Goal: Check status: Check status

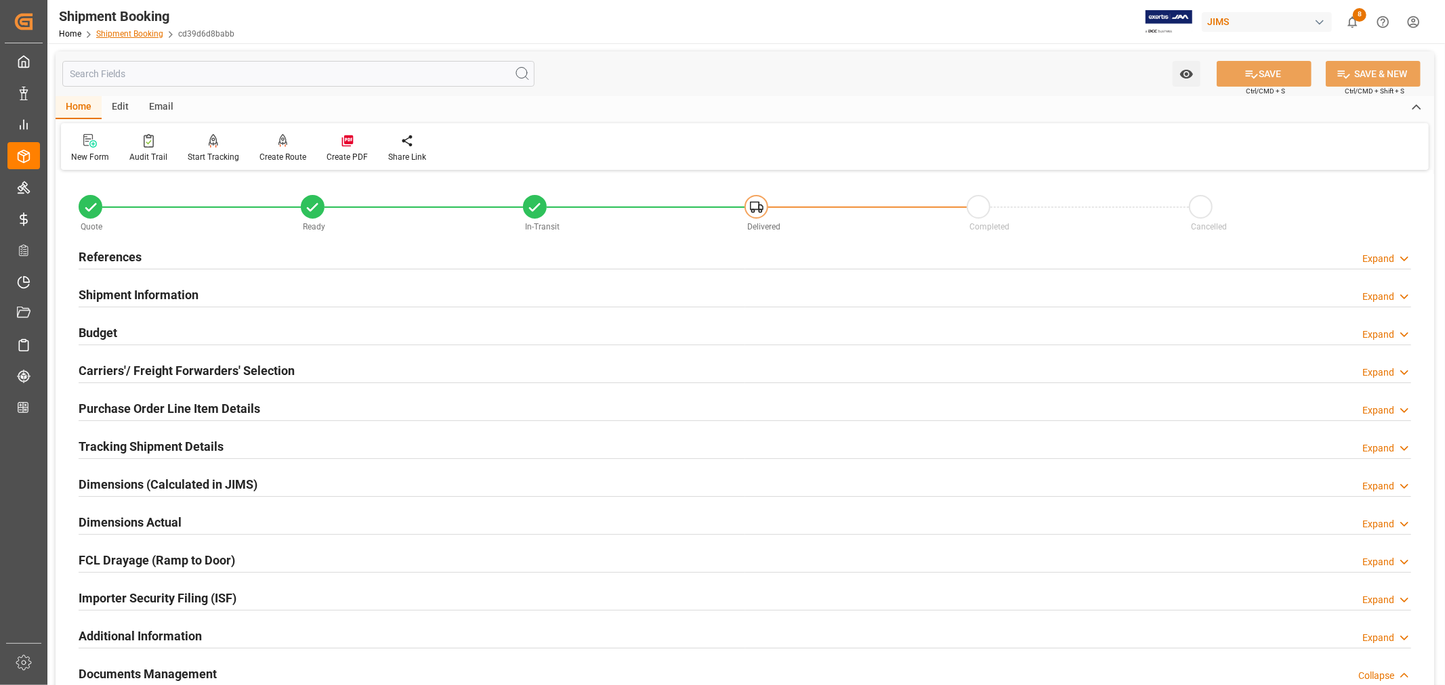
scroll to position [483, 0]
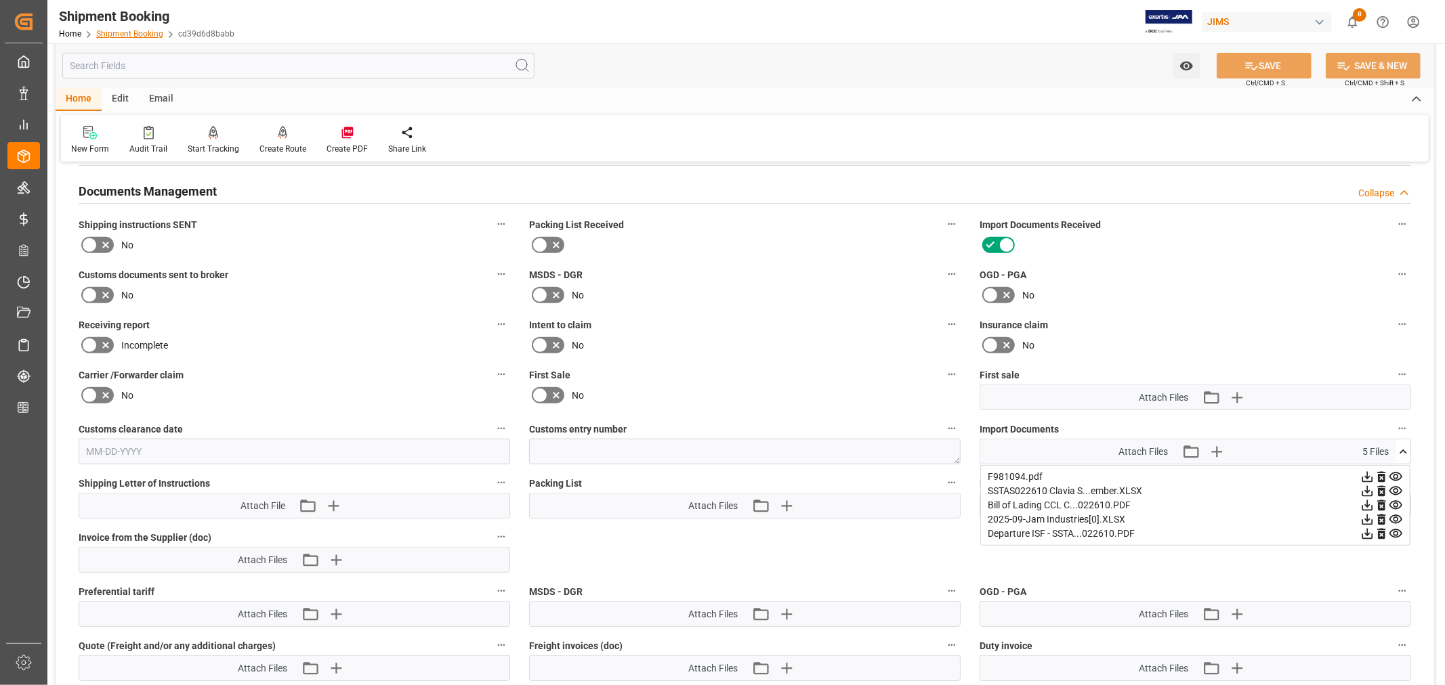
click at [123, 34] on link "Shipment Booking" at bounding box center [129, 33] width 67 height 9
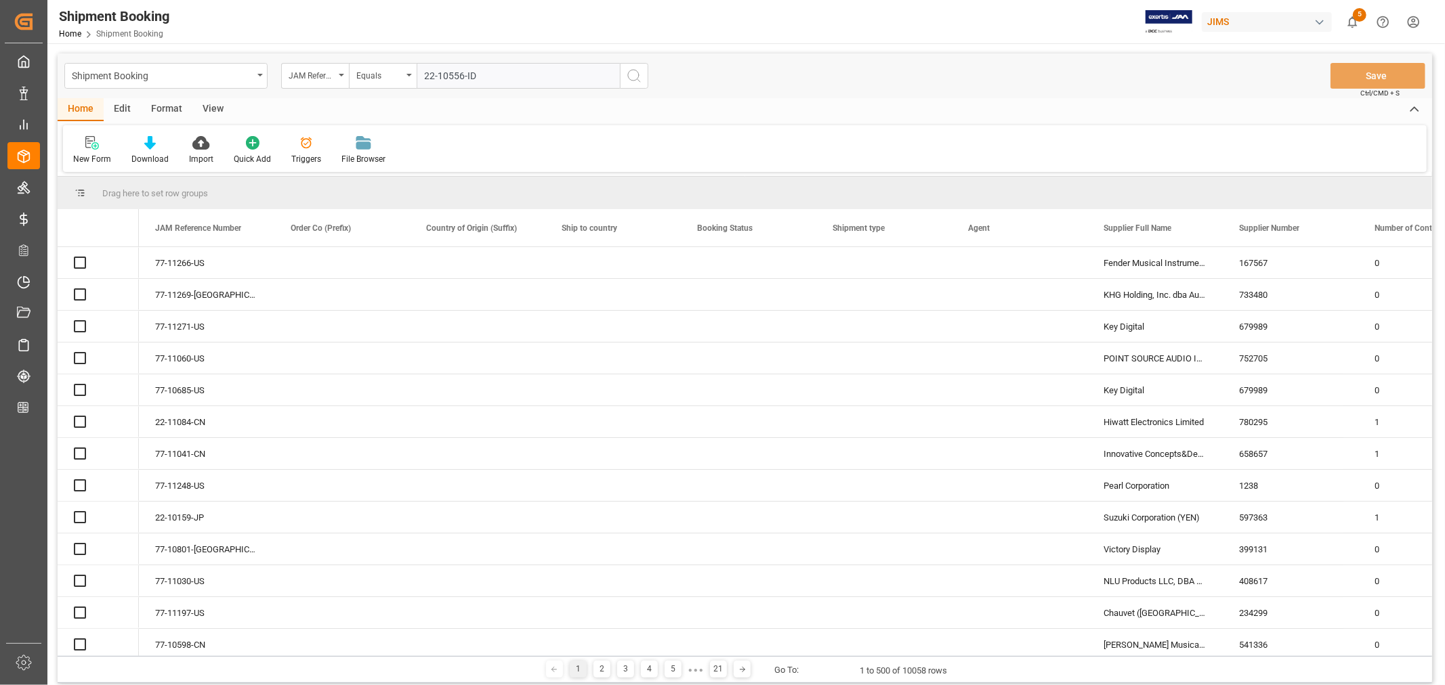
type input "22-10556-ID"
click at [634, 75] on icon "search button" at bounding box center [634, 76] width 16 height 16
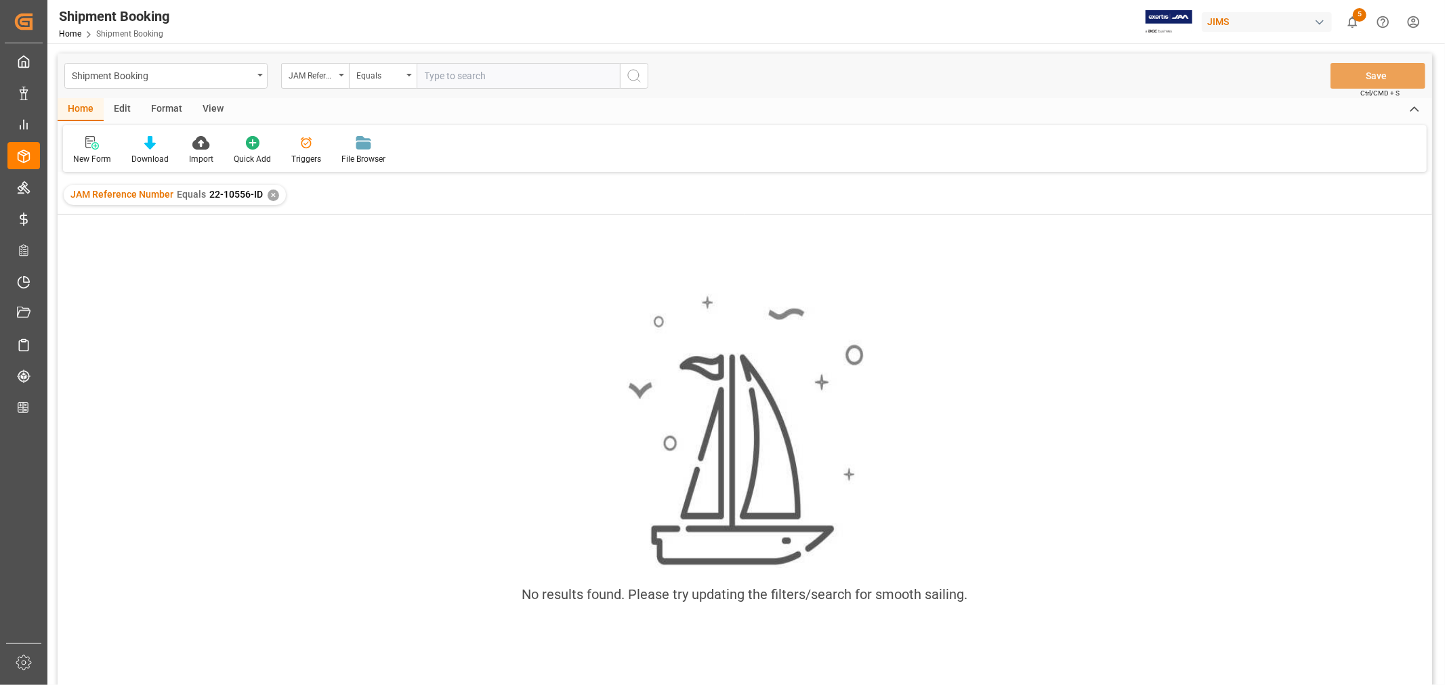
click at [268, 194] on div "✕" at bounding box center [274, 196] width 12 height 12
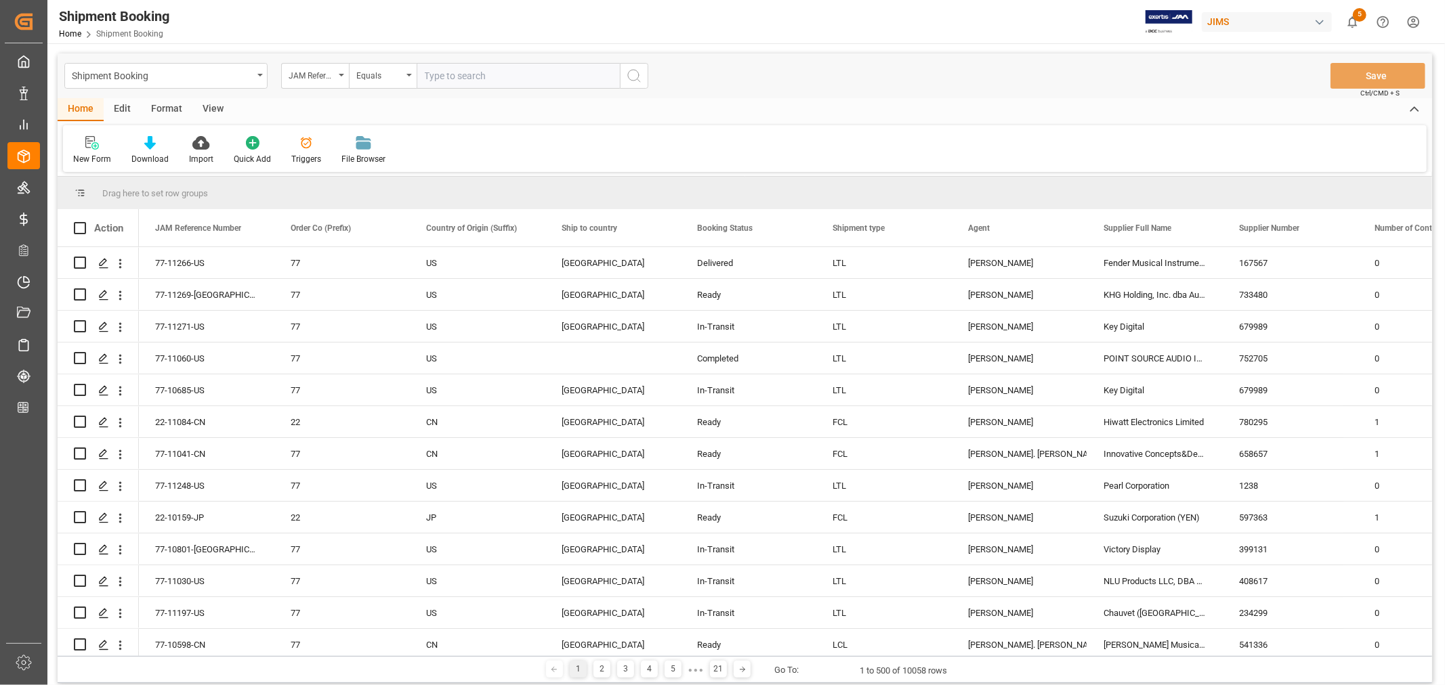
click at [424, 77] on input "text" at bounding box center [517, 76] width 203 height 26
paste input "22-10556-ID"
click at [425, 73] on input "22-10556-ID" at bounding box center [517, 76] width 203 height 26
click at [477, 75] on input "22-10556-ID" at bounding box center [517, 76] width 203 height 26
type input "22-10556-ID"
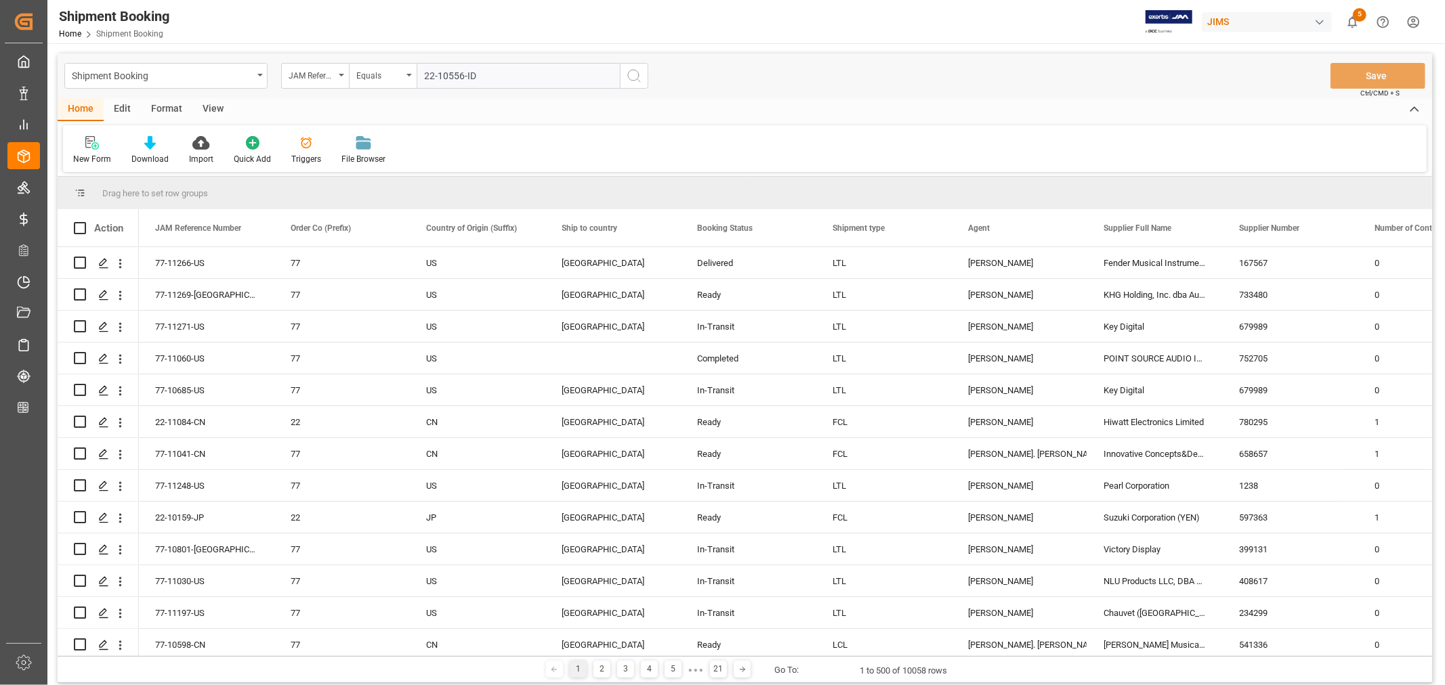
click at [633, 76] on icon "search button" at bounding box center [634, 76] width 16 height 16
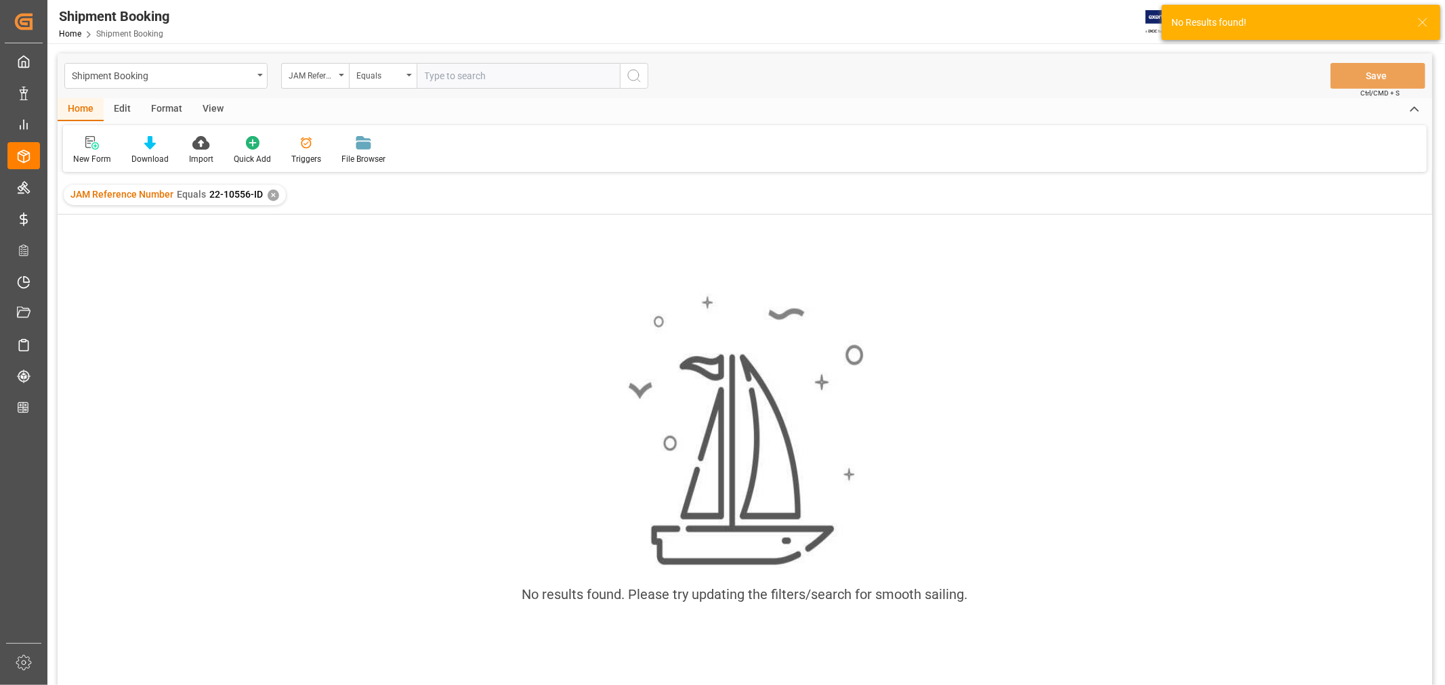
click at [271, 194] on div "✕" at bounding box center [274, 196] width 12 height 12
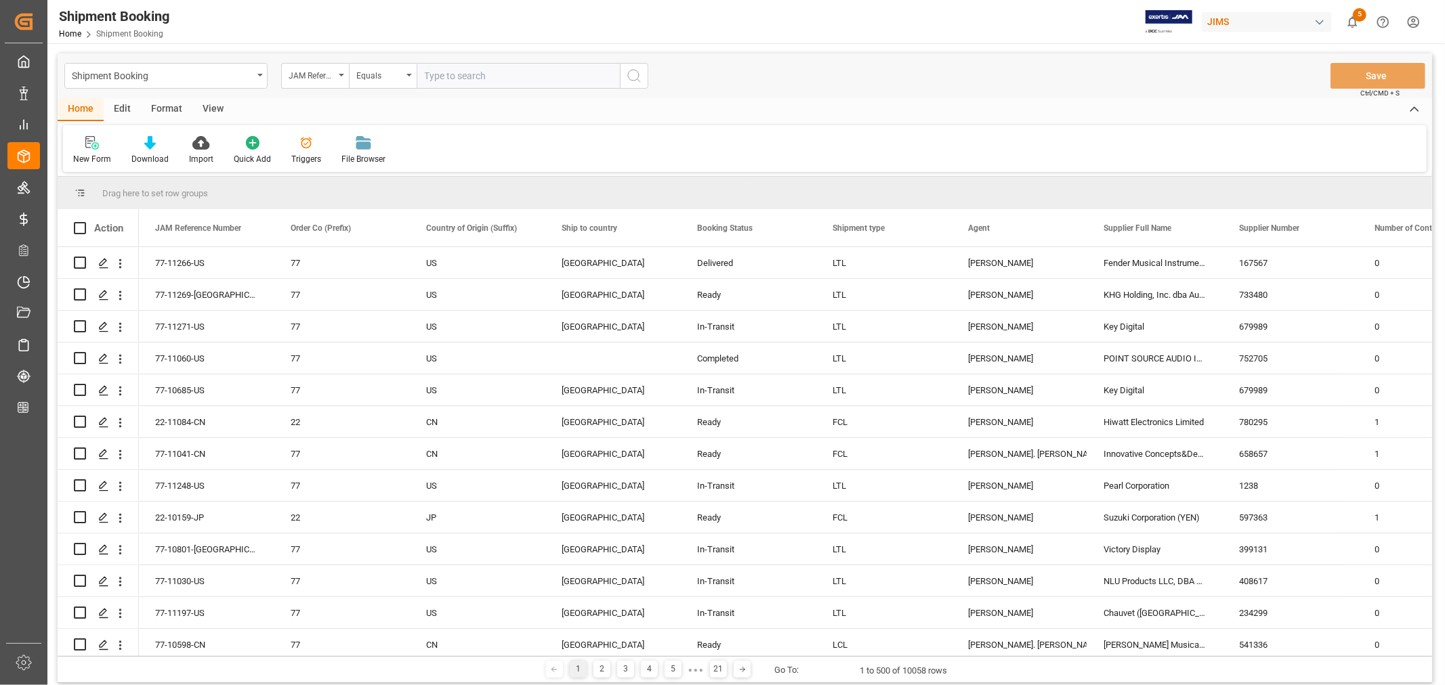
click at [435, 71] on input "text" at bounding box center [517, 76] width 203 height 26
paste input "22-10566-ID"
type input "22-10566-ID"
click at [633, 74] on icon "search button" at bounding box center [634, 76] width 16 height 16
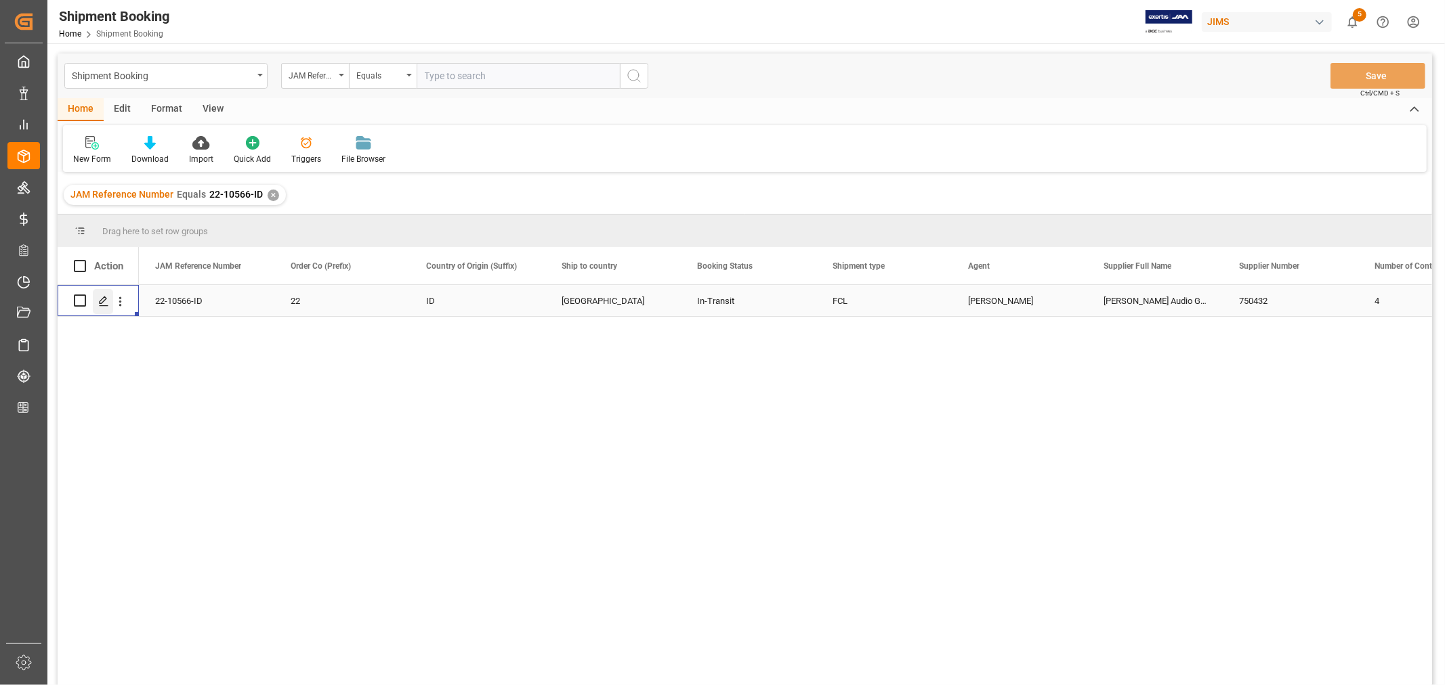
click at [104, 302] on icon "Press SPACE to select this row." at bounding box center [103, 301] width 11 height 11
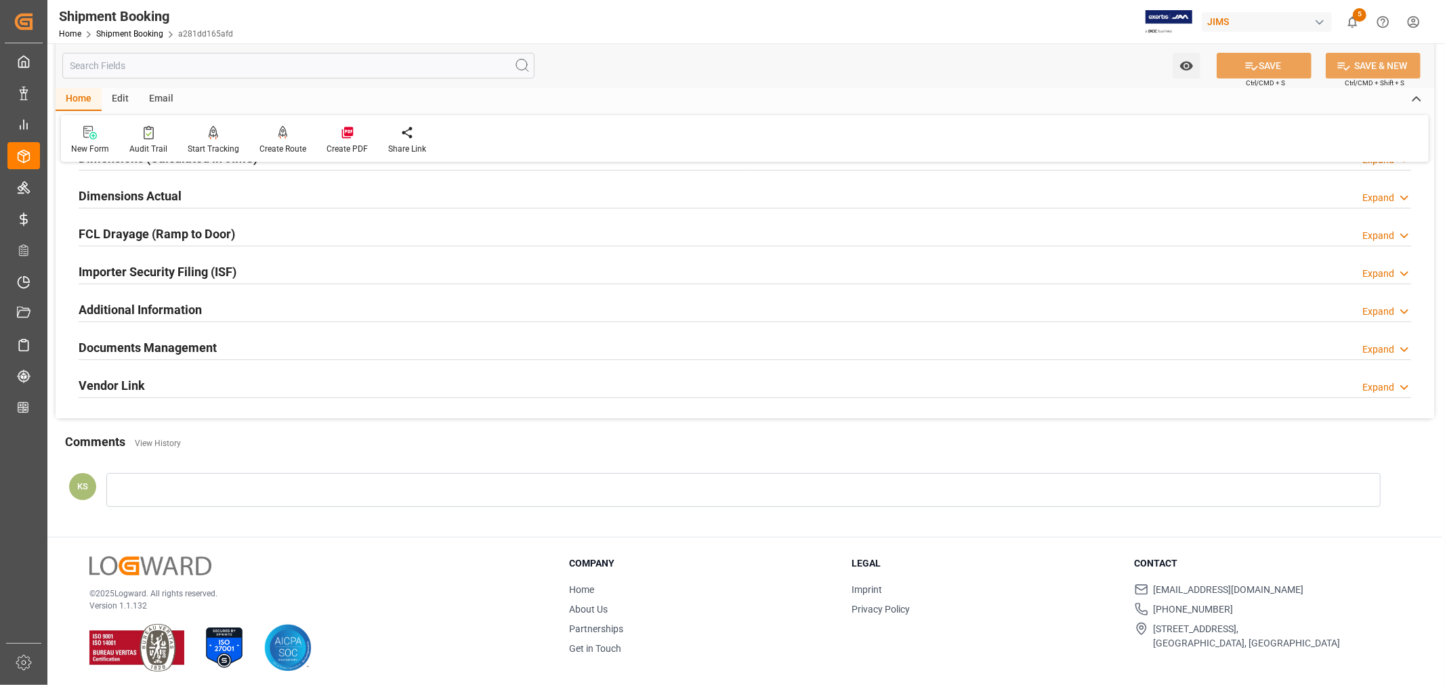
scroll to position [333, 0]
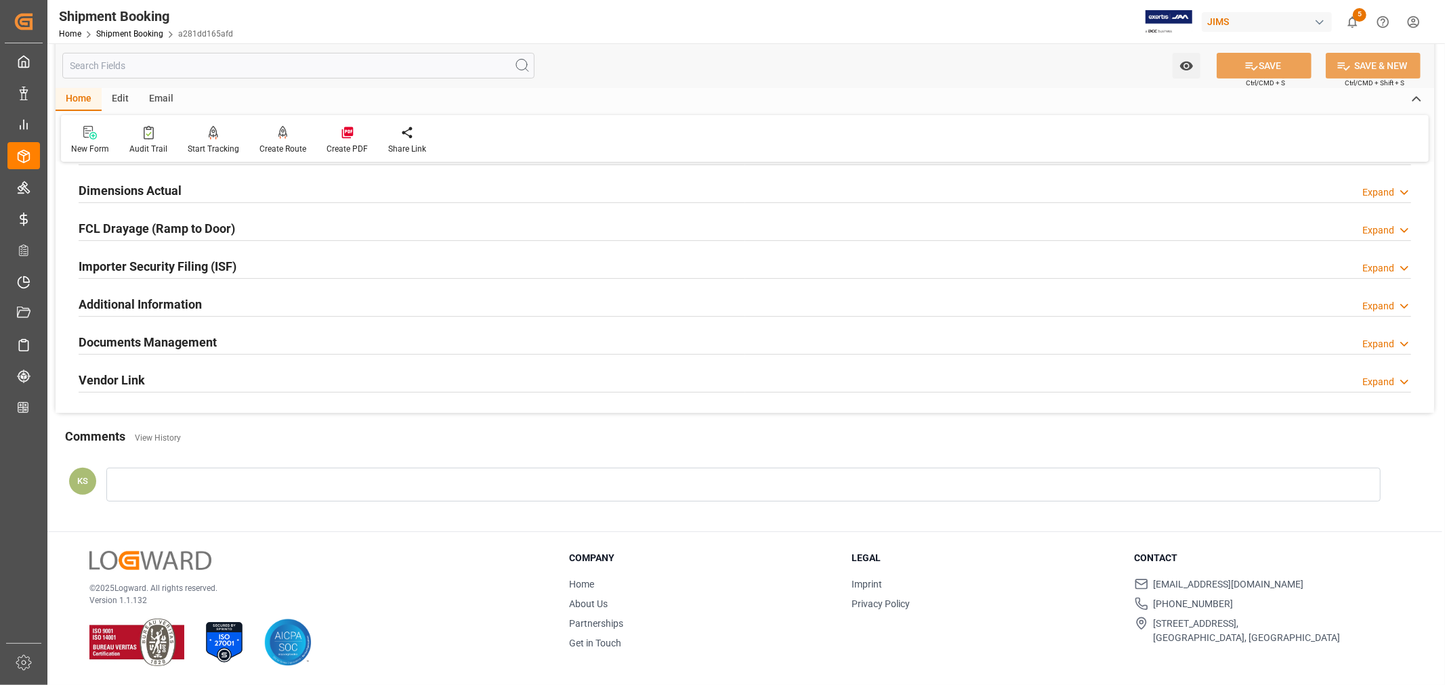
click at [266, 269] on div "Importer Security Filing (ISF) Expand" at bounding box center [745, 266] width 1332 height 26
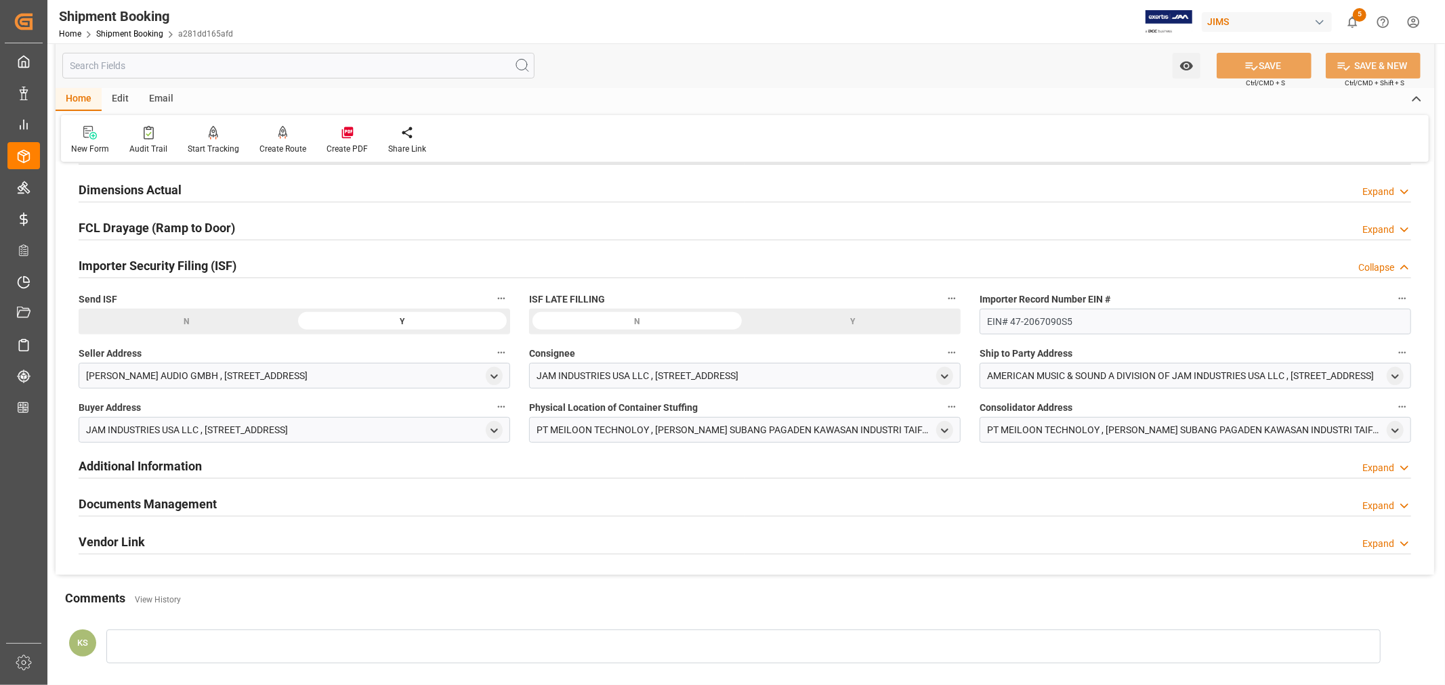
click at [266, 269] on div "Importer Security Filing (ISF) Collapse" at bounding box center [745, 265] width 1332 height 26
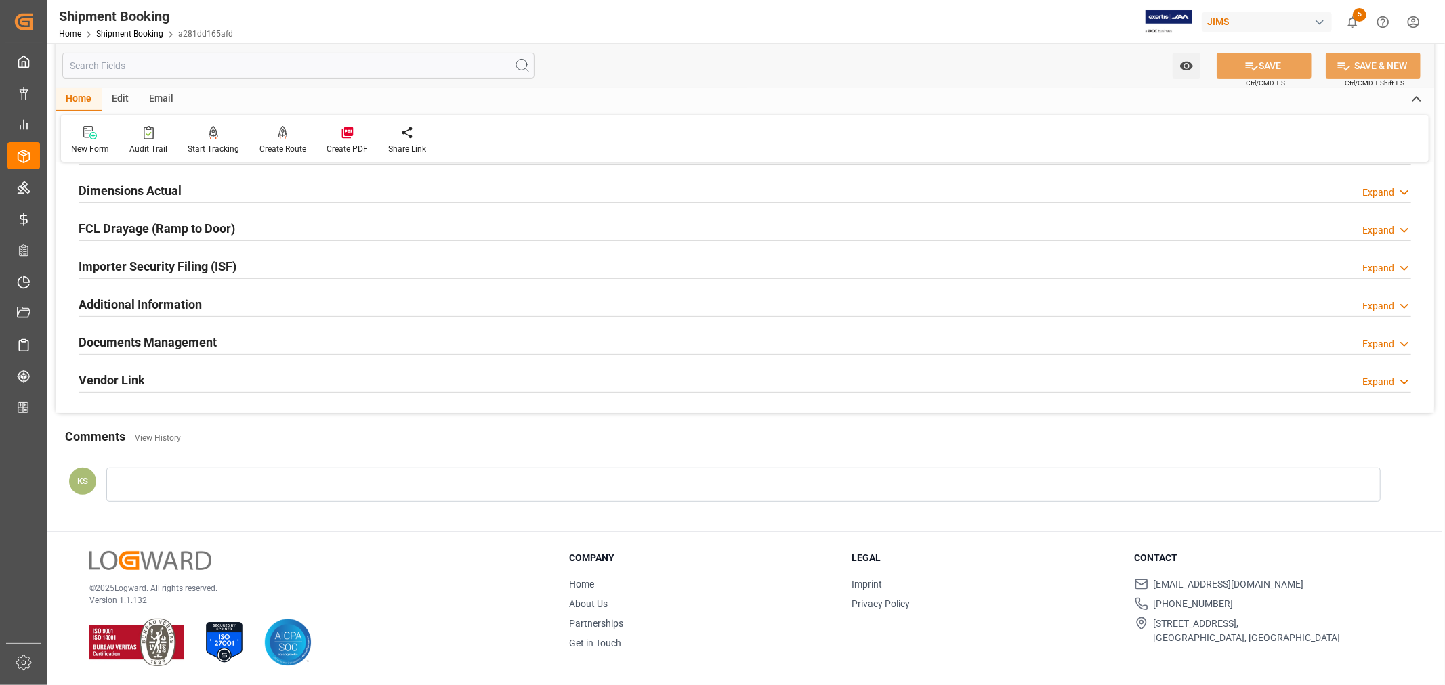
click at [241, 347] on div "Documents Management Expand" at bounding box center [745, 341] width 1332 height 26
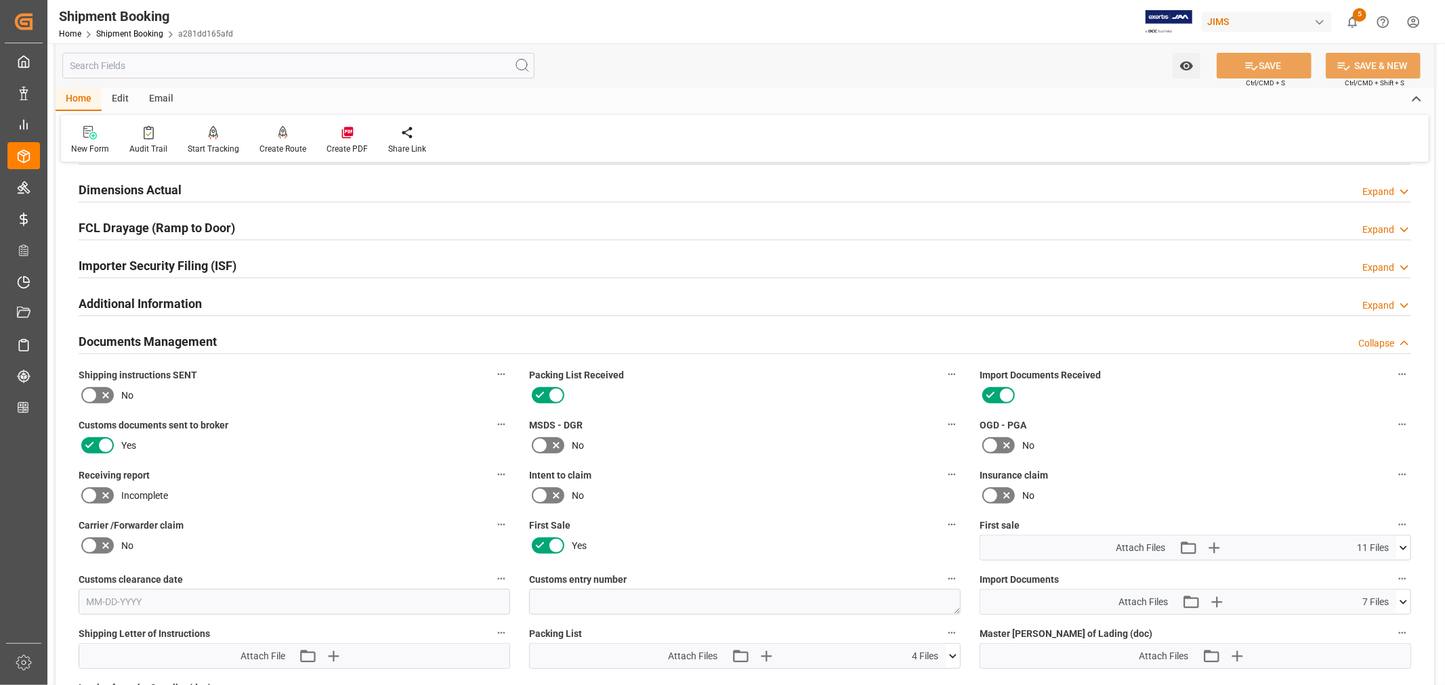
click at [241, 347] on div "Documents Management Collapse" at bounding box center [745, 341] width 1332 height 26
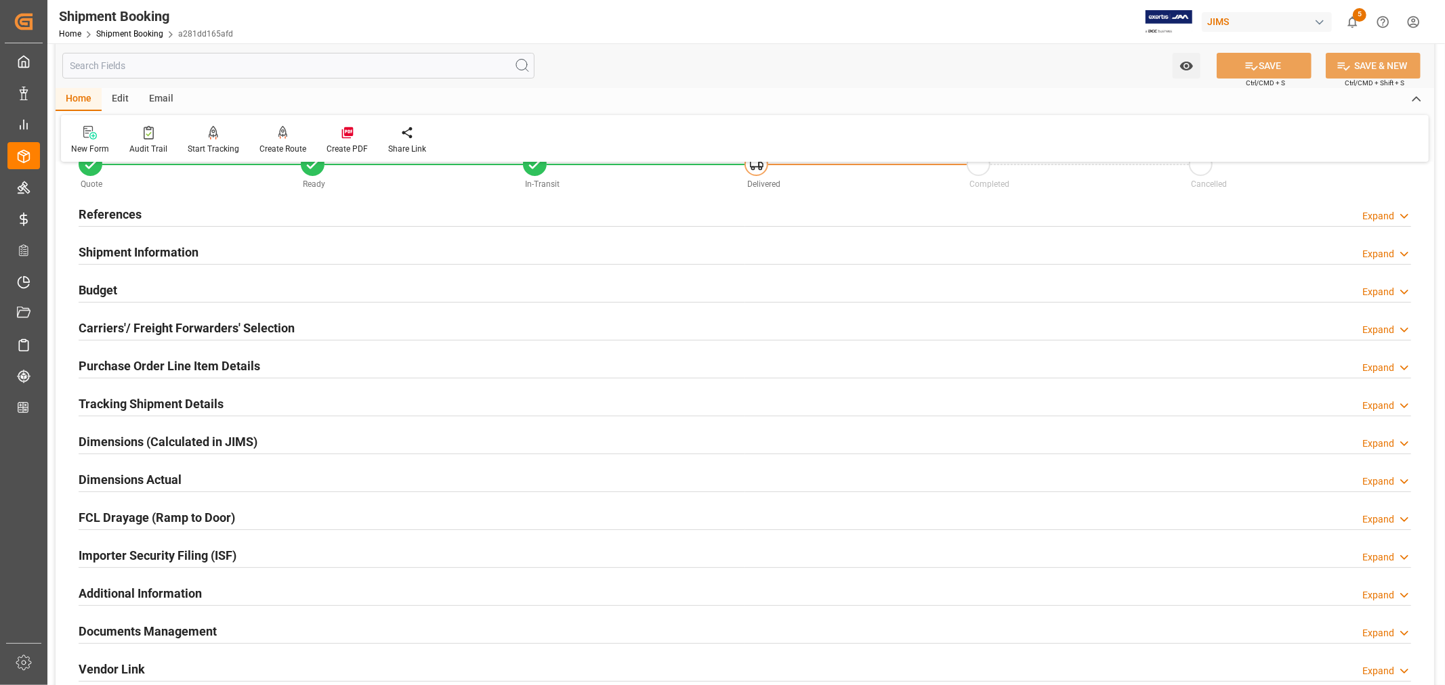
scroll to position [0, 0]
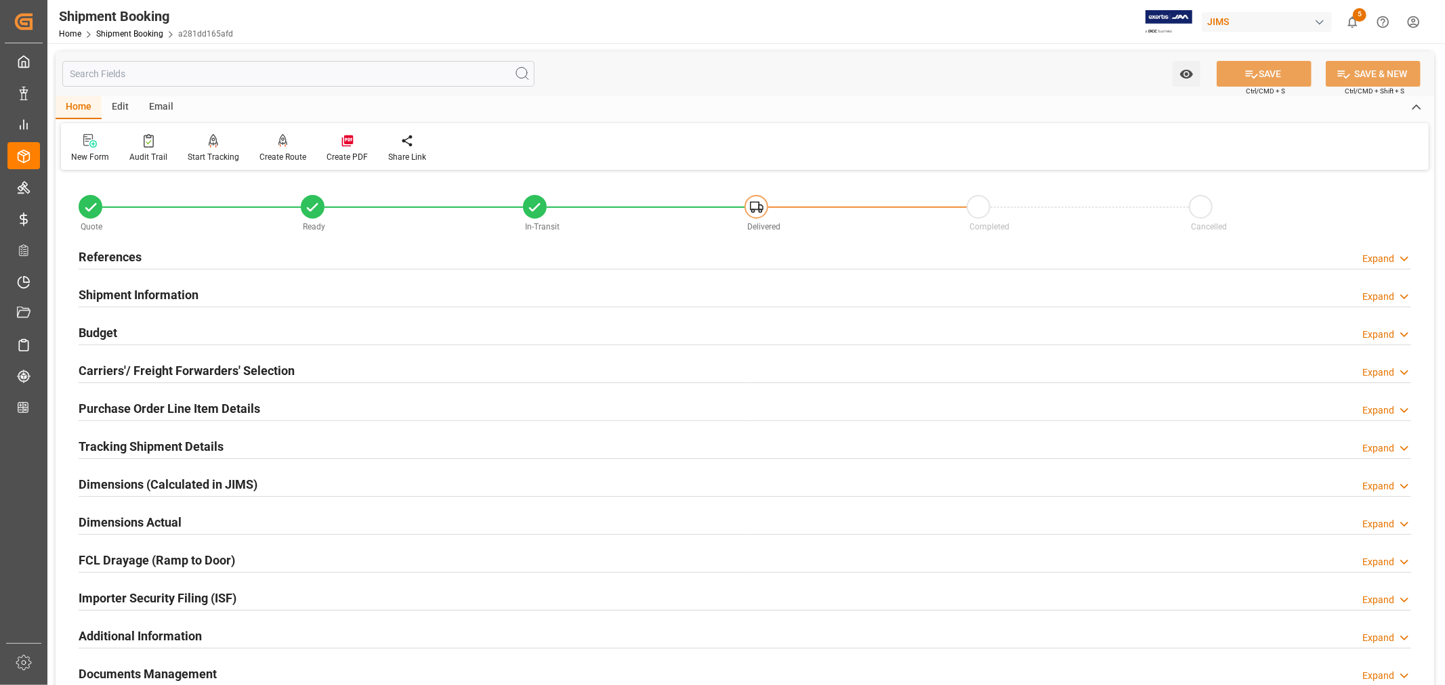
click at [110, 253] on h2 "References" at bounding box center [110, 257] width 63 height 18
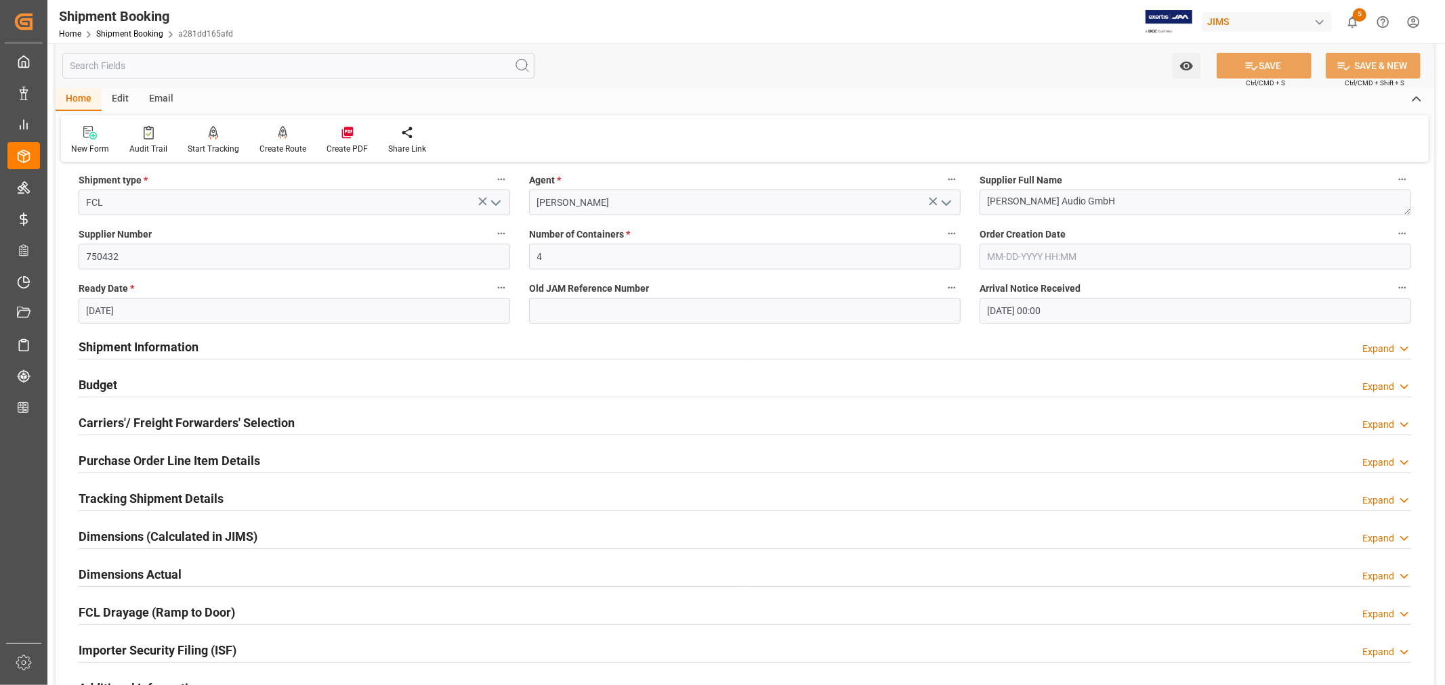
scroll to position [226, 0]
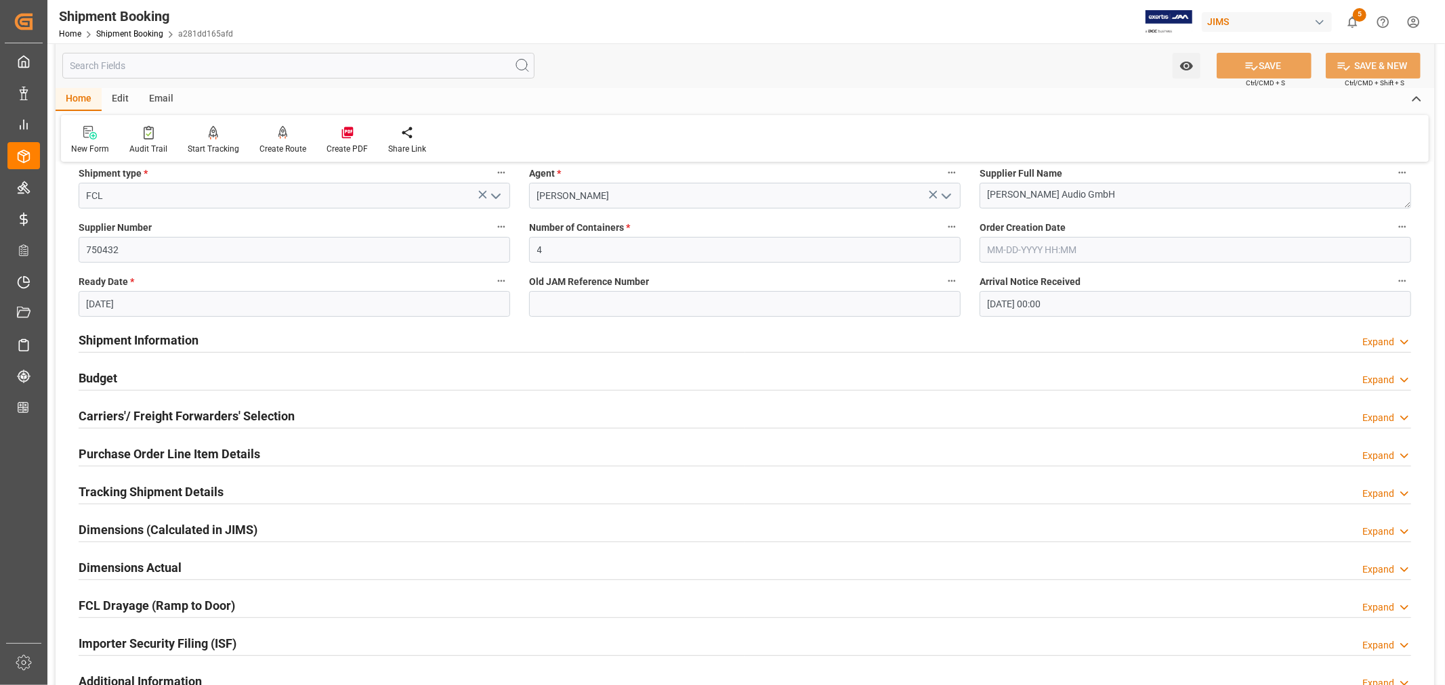
click at [121, 452] on h2 "Purchase Order Line Item Details" at bounding box center [169, 454] width 181 height 18
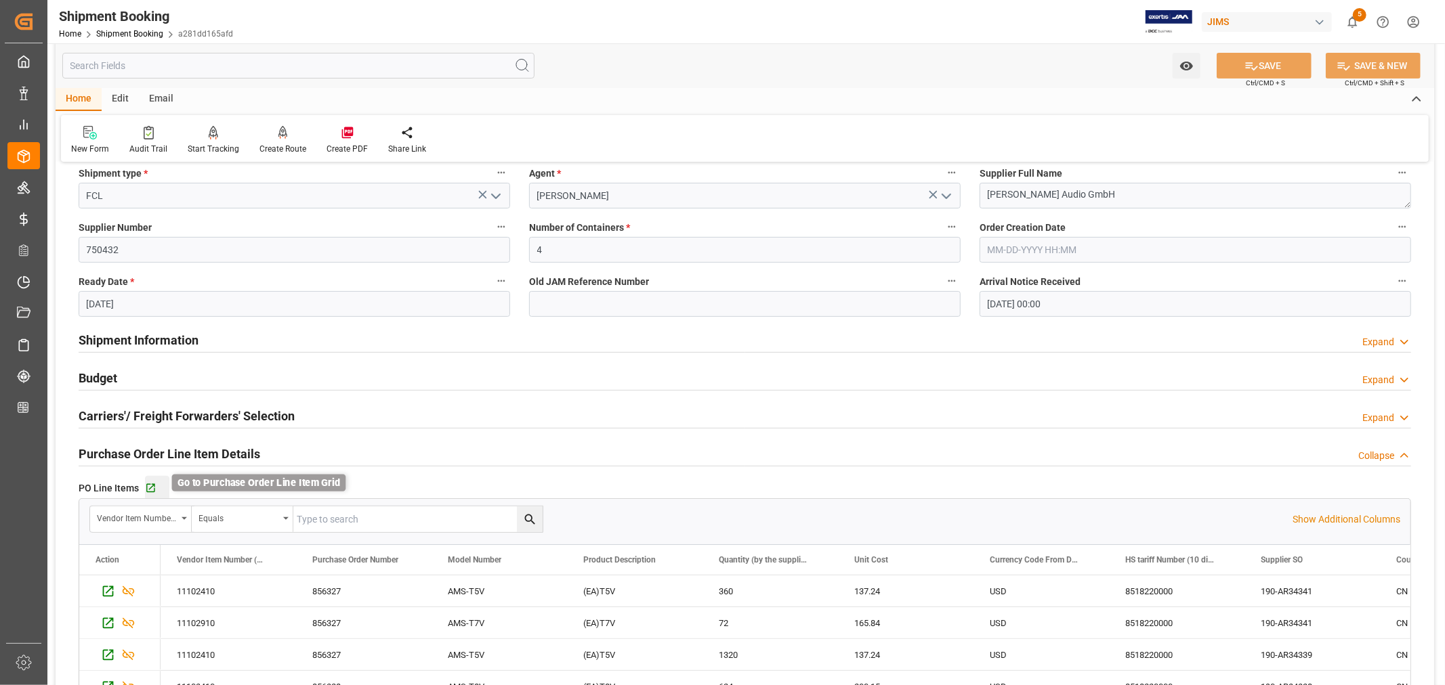
click at [148, 485] on icon "button" at bounding box center [151, 489] width 12 height 12
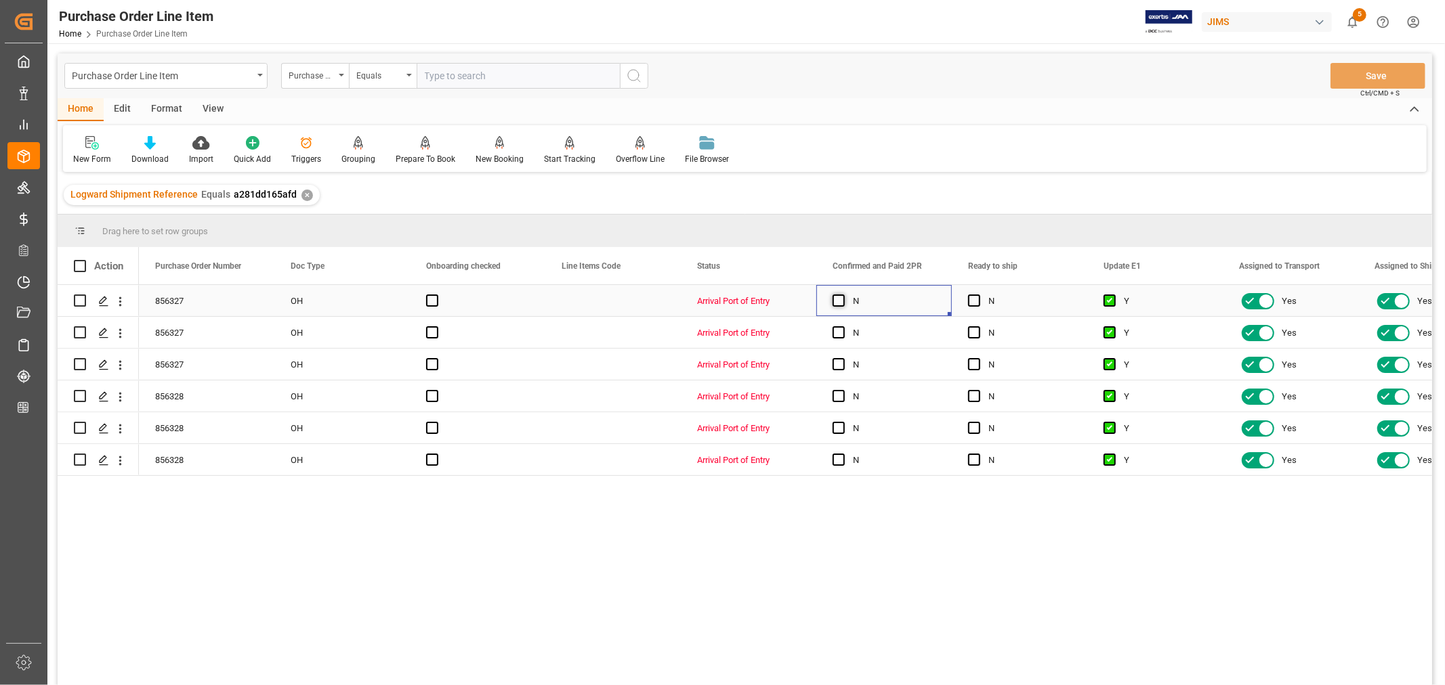
click at [838, 299] on span "Press SPACE to select this row." at bounding box center [838, 301] width 12 height 12
click at [842, 295] on input "Press SPACE to select this row." at bounding box center [842, 295] width 0 height 0
drag, startPoint x: 949, startPoint y: 313, endPoint x: 916, endPoint y: 452, distance: 143.4
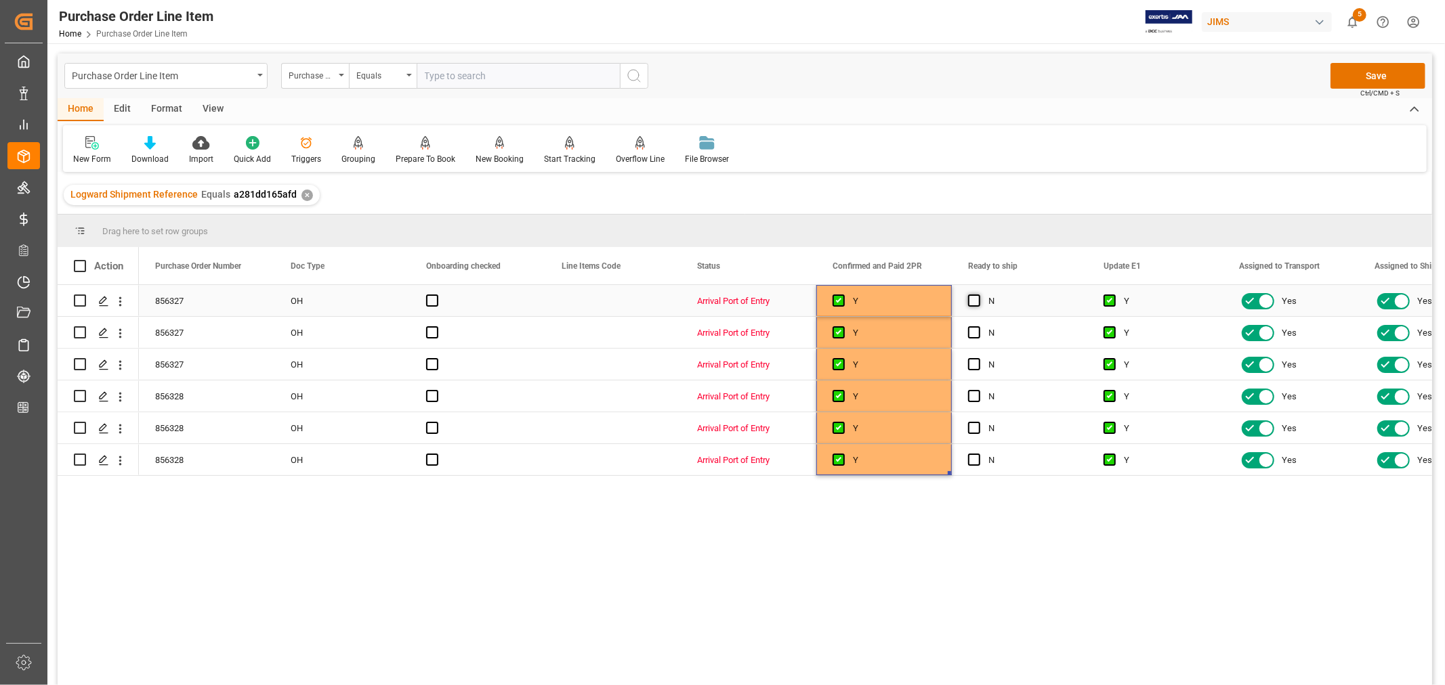
click at [977, 300] on span "Press SPACE to select this row." at bounding box center [974, 301] width 12 height 12
click at [978, 295] on input "Press SPACE to select this row." at bounding box center [978, 295] width 0 height 0
drag, startPoint x: 1085, startPoint y: 314, endPoint x: 1048, endPoint y: 452, distance: 143.1
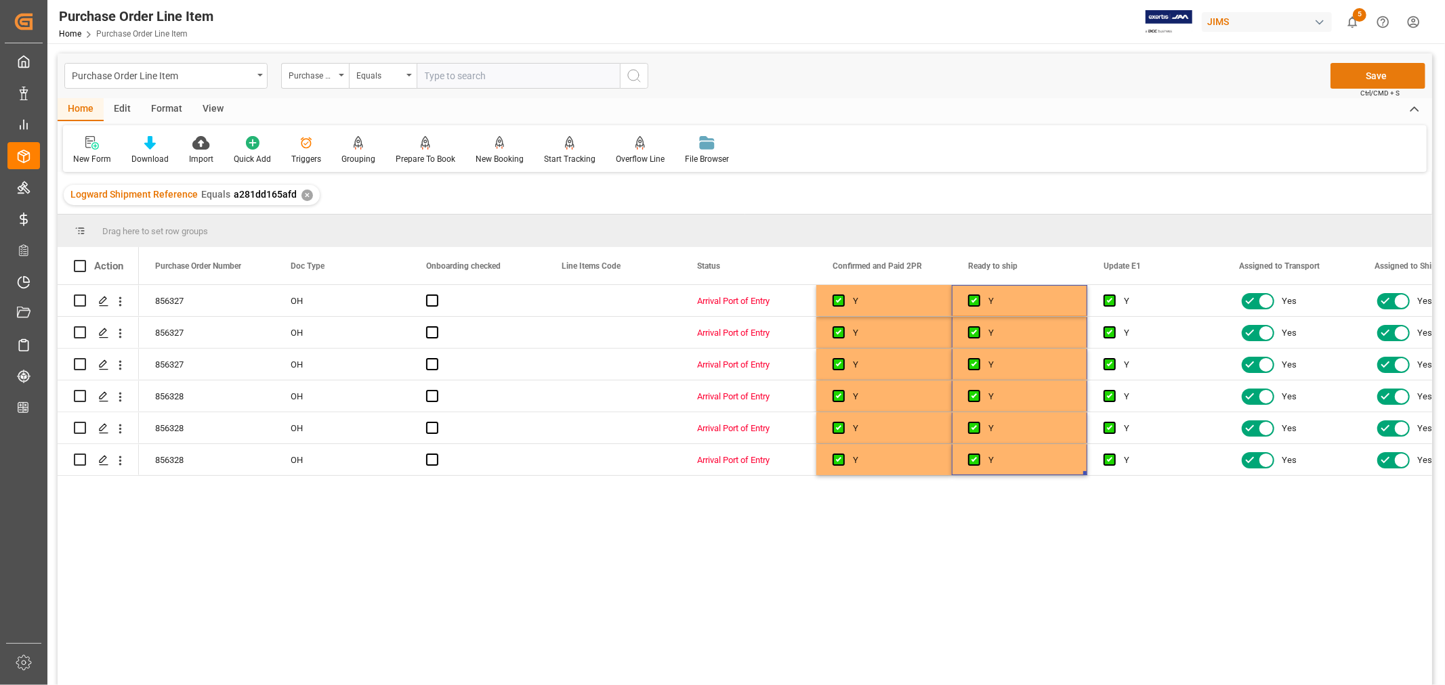
click at [1372, 77] on button "Save" at bounding box center [1377, 76] width 95 height 26
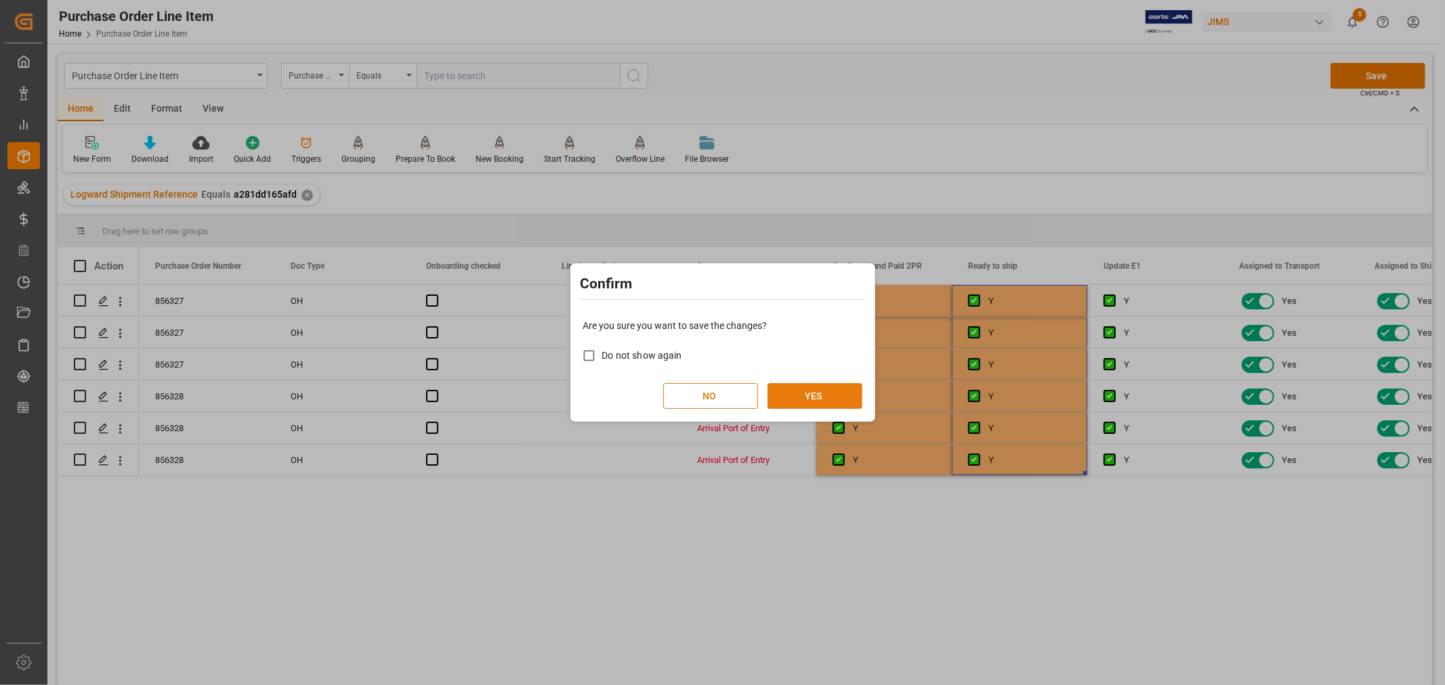
click at [816, 390] on button "YES" at bounding box center [814, 396] width 95 height 26
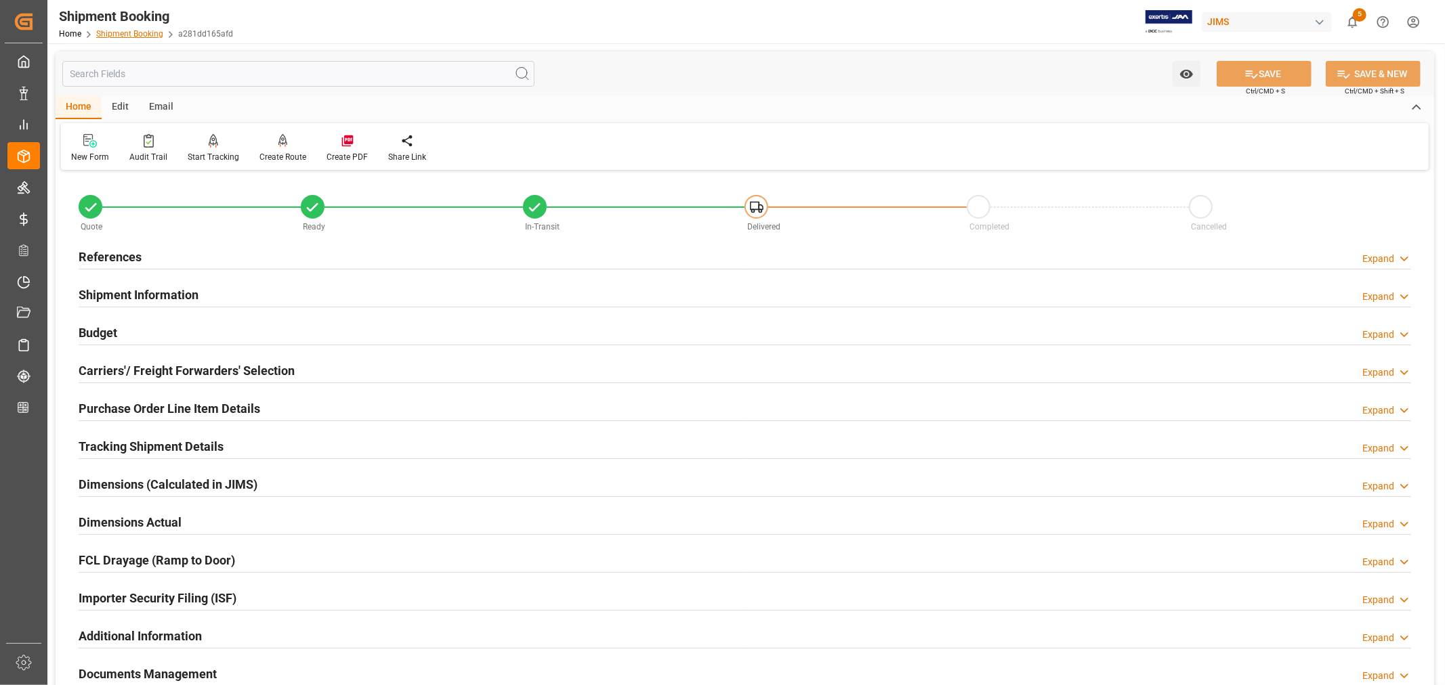
click at [141, 32] on link "Shipment Booking" at bounding box center [129, 33] width 67 height 9
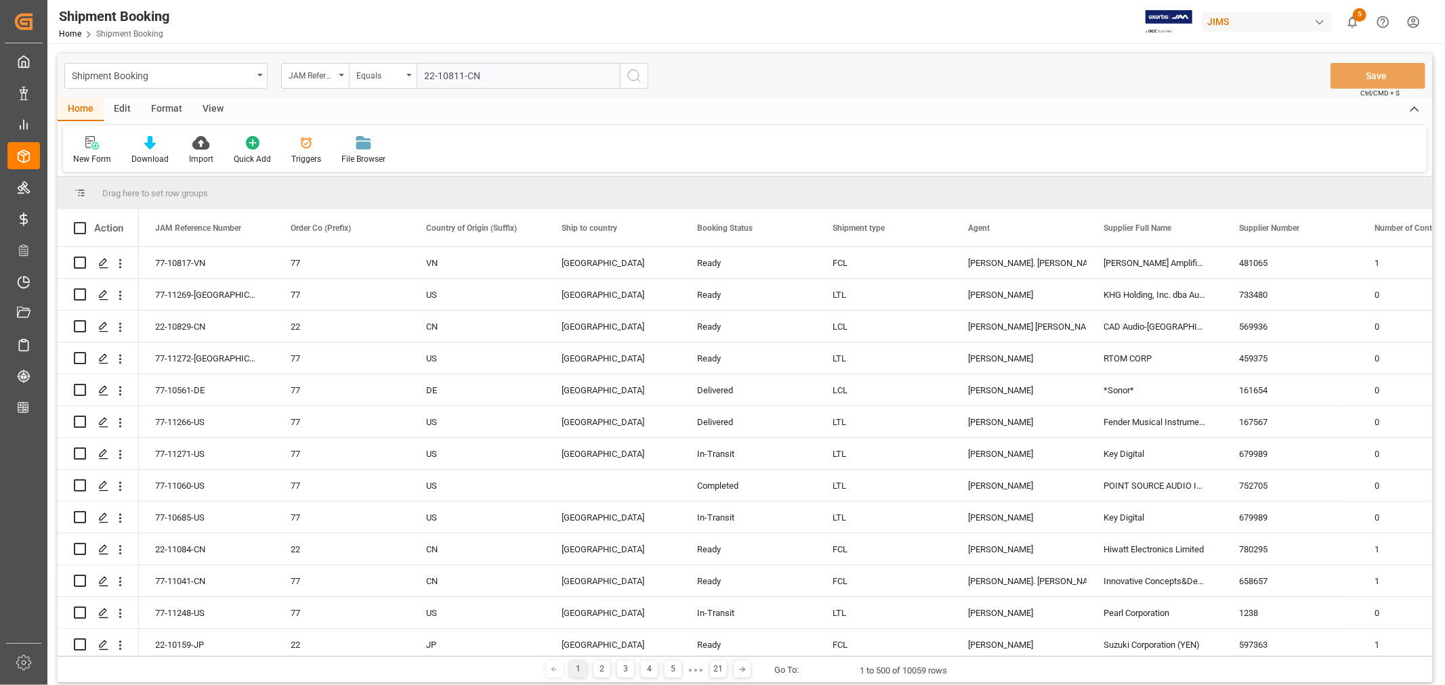
type input "22-10811-CN"
click at [632, 74] on icon "search button" at bounding box center [634, 76] width 16 height 16
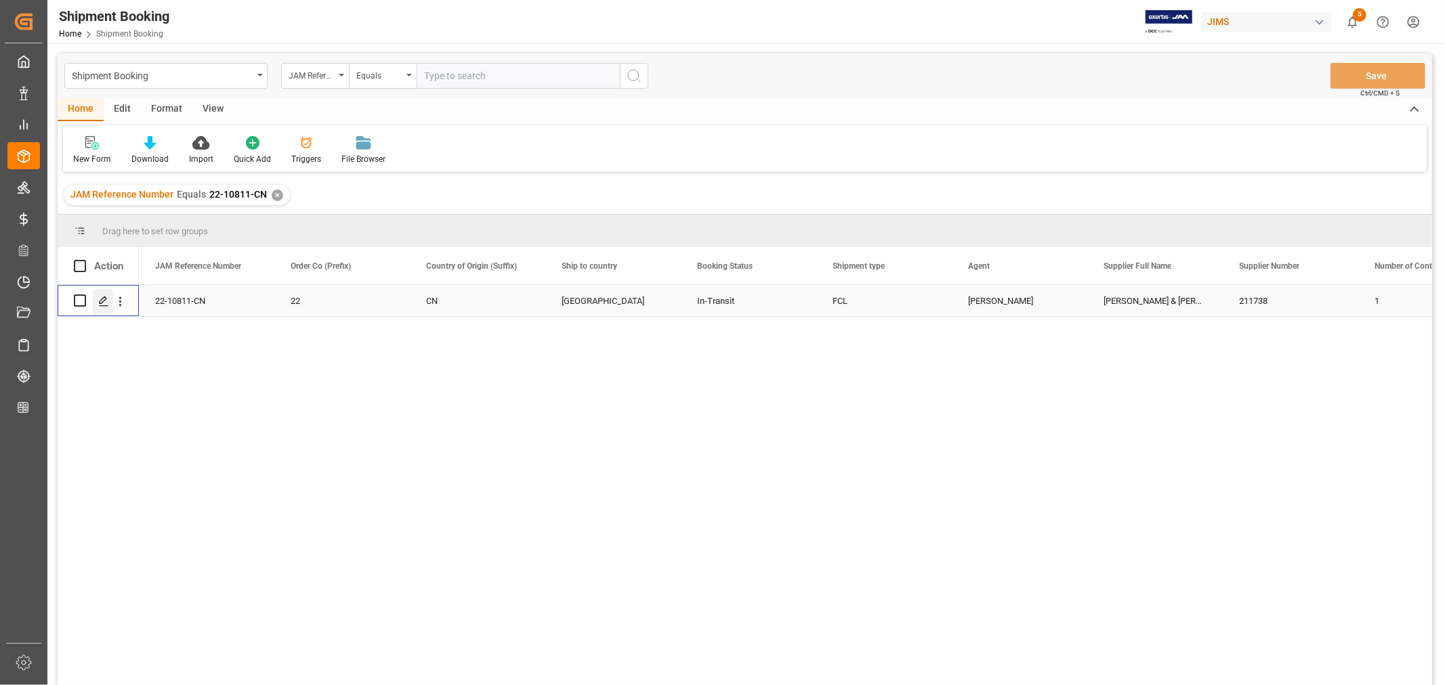
click at [99, 299] on icon "Press SPACE to select this row." at bounding box center [103, 301] width 11 height 11
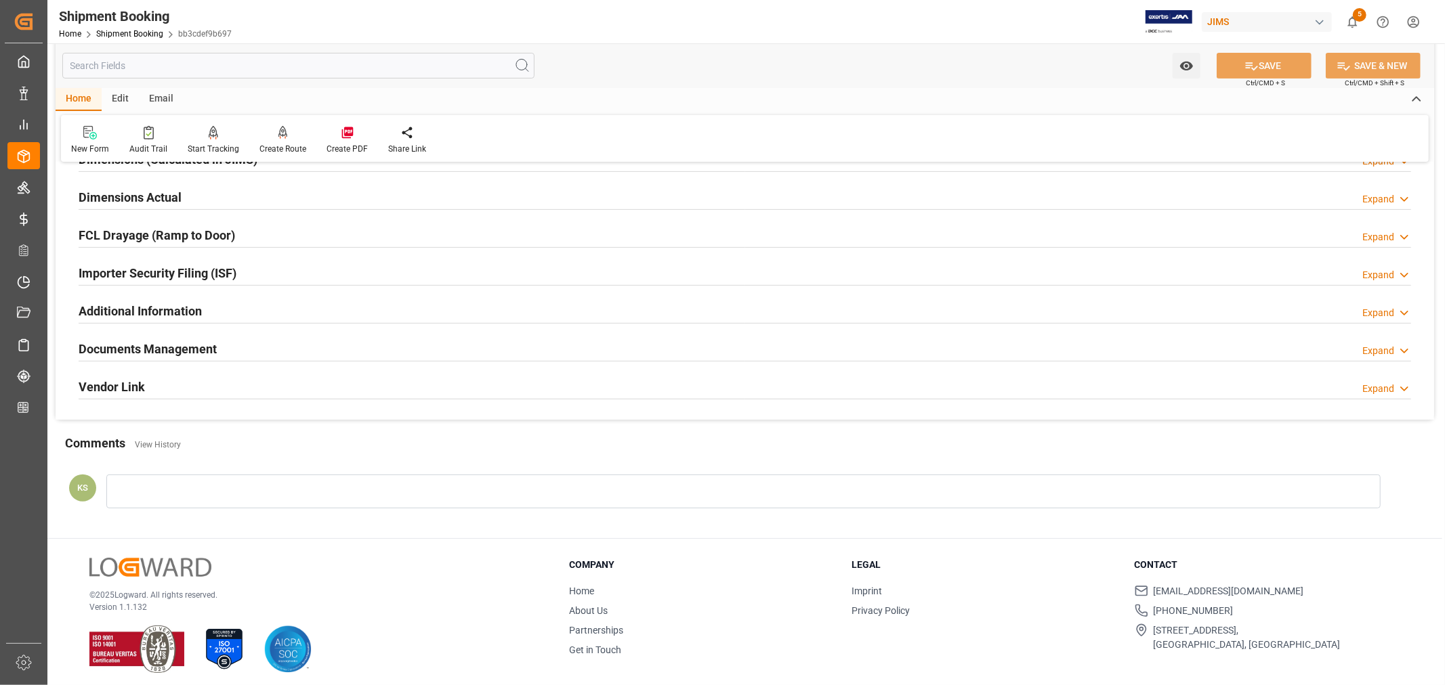
scroll to position [333, 0]
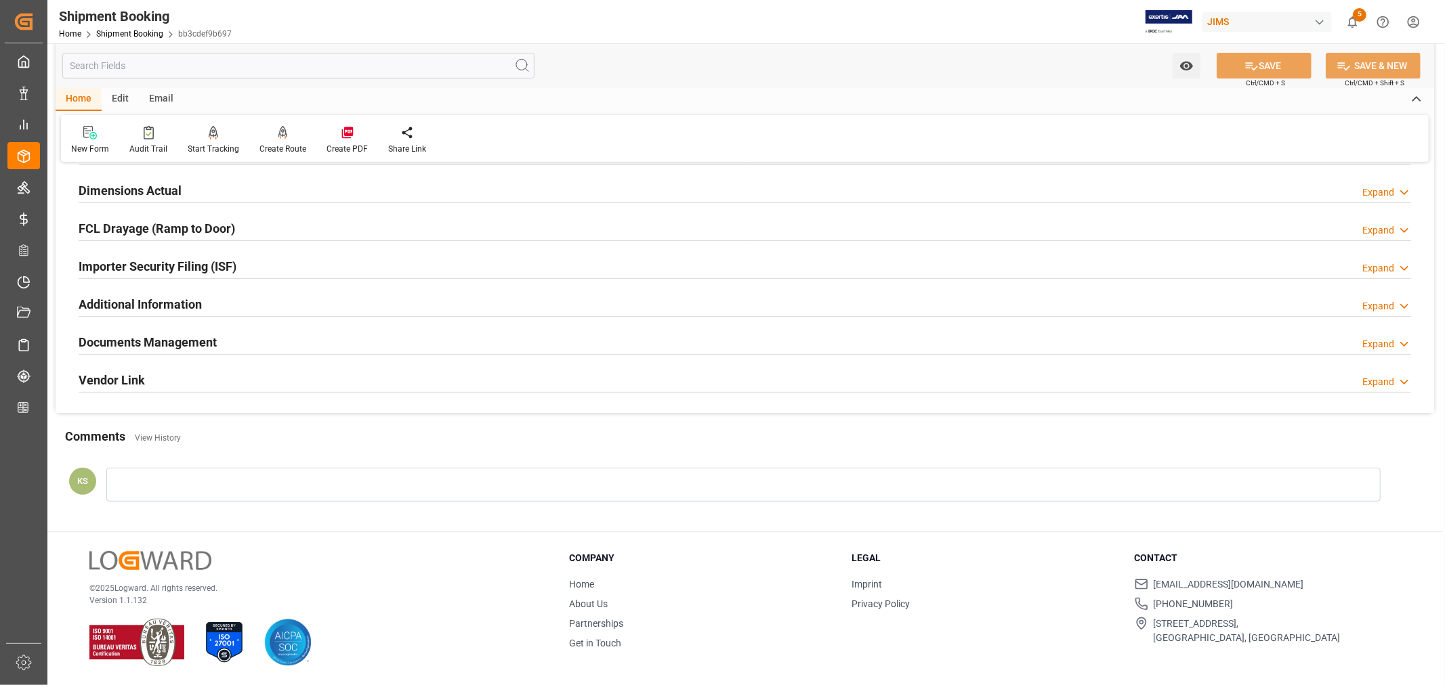
click at [206, 340] on h2 "Documents Management" at bounding box center [148, 342] width 138 height 18
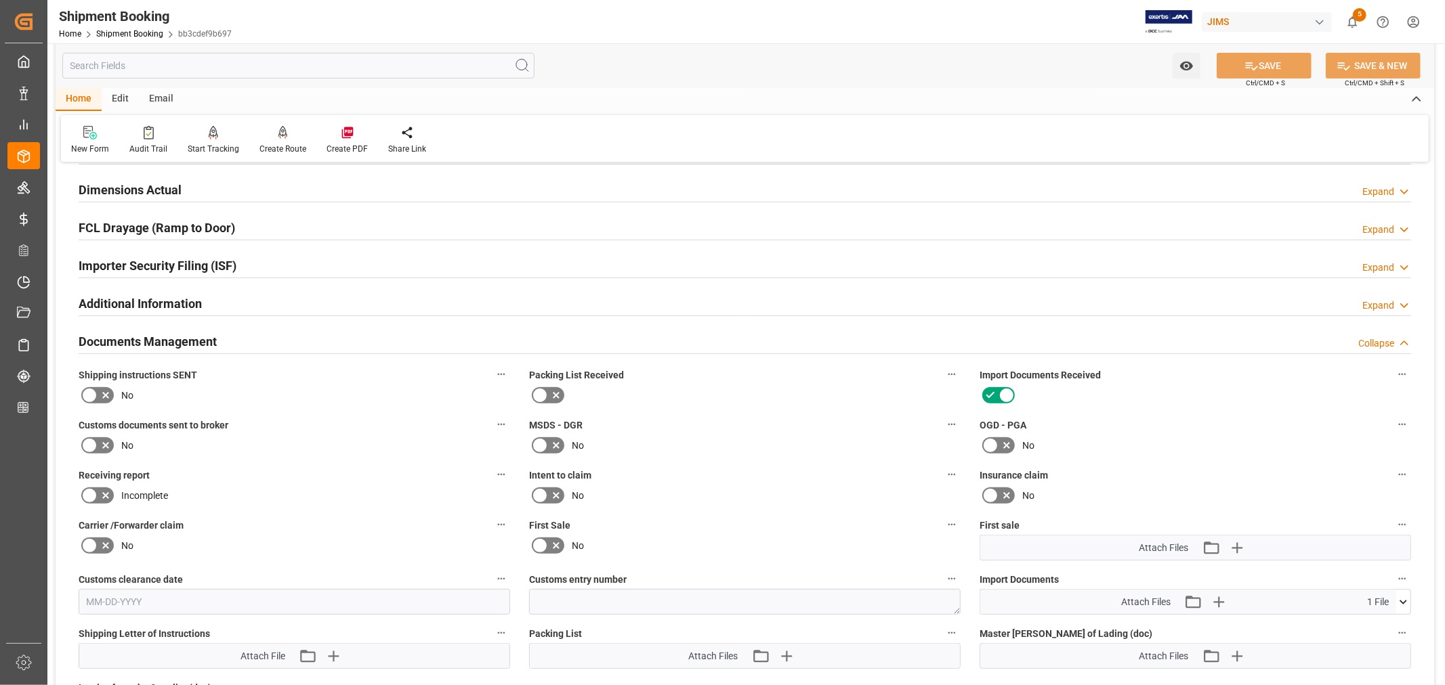
click at [236, 269] on h2 "Importer Security Filing (ISF)" at bounding box center [158, 266] width 158 height 18
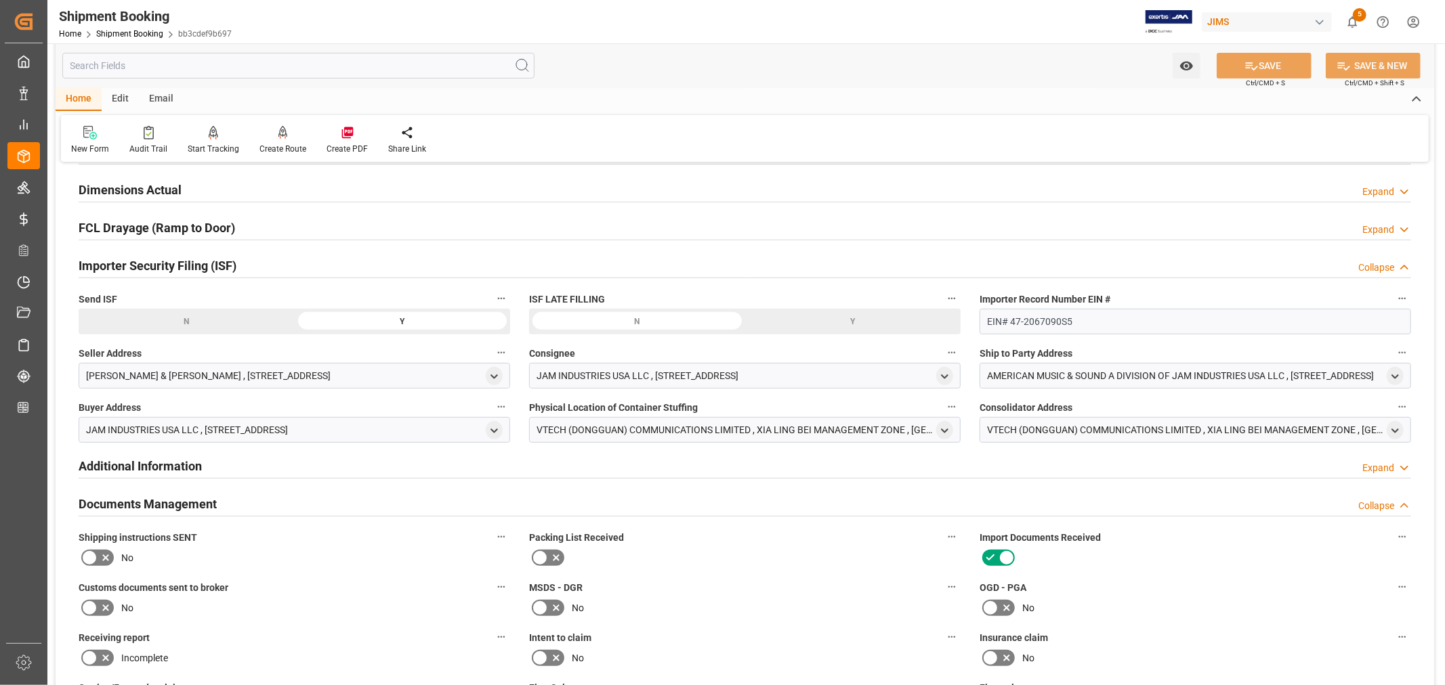
click at [236, 269] on h2 "Importer Security Filing (ISF)" at bounding box center [158, 266] width 158 height 18
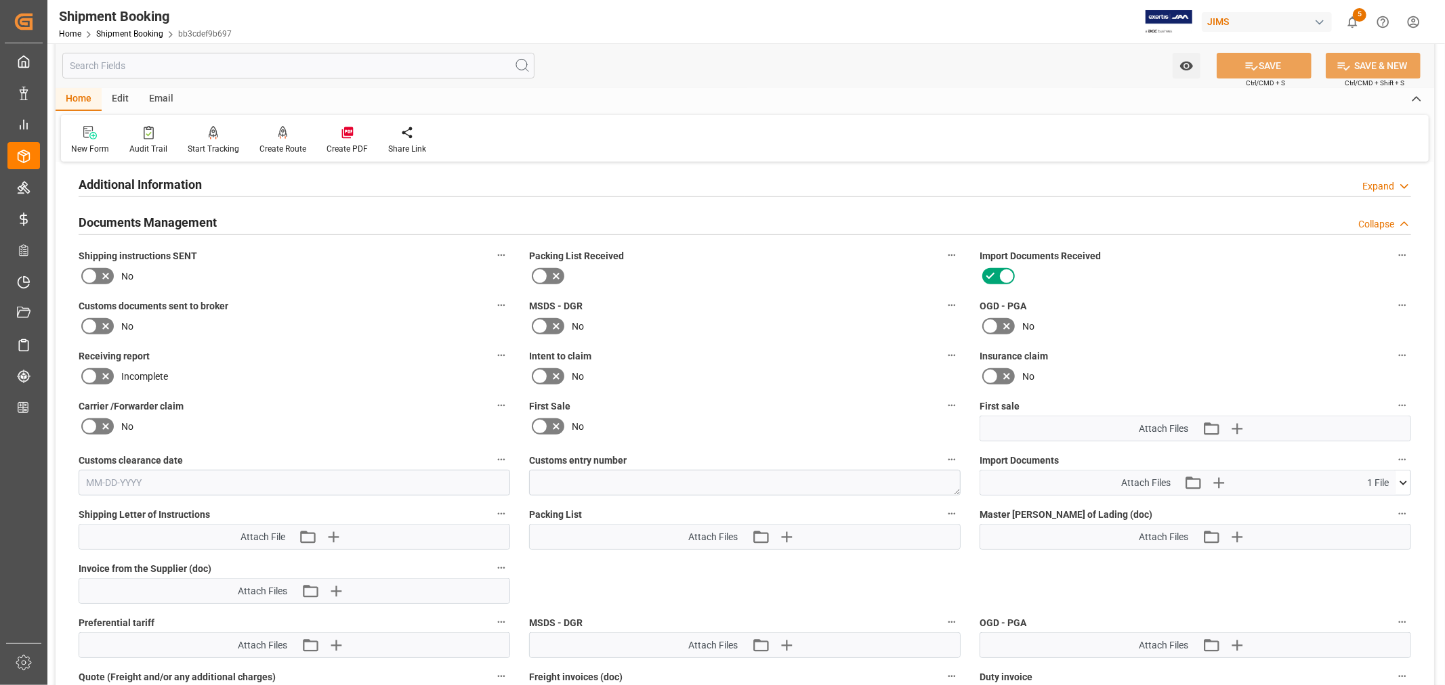
scroll to position [558, 0]
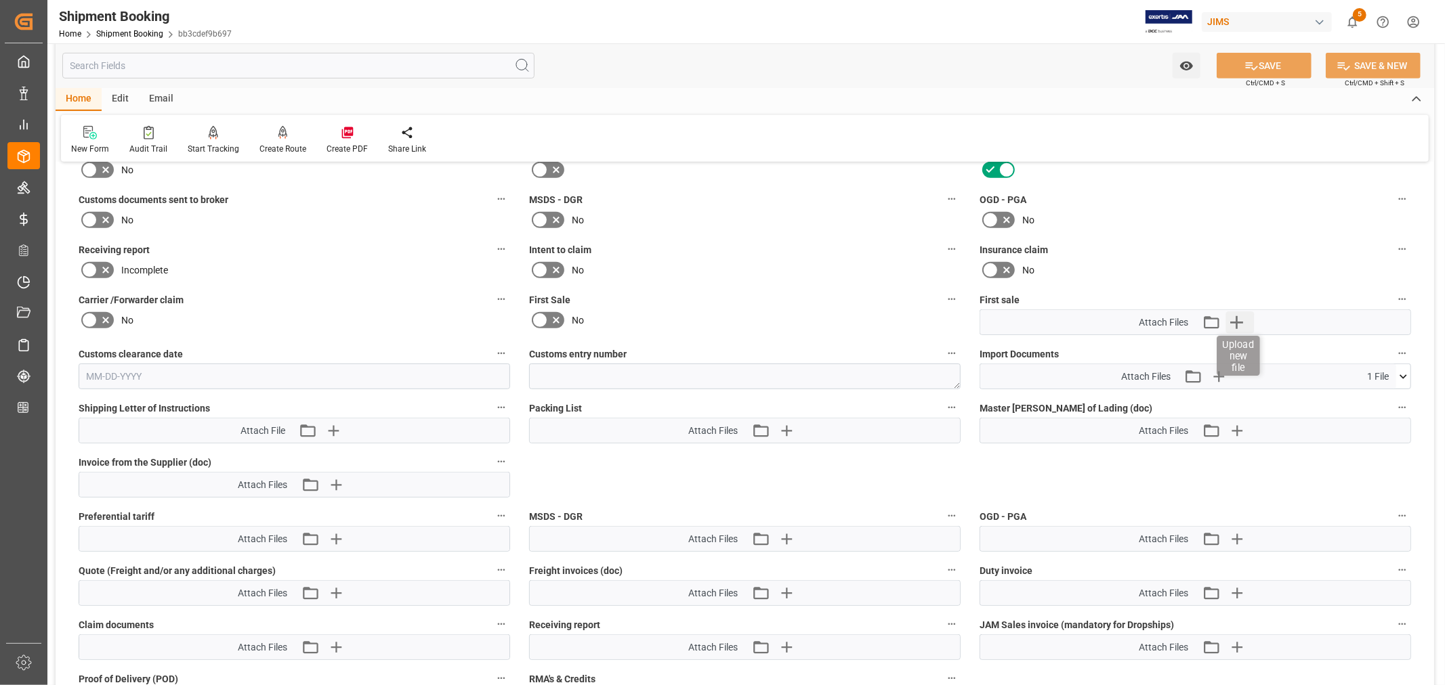
click at [1237, 317] on icon "button" at bounding box center [1236, 323] width 22 height 22
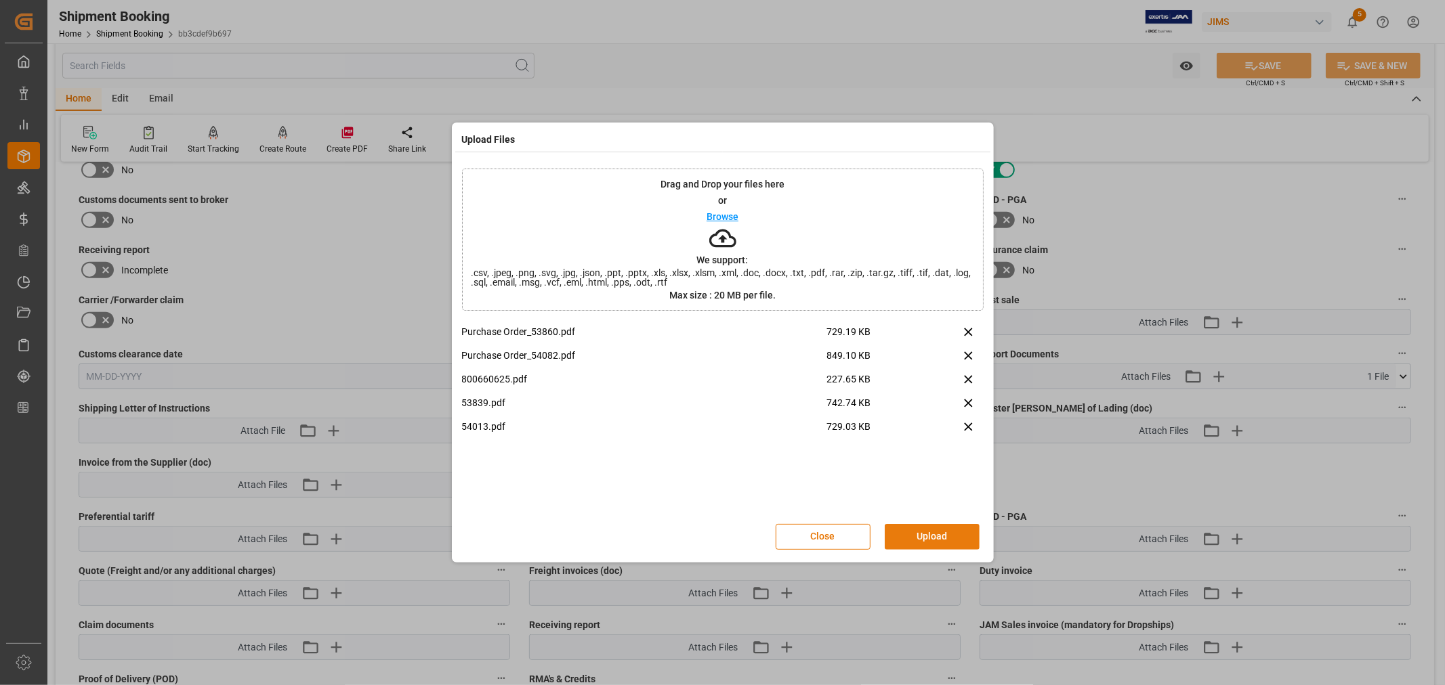
click at [926, 538] on button "Upload" at bounding box center [931, 537] width 95 height 26
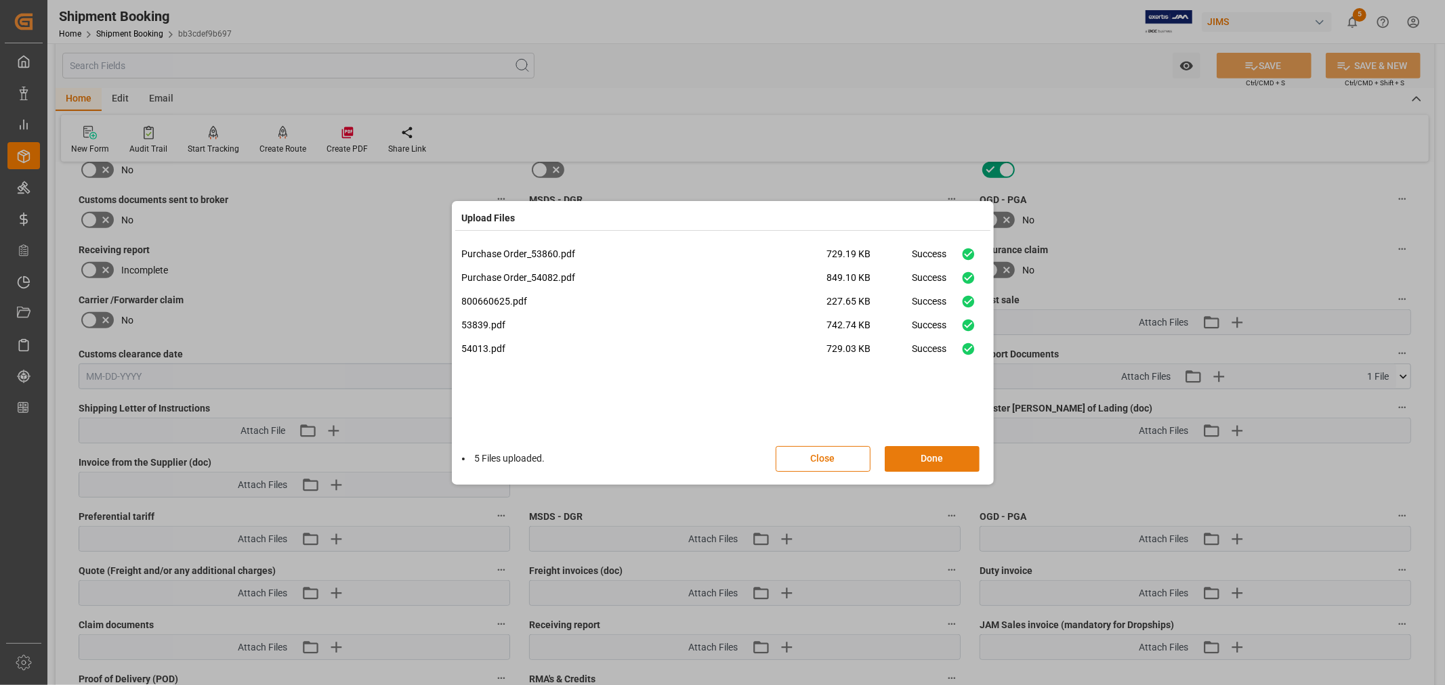
click at [931, 456] on button "Done" at bounding box center [931, 459] width 95 height 26
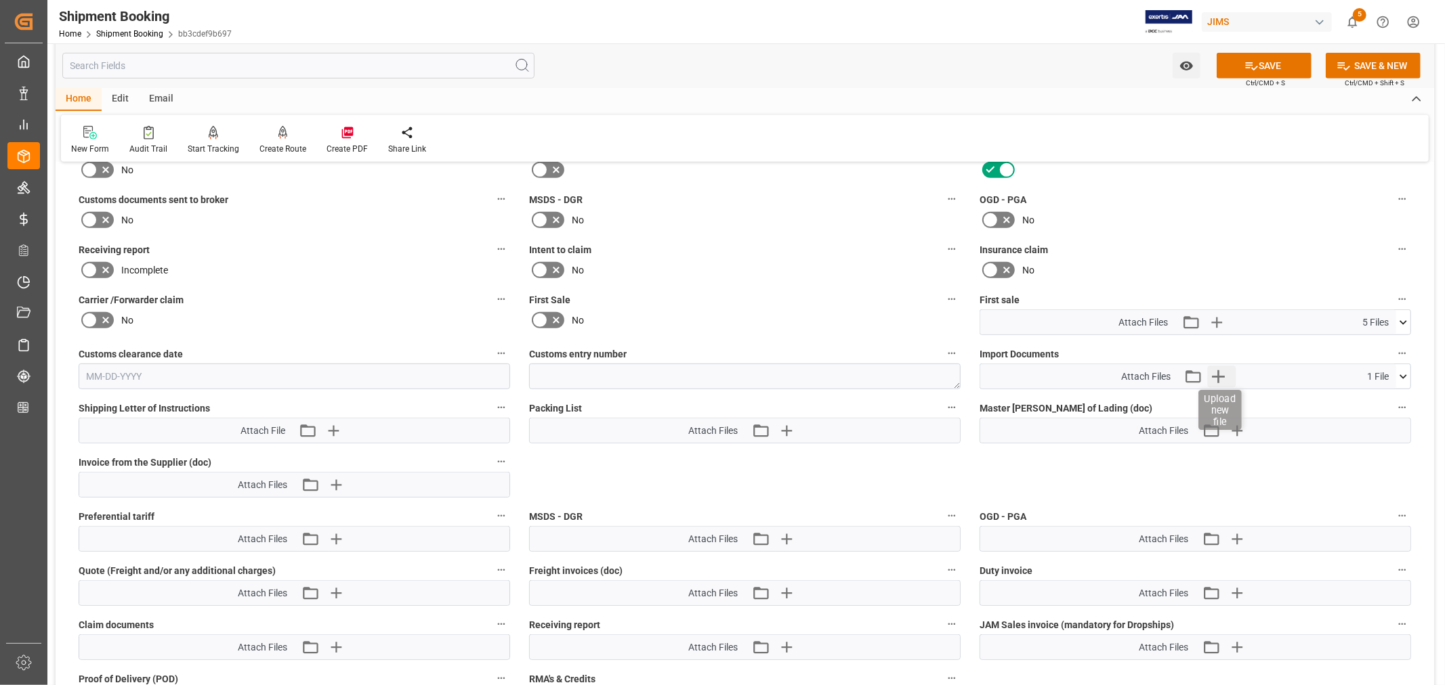
click at [1217, 373] on icon "button" at bounding box center [1218, 376] width 13 height 13
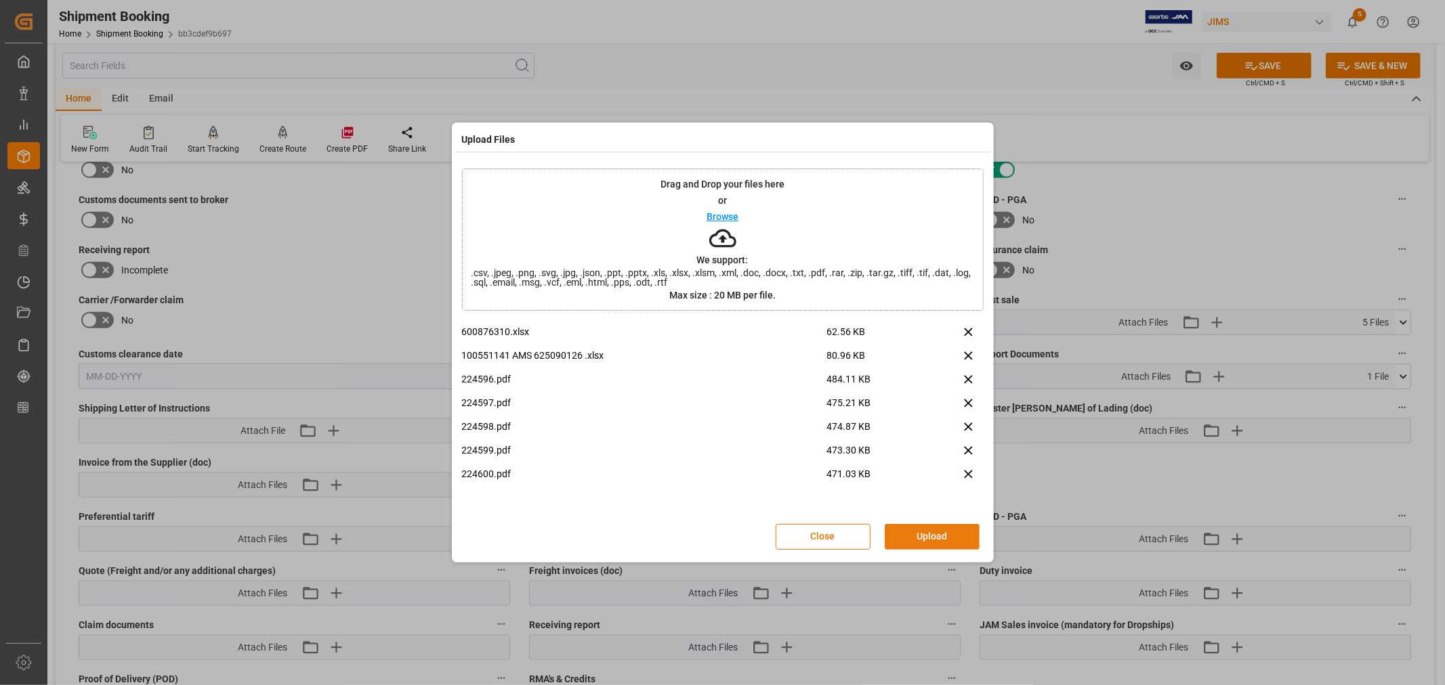
click at [916, 532] on button "Upload" at bounding box center [931, 537] width 95 height 26
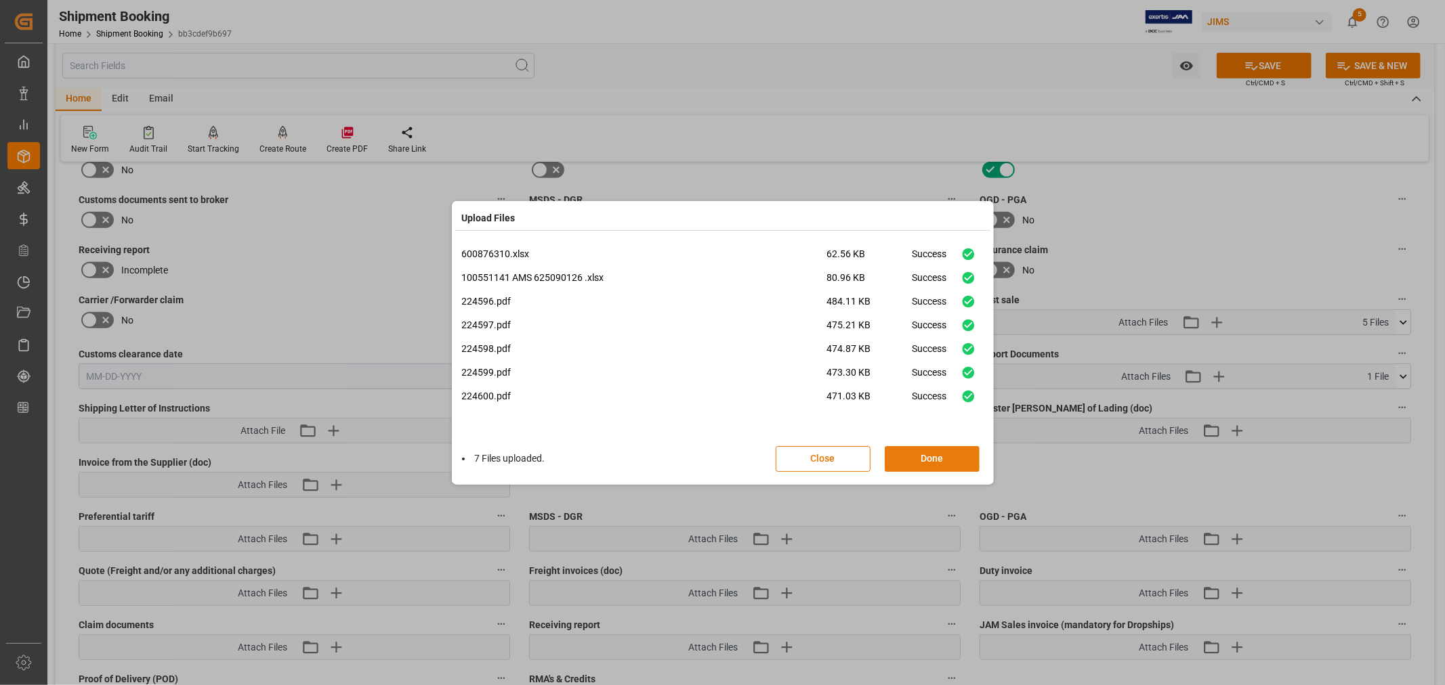
click at [924, 458] on button "Done" at bounding box center [931, 459] width 95 height 26
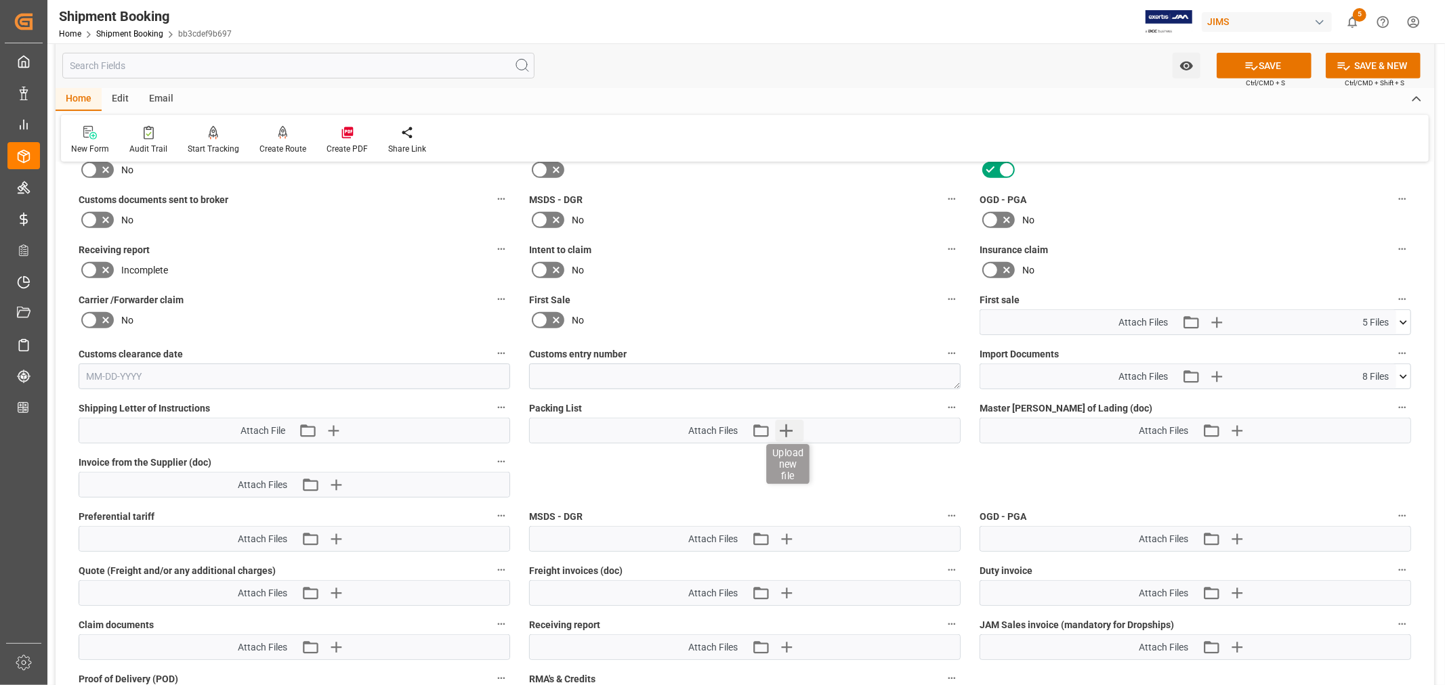
click at [783, 423] on icon "button" at bounding box center [786, 431] width 22 height 22
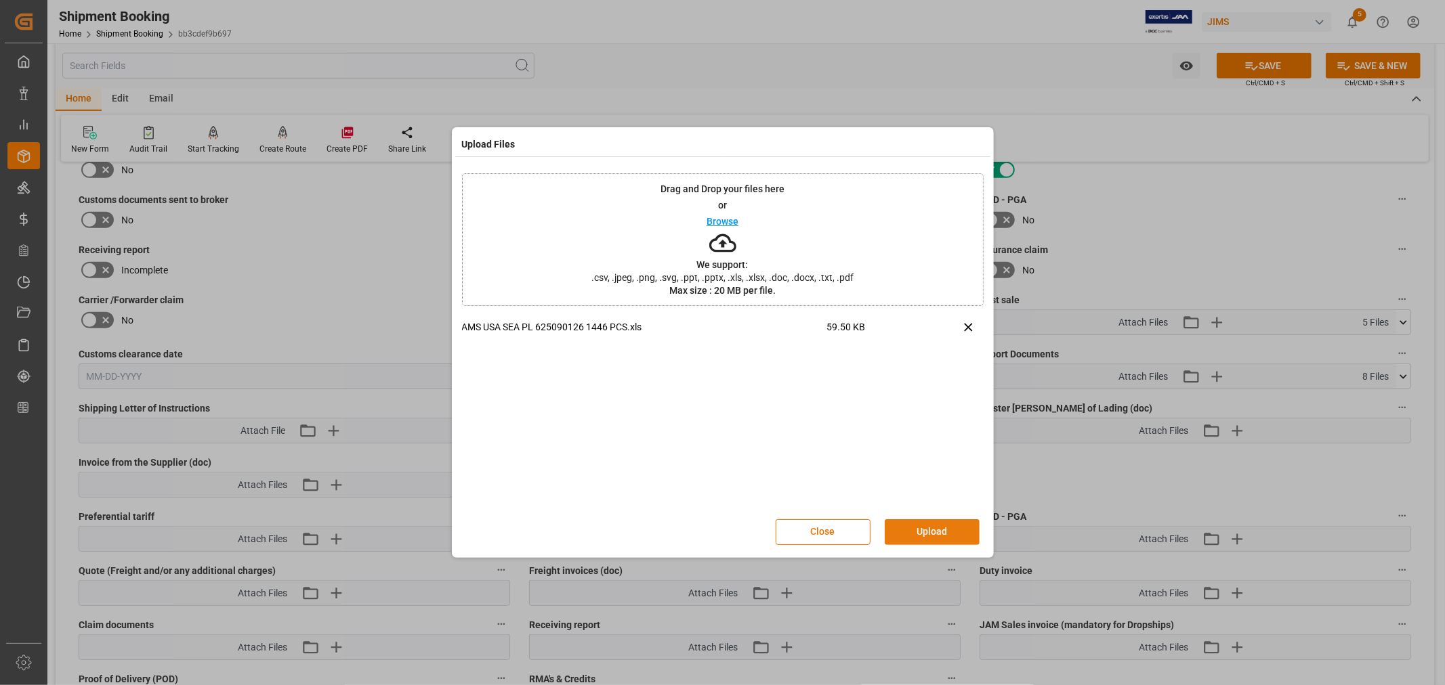
click at [928, 532] on button "Upload" at bounding box center [931, 532] width 95 height 26
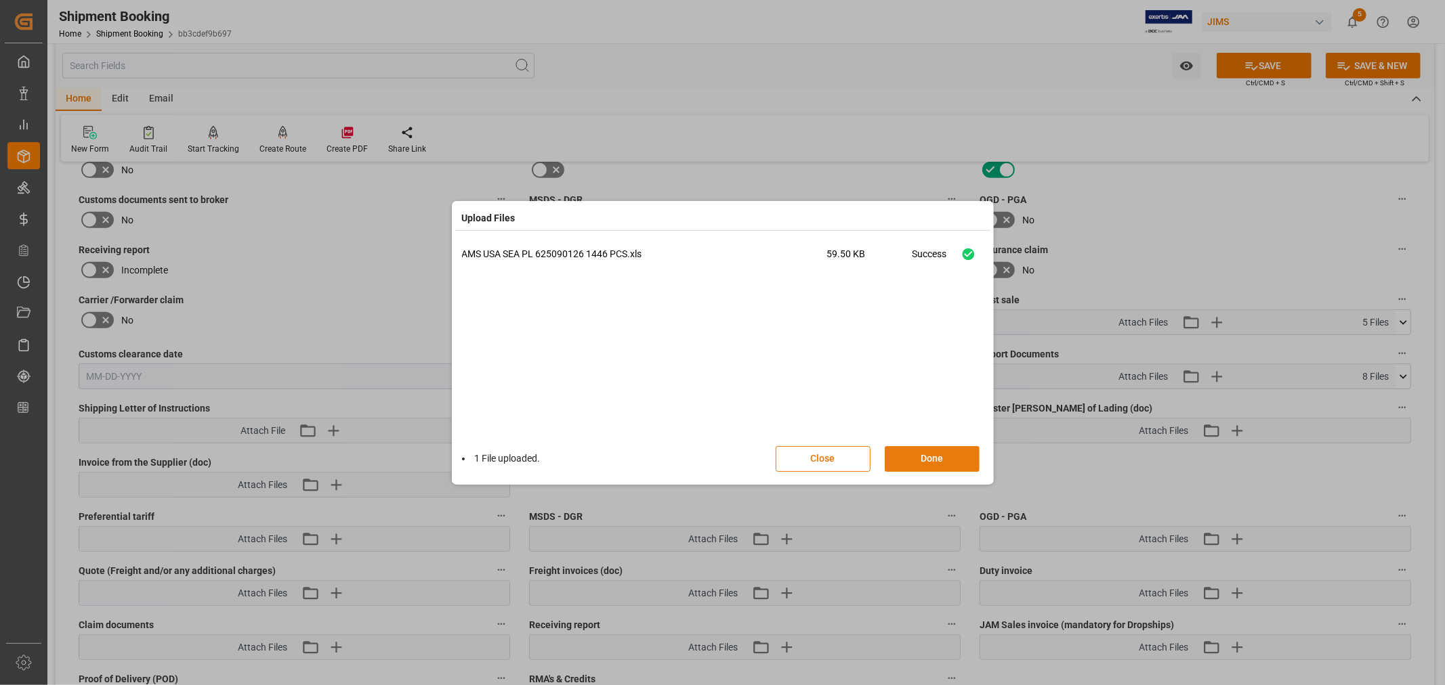
click at [928, 463] on button "Done" at bounding box center [931, 459] width 95 height 26
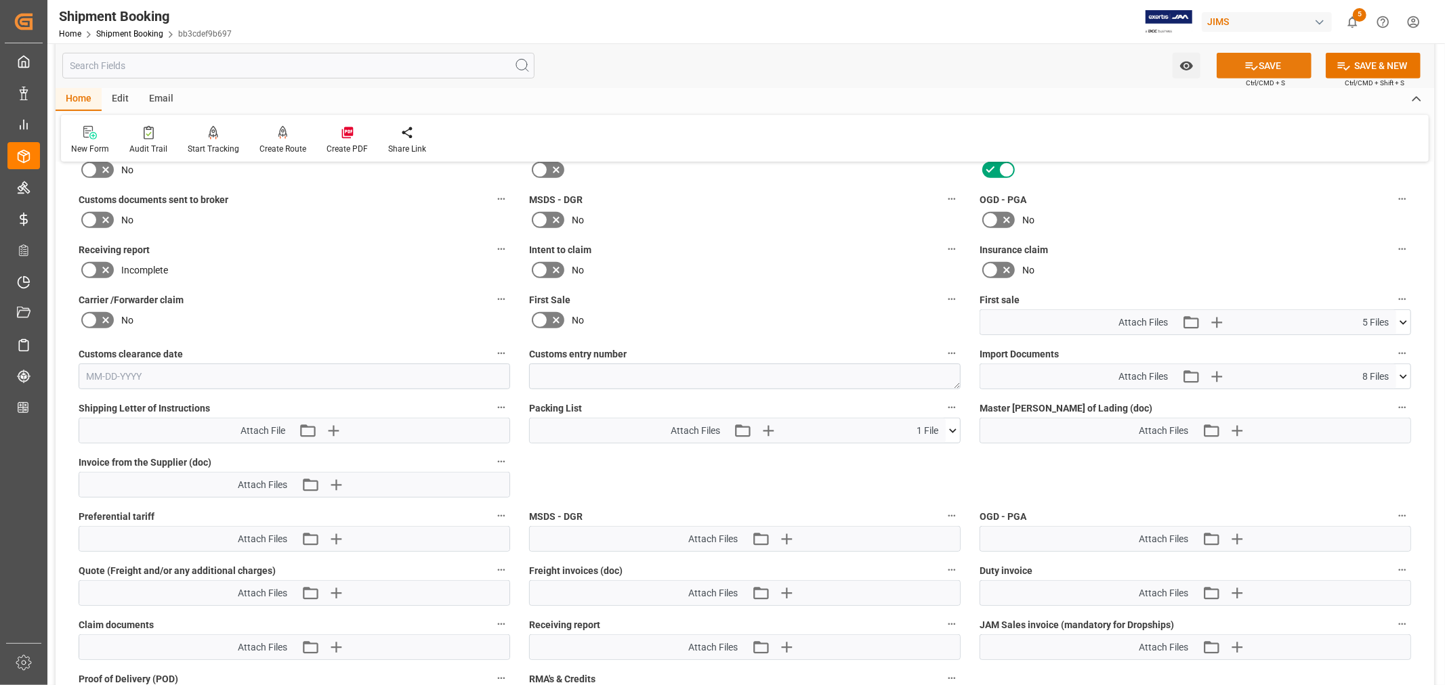
click at [1261, 66] on button "SAVE" at bounding box center [1263, 66] width 95 height 26
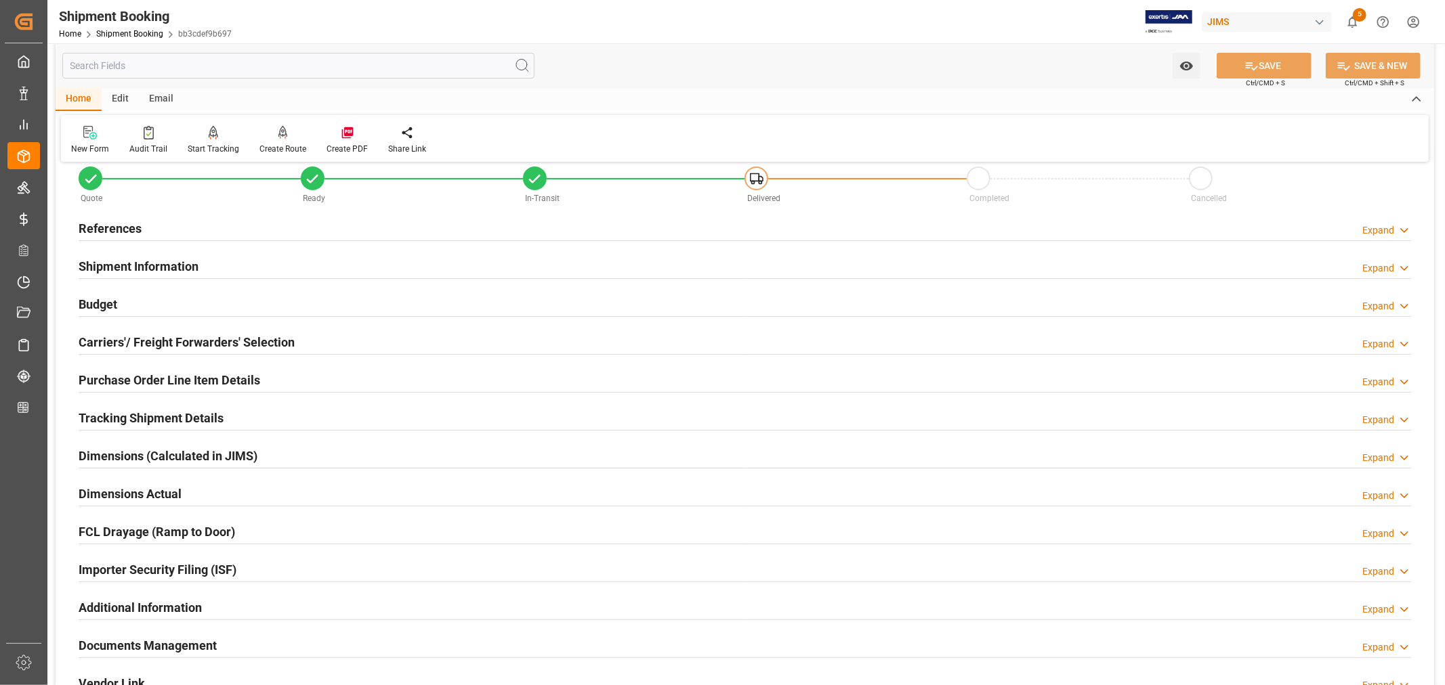
scroll to position [0, 0]
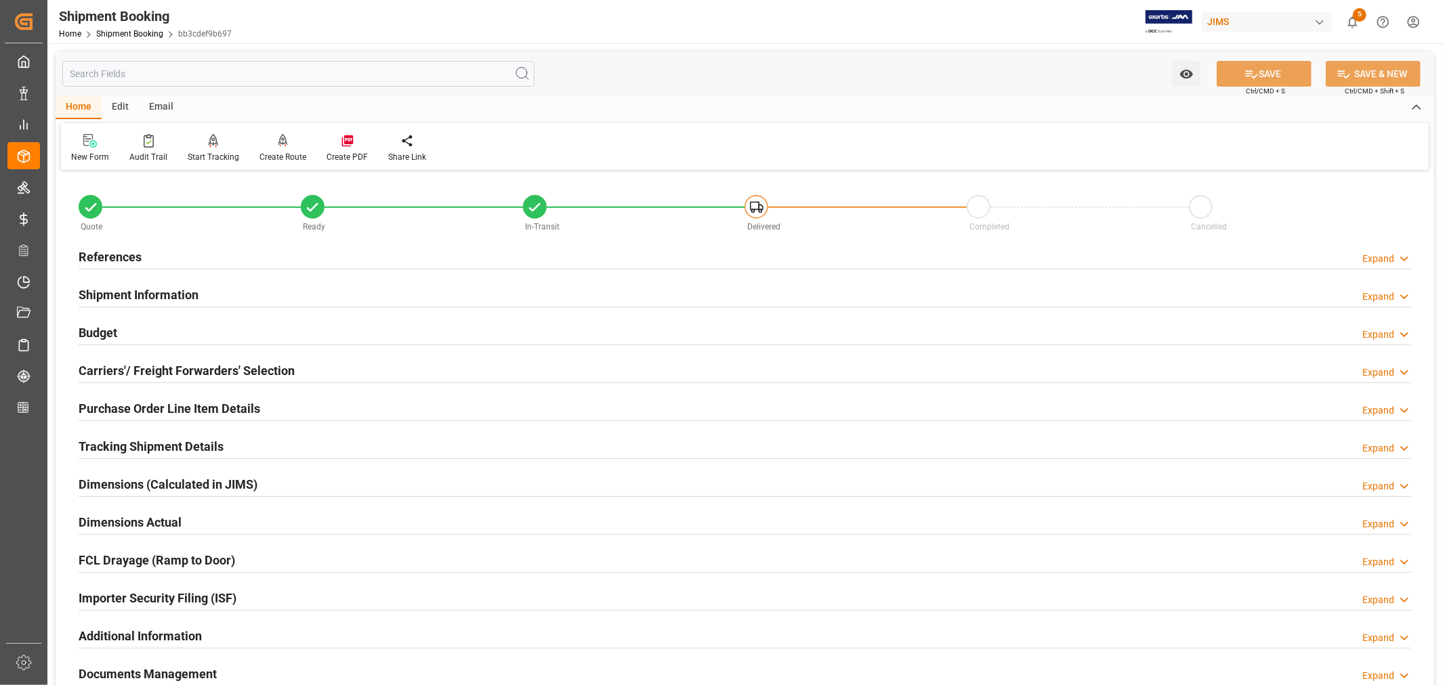
click at [125, 252] on h2 "References" at bounding box center [110, 257] width 63 height 18
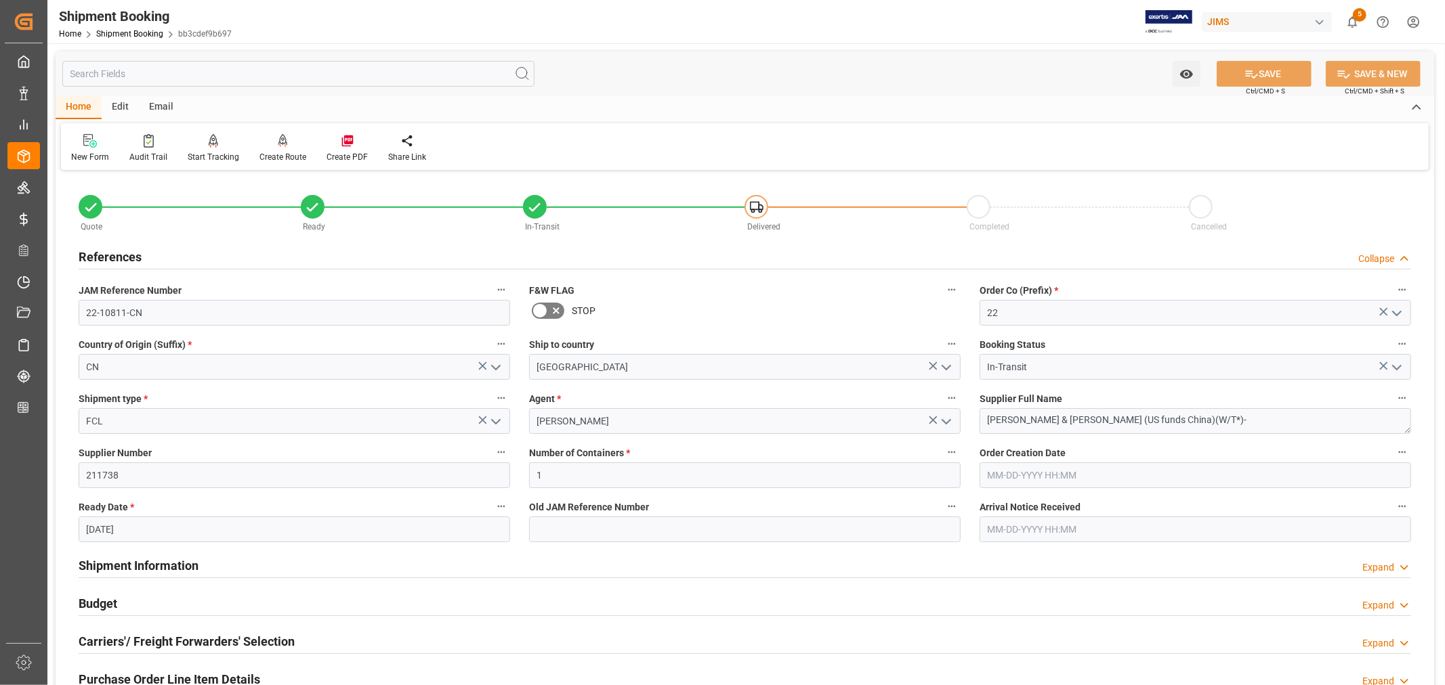
click at [125, 252] on h2 "References" at bounding box center [110, 257] width 63 height 18
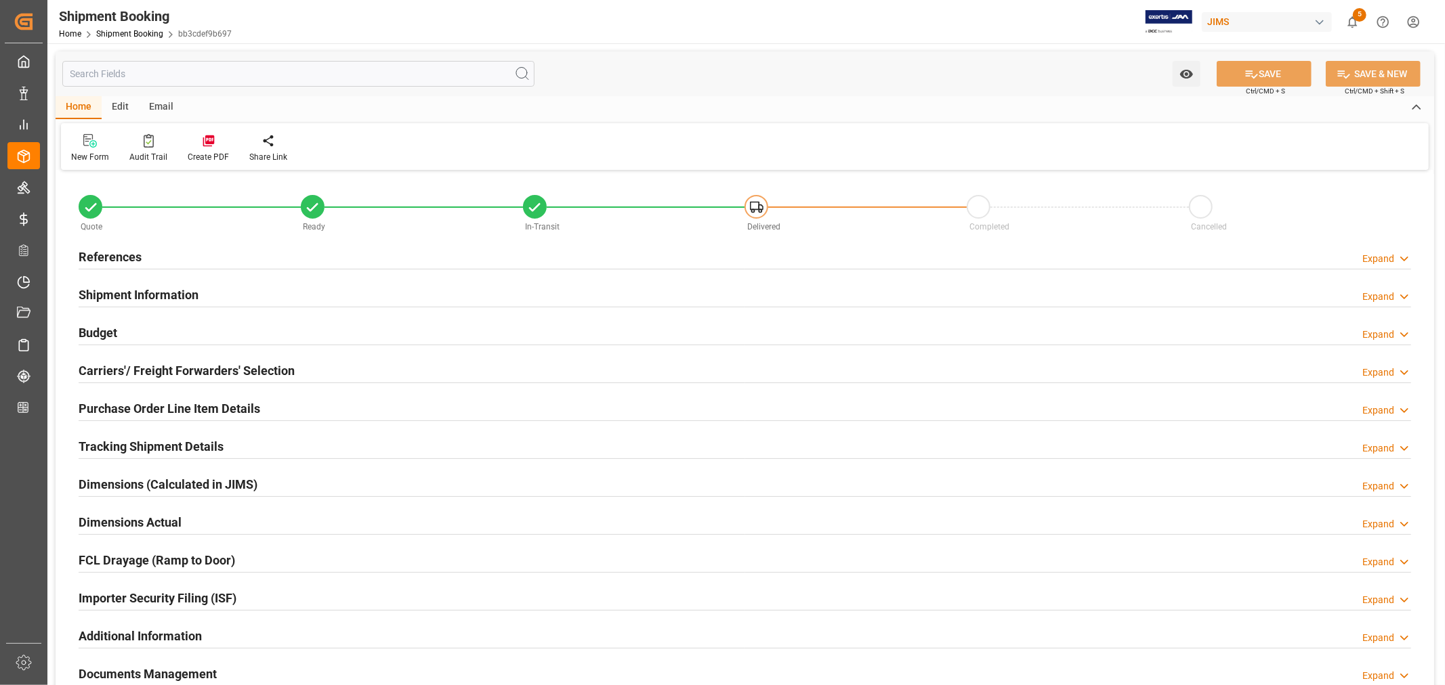
type input "96776.8665"
type input "11495.1939"
type input "6000"
type input "756705.96"
click at [102, 330] on h2 "Budget" at bounding box center [98, 333] width 39 height 18
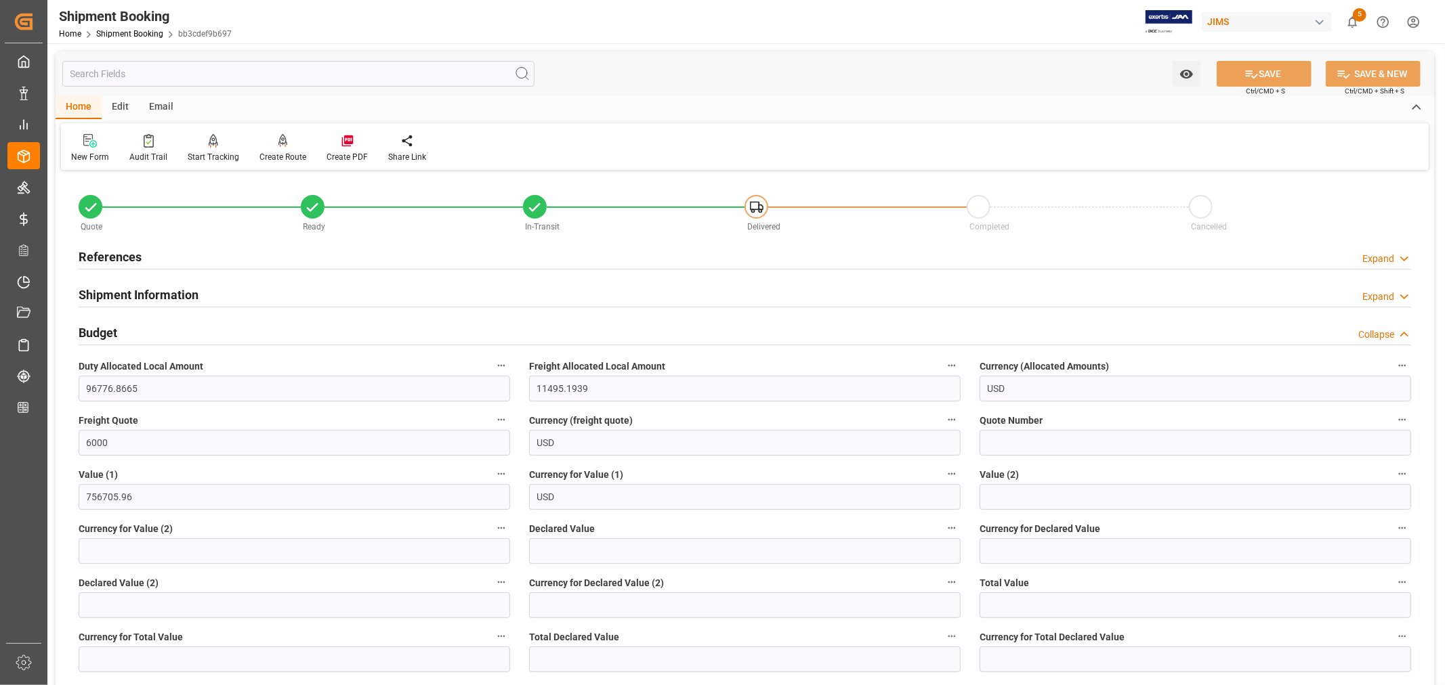
click at [136, 256] on h2 "References" at bounding box center [110, 257] width 63 height 18
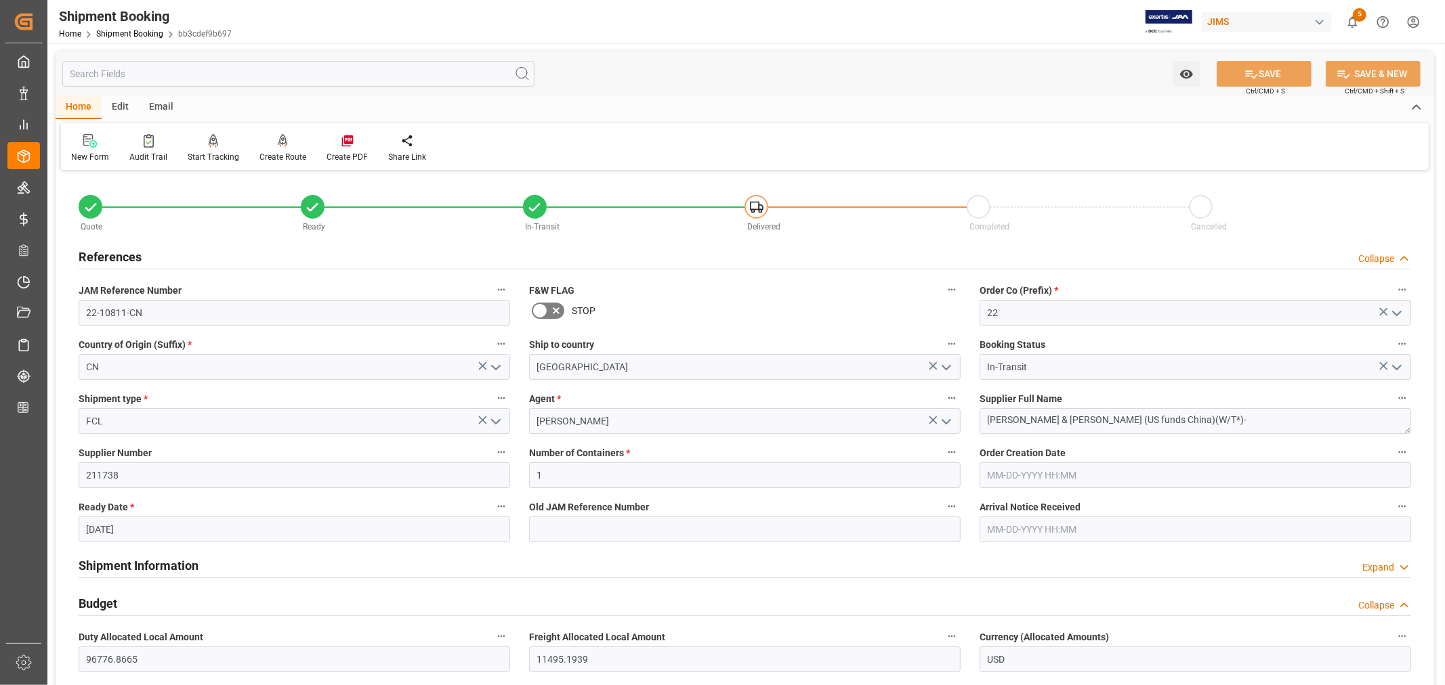
click at [136, 256] on h2 "References" at bounding box center [110, 257] width 63 height 18
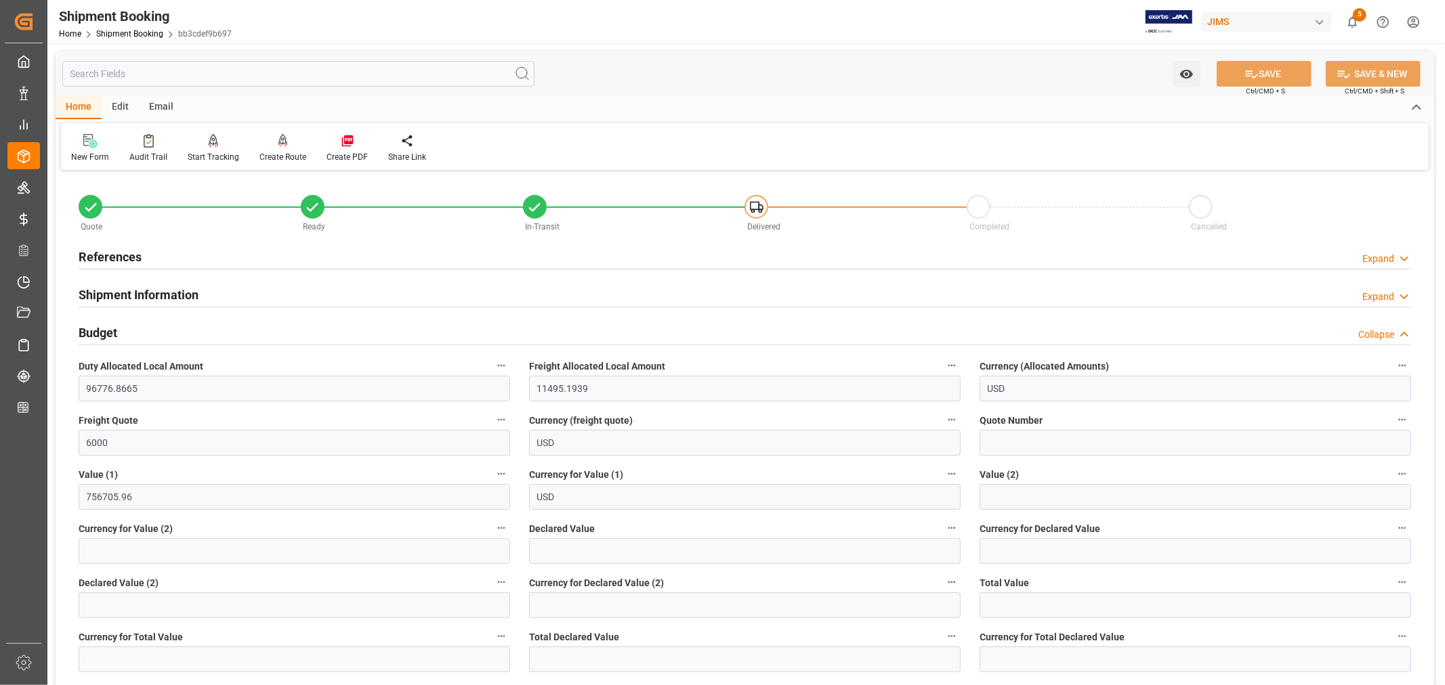
click at [145, 288] on h2 "Shipment Information" at bounding box center [139, 295] width 120 height 18
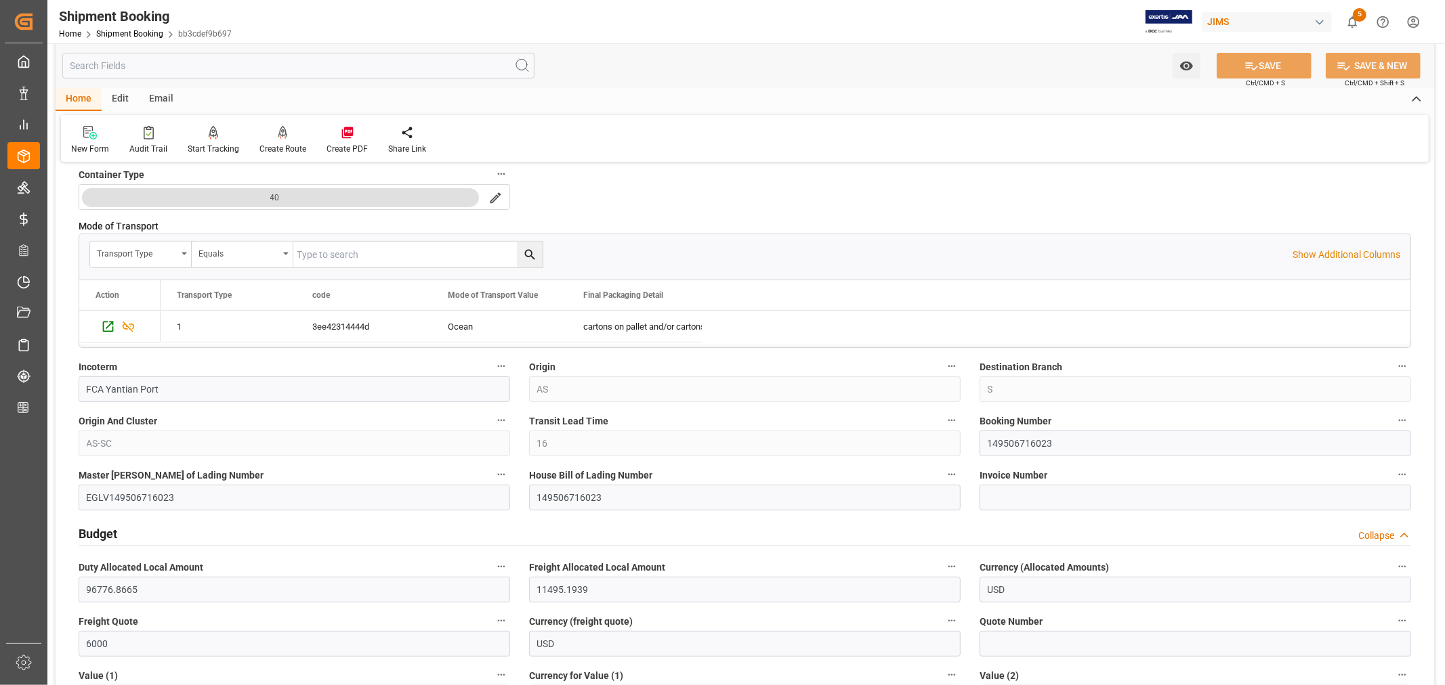
scroll to position [451, 0]
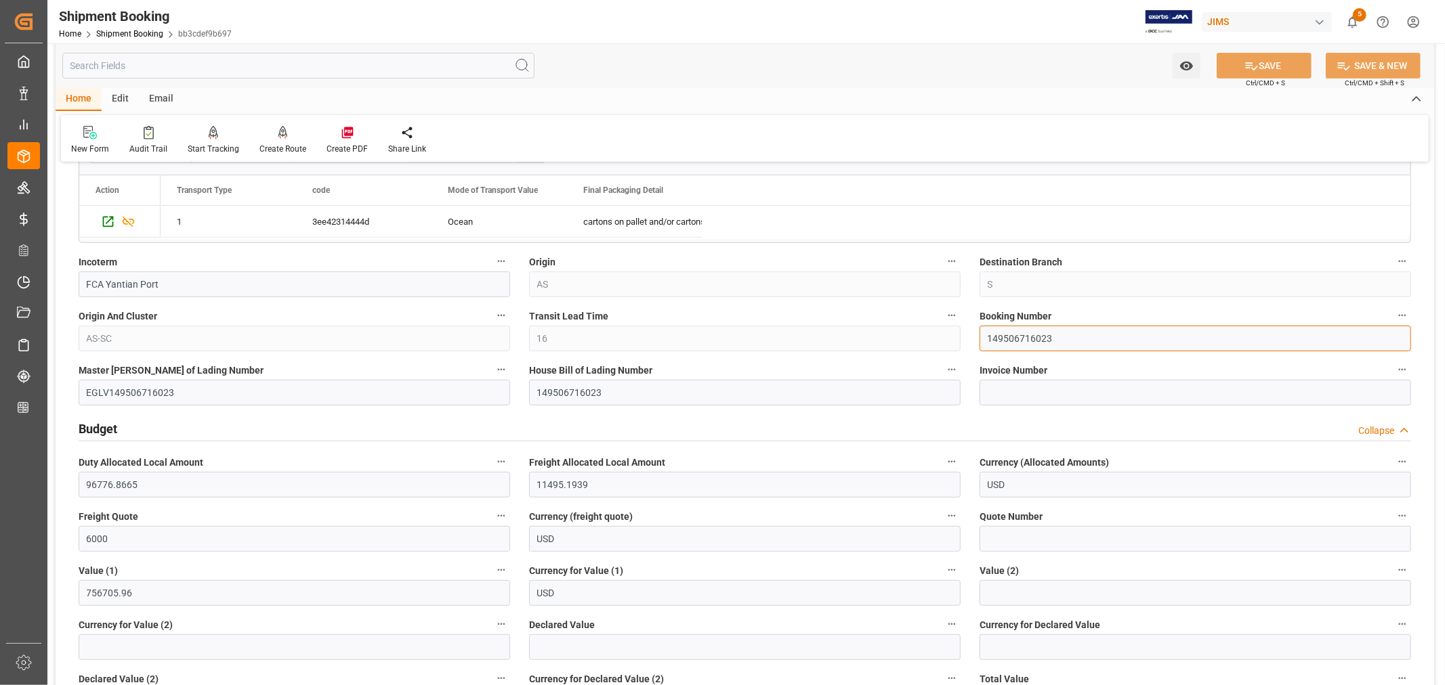
click at [1012, 337] on input "149506716023" at bounding box center [1194, 339] width 431 height 26
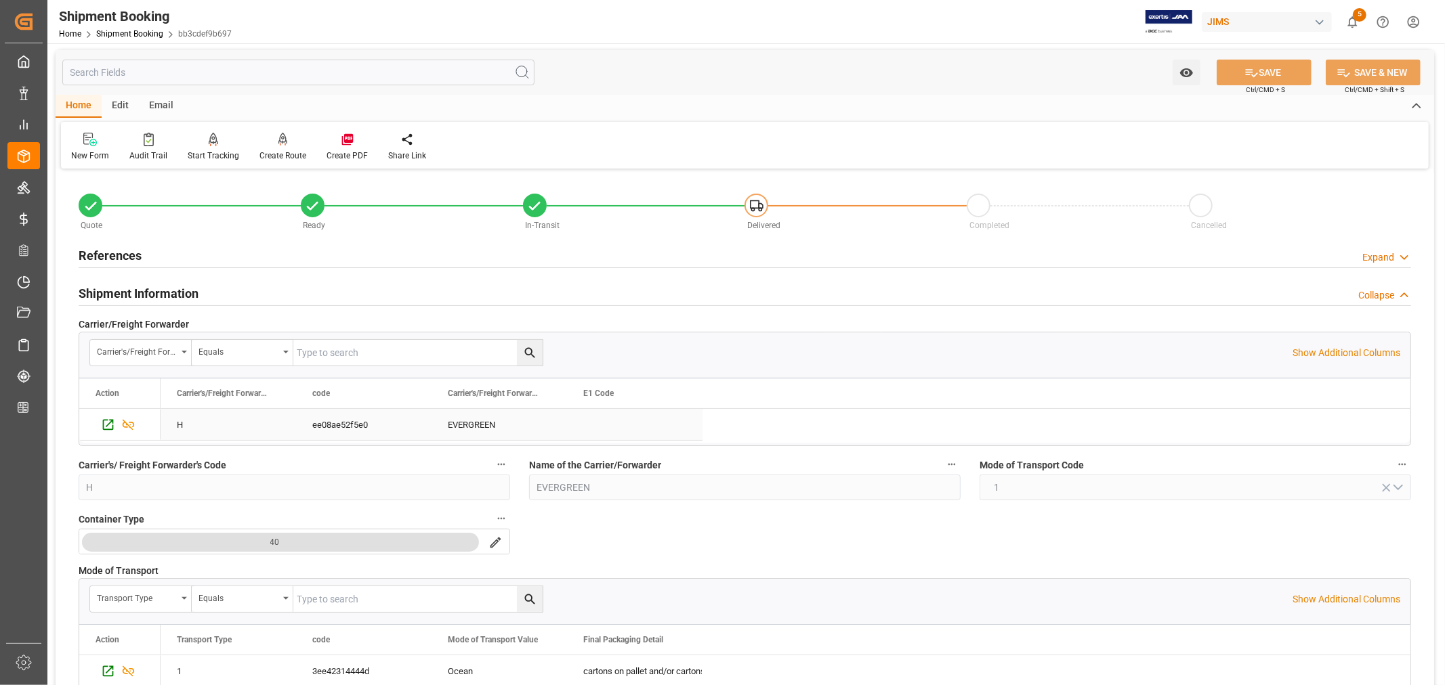
scroll to position [0, 0]
click at [171, 294] on h2 "Shipment Information" at bounding box center [139, 295] width 120 height 18
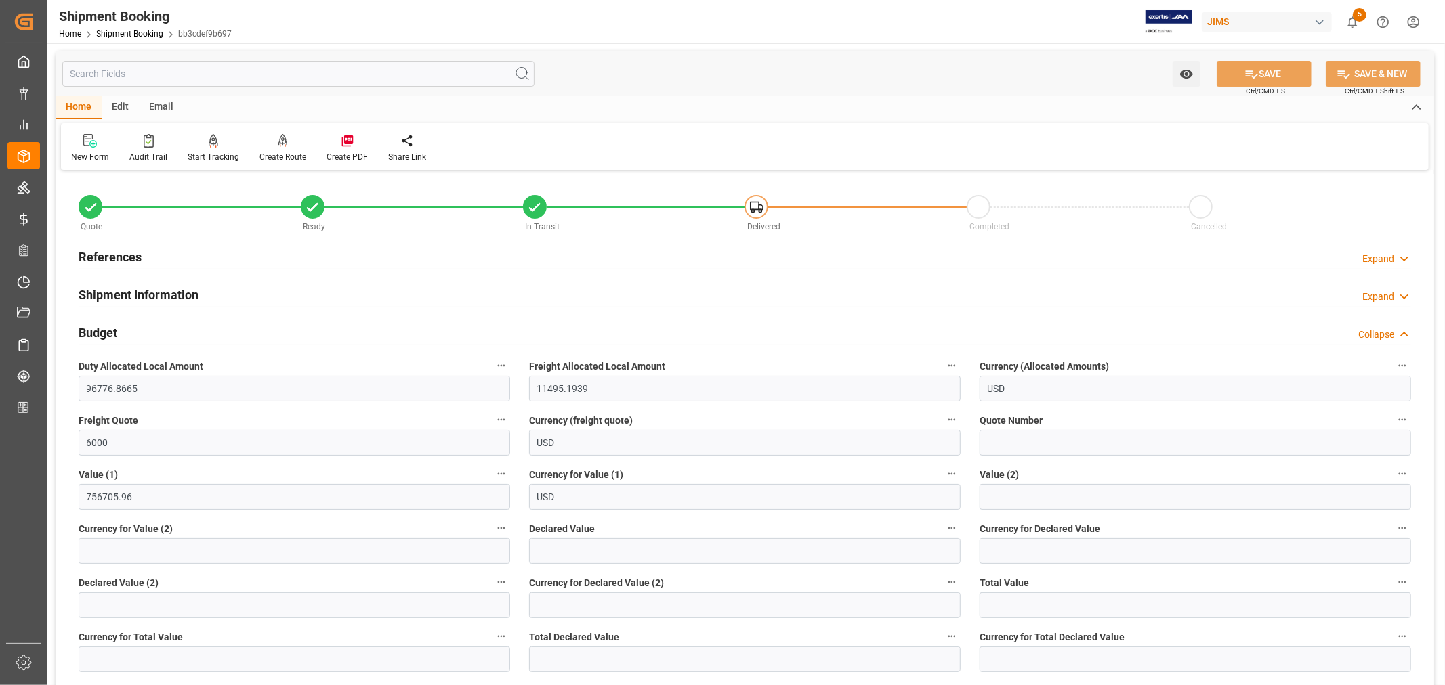
click at [107, 329] on h2 "Budget" at bounding box center [98, 333] width 39 height 18
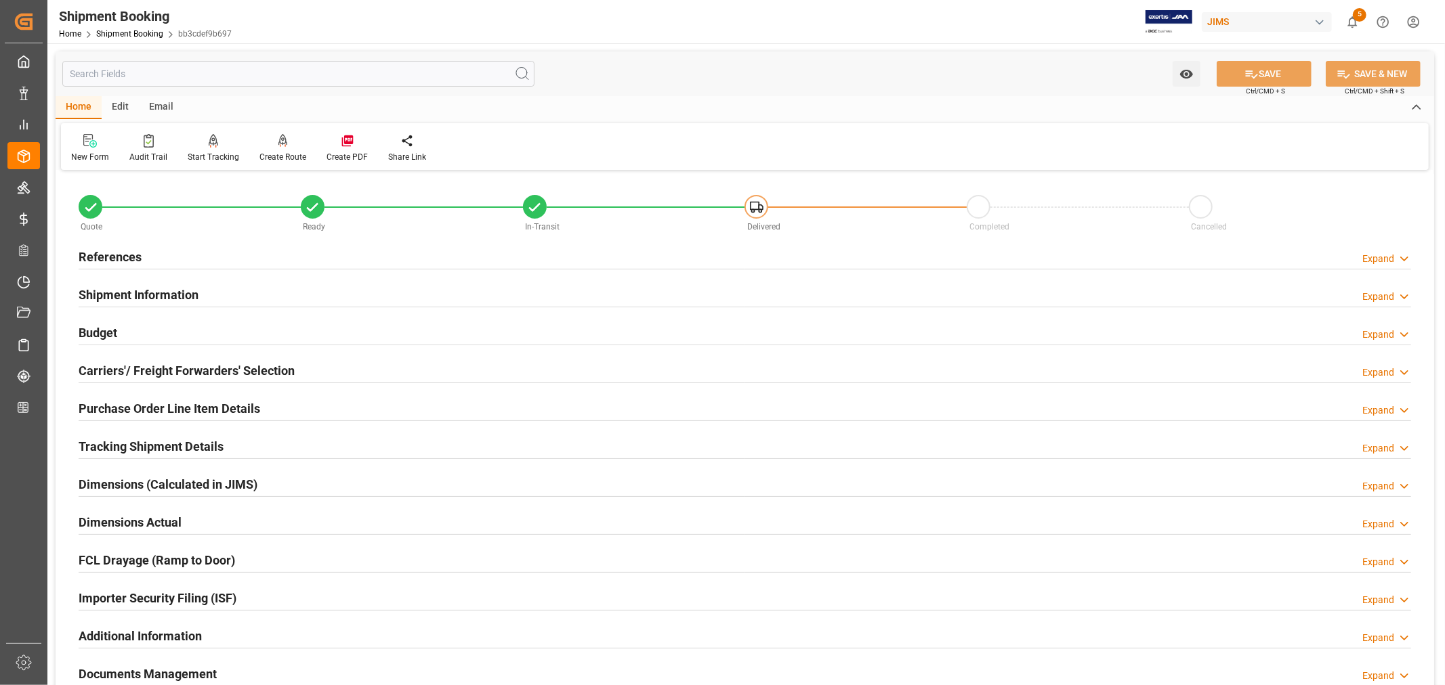
click at [132, 443] on h2 "Tracking Shipment Details" at bounding box center [151, 446] width 145 height 18
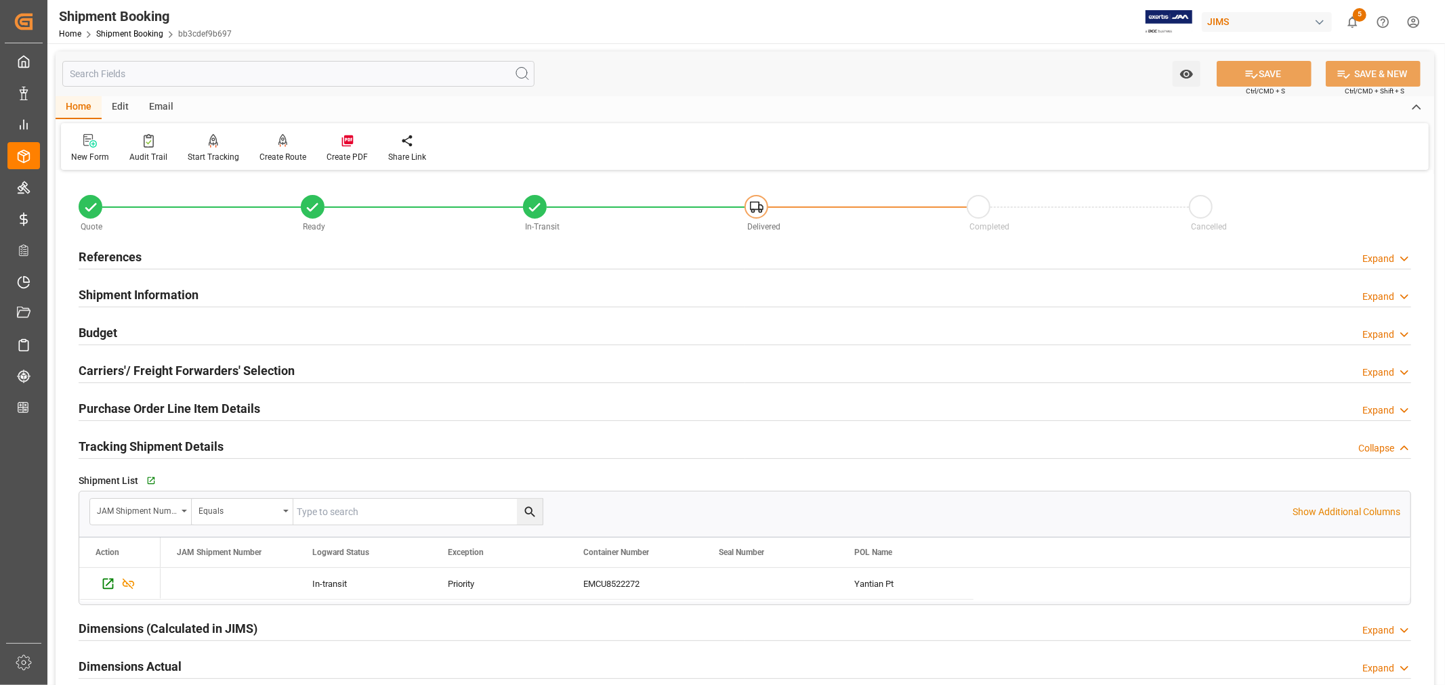
click at [132, 443] on h2 "Tracking Shipment Details" at bounding box center [151, 446] width 145 height 18
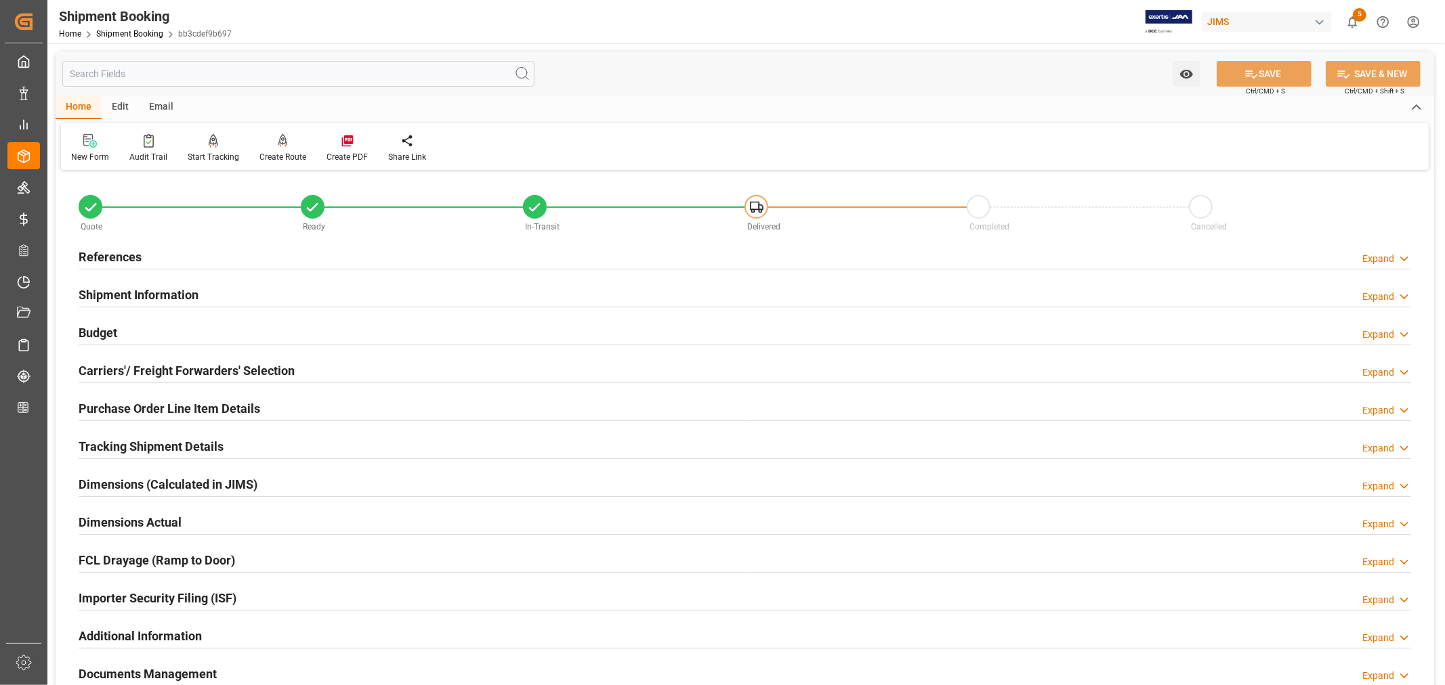
click at [127, 258] on h2 "References" at bounding box center [110, 257] width 63 height 18
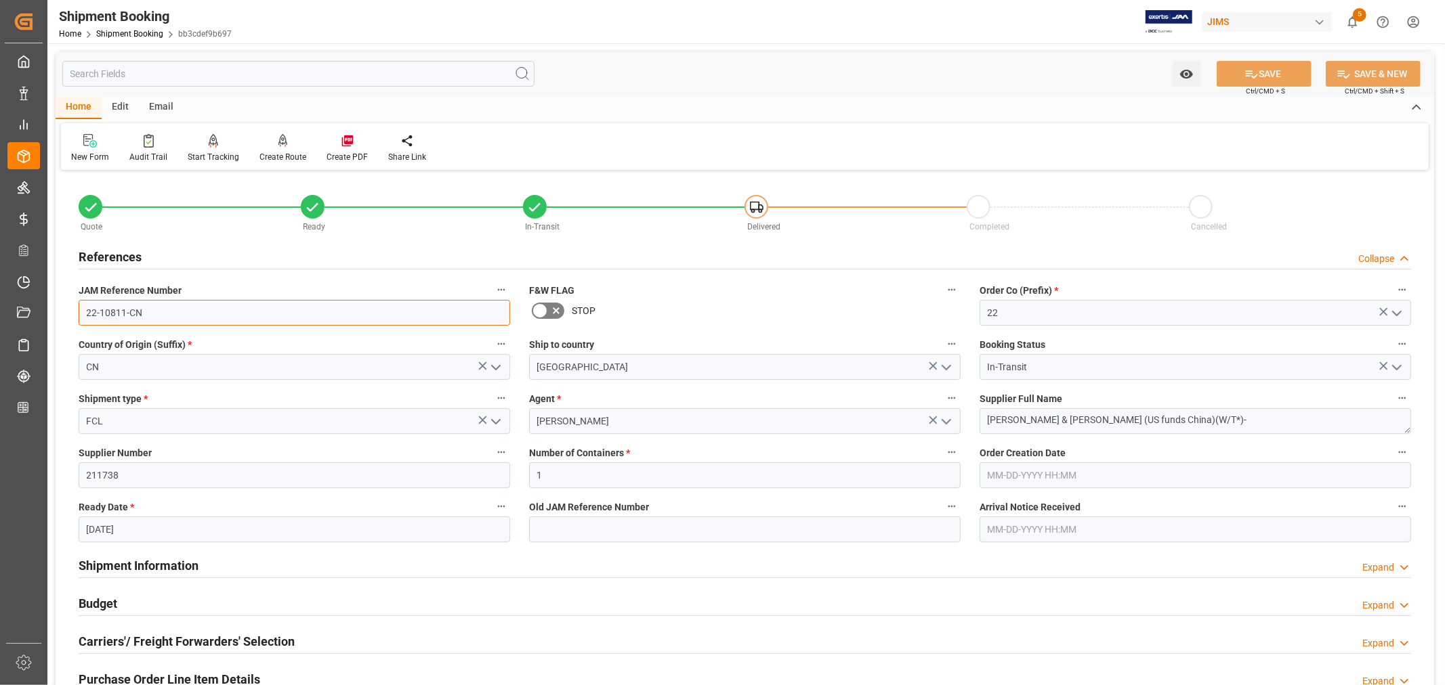
drag, startPoint x: 144, startPoint y: 313, endPoint x: 74, endPoint y: 310, distance: 69.1
click at [74, 310] on div "JAM Reference Number 22-10811-CN" at bounding box center [294, 303] width 450 height 54
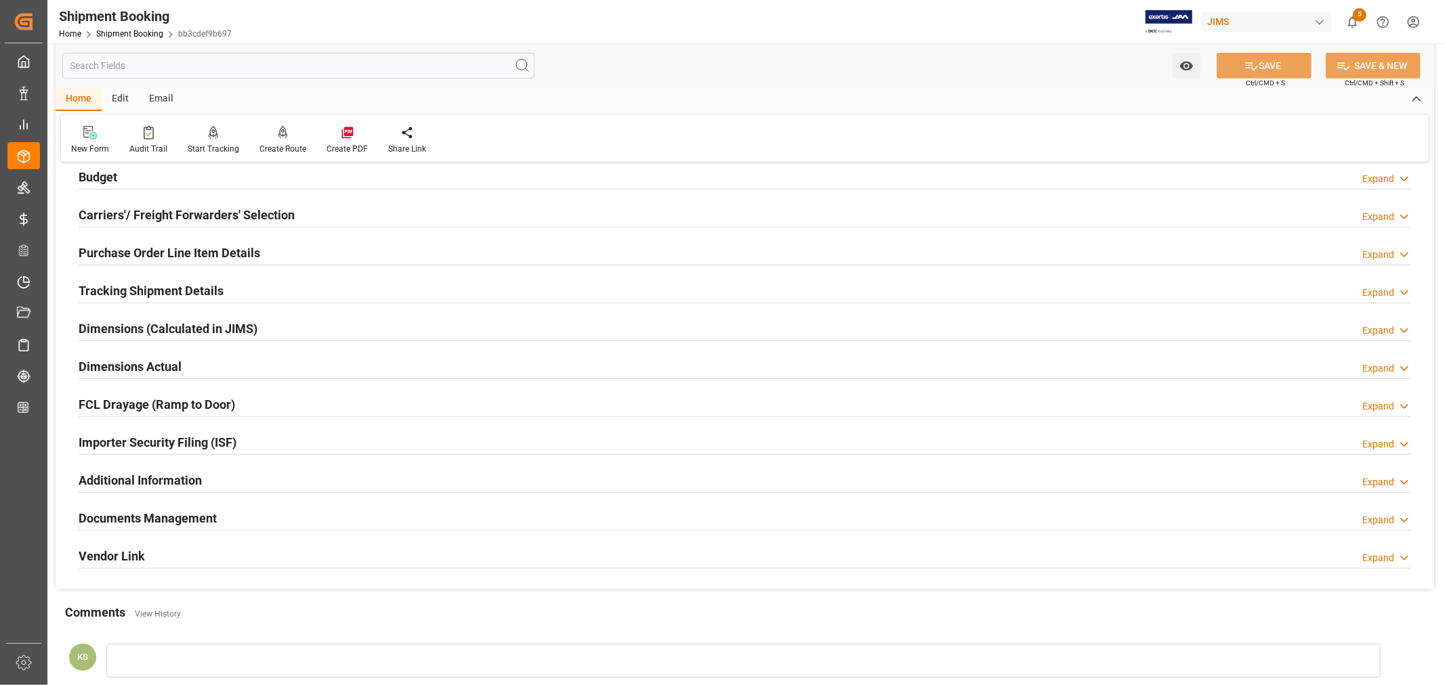
scroll to position [451, 0]
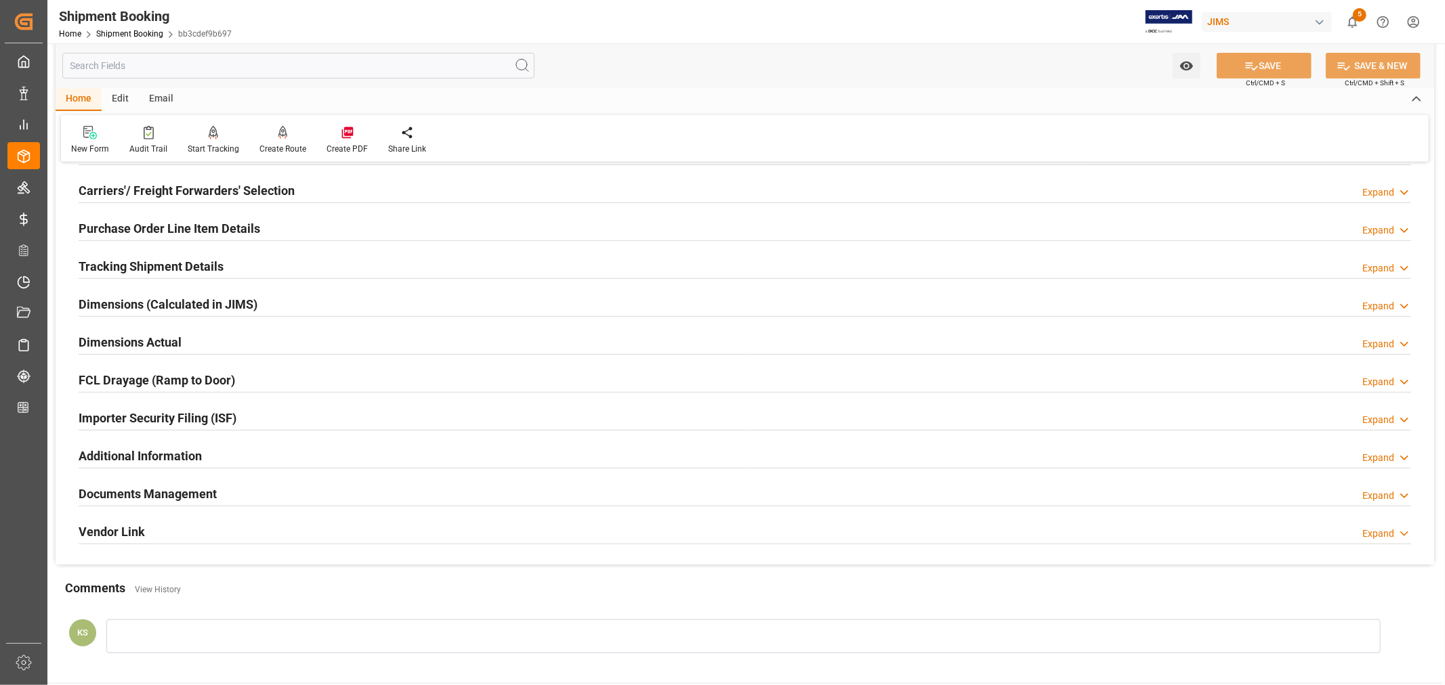
click at [160, 266] on h2 "Tracking Shipment Details" at bounding box center [151, 266] width 145 height 18
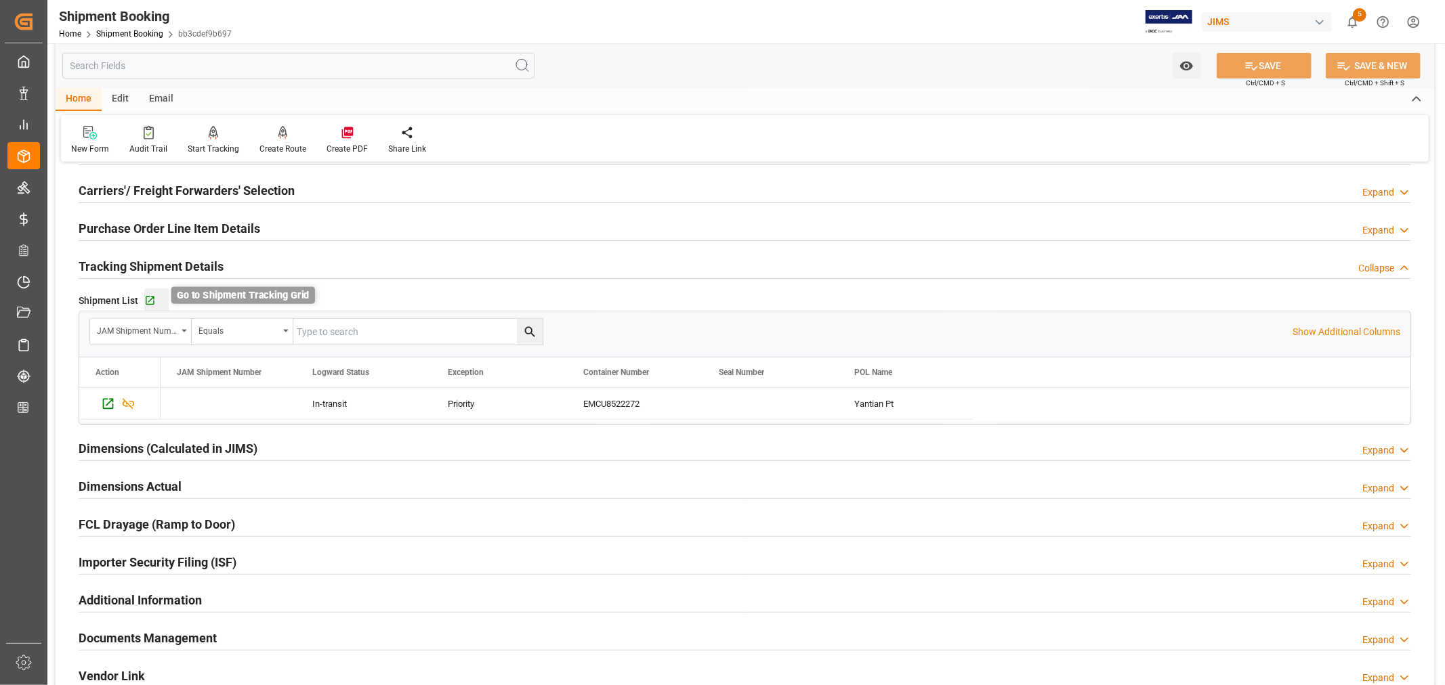
click at [151, 299] on icon "button" at bounding box center [150, 301] width 12 height 12
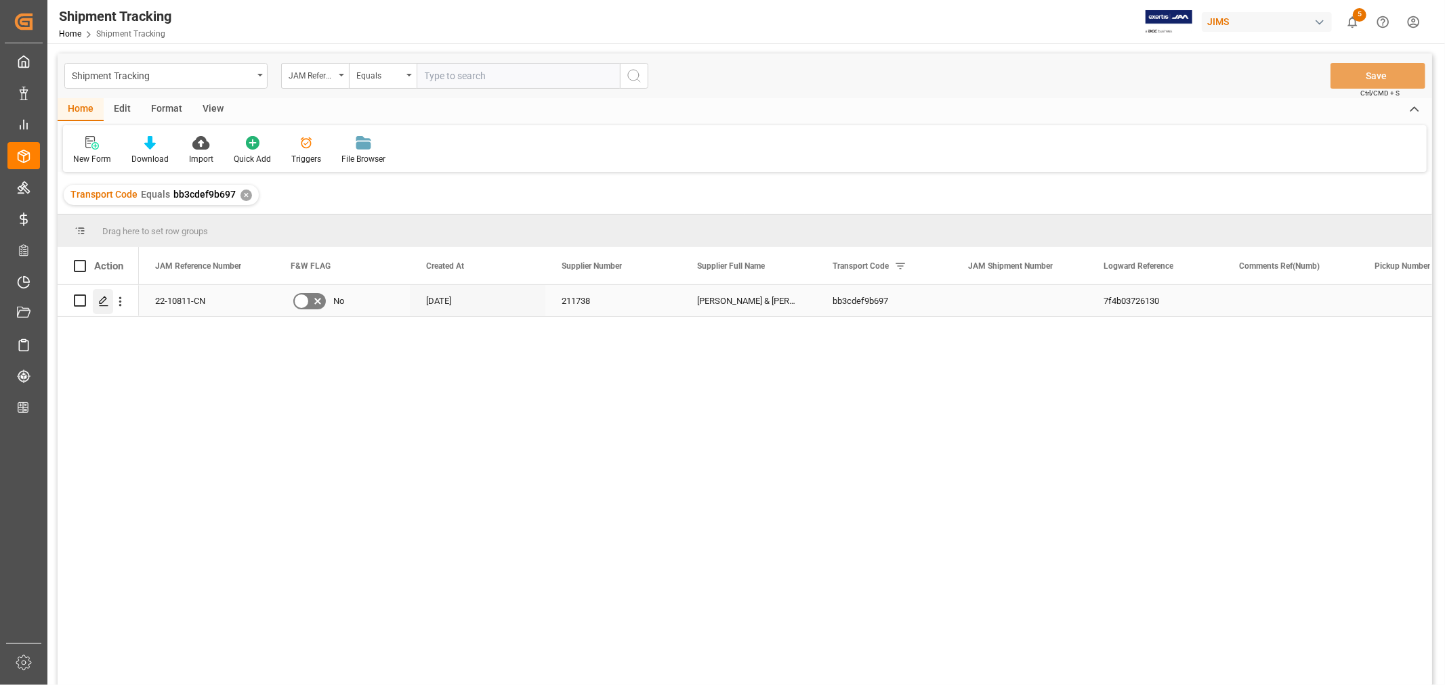
click at [106, 301] on icon "Press SPACE to select this row." at bounding box center [103, 301] width 11 height 11
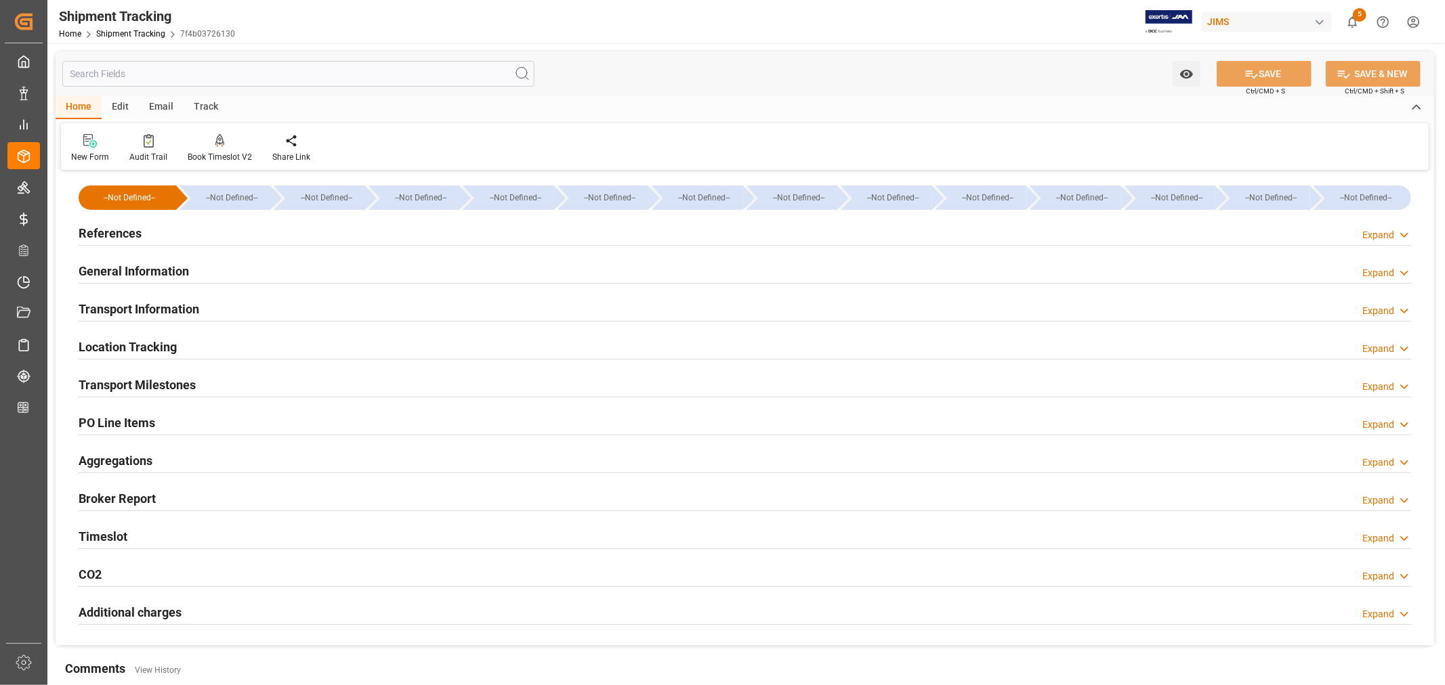
type input "[DATE]"
click at [124, 234] on h2 "References" at bounding box center [110, 233] width 63 height 18
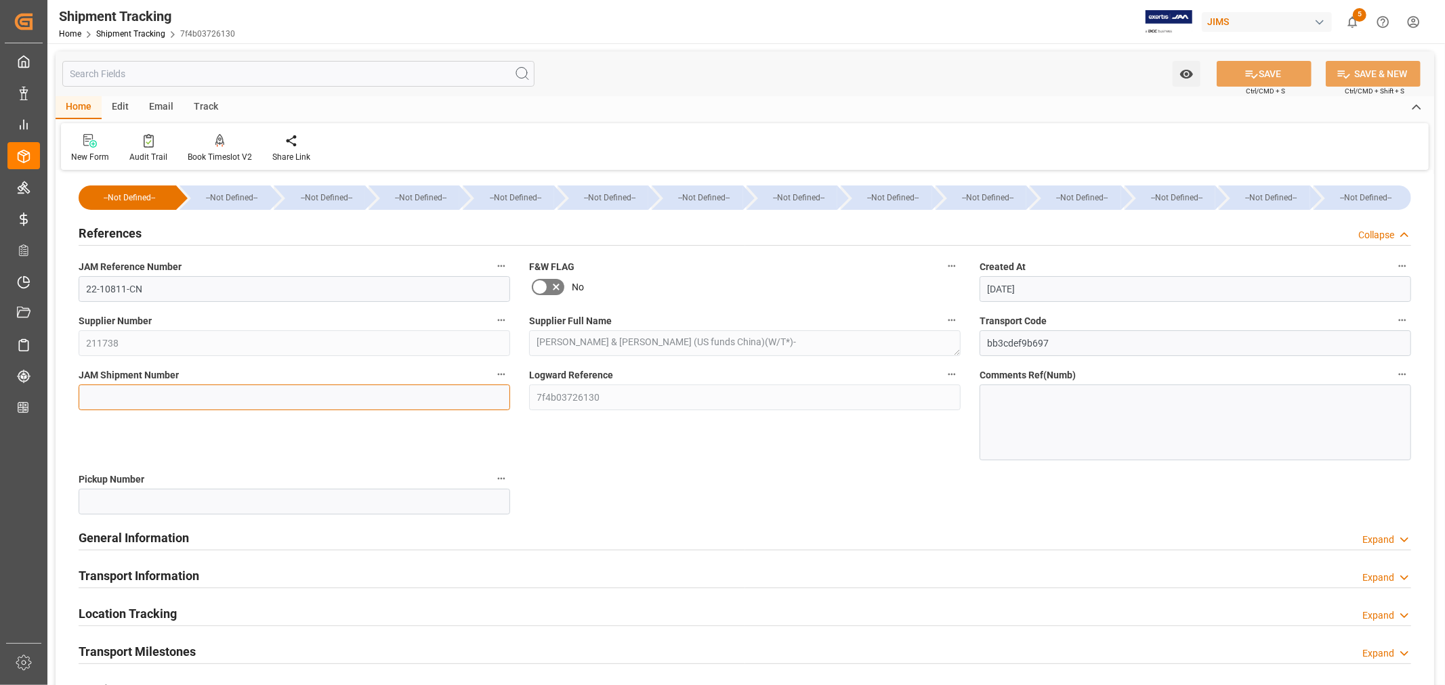
click at [110, 395] on input at bounding box center [294, 398] width 431 height 26
paste input "73213"
type input "73213"
click at [1252, 74] on icon at bounding box center [1251, 74] width 14 height 14
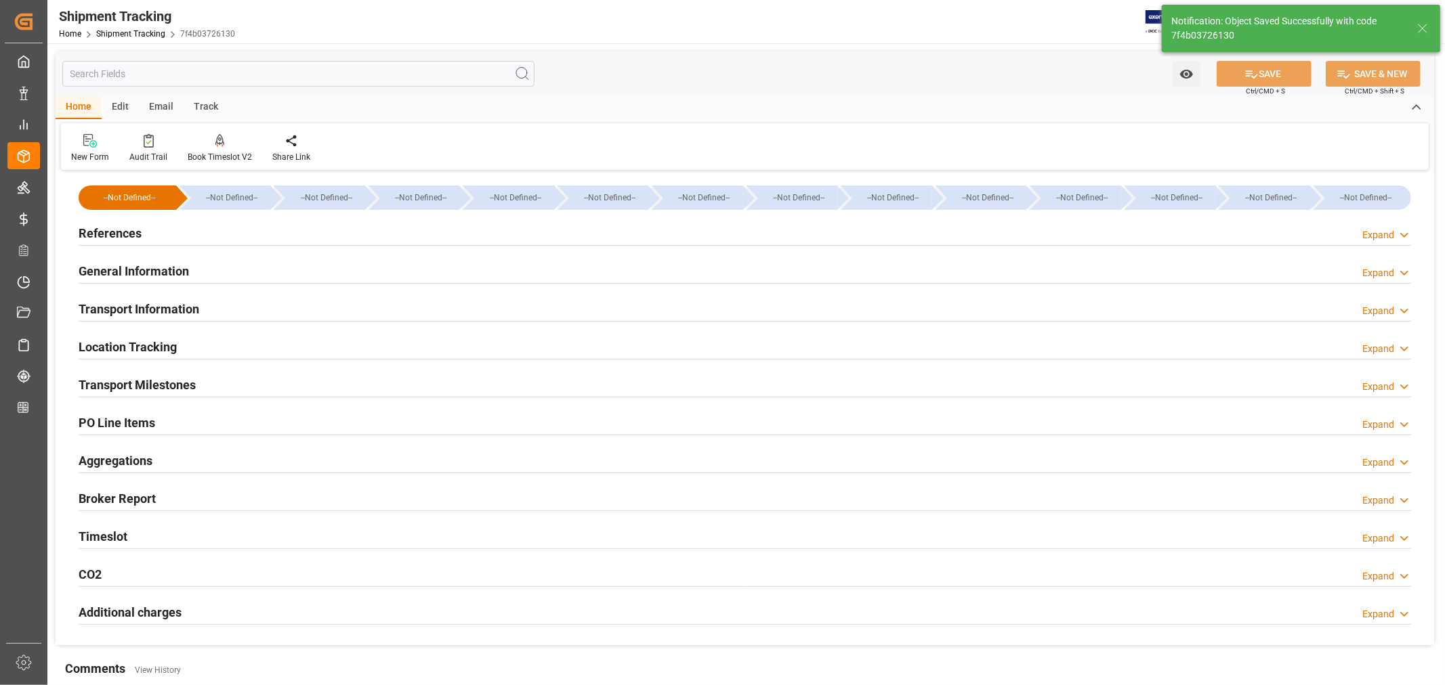
click at [116, 266] on h2 "General Information" at bounding box center [134, 271] width 110 height 18
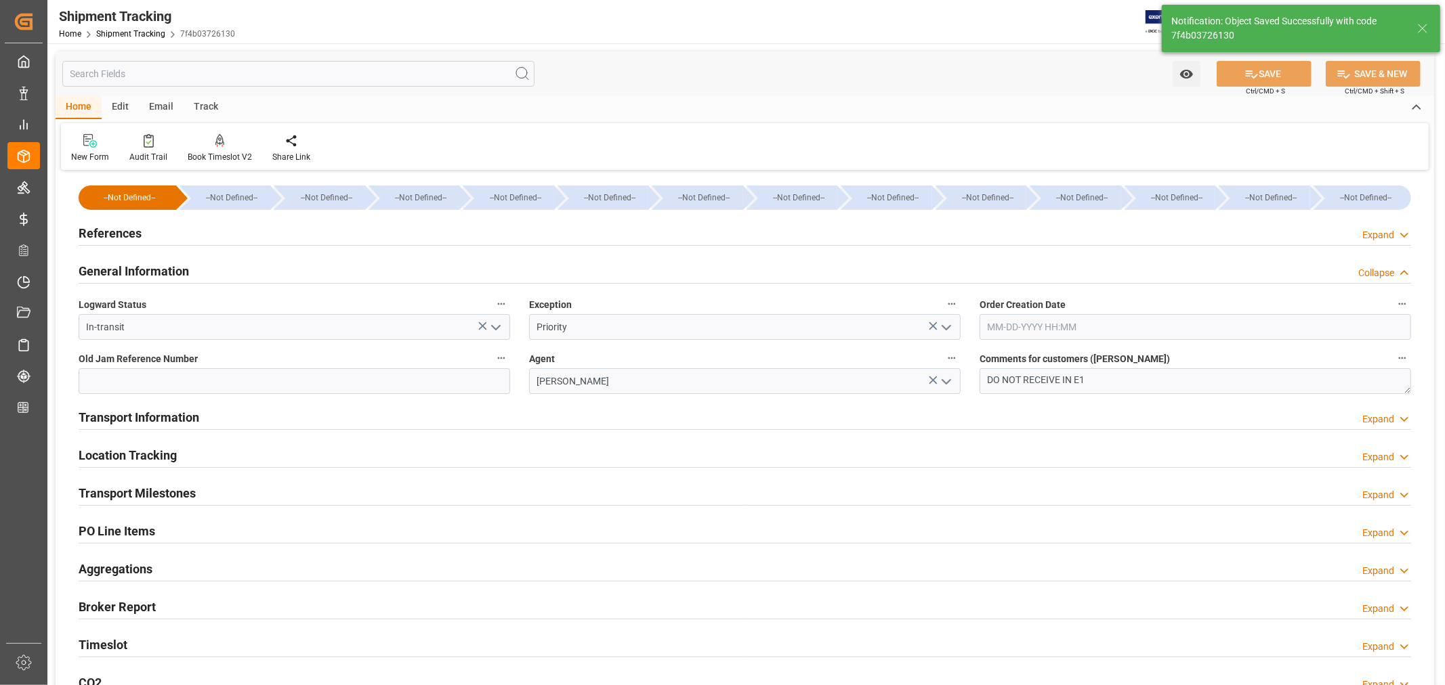
click at [116, 266] on h2 "General Information" at bounding box center [134, 271] width 110 height 18
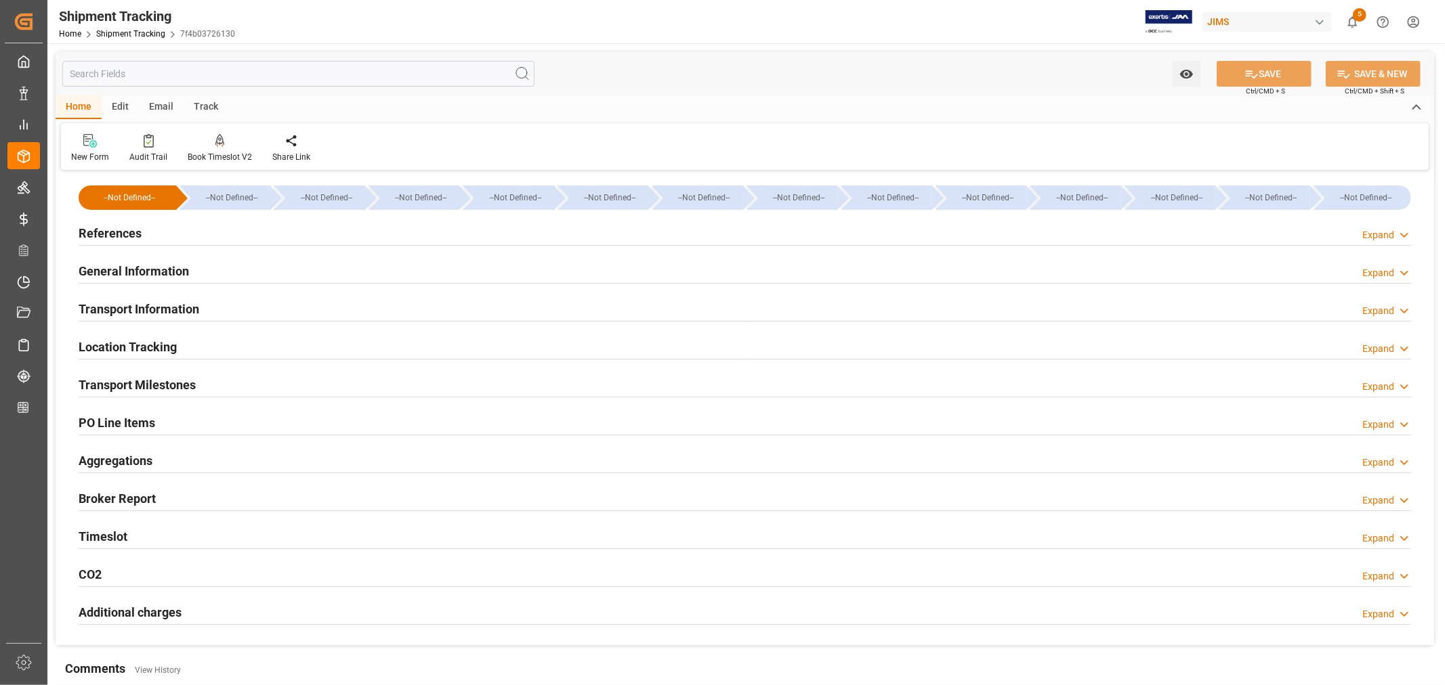
click at [180, 301] on h2 "Transport Information" at bounding box center [139, 309] width 121 height 18
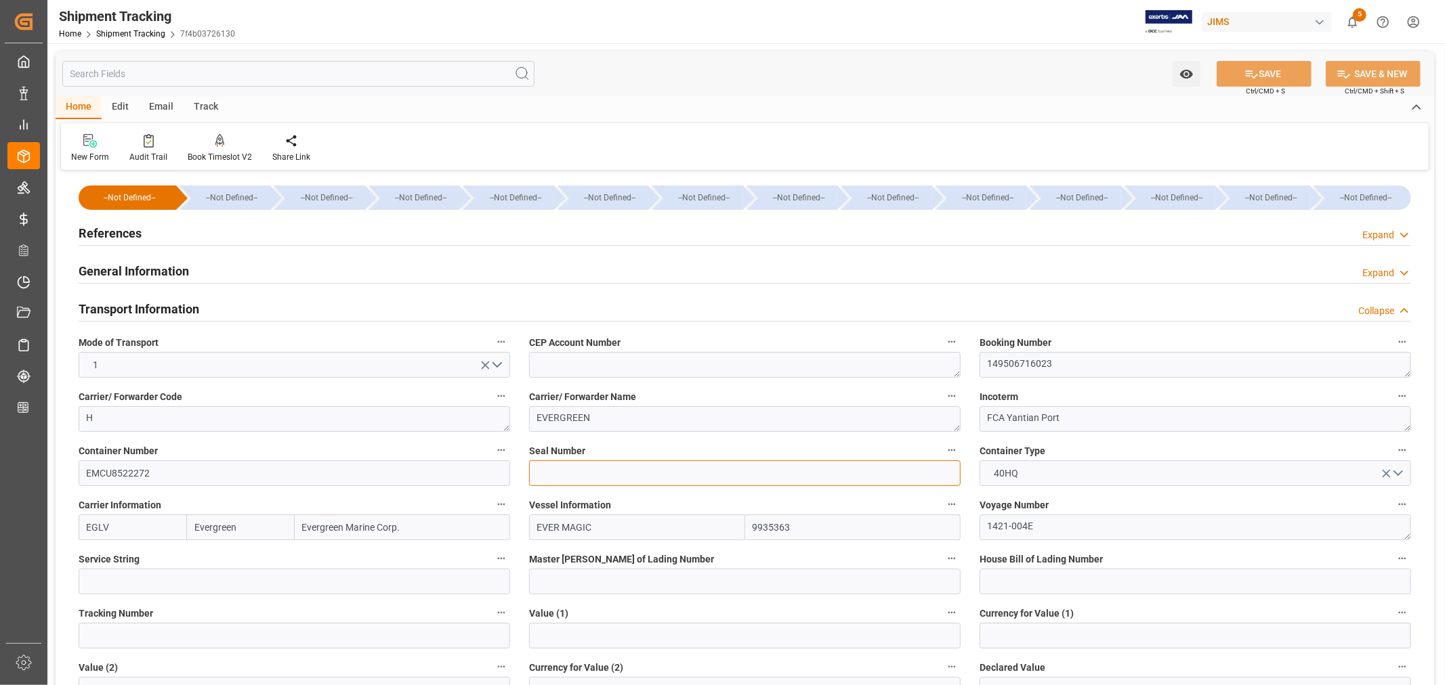
click at [542, 472] on input at bounding box center [744, 474] width 431 height 26
paste input "EMCRGY3784"
type input "EMCRGY3784"
click at [1254, 73] on icon at bounding box center [1251, 74] width 14 height 14
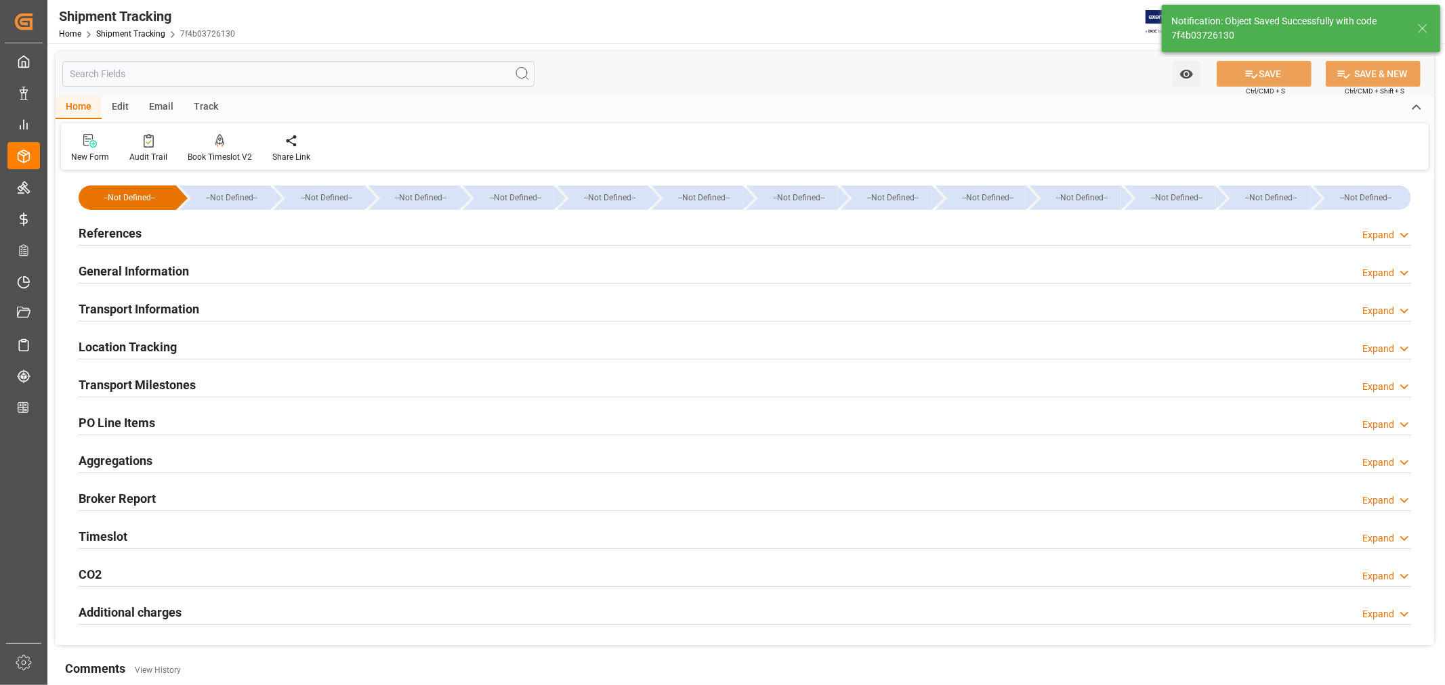
click at [146, 381] on h2 "Transport Milestones" at bounding box center [137, 385] width 117 height 18
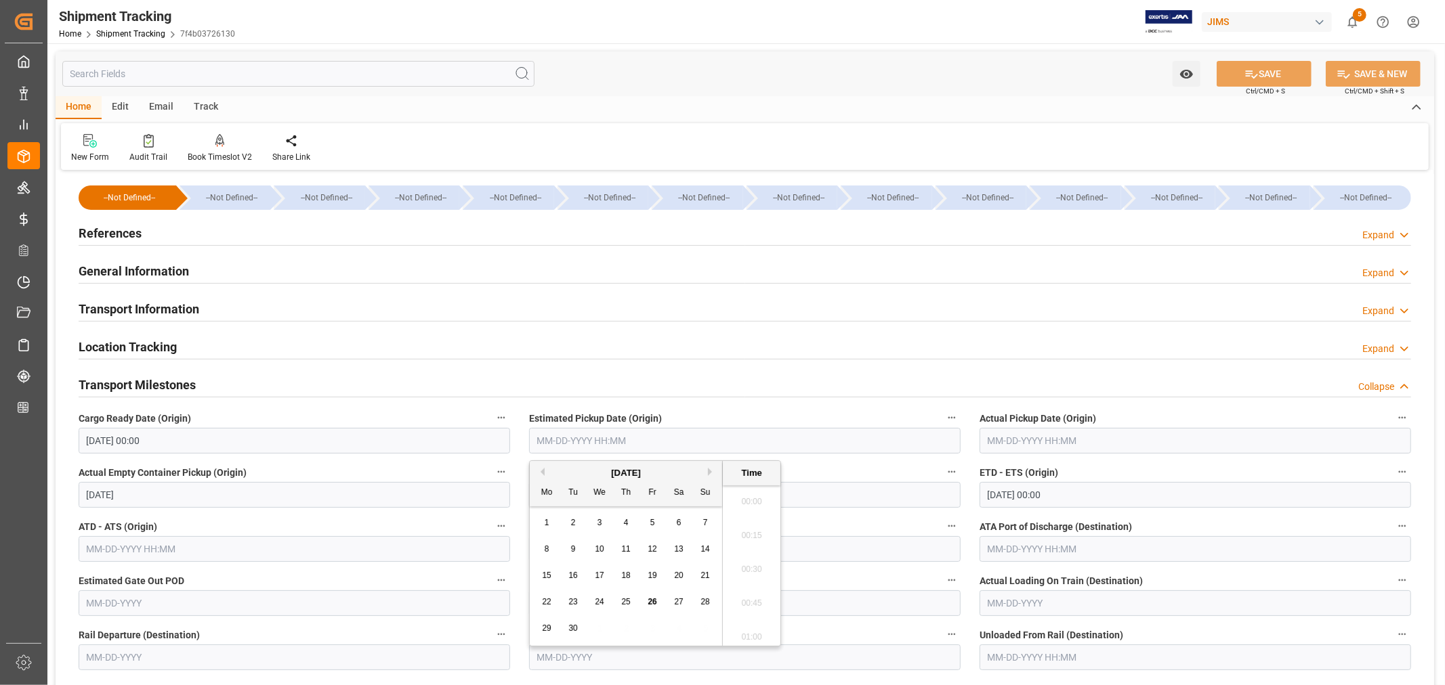
click at [600, 439] on input "text" at bounding box center [744, 441] width 431 height 26
click at [605, 625] on div "29 30 1 2 3 4 5" at bounding box center [626, 629] width 185 height 26
click at [652, 605] on span "26" at bounding box center [651, 601] width 9 height 9
type input "[DATE] 00:00"
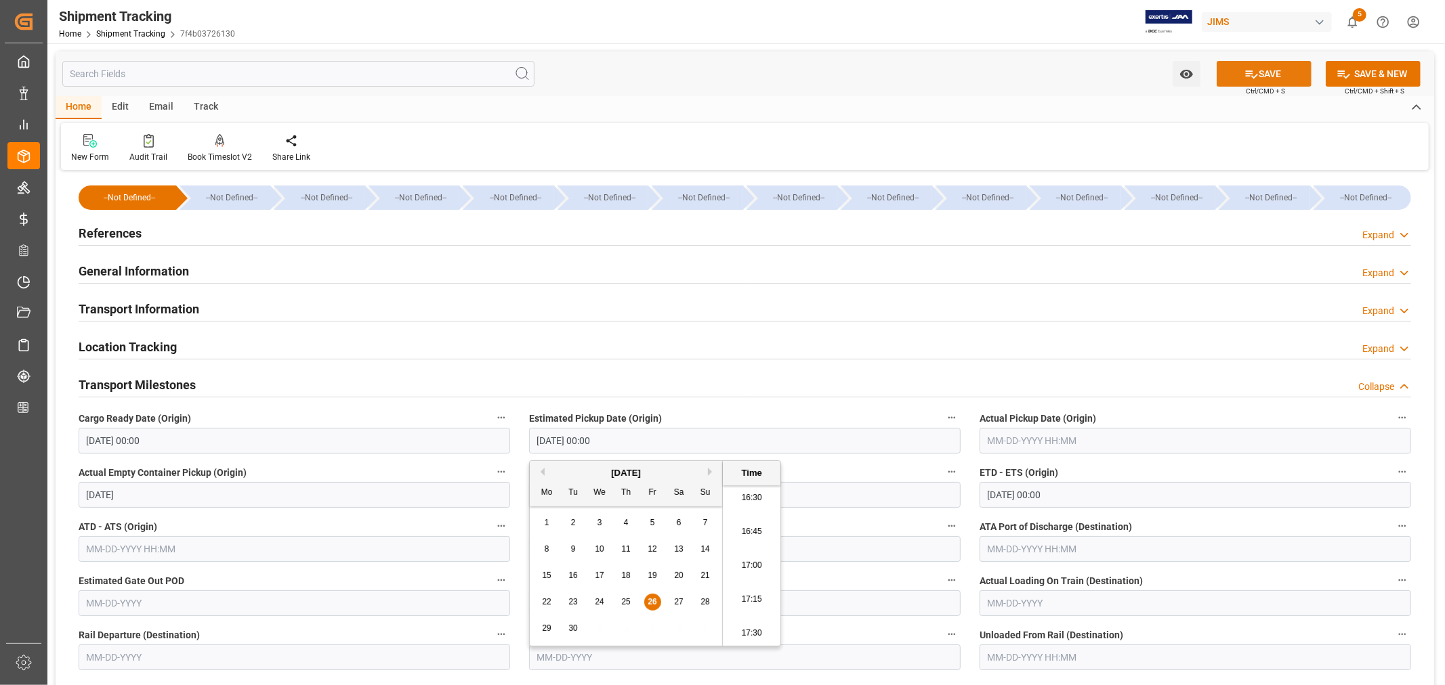
click at [1257, 75] on button "SAVE" at bounding box center [1263, 74] width 95 height 26
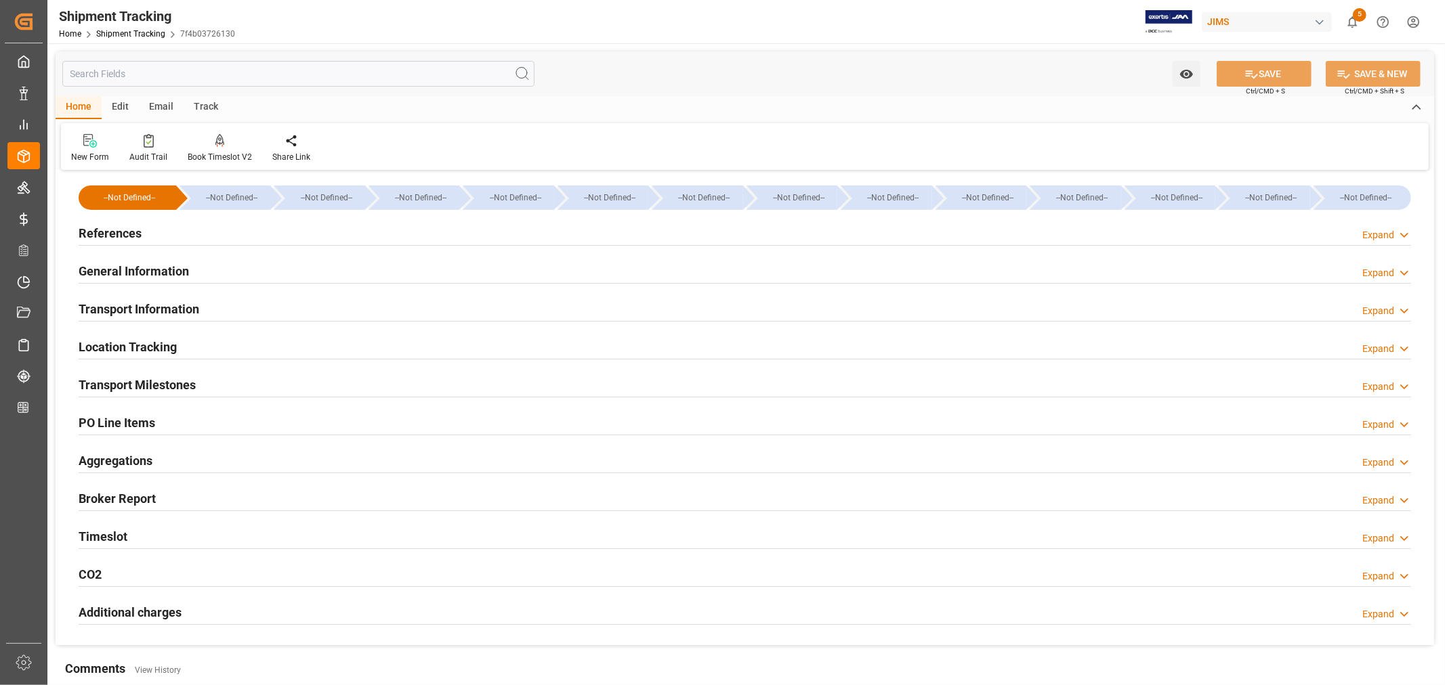
type input "[DATE] 00:00"
type input "[DATE]"
type input "[DATE] 00:00"
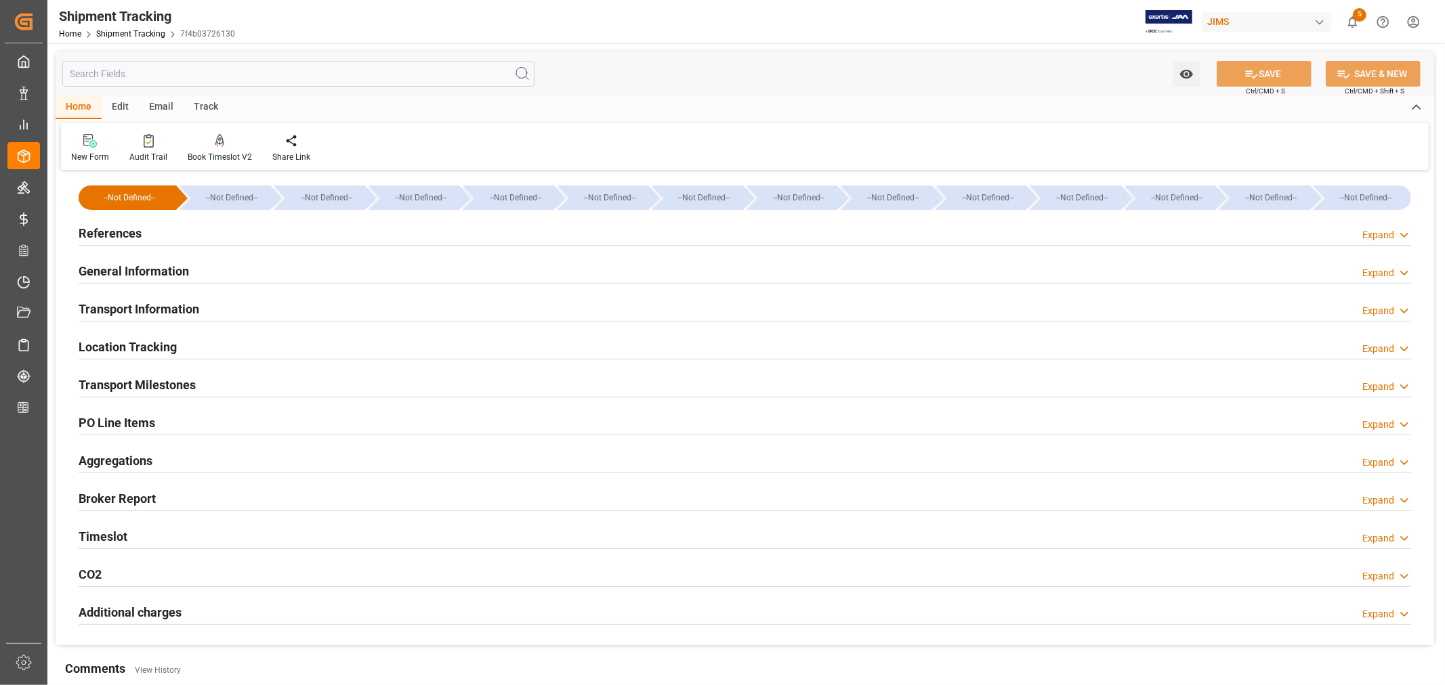
type input "[DATE]"
type input "[DATE] 00:00"
click at [140, 272] on h2 "General Information" at bounding box center [134, 271] width 110 height 18
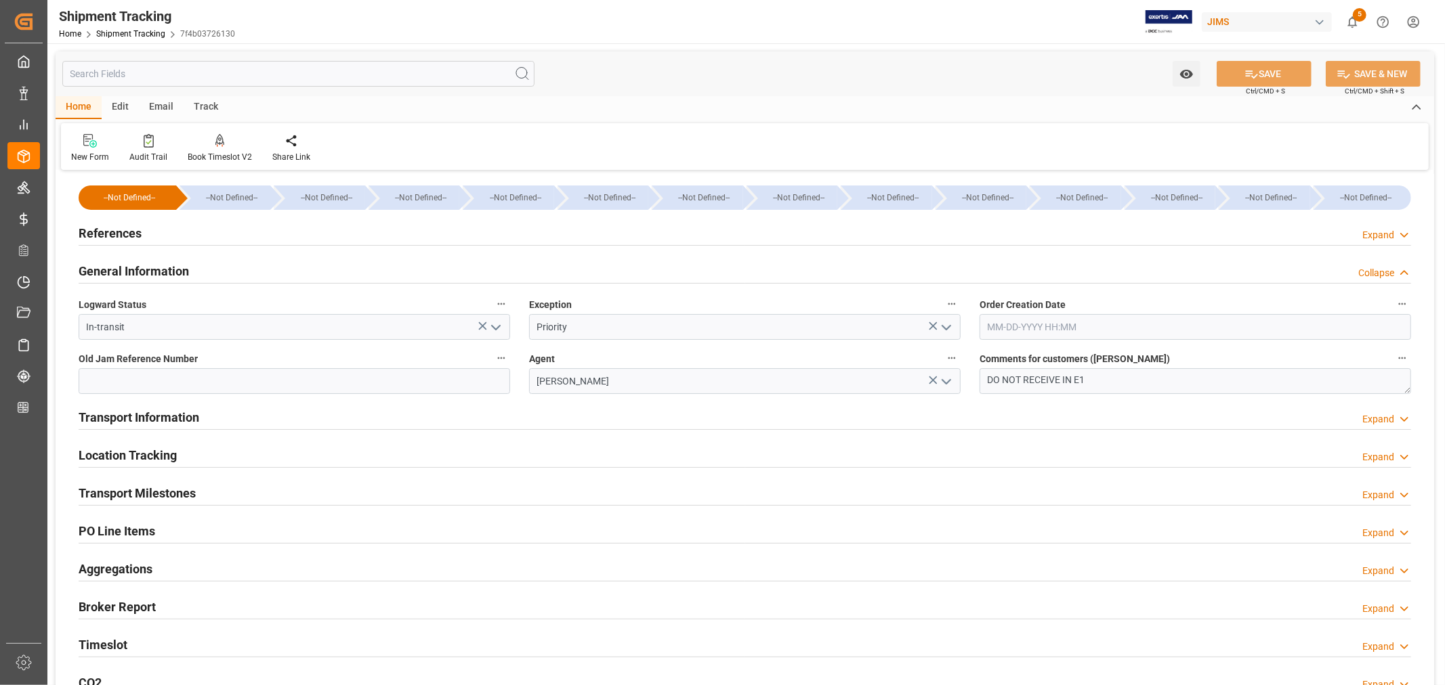
click at [140, 272] on h2 "General Information" at bounding box center [134, 271] width 110 height 18
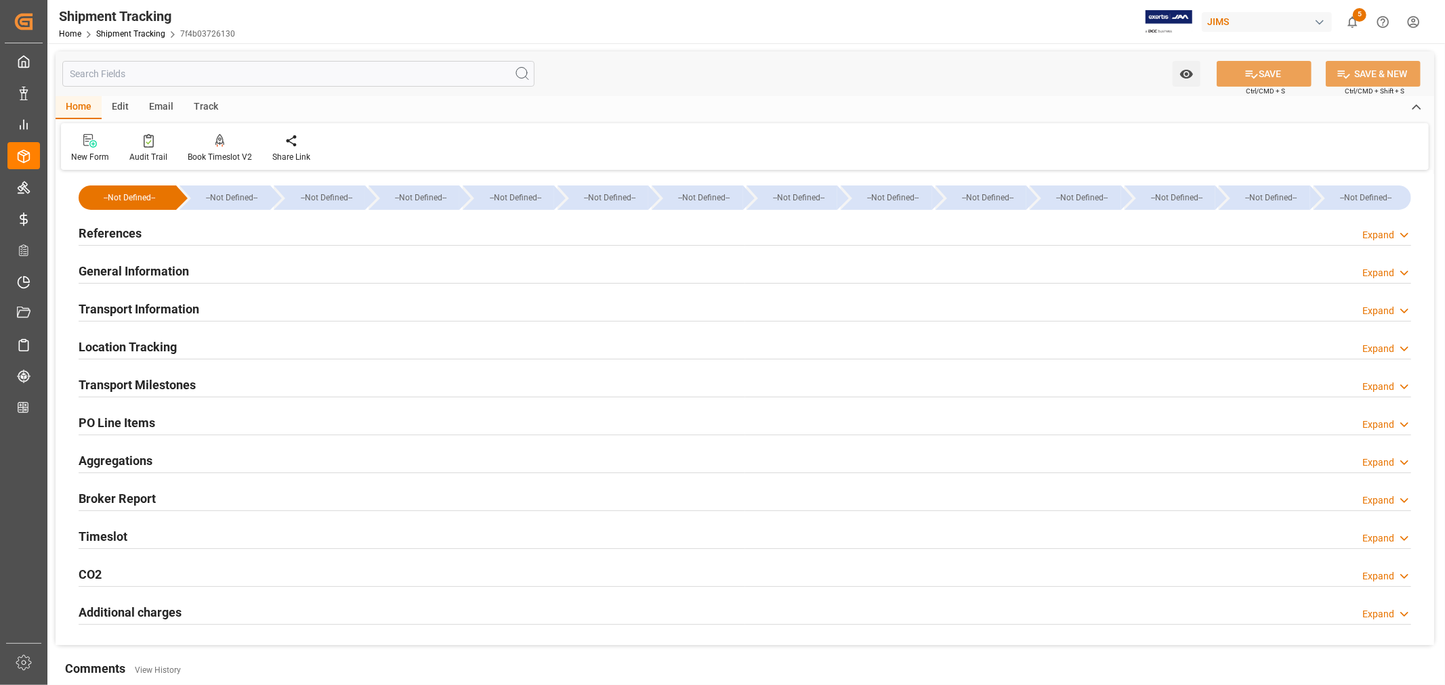
click at [159, 378] on h2 "Transport Milestones" at bounding box center [137, 385] width 117 height 18
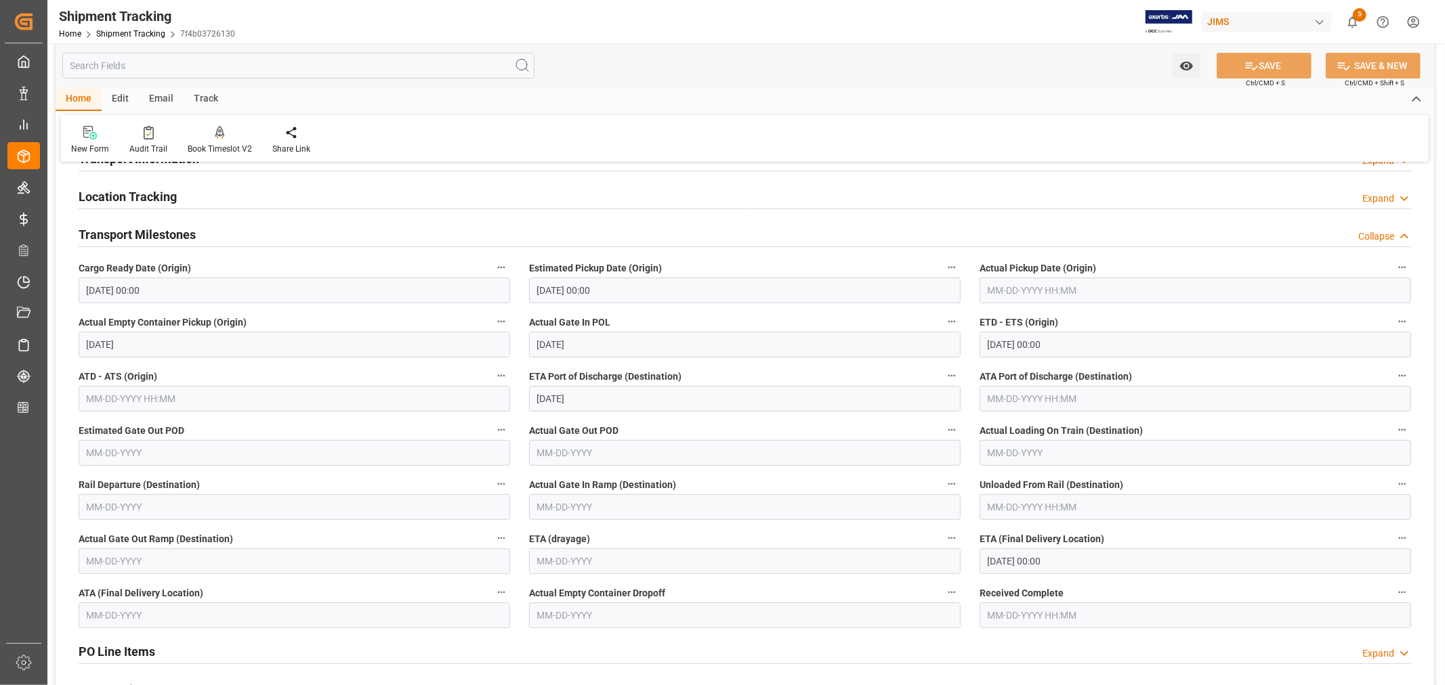
scroll to position [75, 0]
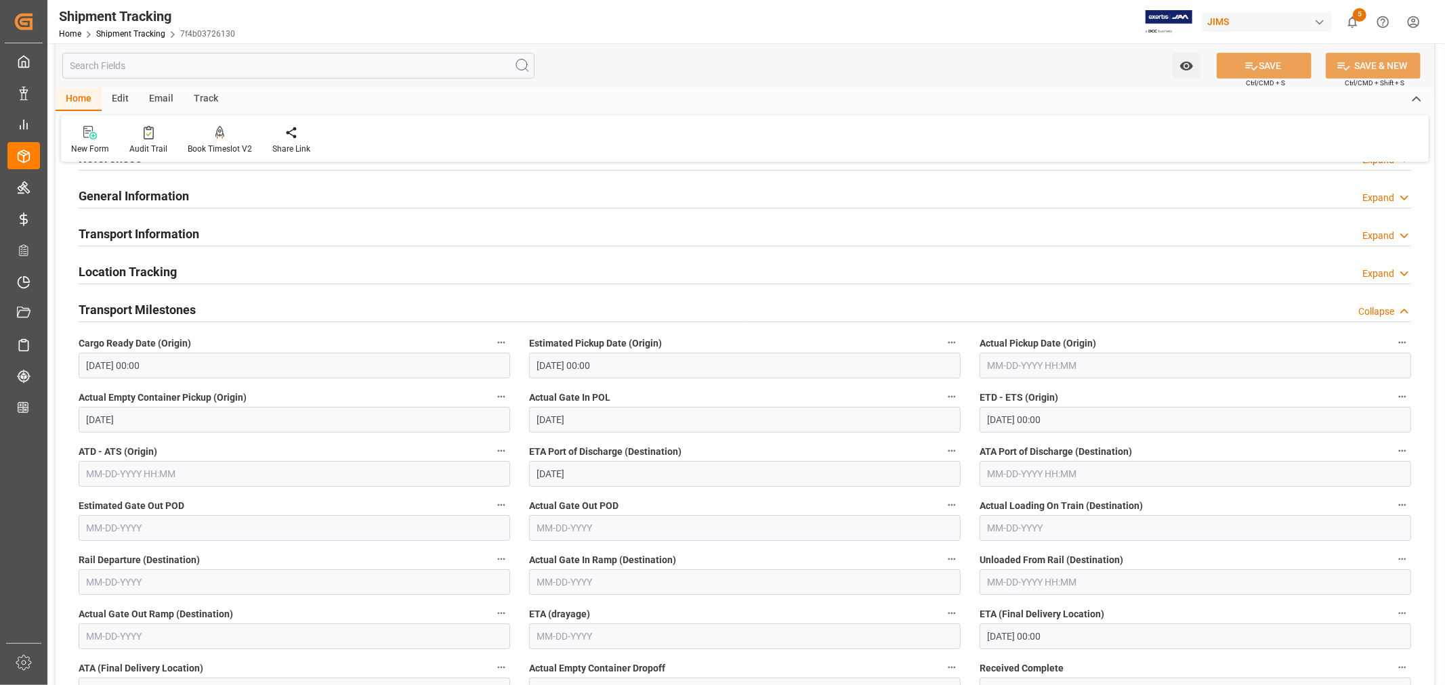
click at [172, 310] on h2 "Transport Milestones" at bounding box center [137, 310] width 117 height 18
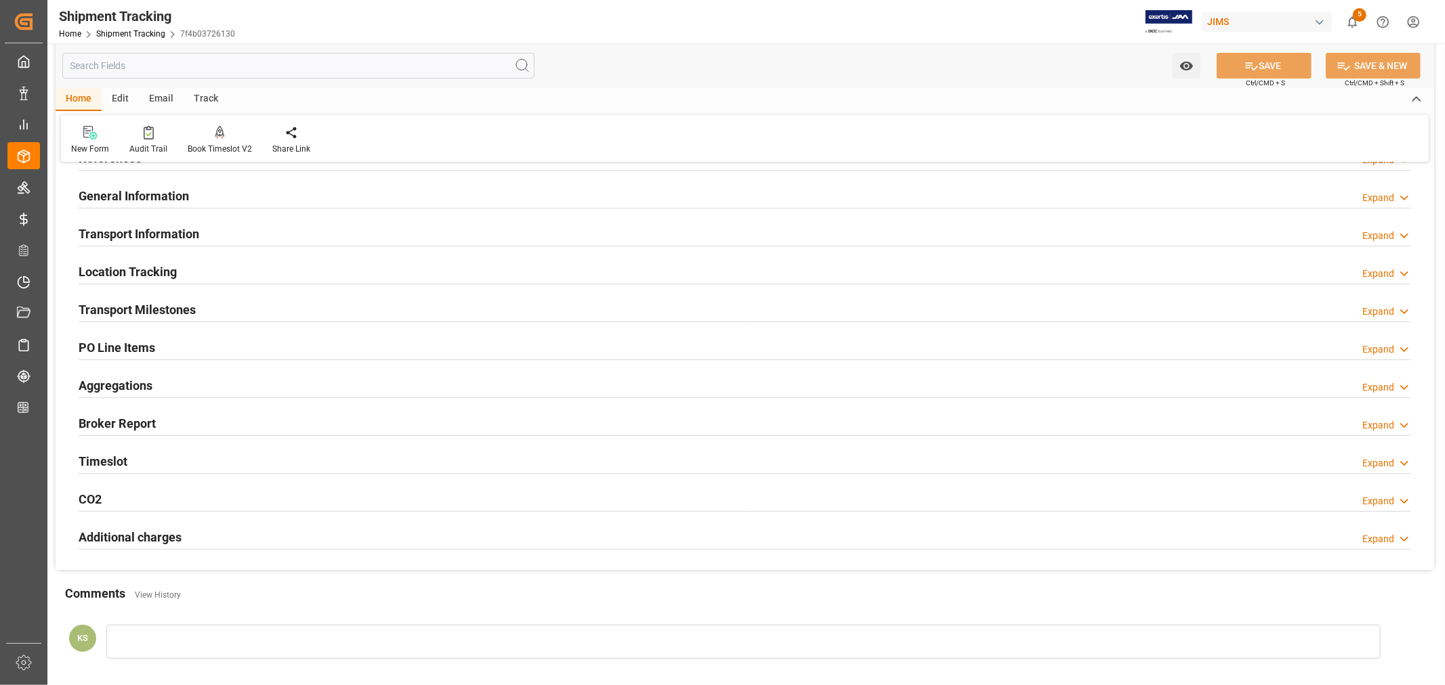
click at [167, 231] on h2 "Transport Information" at bounding box center [139, 234] width 121 height 18
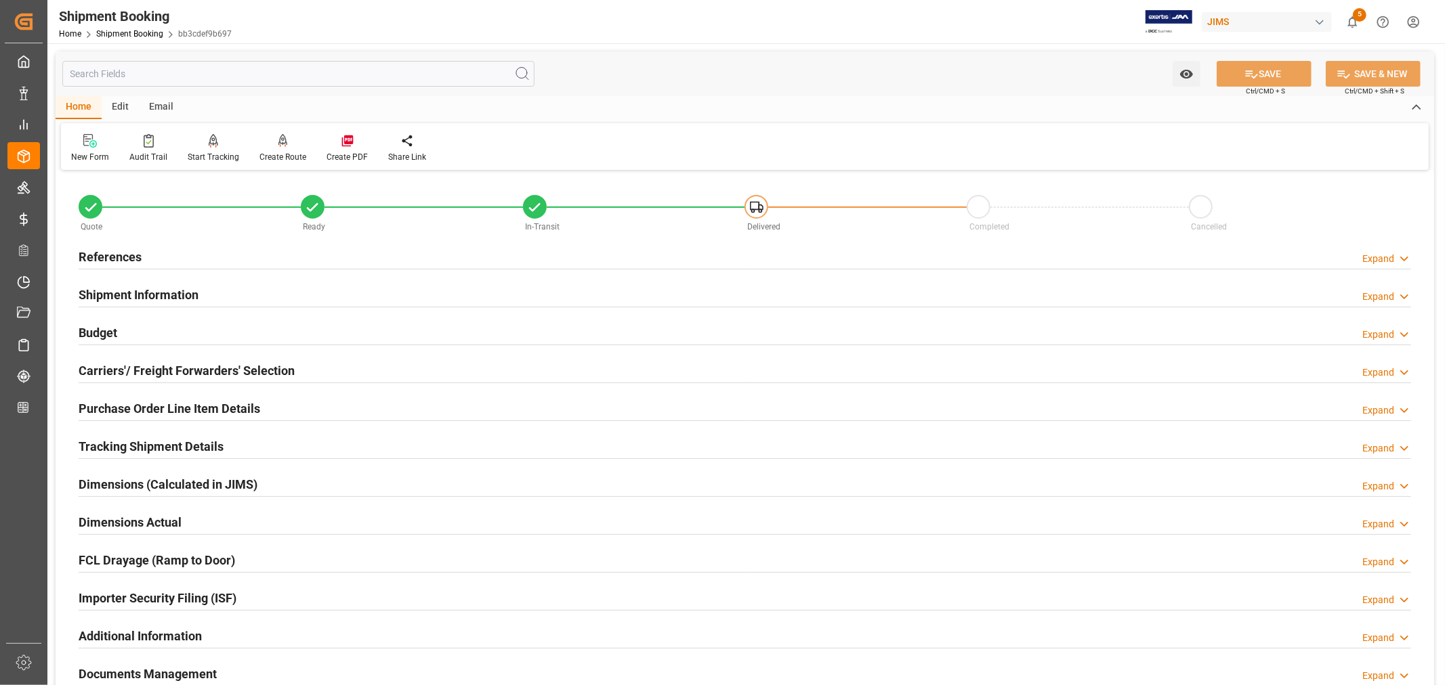
click at [143, 444] on h2 "Tracking Shipment Details" at bounding box center [151, 446] width 145 height 18
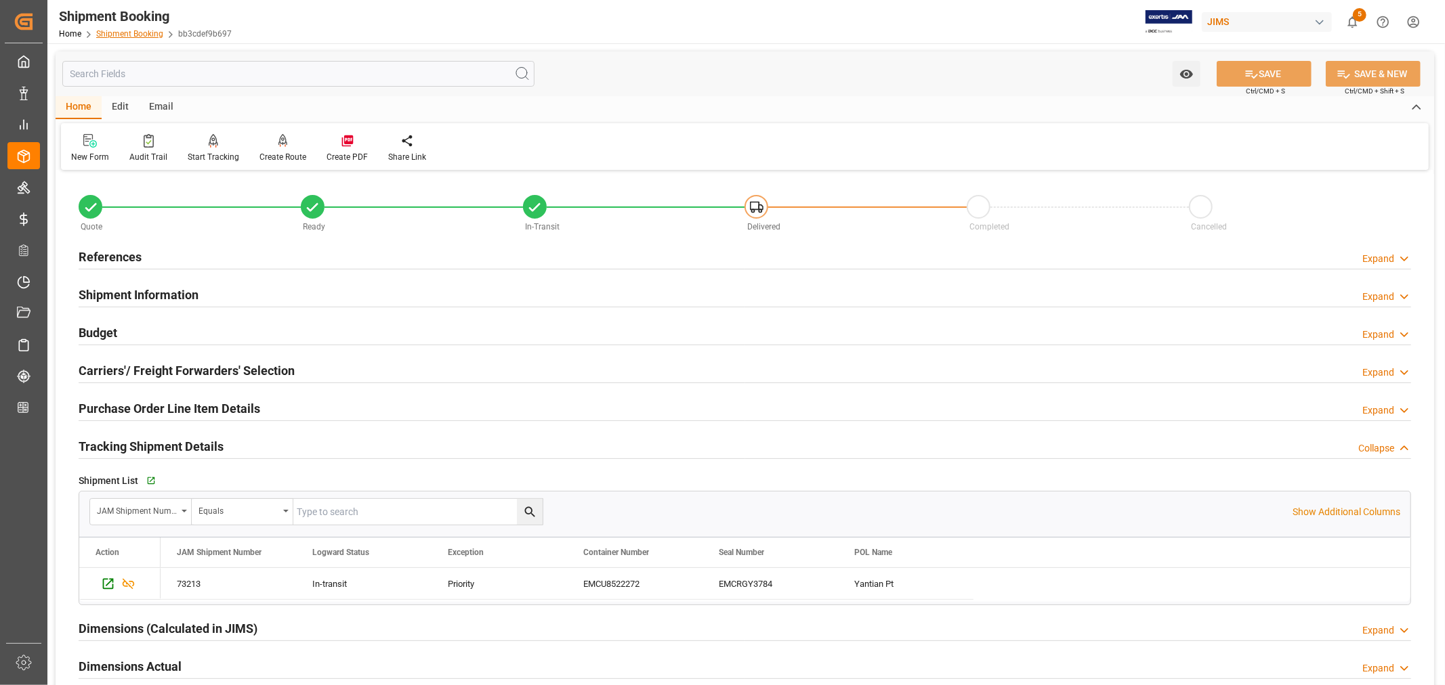
click at [135, 33] on link "Shipment Booking" at bounding box center [129, 33] width 67 height 9
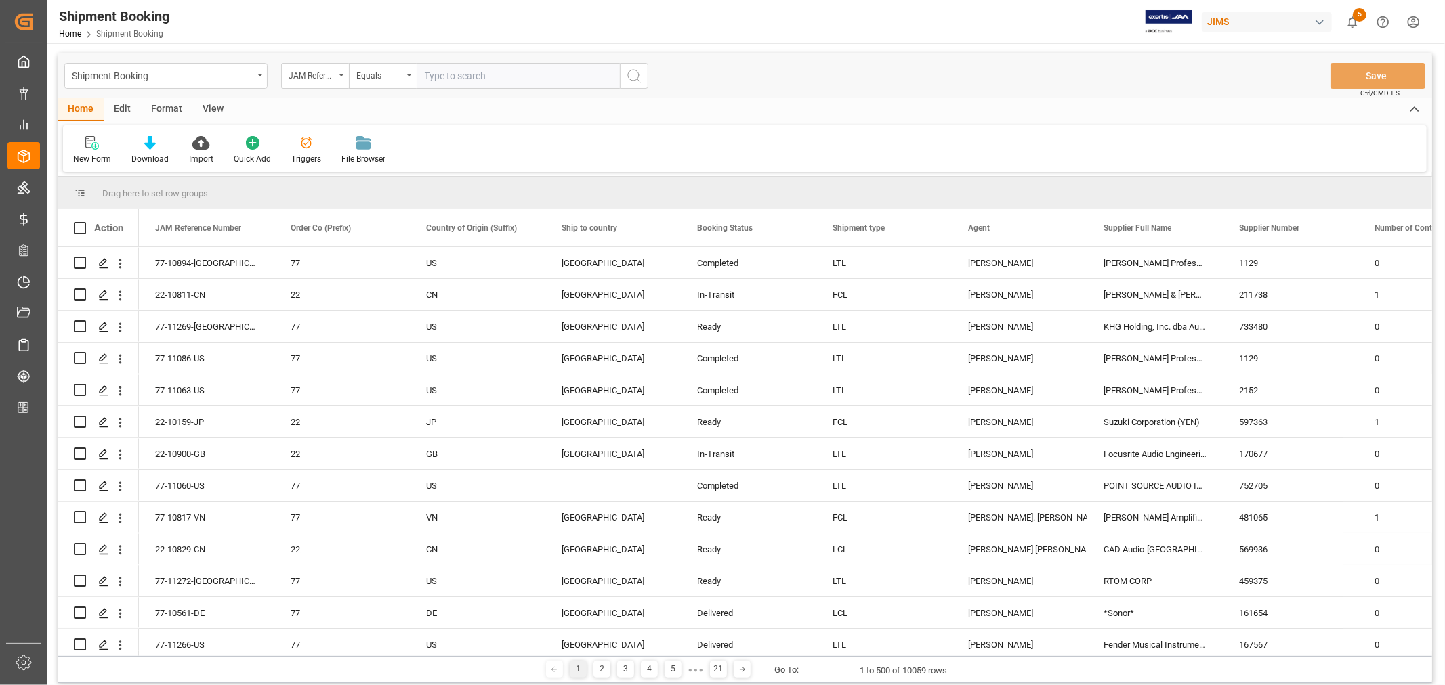
paste input "22-10961-CN"
type input "22-10961-CN"
click at [633, 72] on icon "search button" at bounding box center [634, 76] width 16 height 16
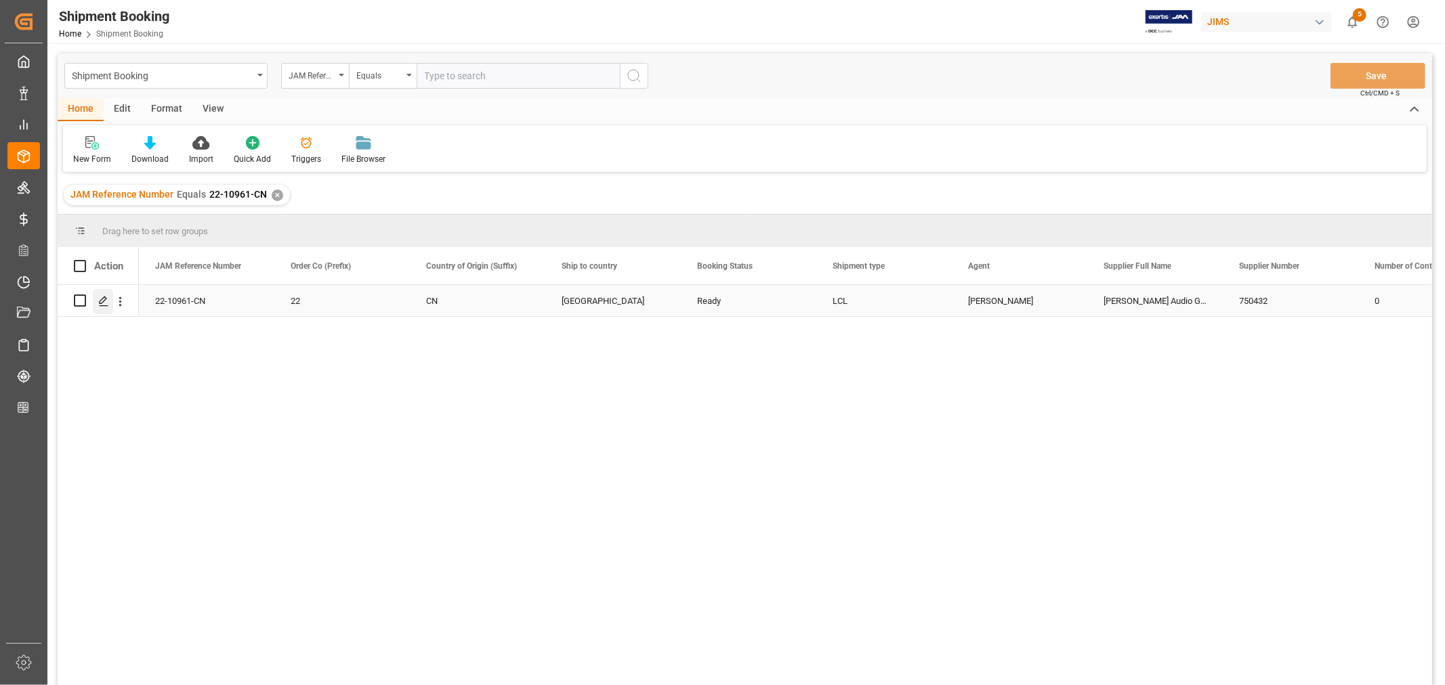
click at [104, 301] on icon "Press SPACE to select this row." at bounding box center [103, 301] width 11 height 11
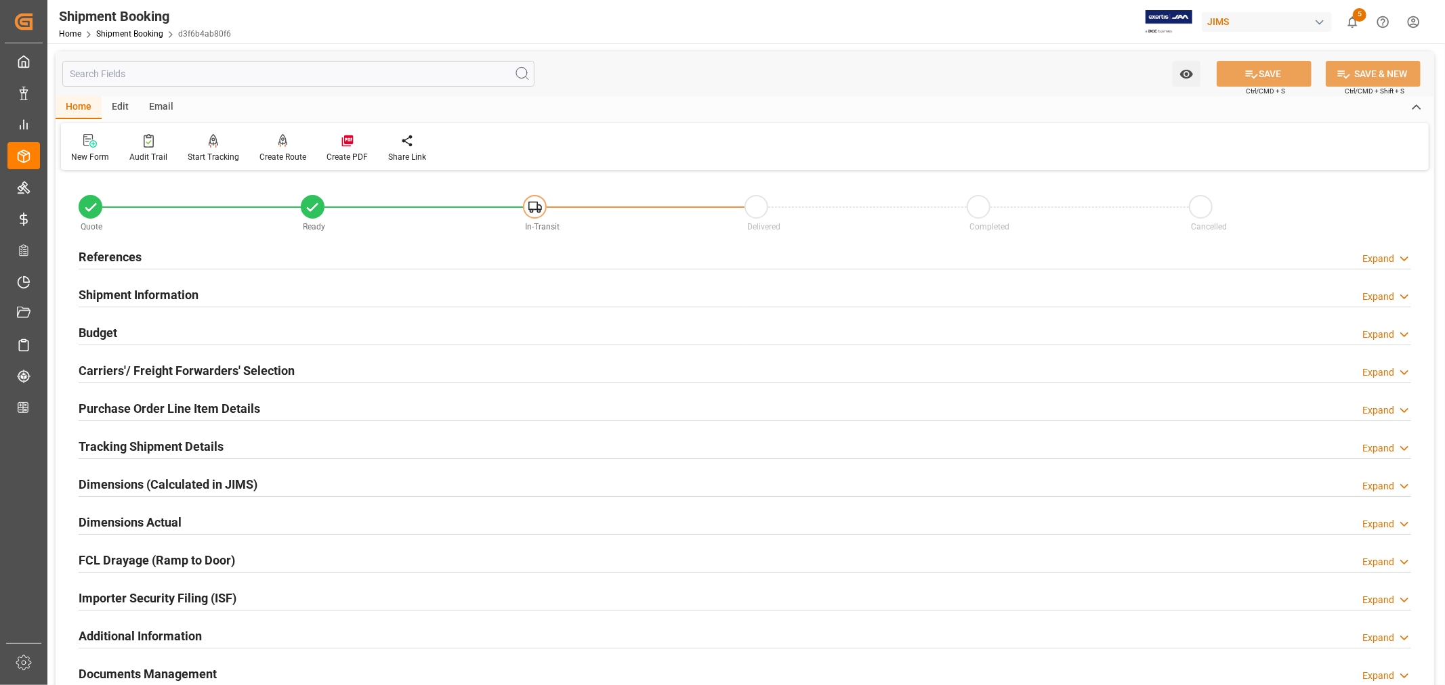
click at [129, 406] on h2 "Purchase Order Line Item Details" at bounding box center [169, 409] width 181 height 18
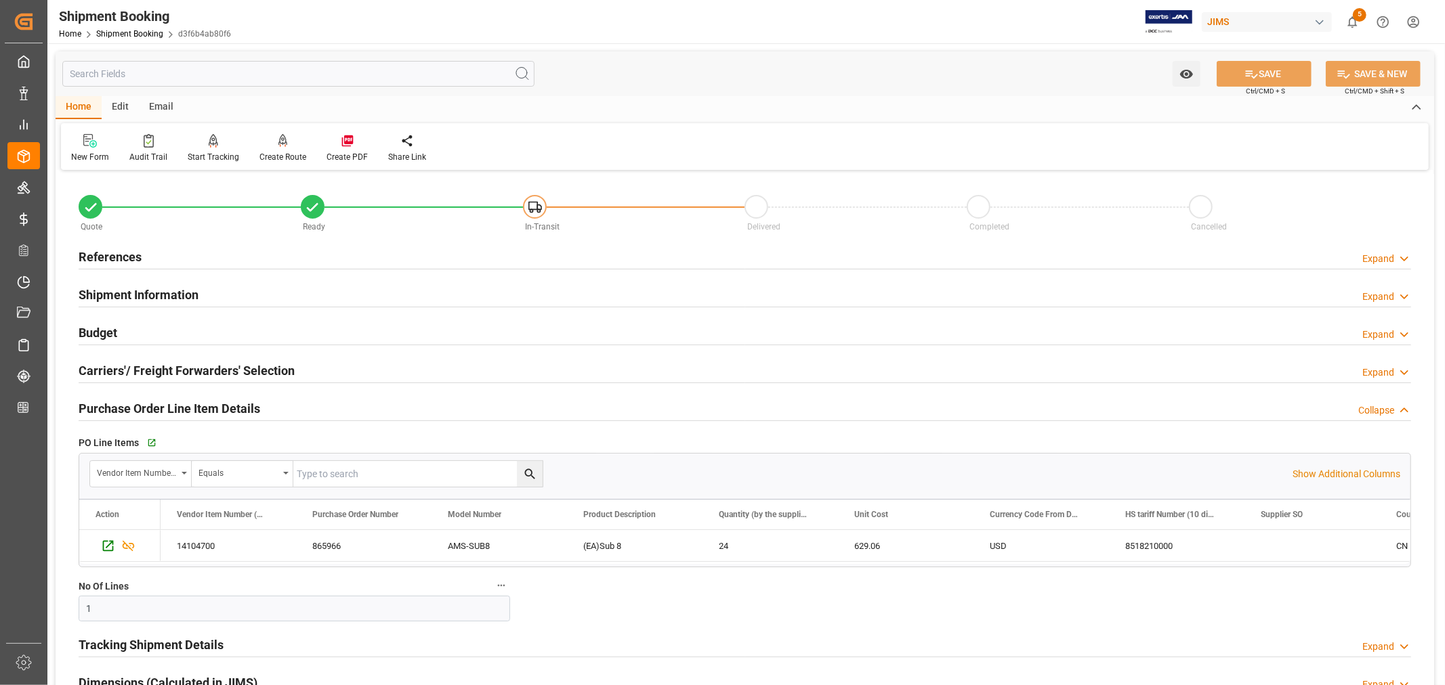
click at [129, 406] on h2 "Purchase Order Line Item Details" at bounding box center [169, 409] width 181 height 18
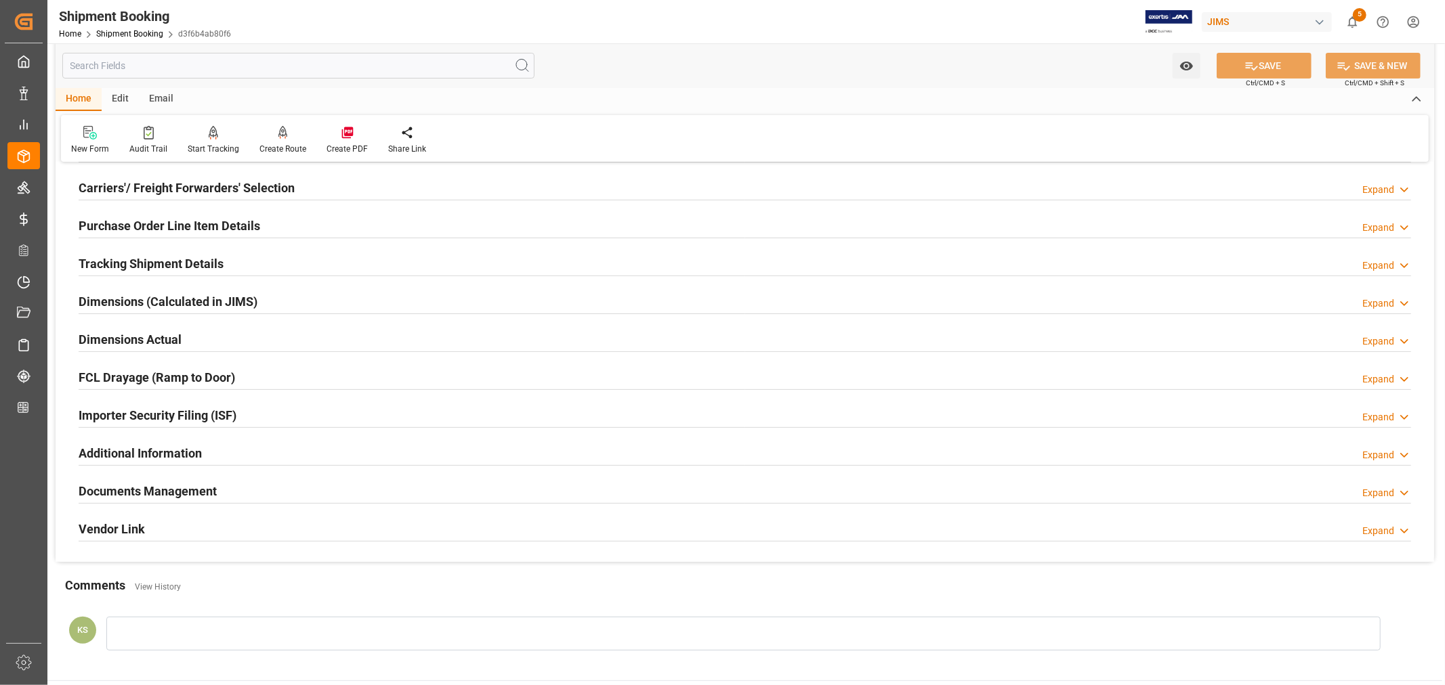
scroll to position [226, 0]
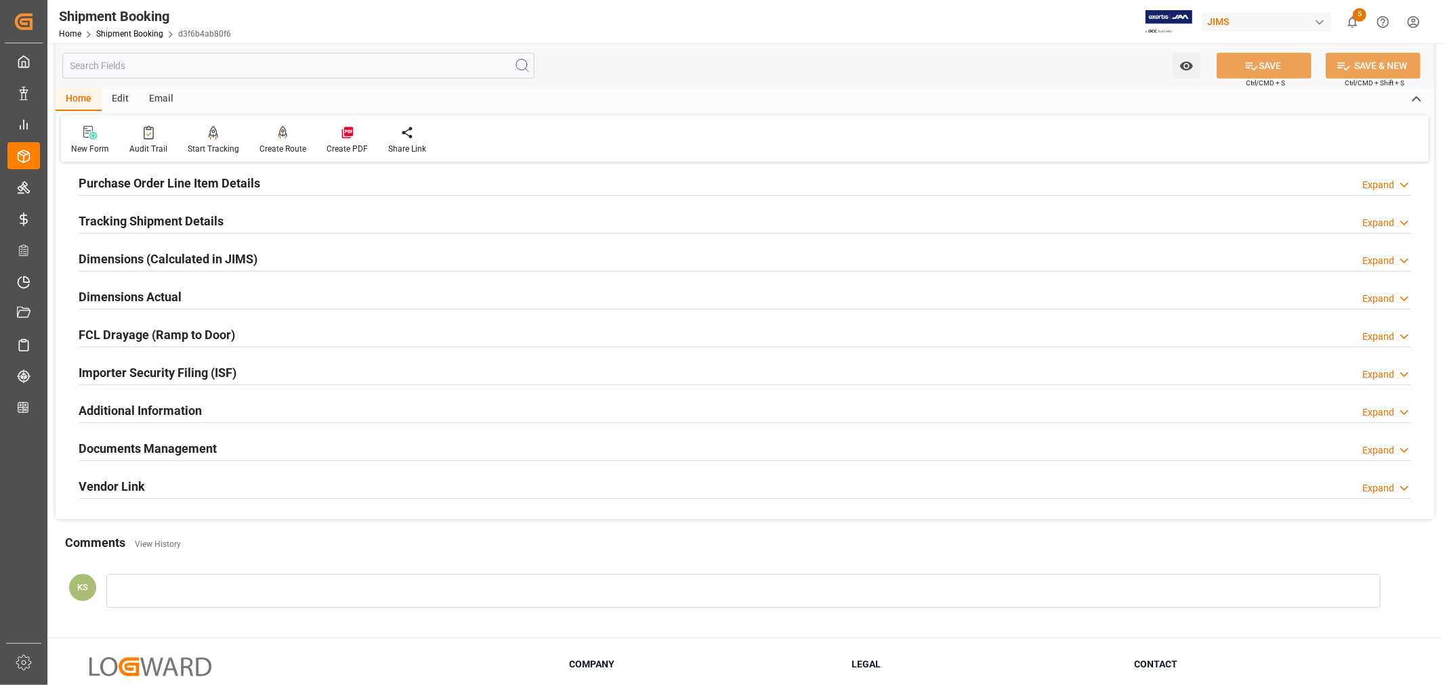
click at [275, 369] on div "Importer Security Filing (ISF) Expand" at bounding box center [745, 372] width 1332 height 26
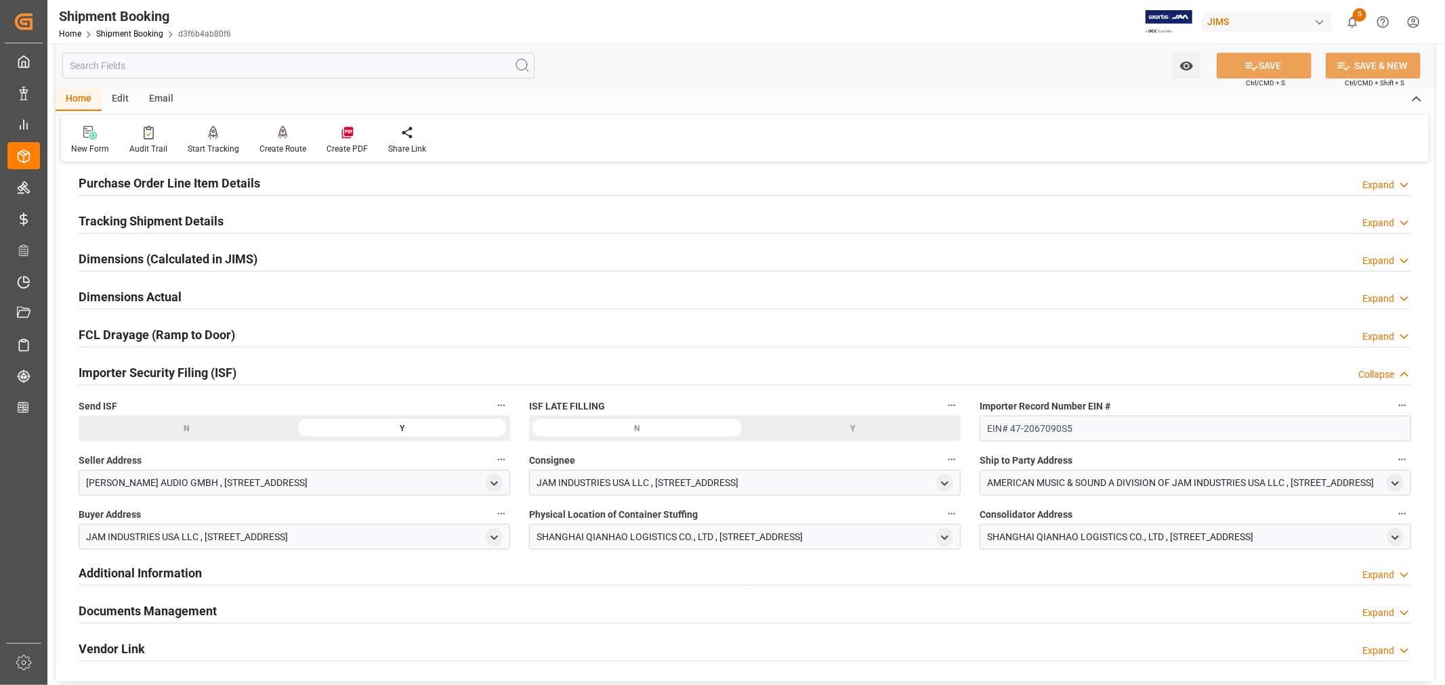
click at [275, 369] on div "Importer Security Filing (ISF) Collapse" at bounding box center [745, 372] width 1332 height 26
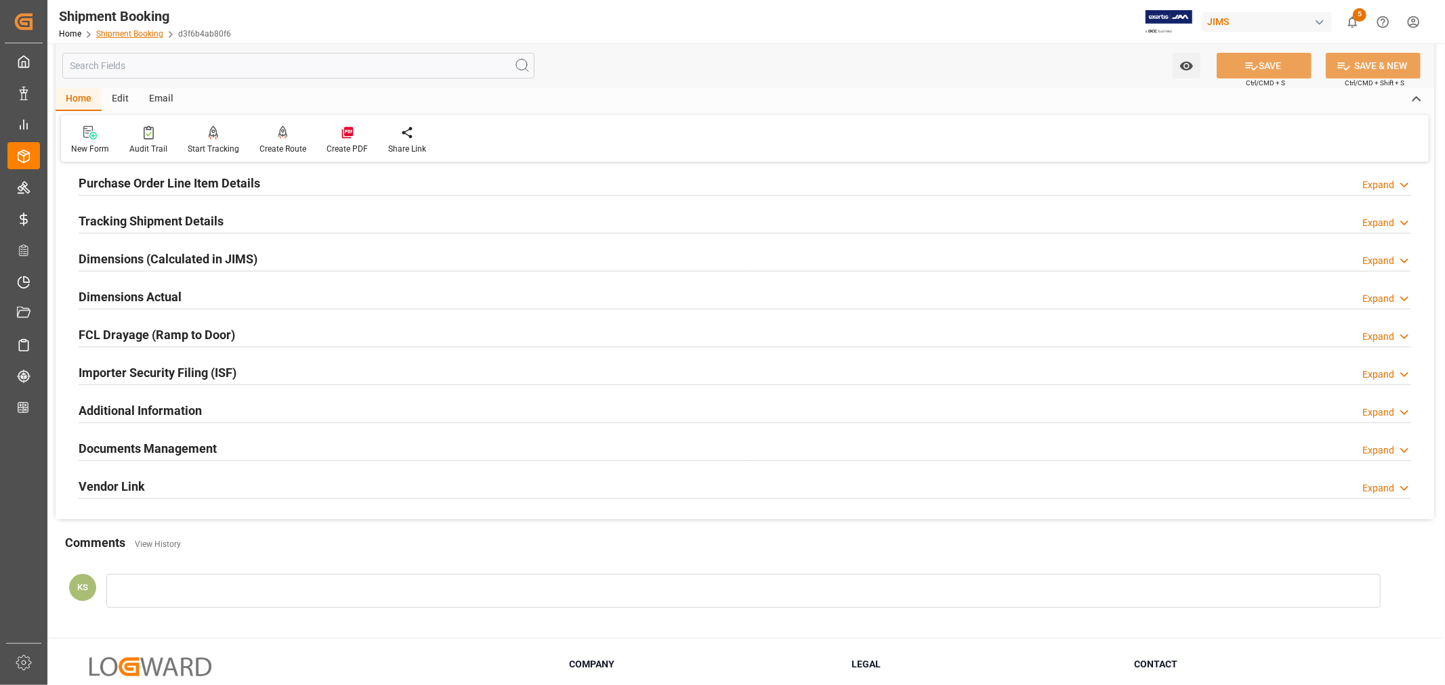
click at [133, 33] on link "Shipment Booking" at bounding box center [129, 33] width 67 height 9
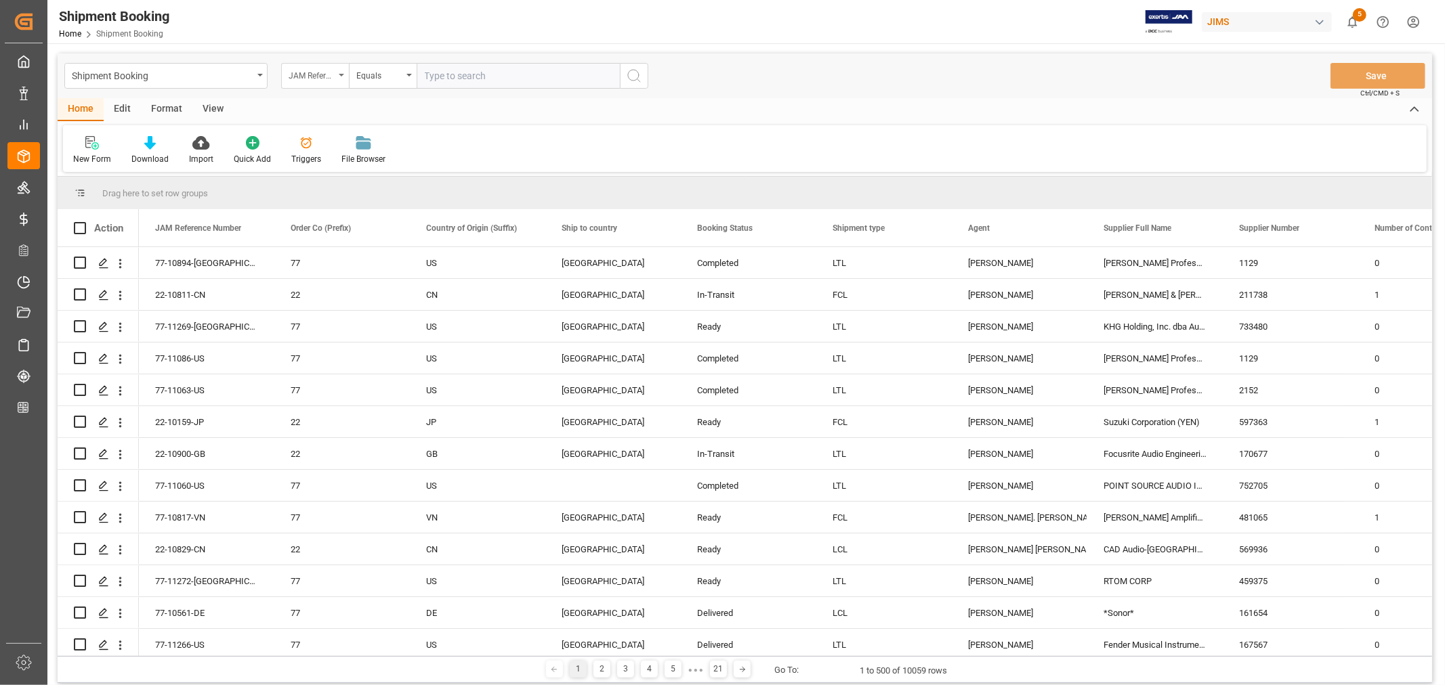
click at [343, 72] on div "JAM Reference Number" at bounding box center [315, 76] width 68 height 26
type input "book"
click at [337, 163] on div "Booking Number" at bounding box center [383, 166] width 202 height 28
click at [427, 74] on input "text" at bounding box center [517, 76] width 203 height 26
paste input "093500292745"
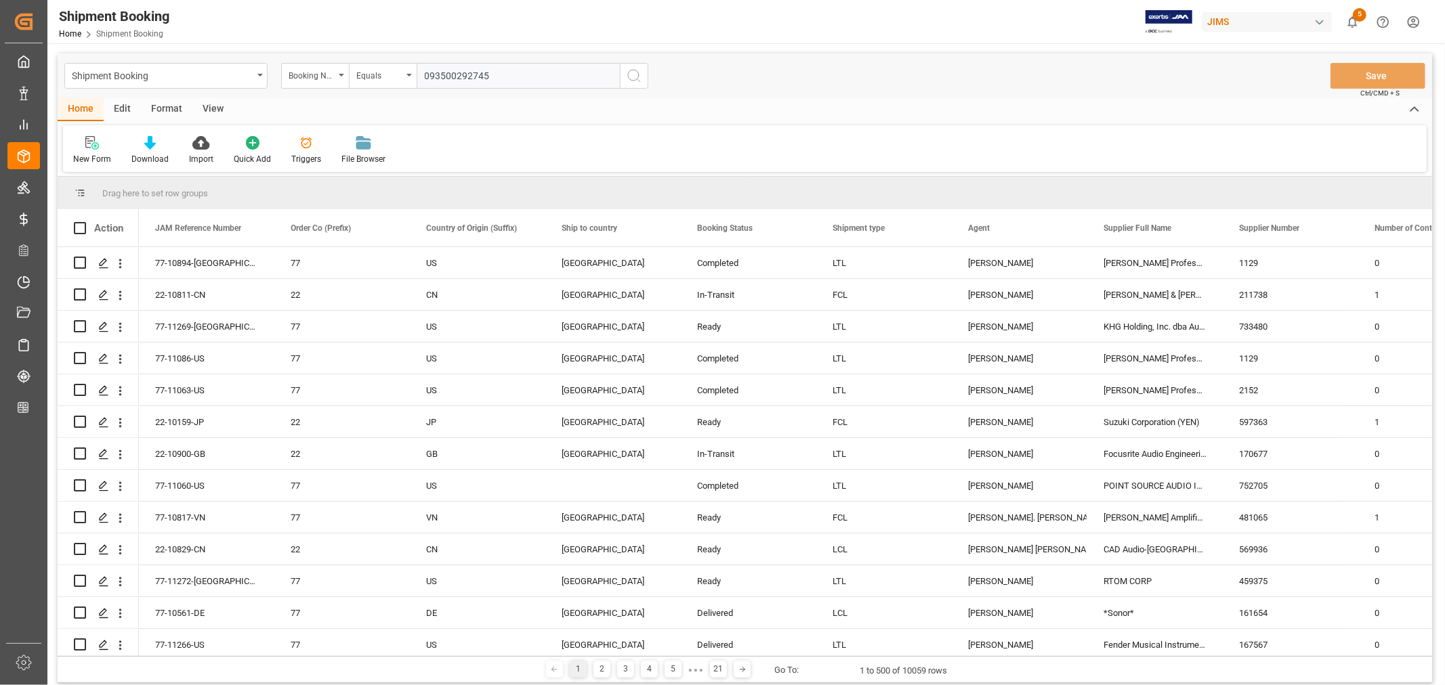
type input "093500292745"
click at [635, 75] on icon "search button" at bounding box center [634, 76] width 16 height 16
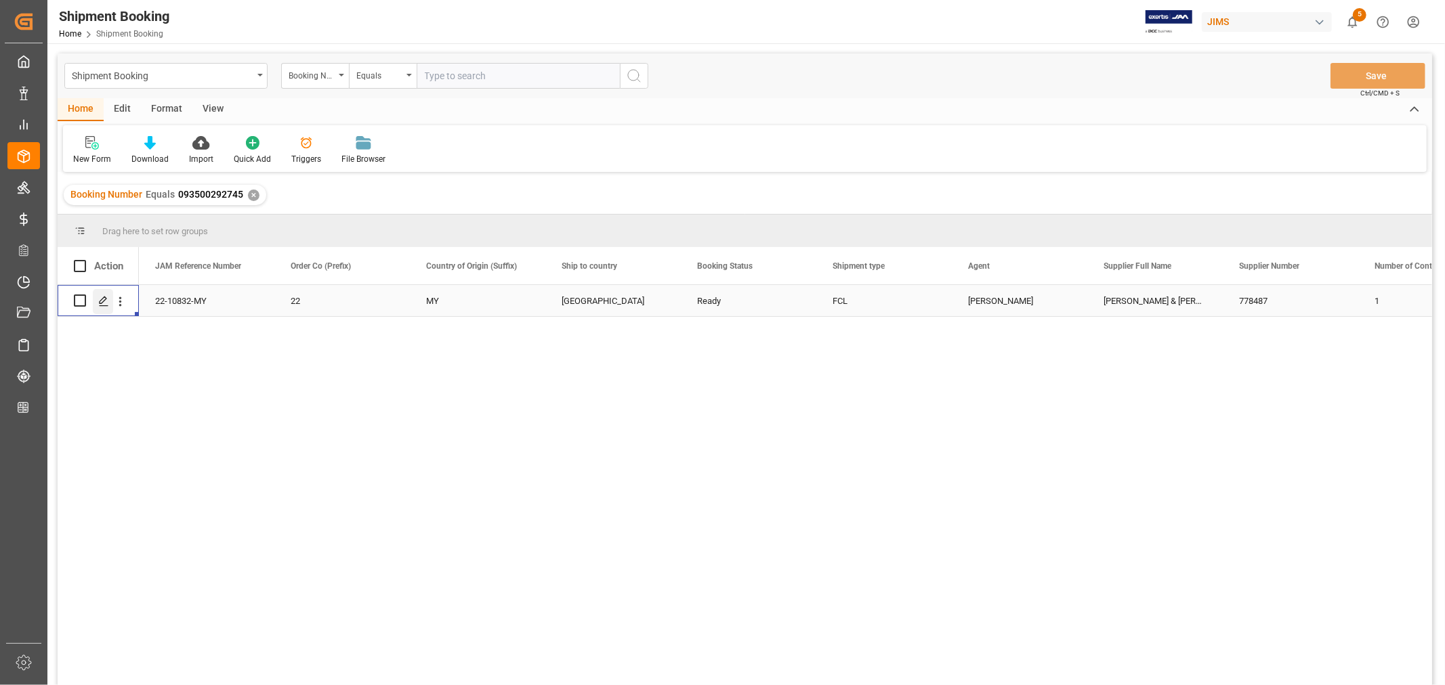
click at [103, 299] on icon "Press SPACE to select this row." at bounding box center [103, 301] width 11 height 11
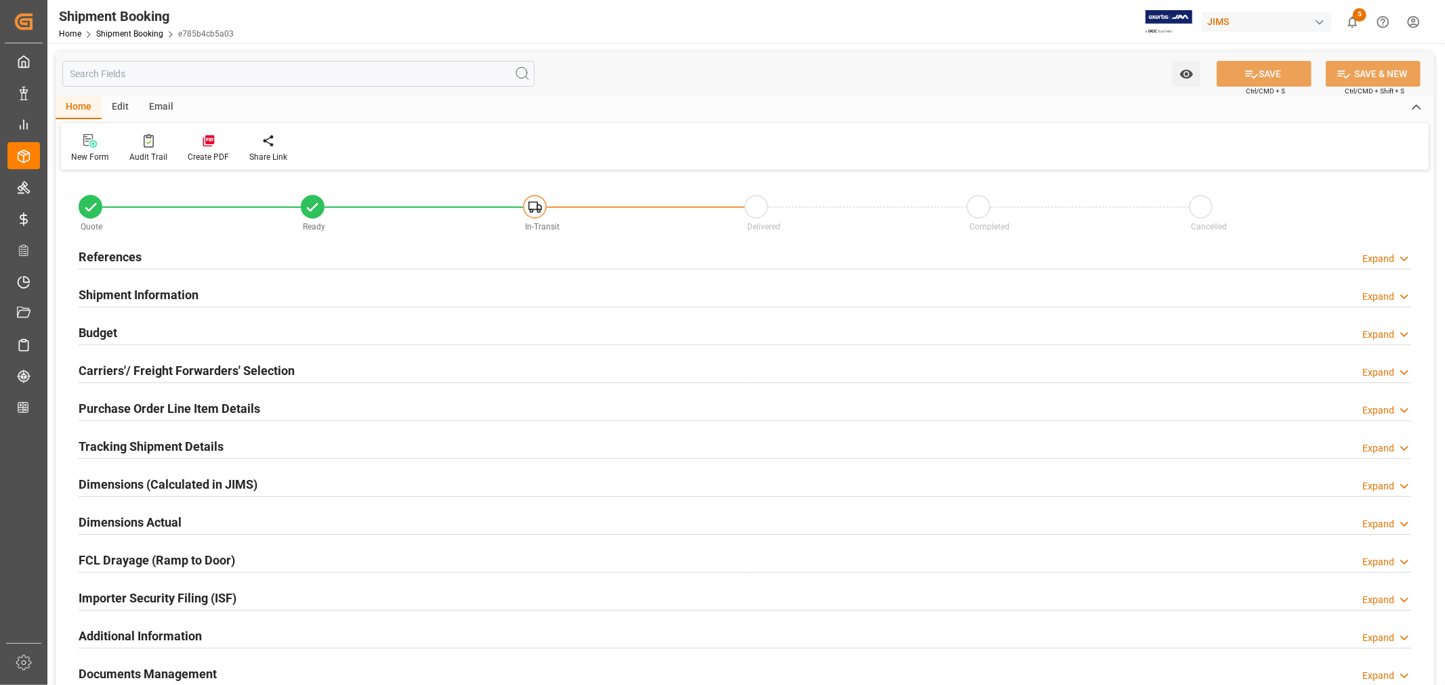
type input "1"
type input "09-22-2025"
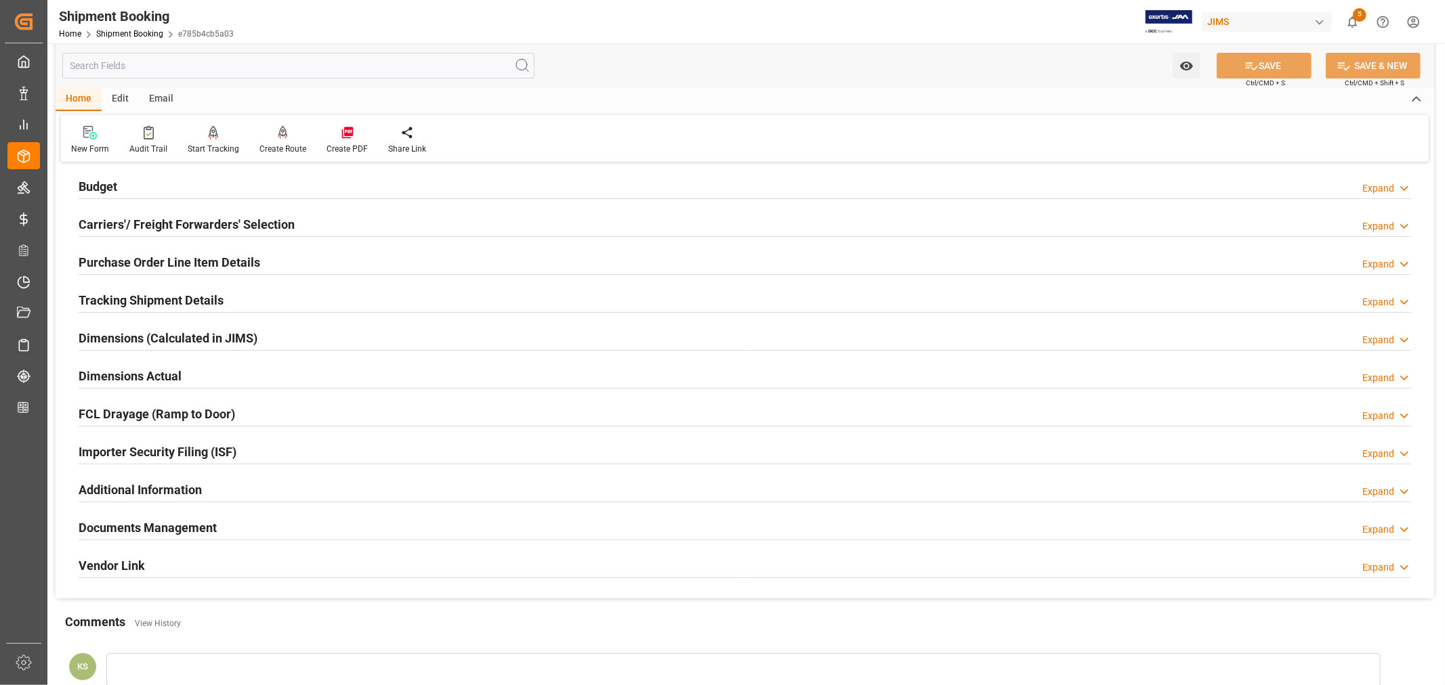
scroll to position [226, 0]
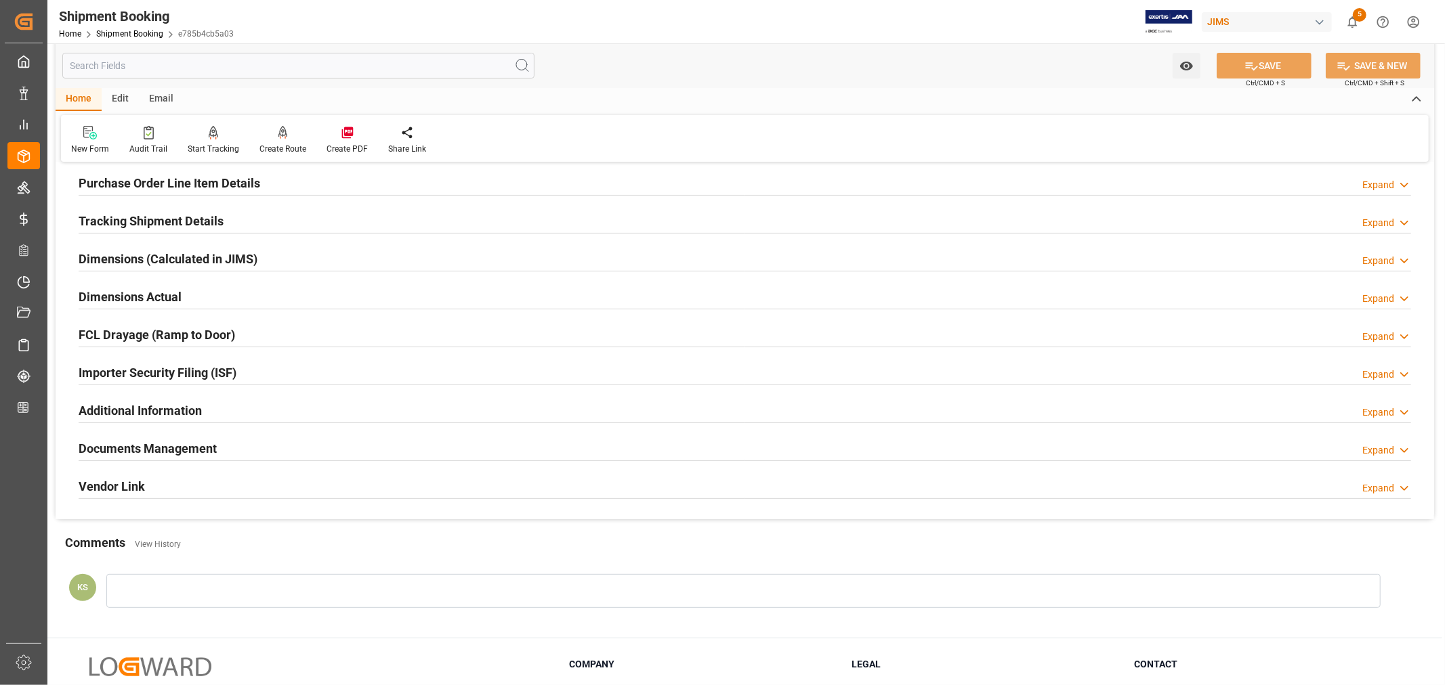
click at [249, 363] on div "Importer Security Filing (ISF) Expand" at bounding box center [745, 372] width 1332 height 26
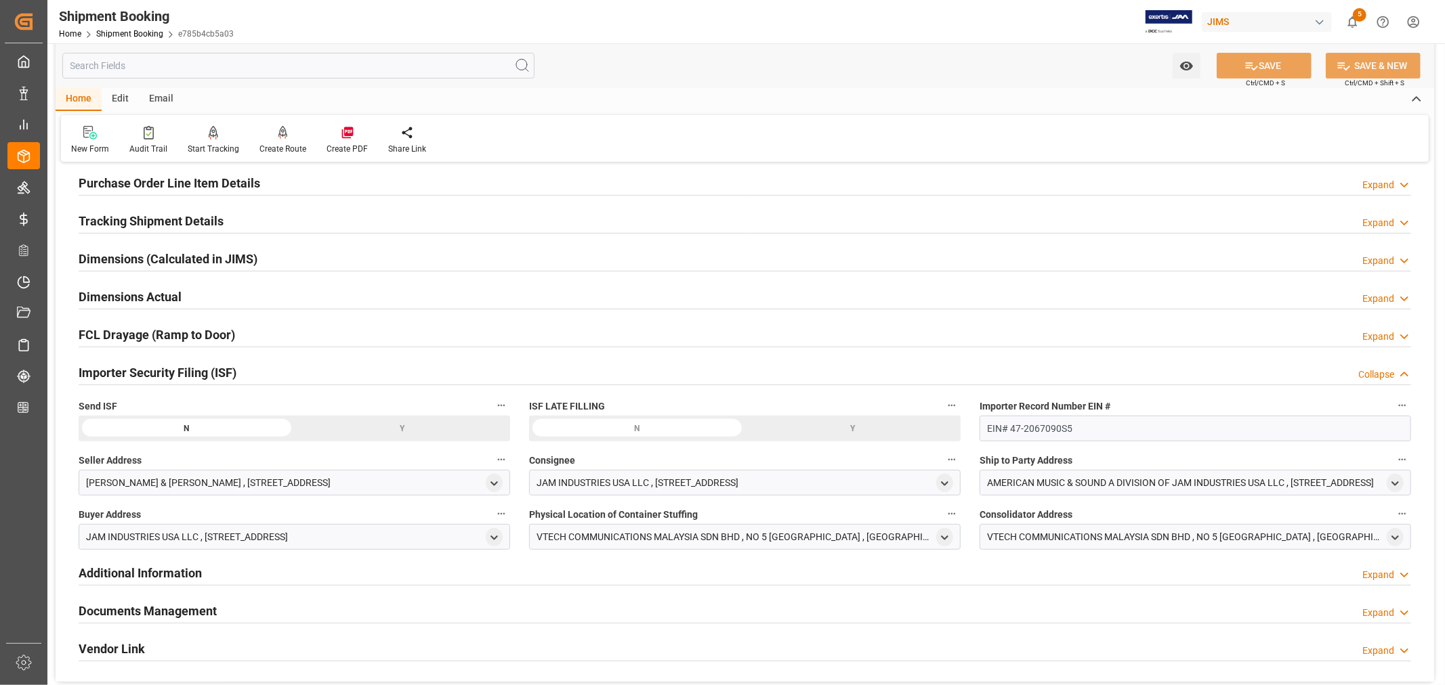
click at [249, 363] on div "Importer Security Filing (ISF) Collapse" at bounding box center [745, 372] width 1332 height 26
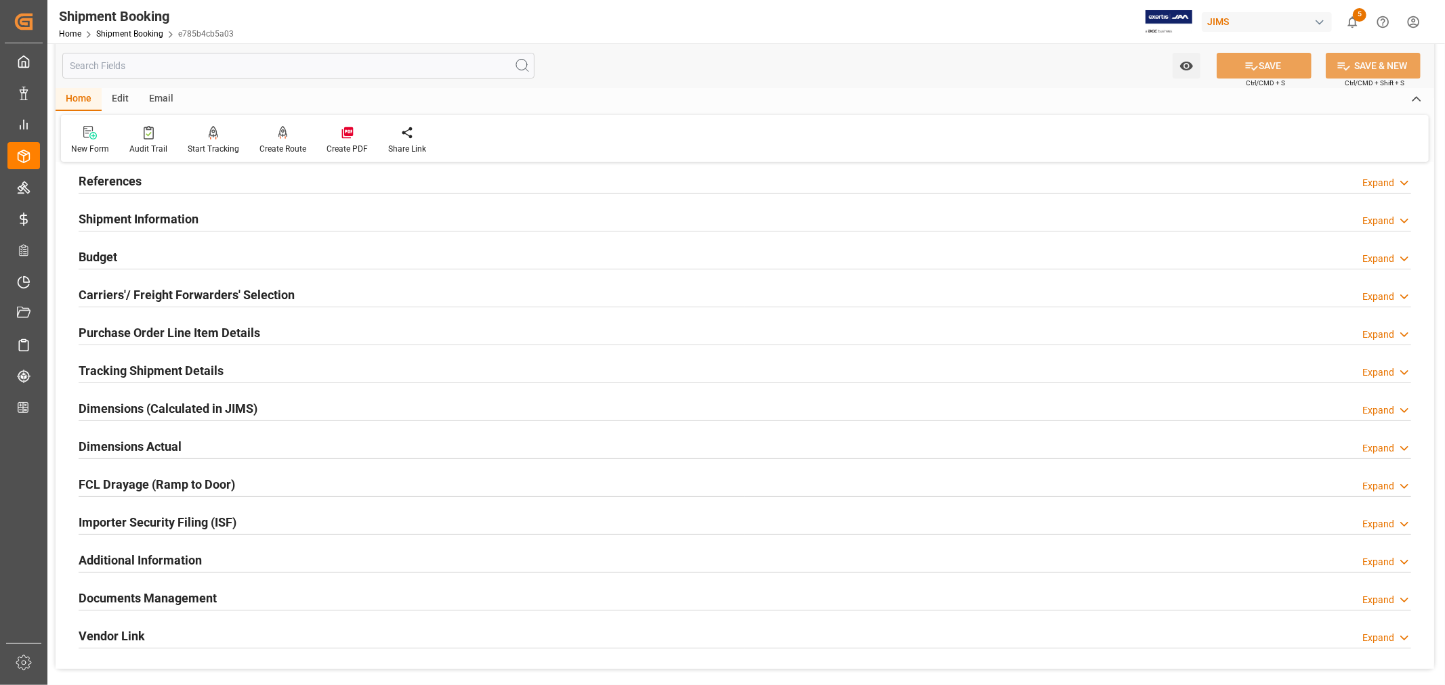
scroll to position [75, 0]
click at [148, 333] on h2 "Purchase Order Line Item Details" at bounding box center [169, 333] width 181 height 18
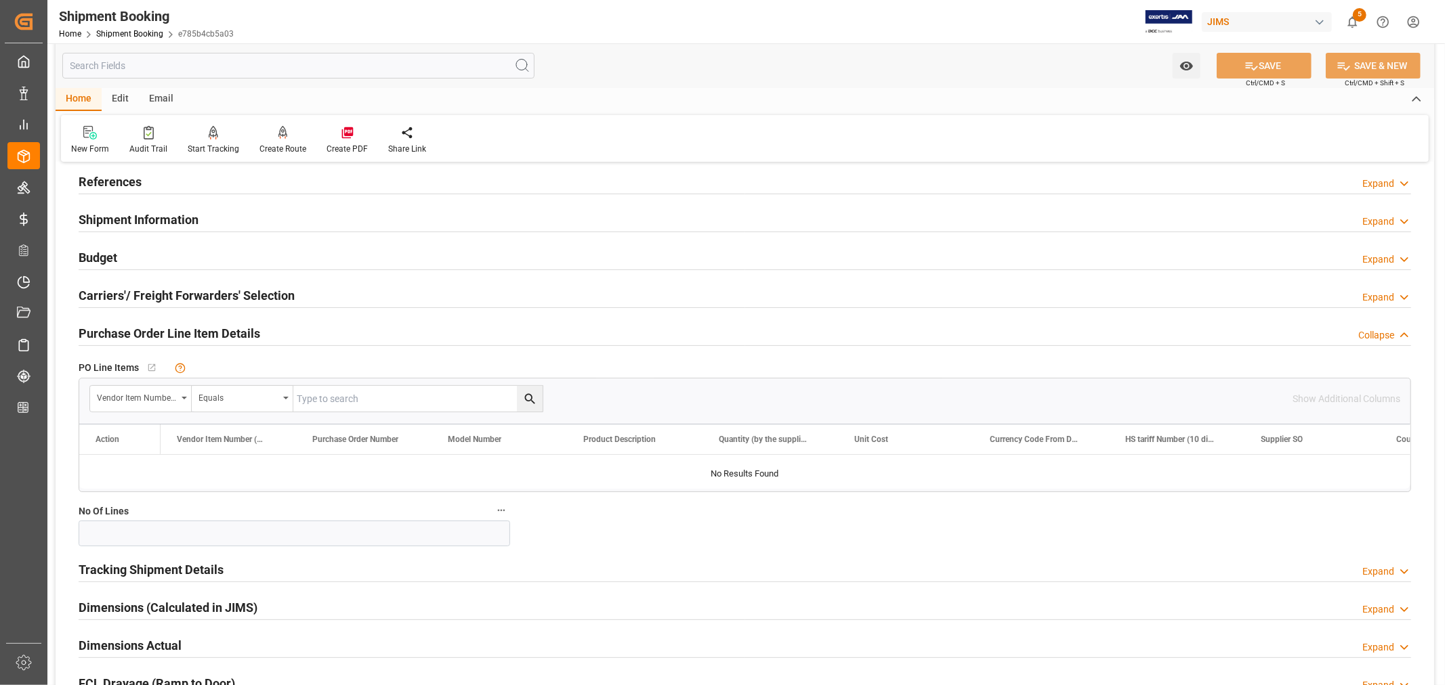
click at [148, 333] on h2 "Purchase Order Line Item Details" at bounding box center [169, 333] width 181 height 18
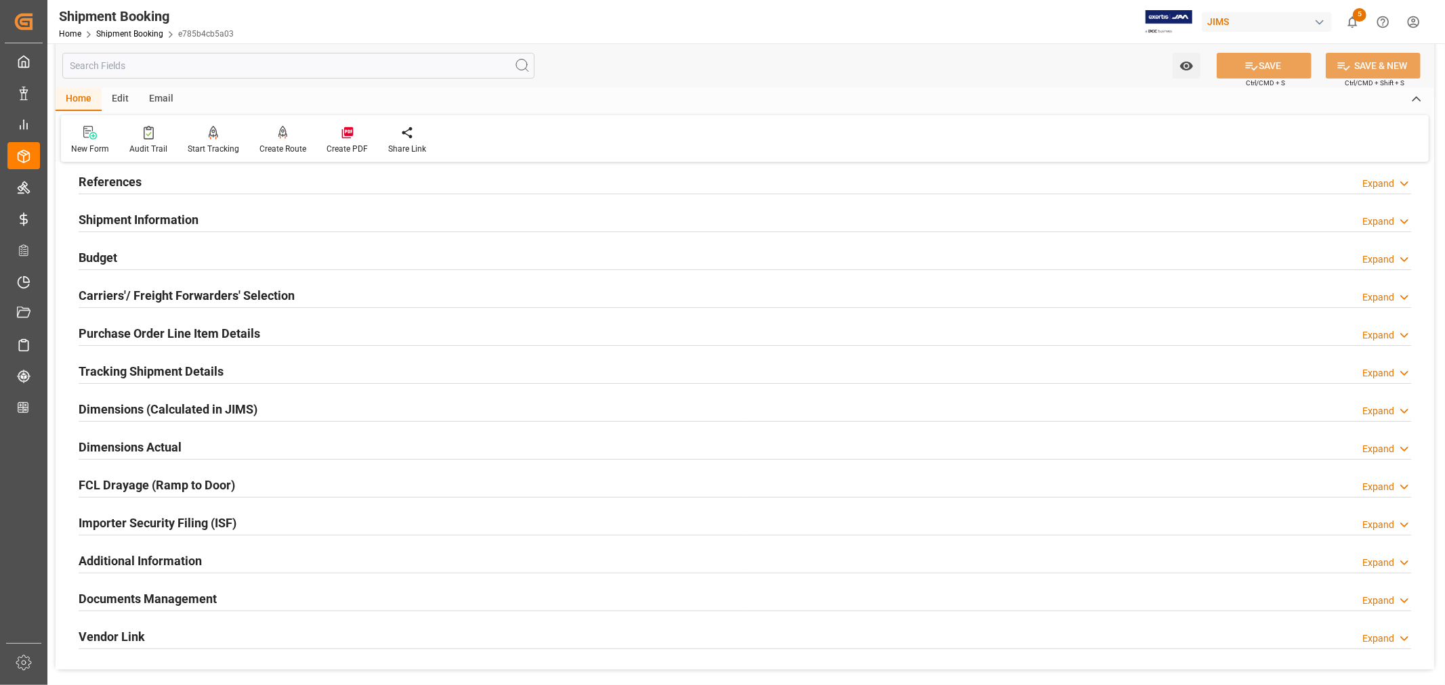
scroll to position [0, 0]
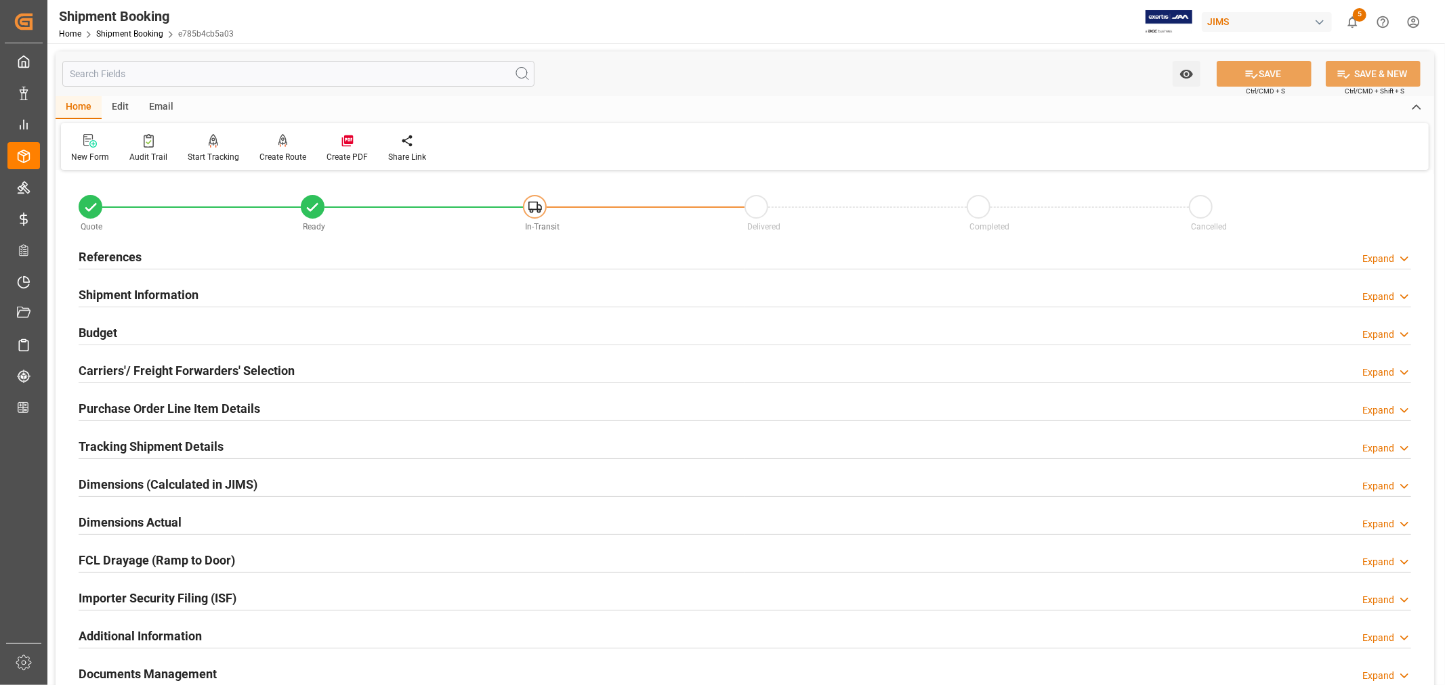
click at [124, 255] on h2 "References" at bounding box center [110, 257] width 63 height 18
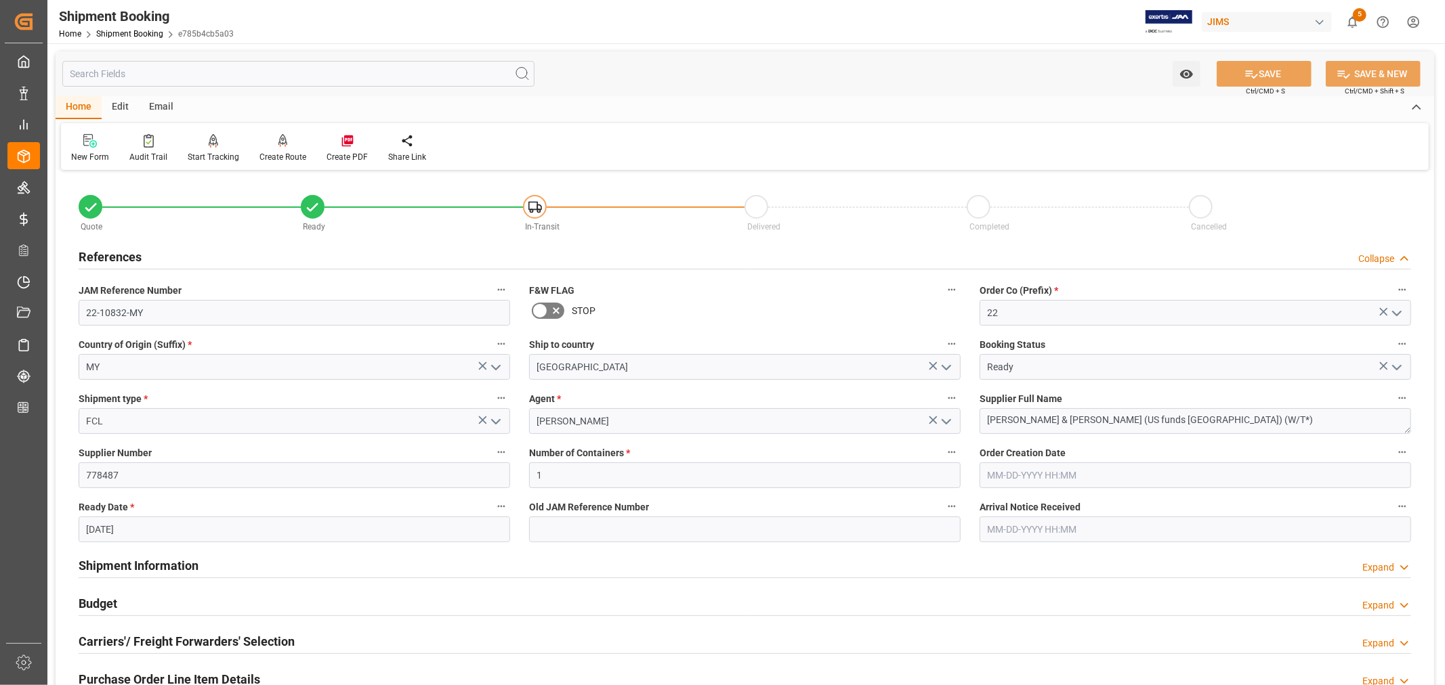
click at [124, 255] on h2 "References" at bounding box center [110, 257] width 63 height 18
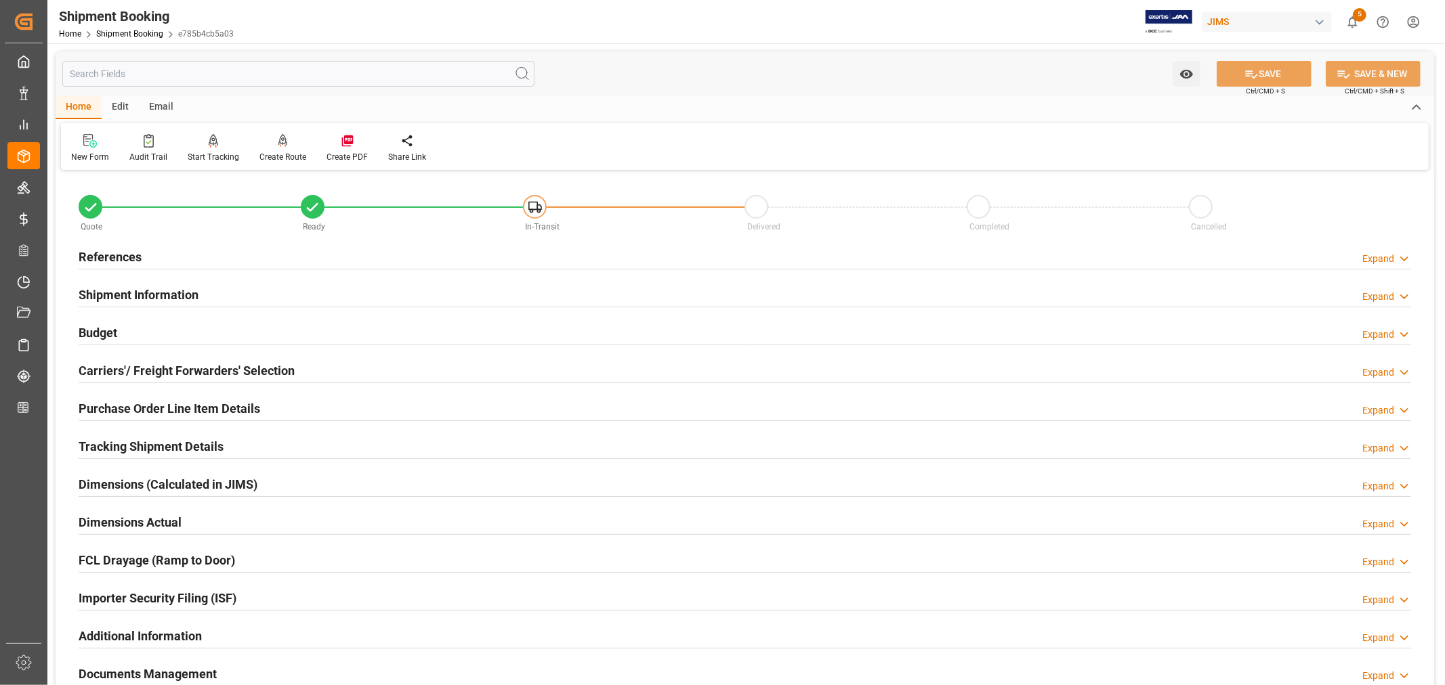
click at [124, 255] on h2 "References" at bounding box center [110, 257] width 63 height 18
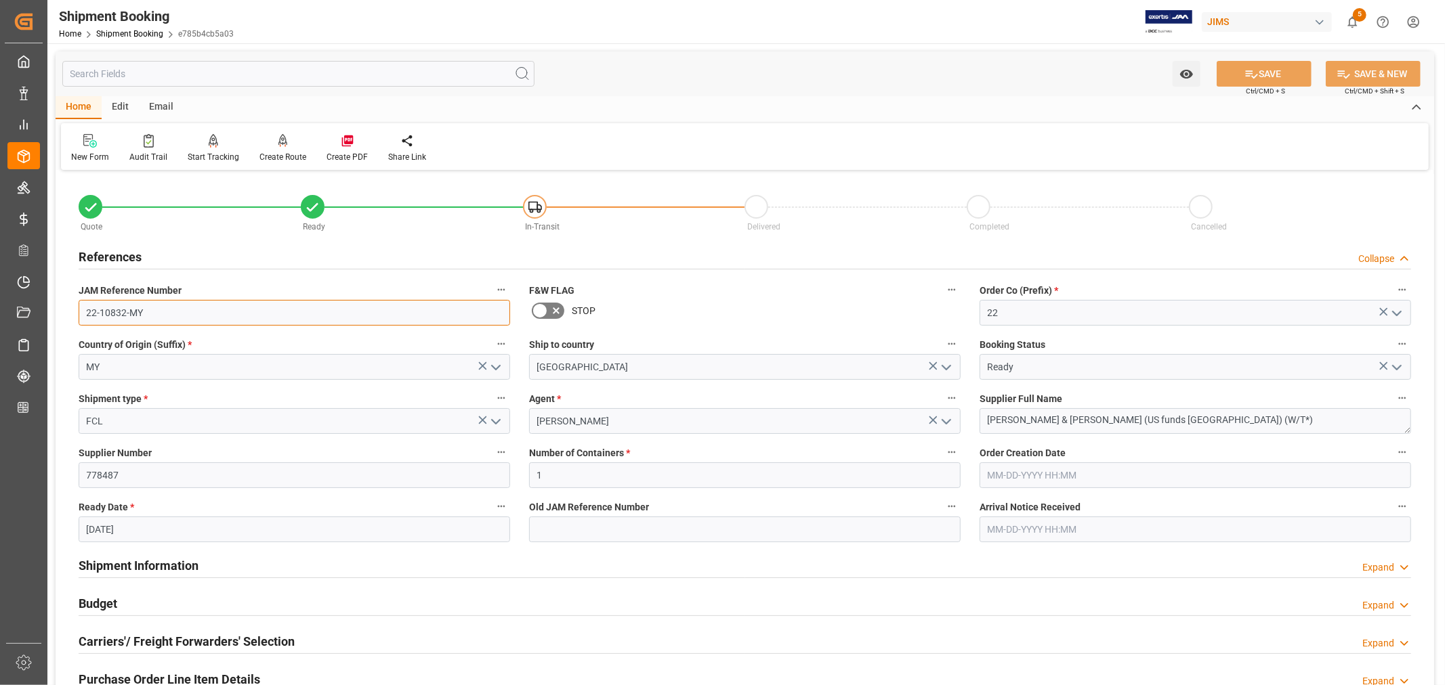
drag, startPoint x: 144, startPoint y: 309, endPoint x: 85, endPoint y: 312, distance: 58.3
click at [85, 312] on input "22-10832-MY" at bounding box center [294, 313] width 431 height 26
type input "c"
click at [131, 31] on link "Shipment Booking" at bounding box center [129, 33] width 67 height 9
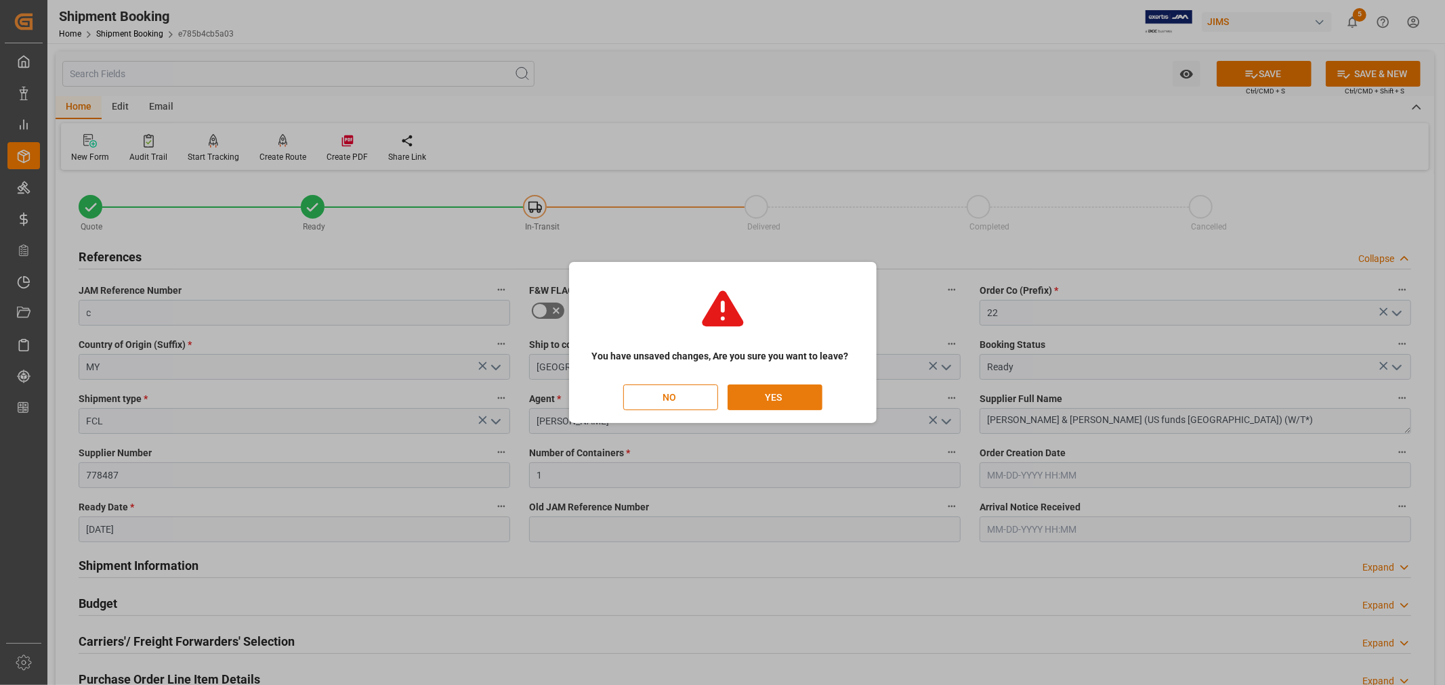
click at [782, 398] on button "YES" at bounding box center [774, 398] width 95 height 26
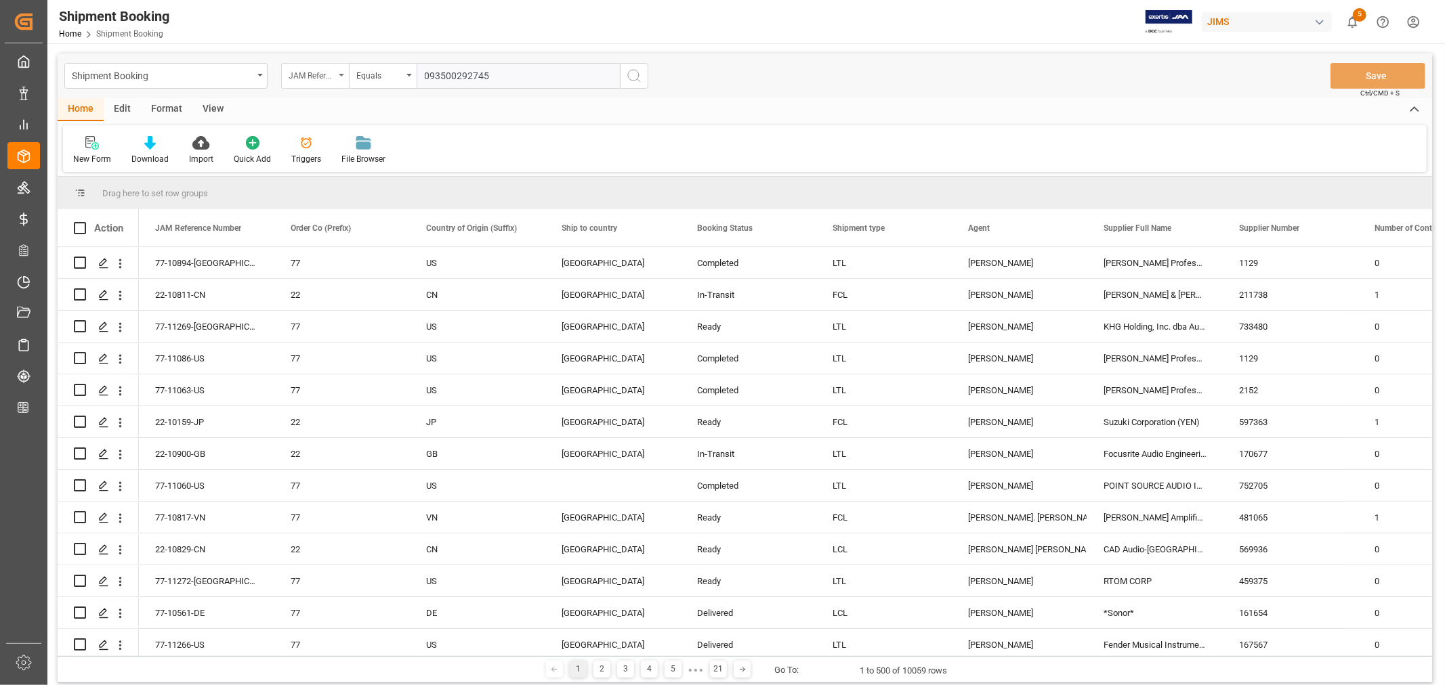
type input "093500292745"
click at [339, 74] on icon "open menu" at bounding box center [341, 75] width 5 height 3
type input "book"
click at [315, 167] on div "Booking Number" at bounding box center [383, 166] width 202 height 28
click at [442, 73] on input "text" at bounding box center [517, 76] width 203 height 26
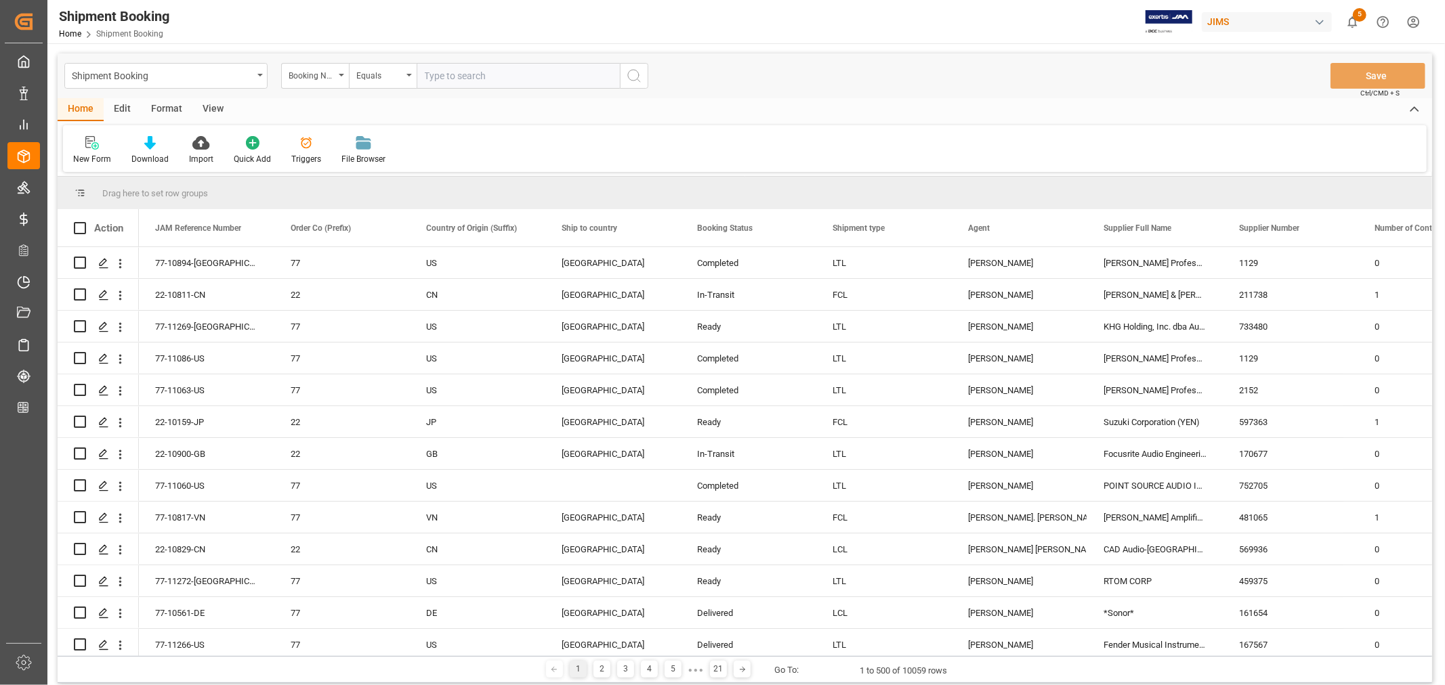
paste input "093500292745"
type input "093500292745"
click at [630, 76] on icon "search button" at bounding box center [634, 76] width 16 height 16
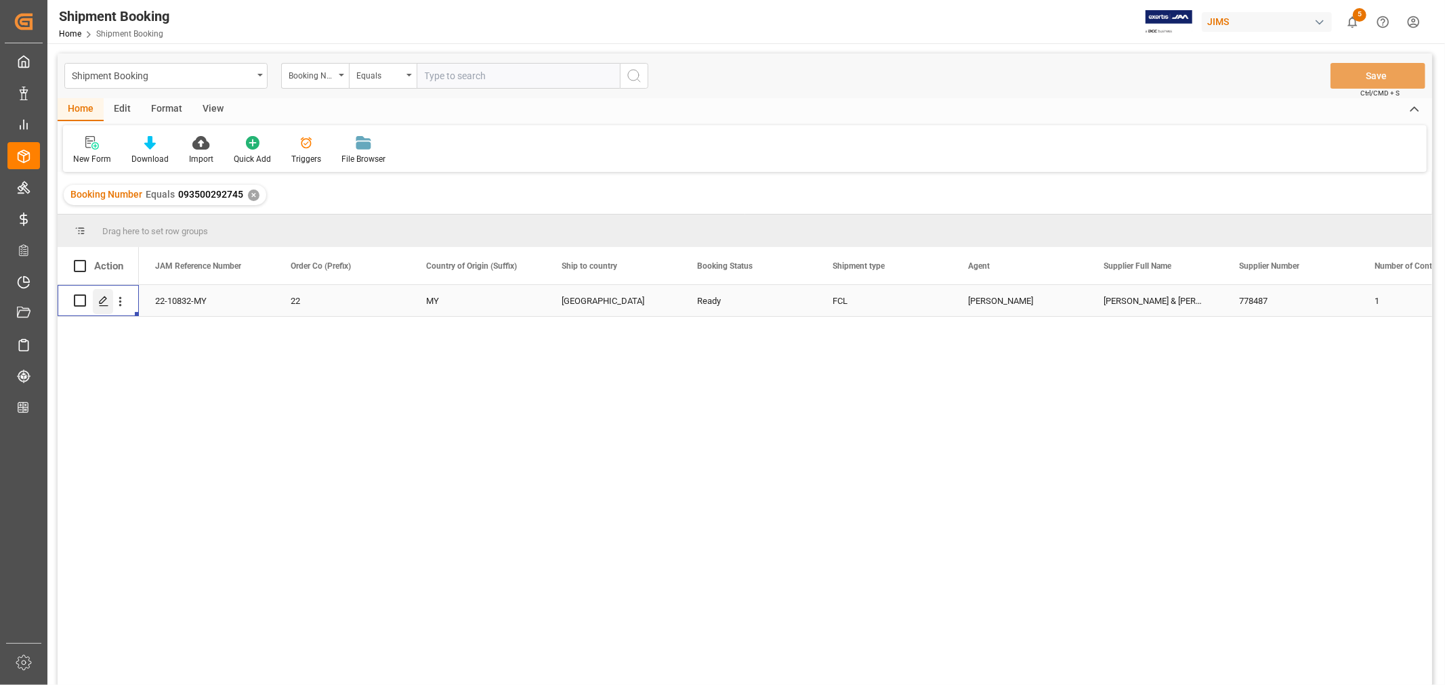
click at [104, 303] on icon "Press SPACE to select this row." at bounding box center [103, 301] width 11 height 11
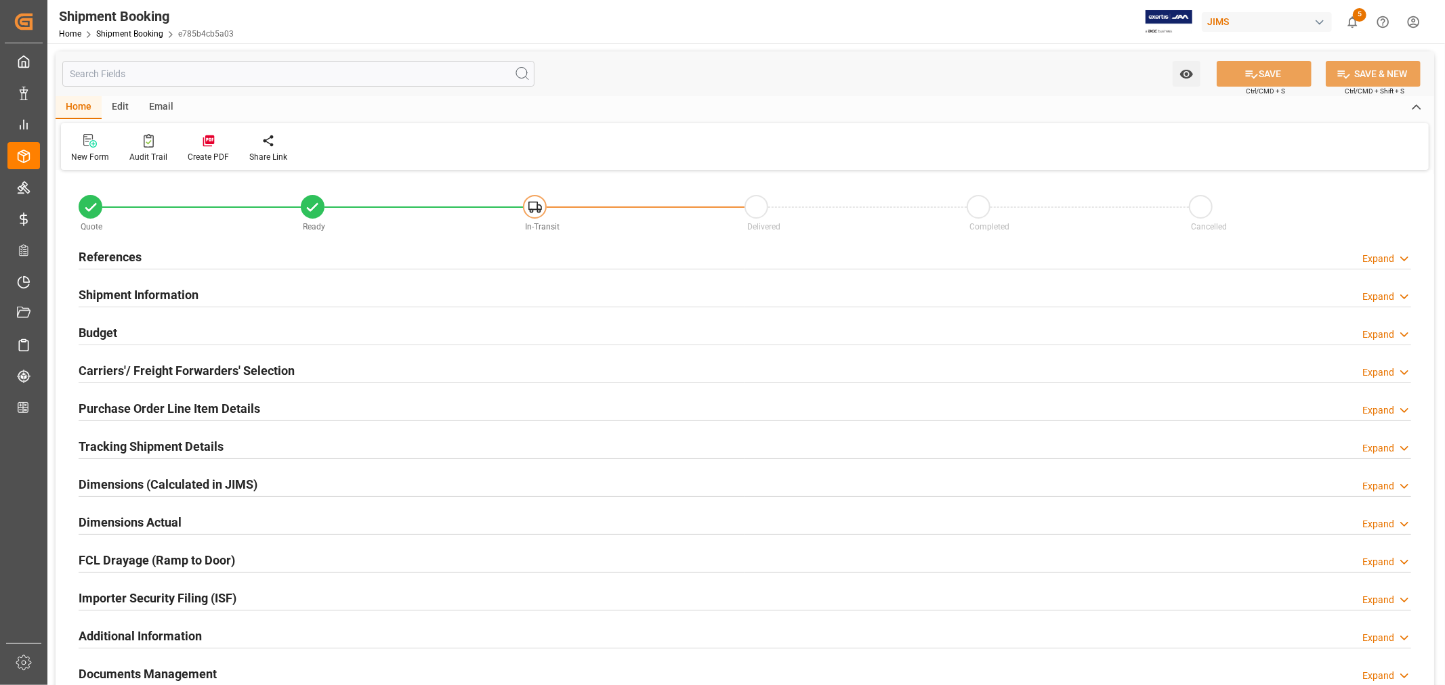
type input "1"
type input "09-22-2025"
click at [112, 255] on h2 "References" at bounding box center [110, 257] width 63 height 18
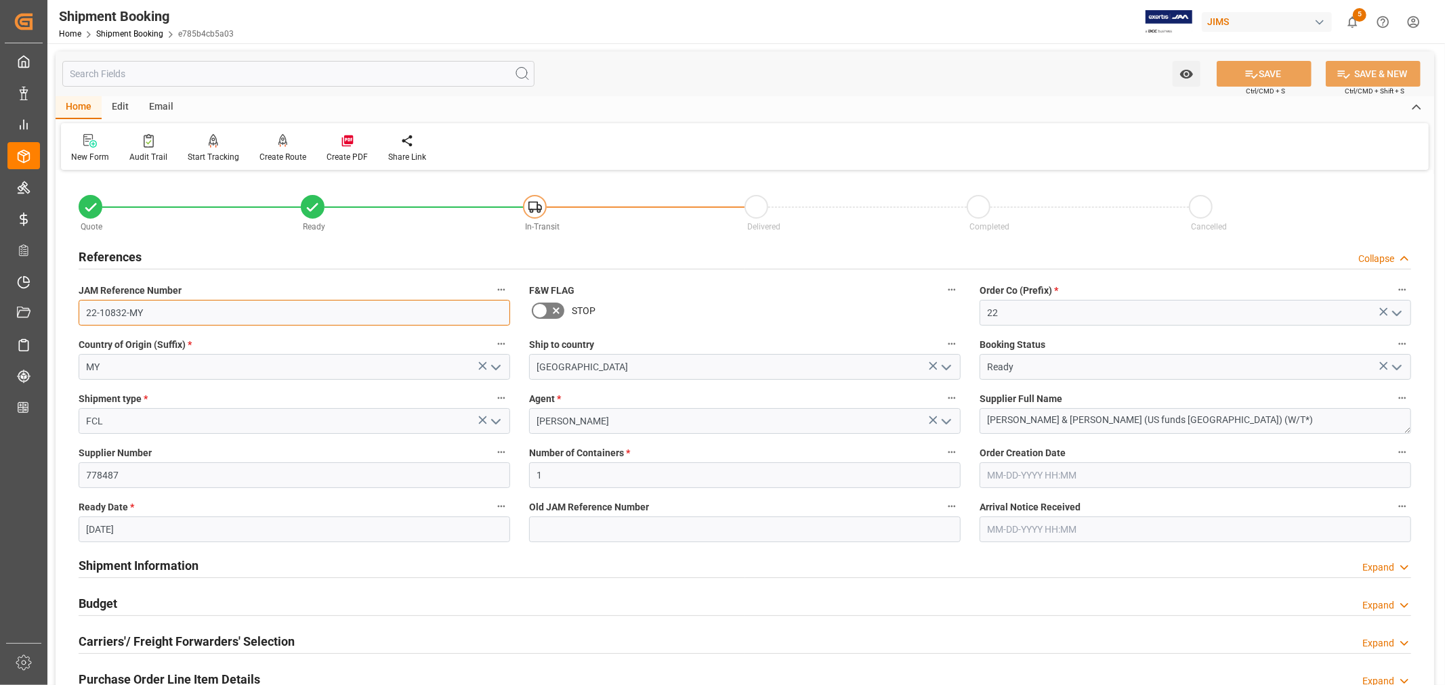
drag, startPoint x: 146, startPoint y: 312, endPoint x: 77, endPoint y: 312, distance: 69.1
click at [77, 312] on div "JAM Reference Number 22-10832-MY" at bounding box center [294, 303] width 450 height 54
click at [145, 35] on link "Shipment Booking" at bounding box center [129, 33] width 67 height 9
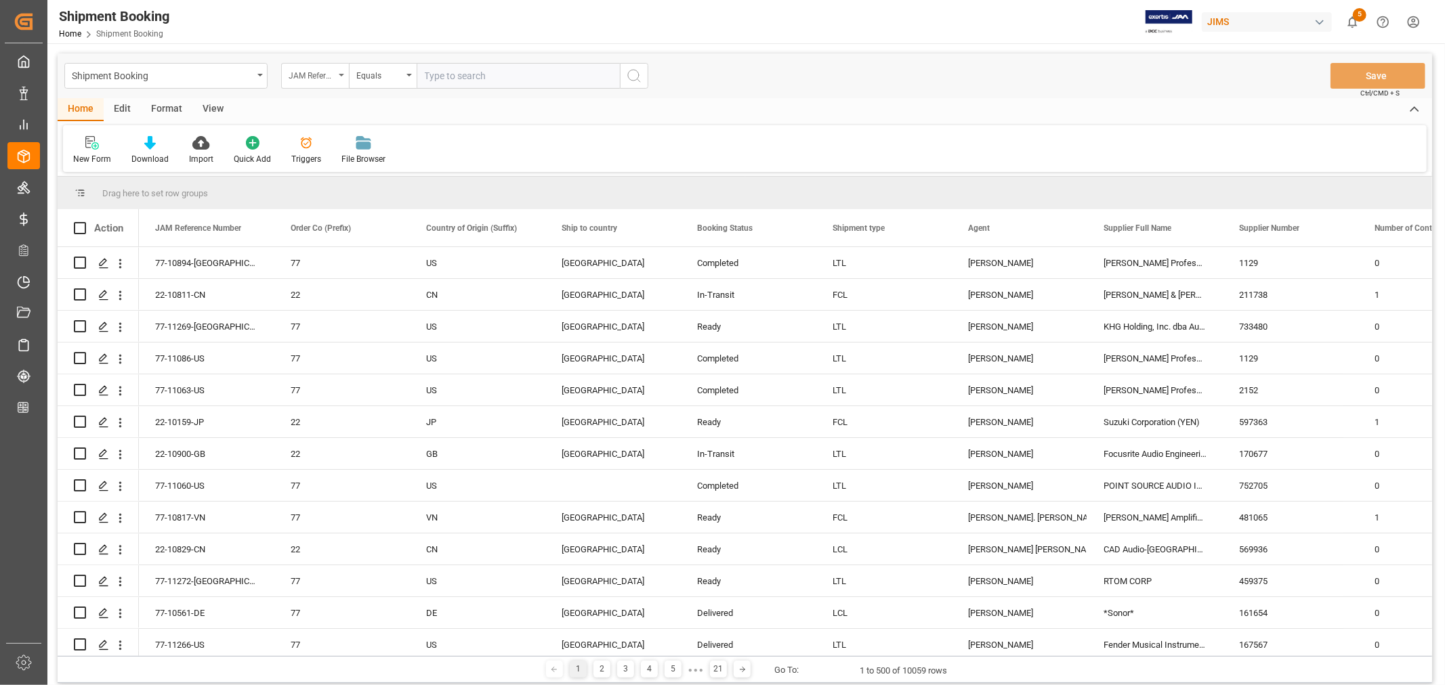
click at [340, 72] on div "JAM Reference Number" at bounding box center [315, 76] width 68 height 26
type input "book"
click at [330, 163] on div "Booking Number" at bounding box center [383, 166] width 202 height 28
click at [429, 78] on input "text" at bounding box center [517, 76] width 203 height 26
paste input "093500292788"
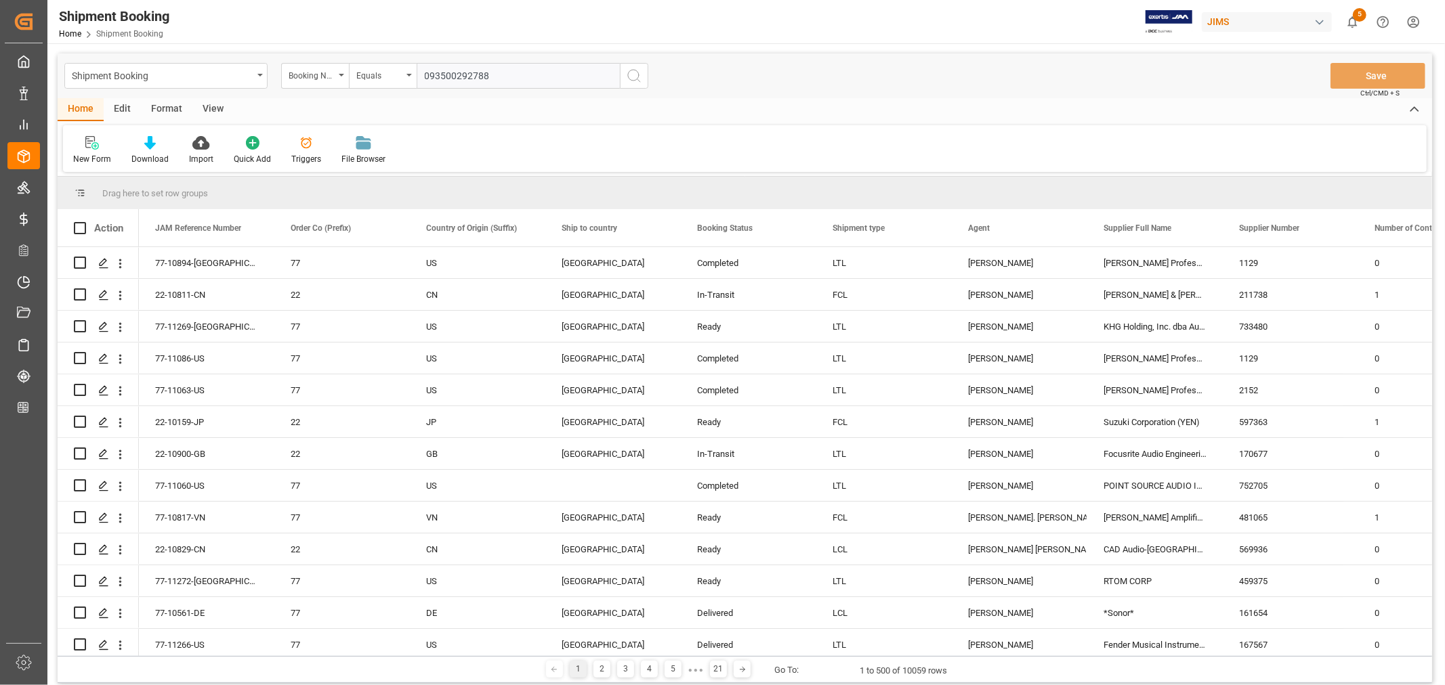
type input "093500292788"
click at [631, 74] on icon "search button" at bounding box center [634, 76] width 16 height 16
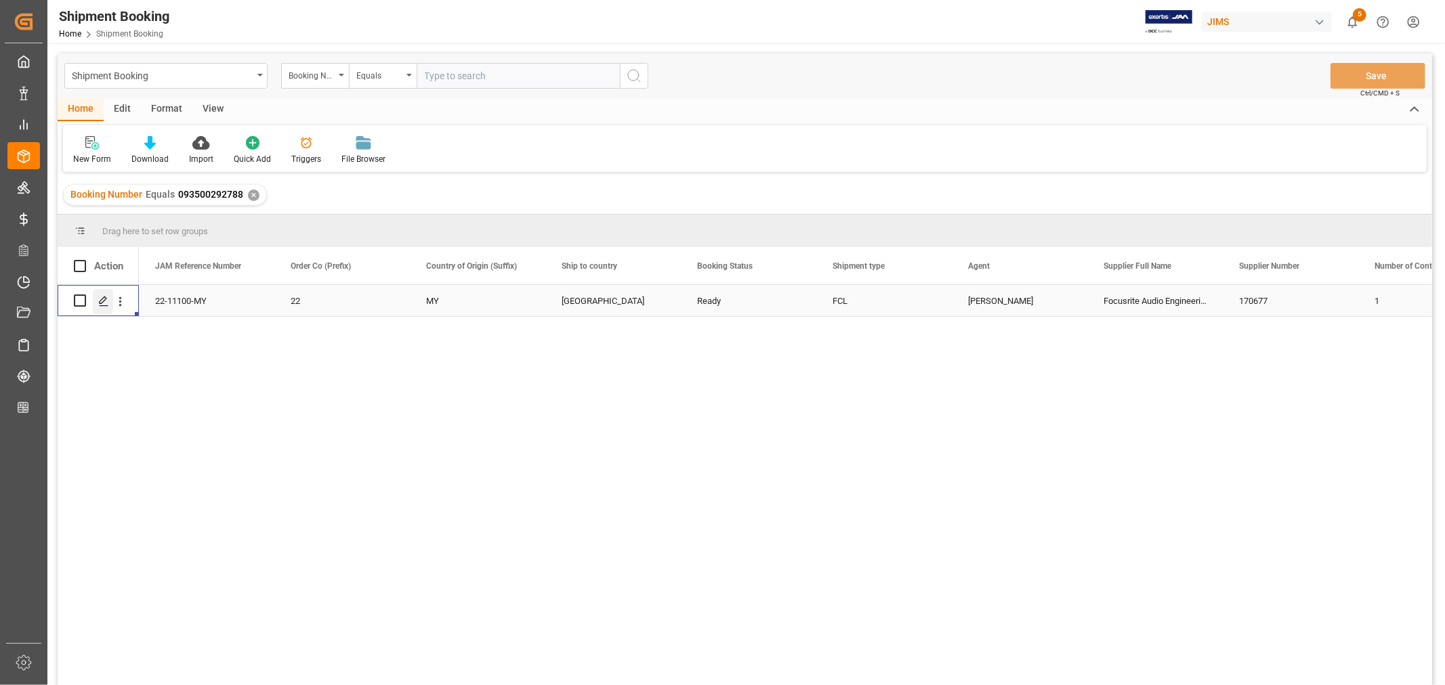
click at [105, 300] on icon "Press SPACE to select this row." at bounding box center [103, 301] width 11 height 11
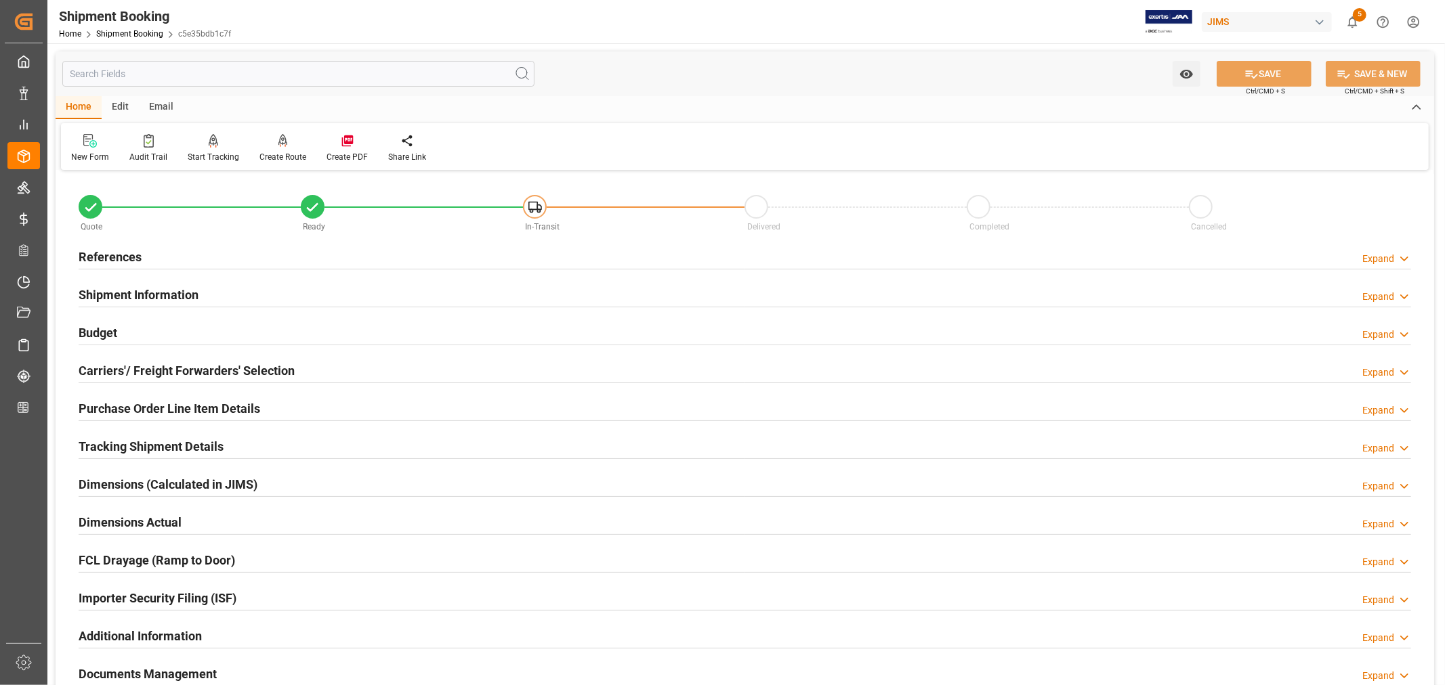
click at [133, 407] on h2 "Purchase Order Line Item Details" at bounding box center [169, 409] width 181 height 18
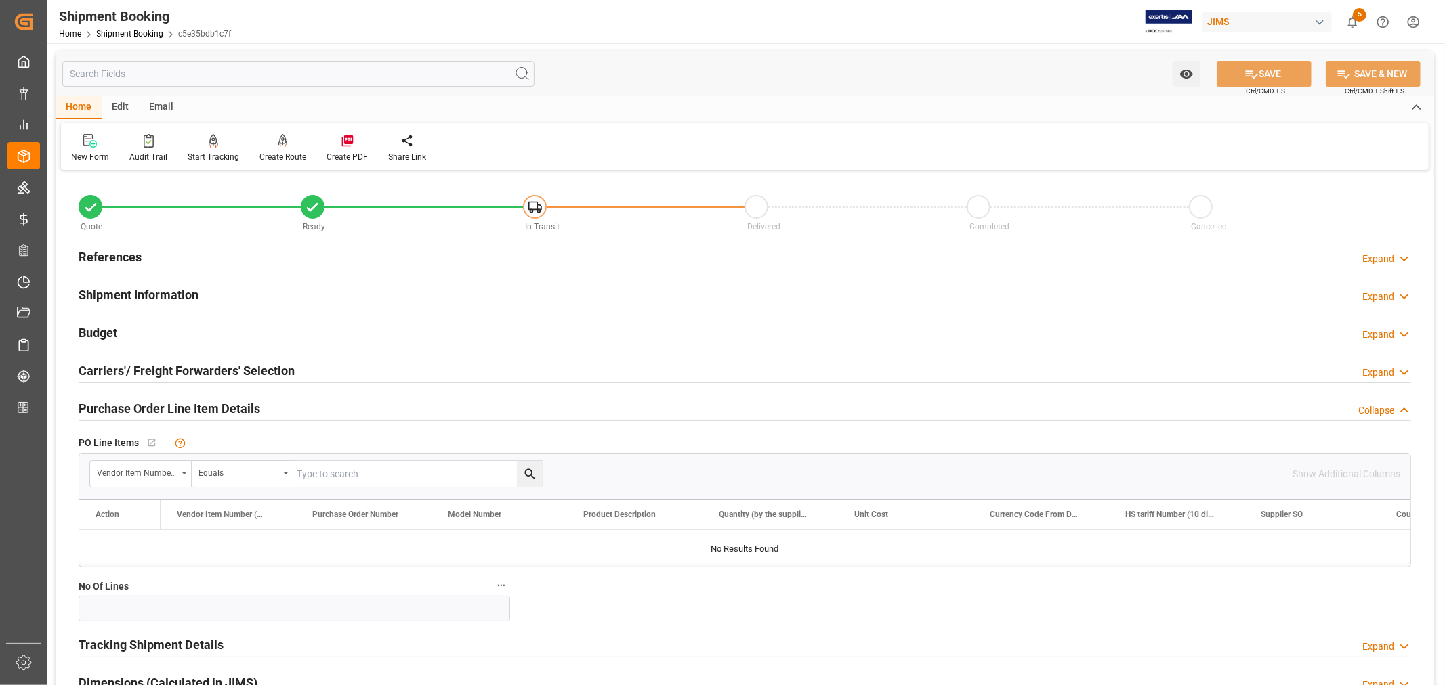
click at [133, 407] on h2 "Purchase Order Line Item Details" at bounding box center [169, 409] width 181 height 18
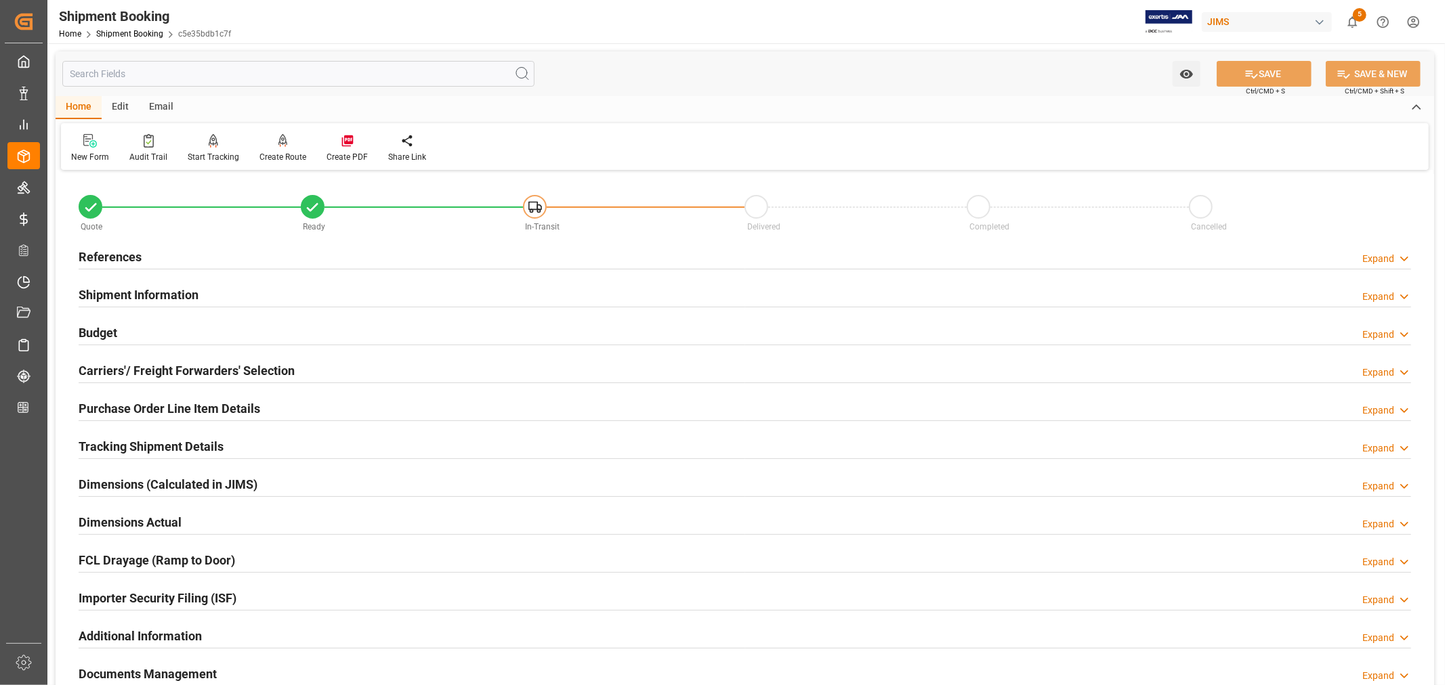
click at [113, 255] on h2 "References" at bounding box center [110, 257] width 63 height 18
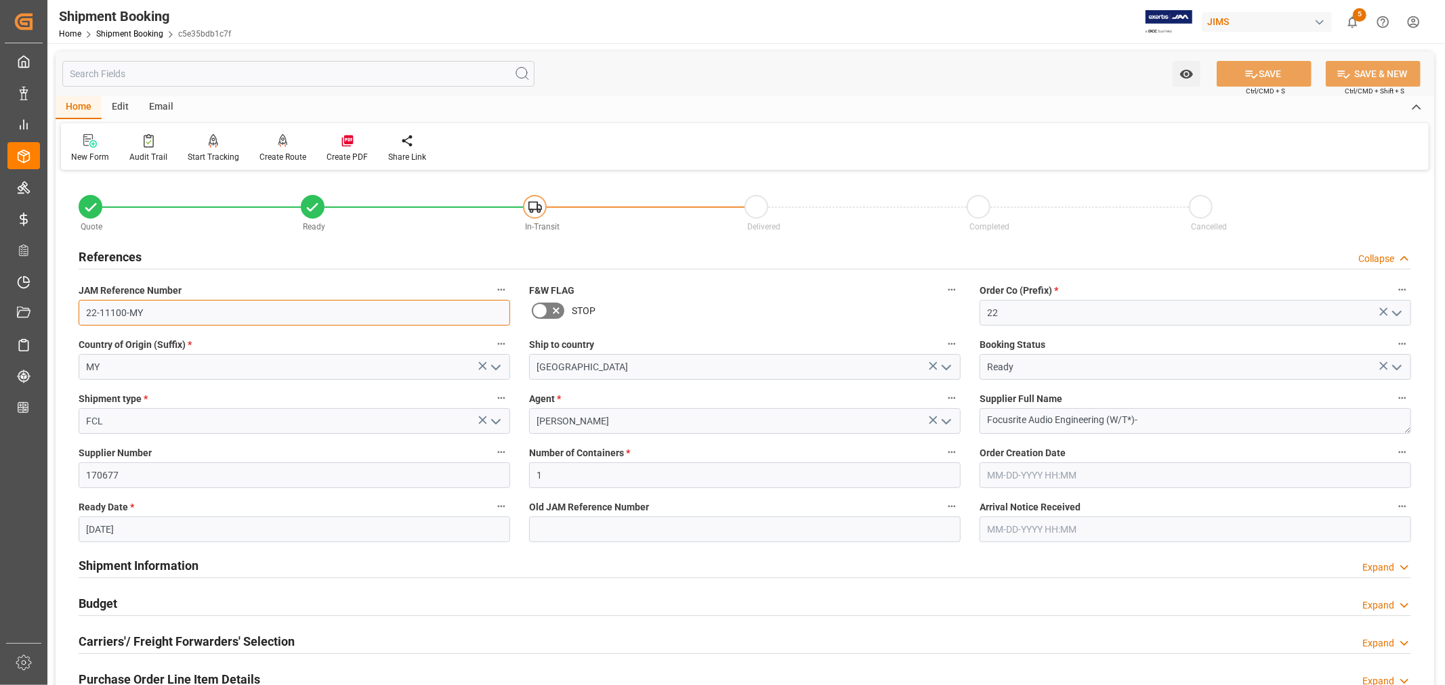
drag, startPoint x: 144, startPoint y: 313, endPoint x: 83, endPoint y: 315, distance: 61.0
click at [83, 315] on input "22-11100-MY" at bounding box center [294, 313] width 431 height 26
click at [132, 254] on h2 "References" at bounding box center [110, 257] width 63 height 18
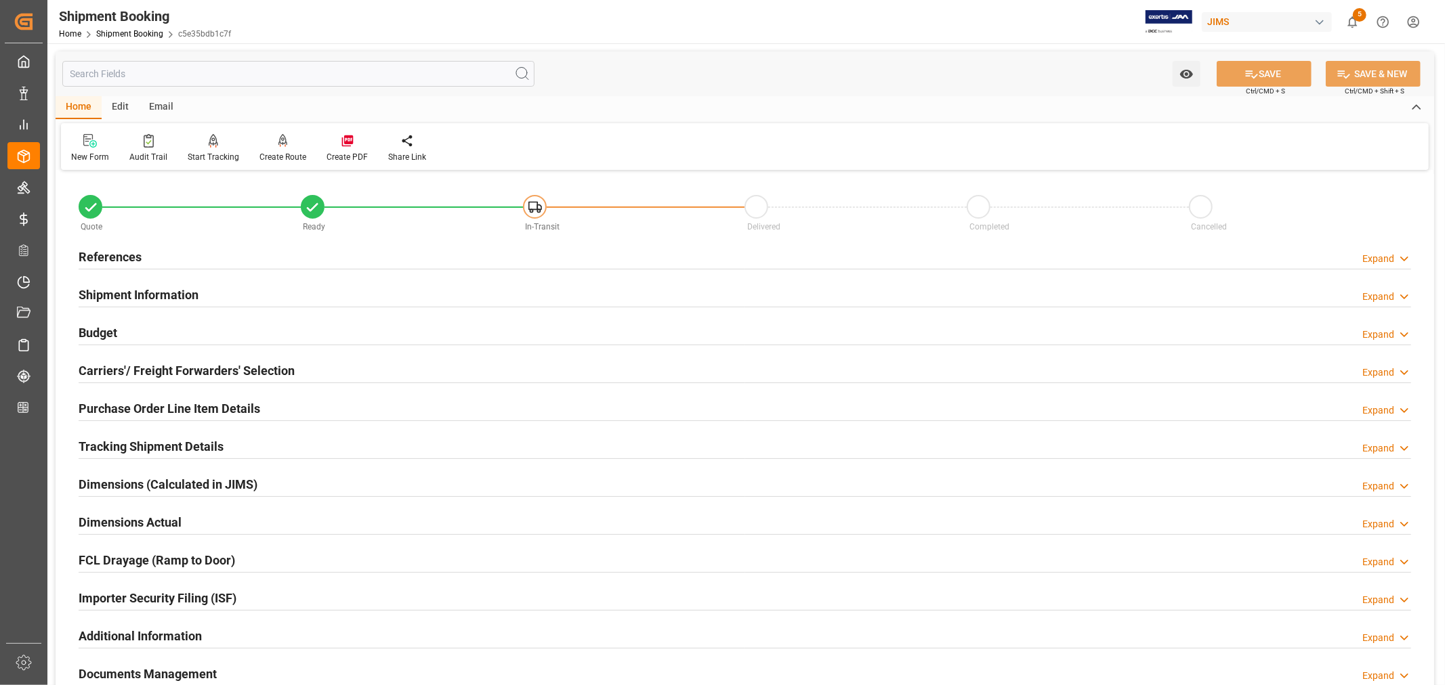
click at [171, 291] on h2 "Shipment Information" at bounding box center [139, 295] width 120 height 18
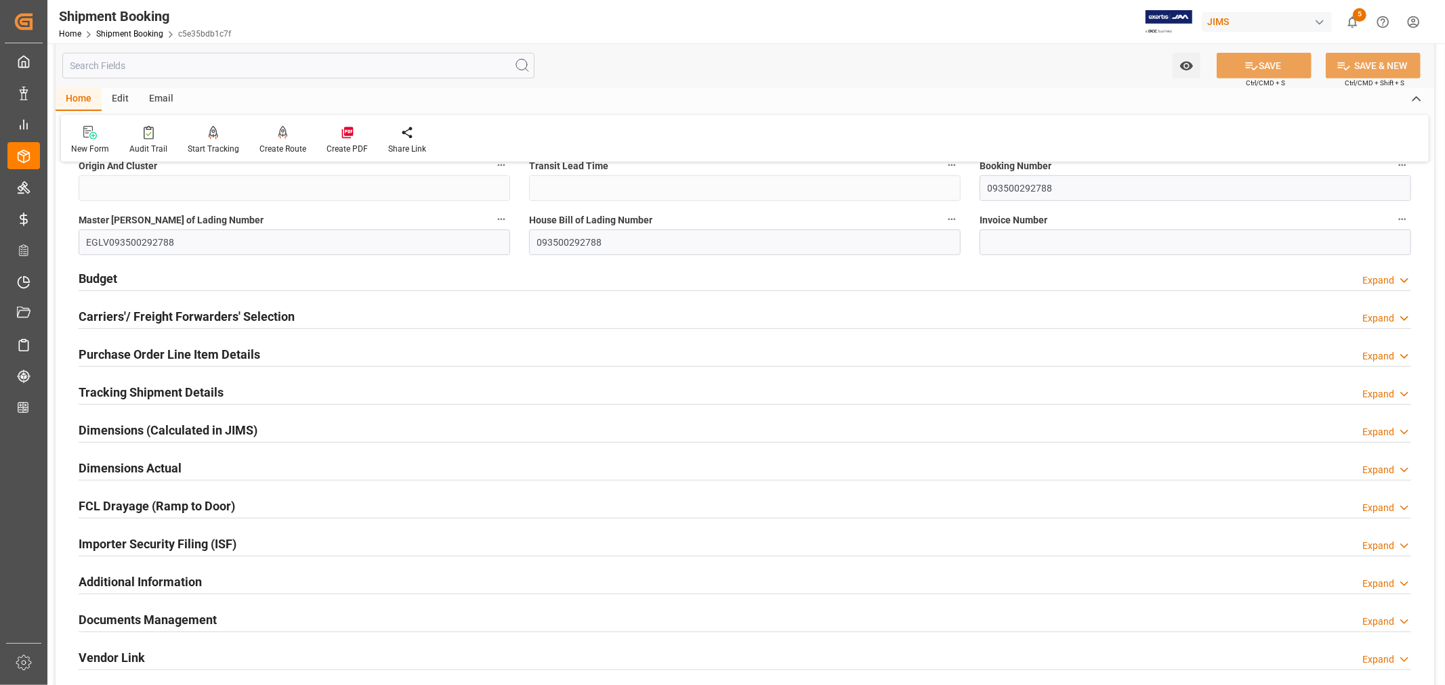
scroll to position [677, 0]
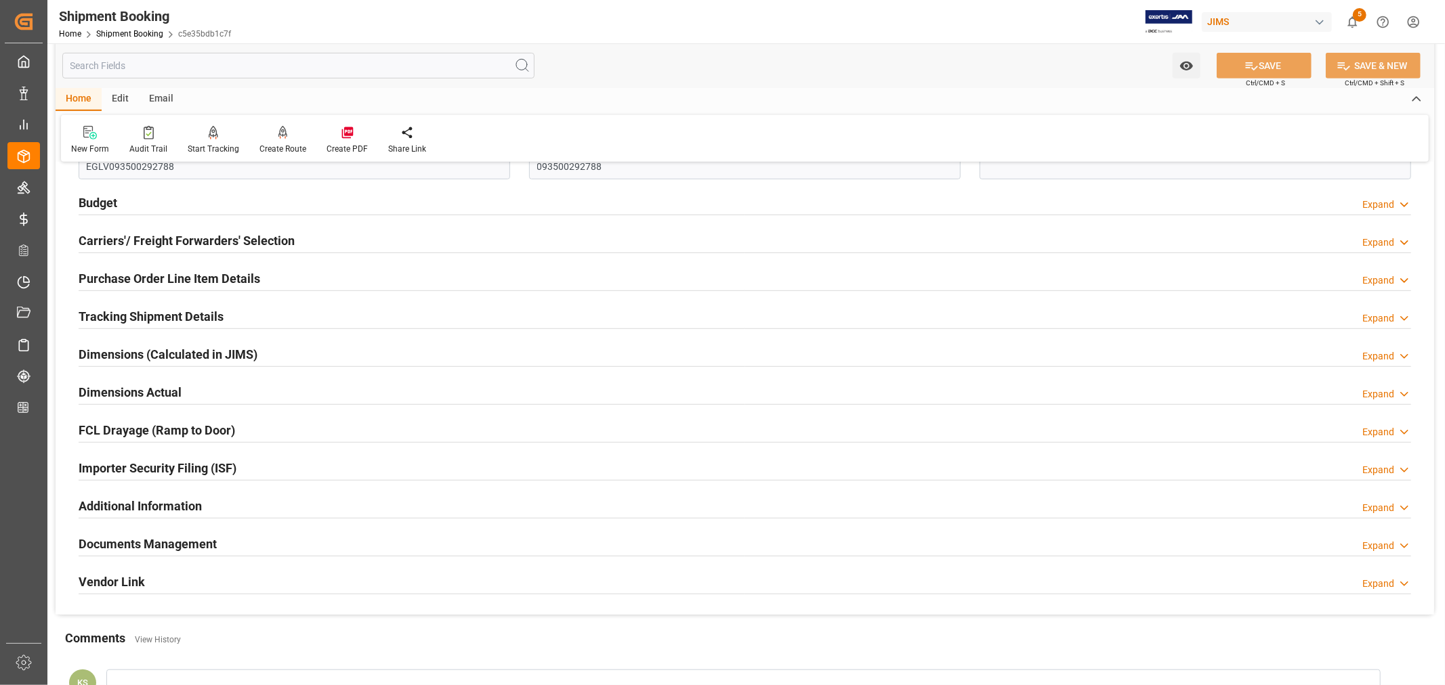
click at [218, 239] on h2 "Carriers'/ Freight Forwarders' Selection" at bounding box center [187, 241] width 216 height 18
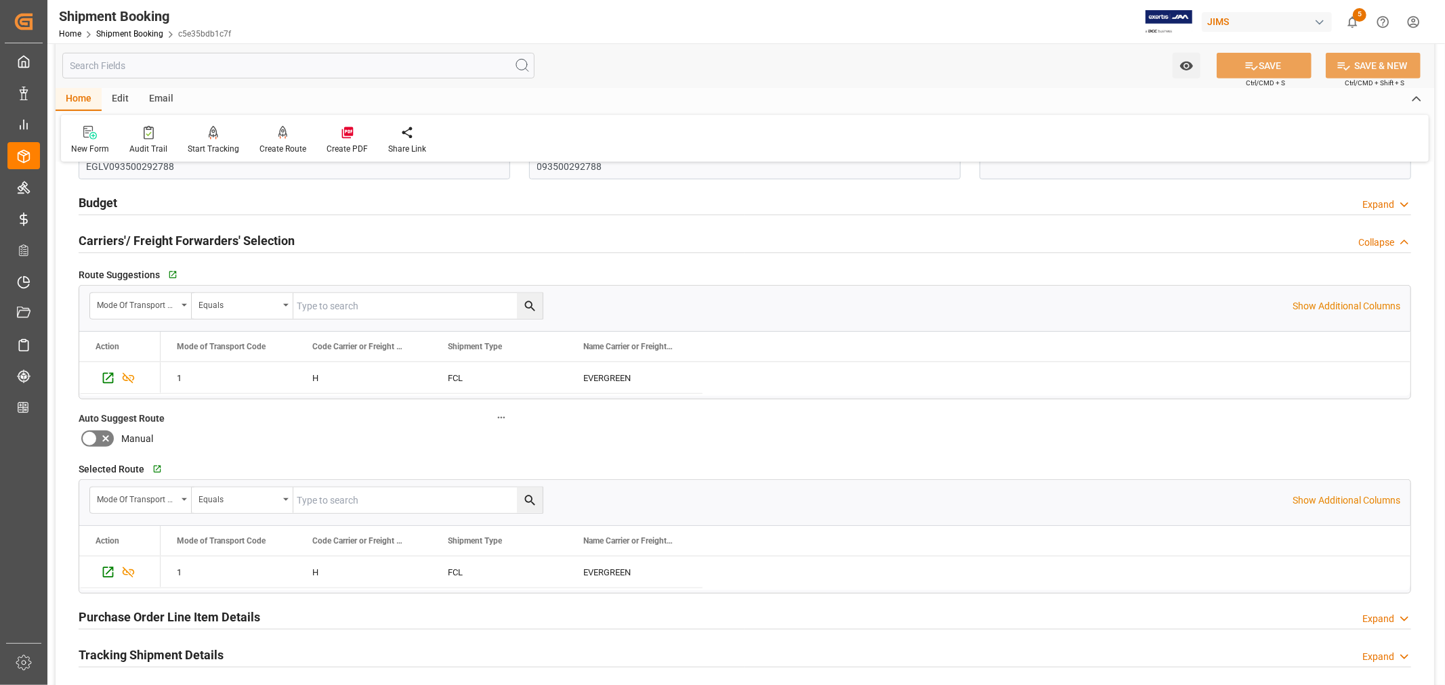
click at [218, 239] on h2 "Carriers'/ Freight Forwarders' Selection" at bounding box center [187, 241] width 216 height 18
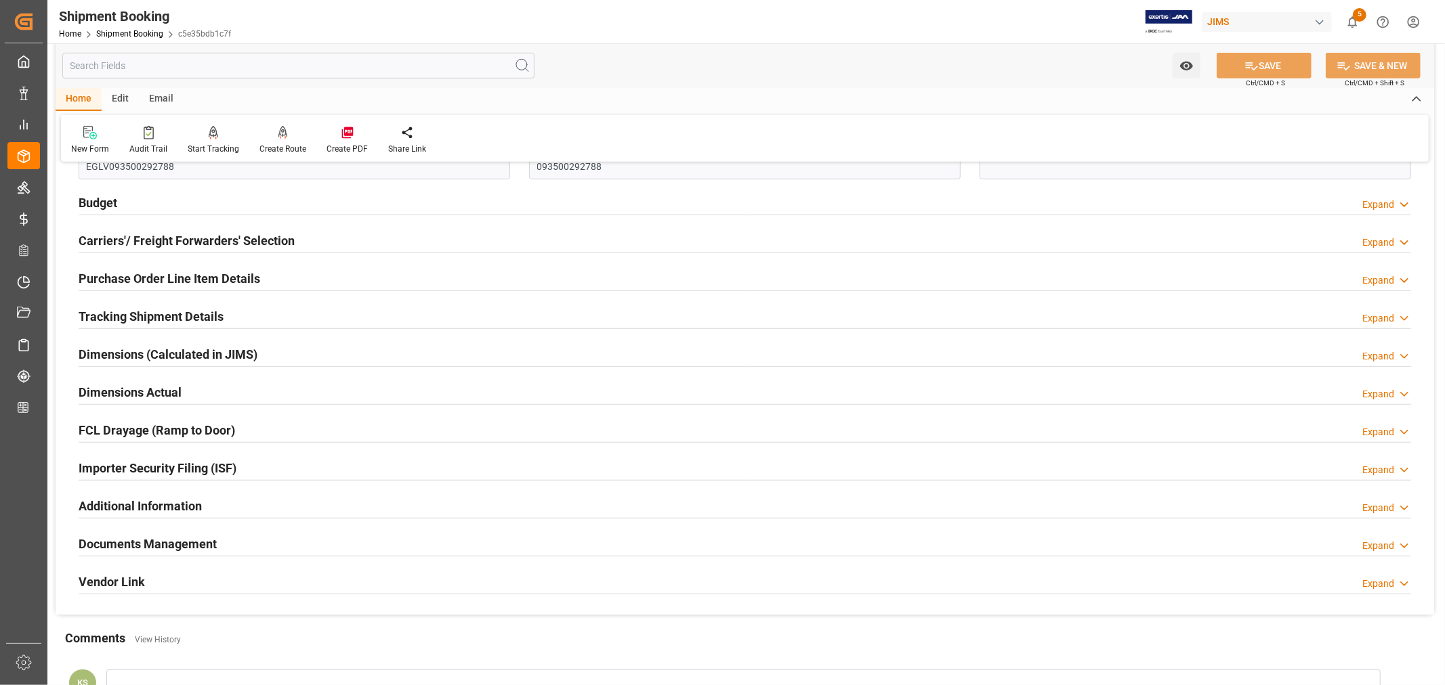
click at [218, 239] on h2 "Carriers'/ Freight Forwarders' Selection" at bounding box center [187, 241] width 216 height 18
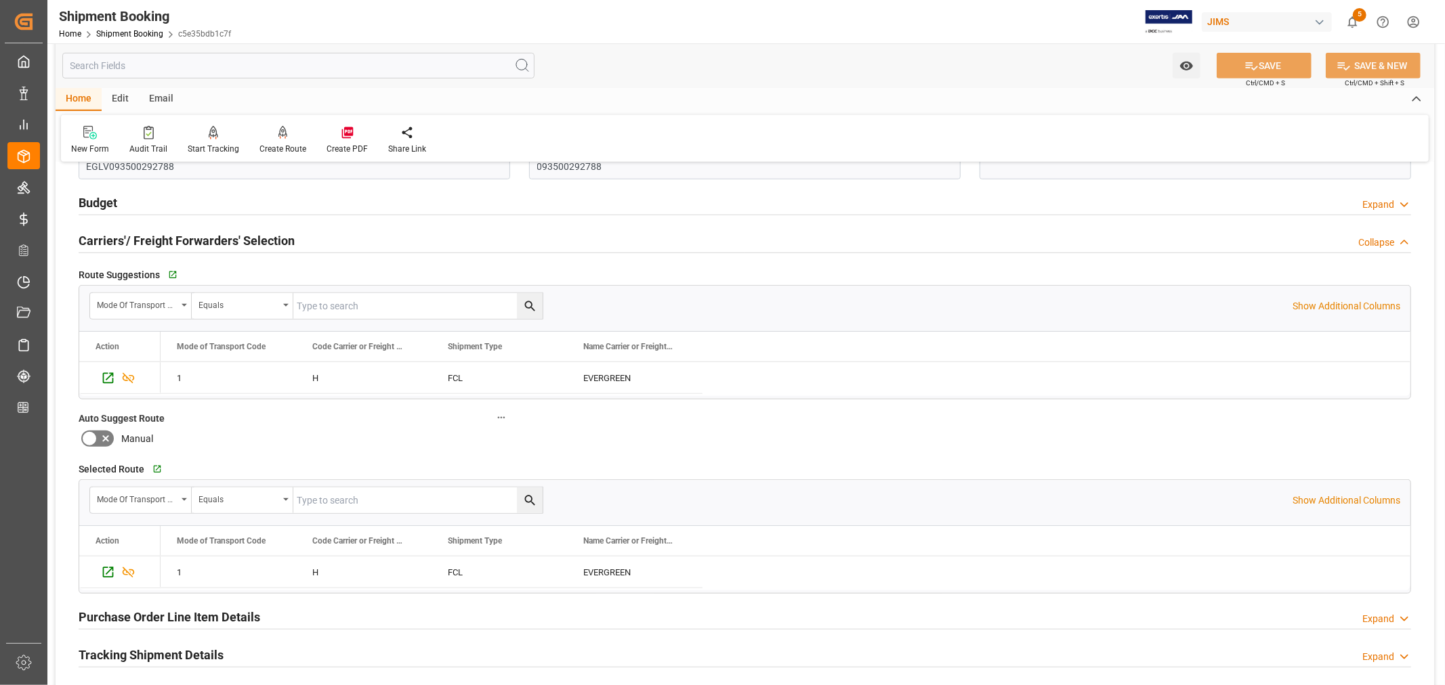
click at [218, 239] on h2 "Carriers'/ Freight Forwarders' Selection" at bounding box center [187, 241] width 216 height 18
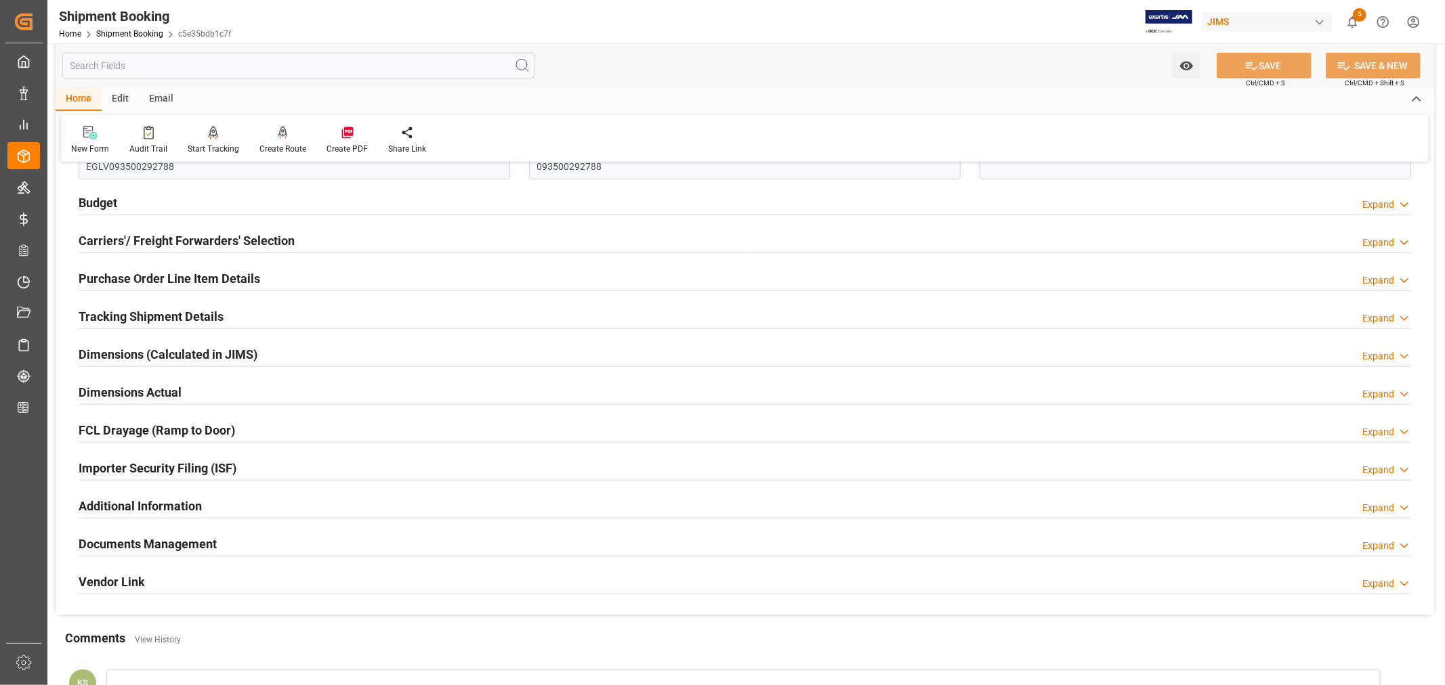
click at [251, 467] on div "Importer Security Filing (ISF) Expand" at bounding box center [745, 467] width 1332 height 26
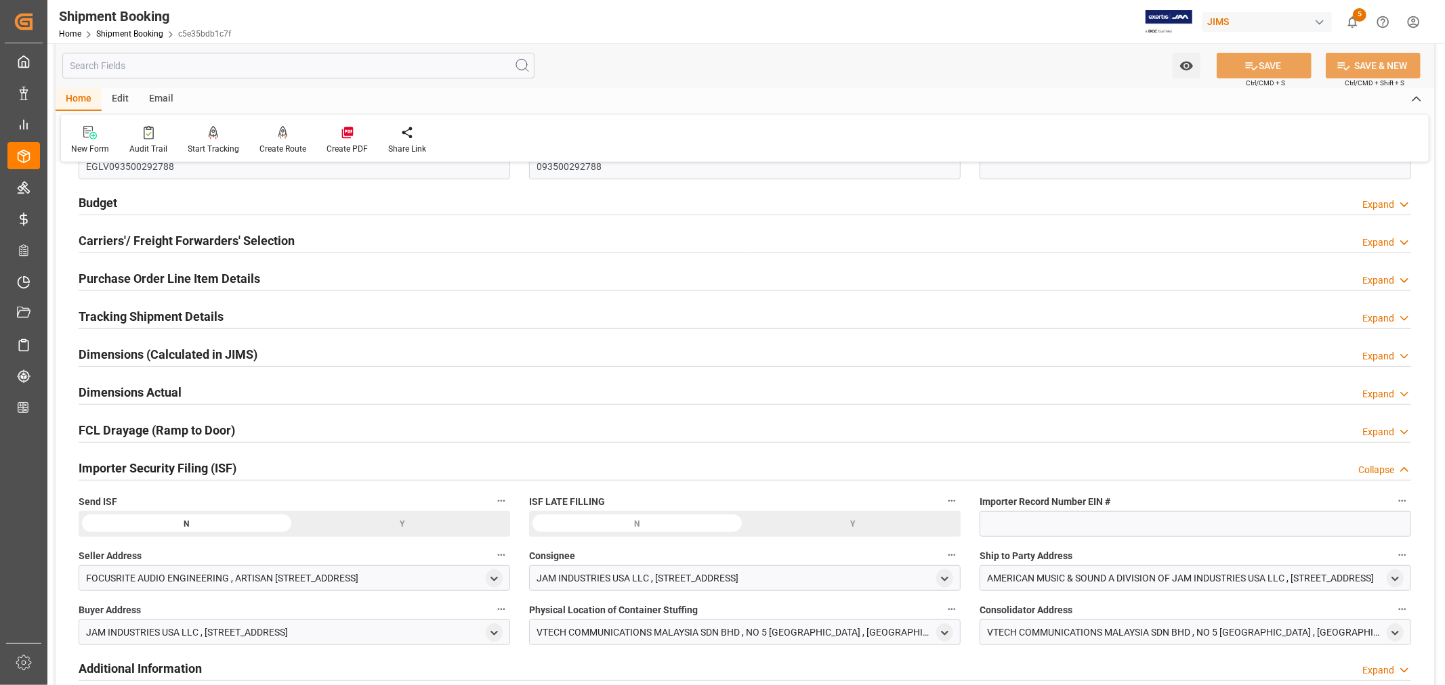
click at [251, 467] on div "Importer Security Filing (ISF) Collapse" at bounding box center [745, 467] width 1332 height 26
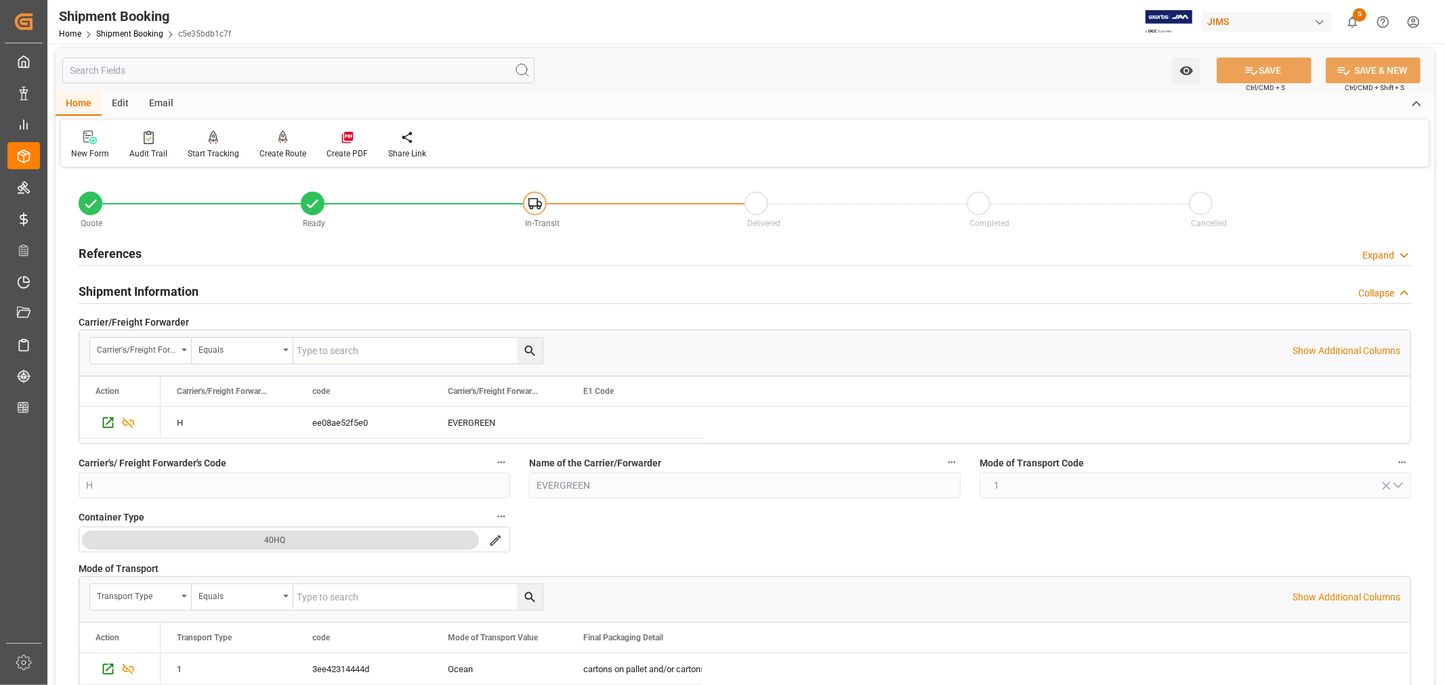
scroll to position [0, 0]
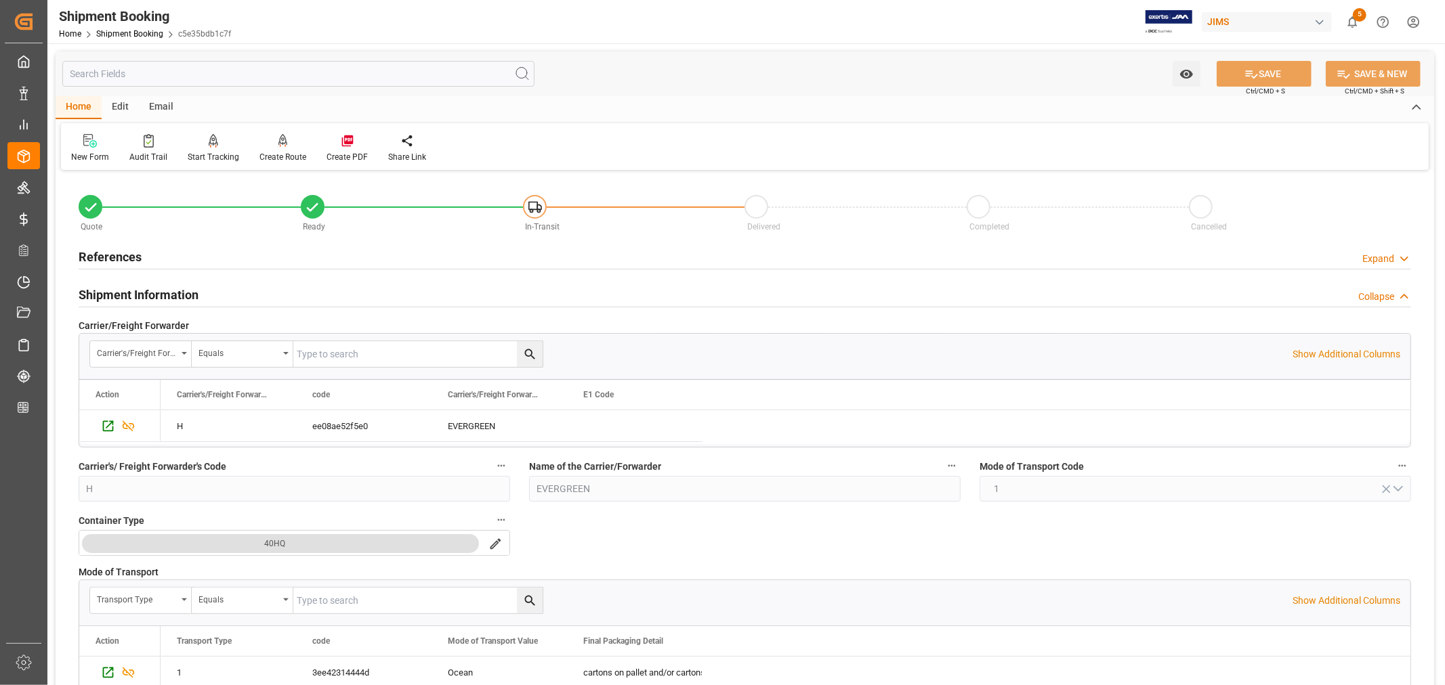
click at [194, 289] on h2 "Shipment Information" at bounding box center [139, 295] width 120 height 18
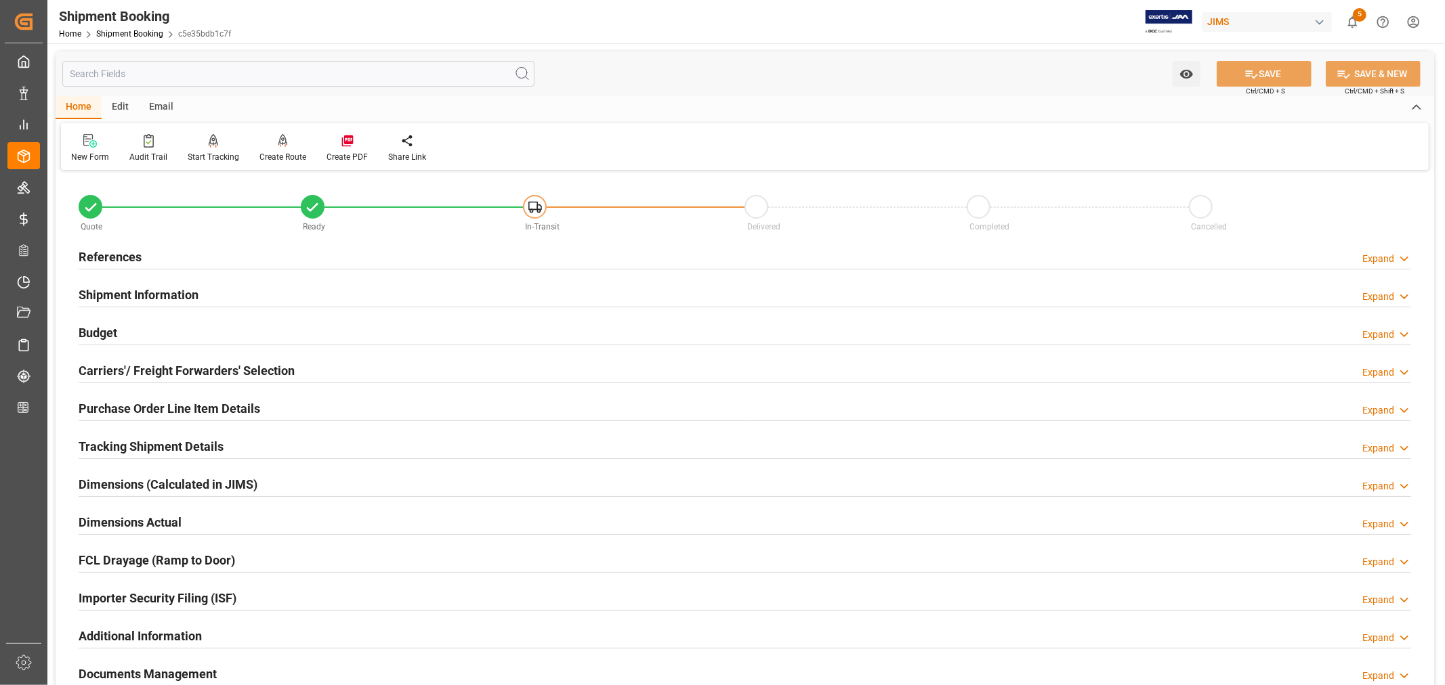
click at [127, 253] on h2 "References" at bounding box center [110, 257] width 63 height 18
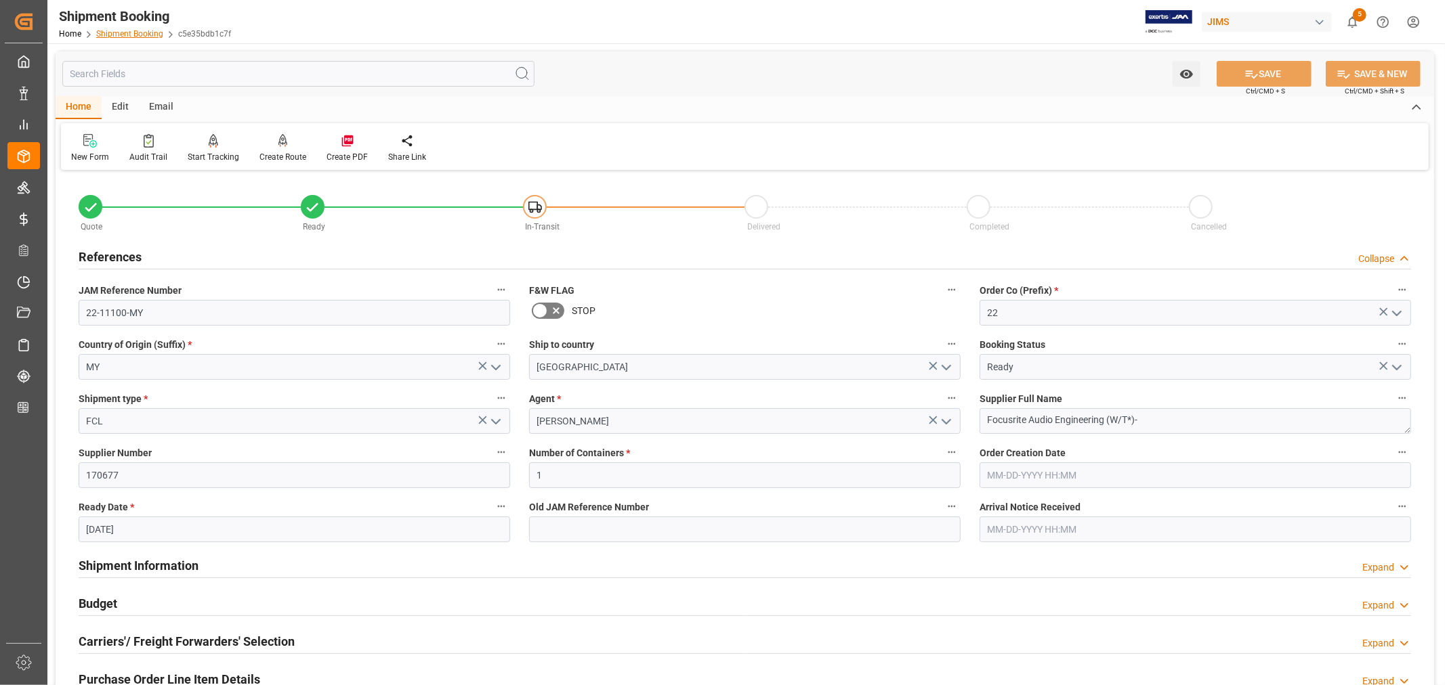
click at [125, 35] on link "Shipment Booking" at bounding box center [129, 33] width 67 height 9
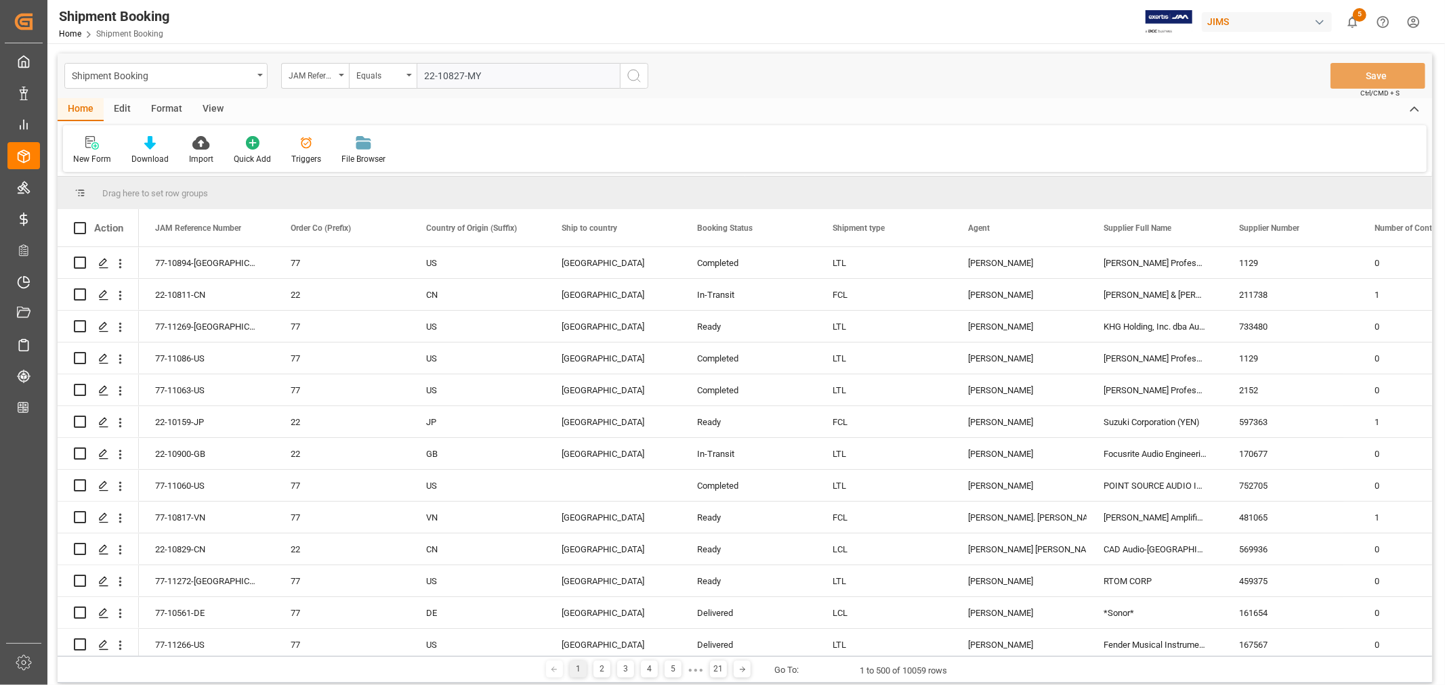
type input "22-10827-MY"
click at [635, 75] on icon "search button" at bounding box center [634, 76] width 16 height 16
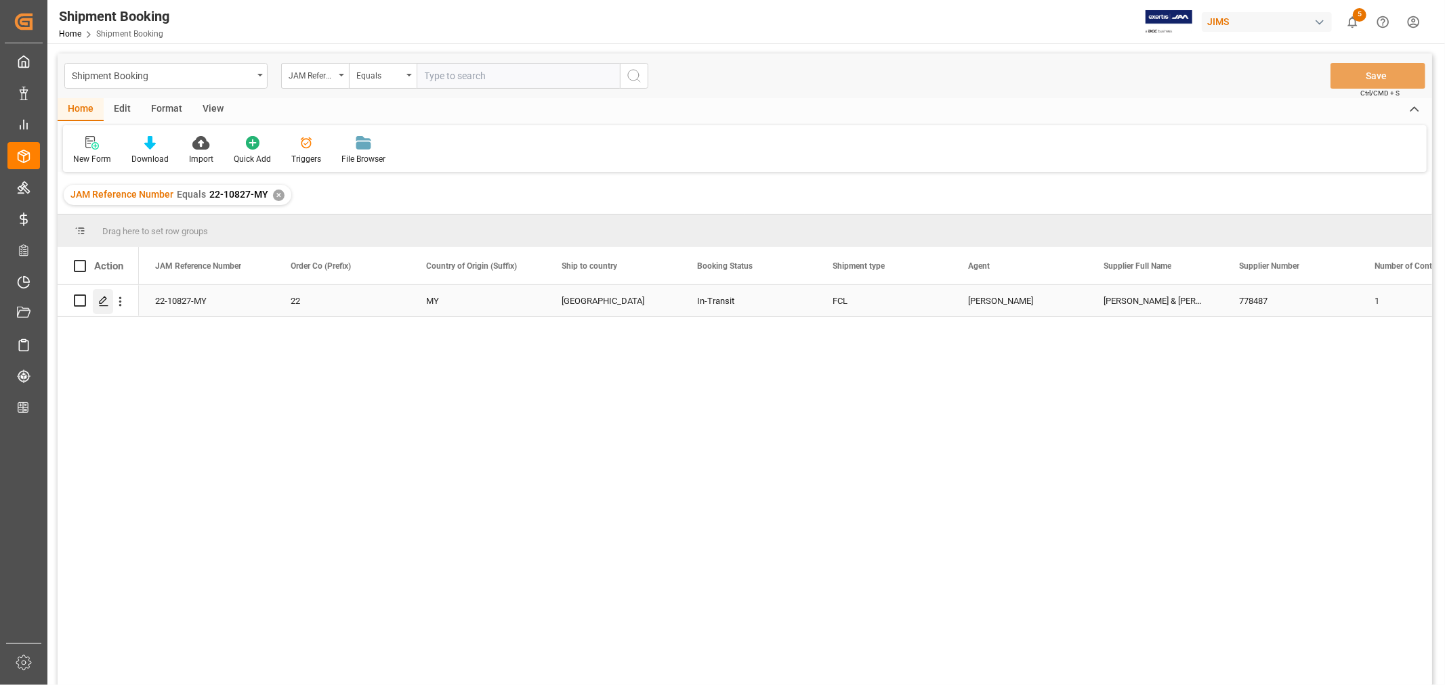
click at [105, 297] on polygon "Press SPACE to select this row." at bounding box center [103, 300] width 7 height 7
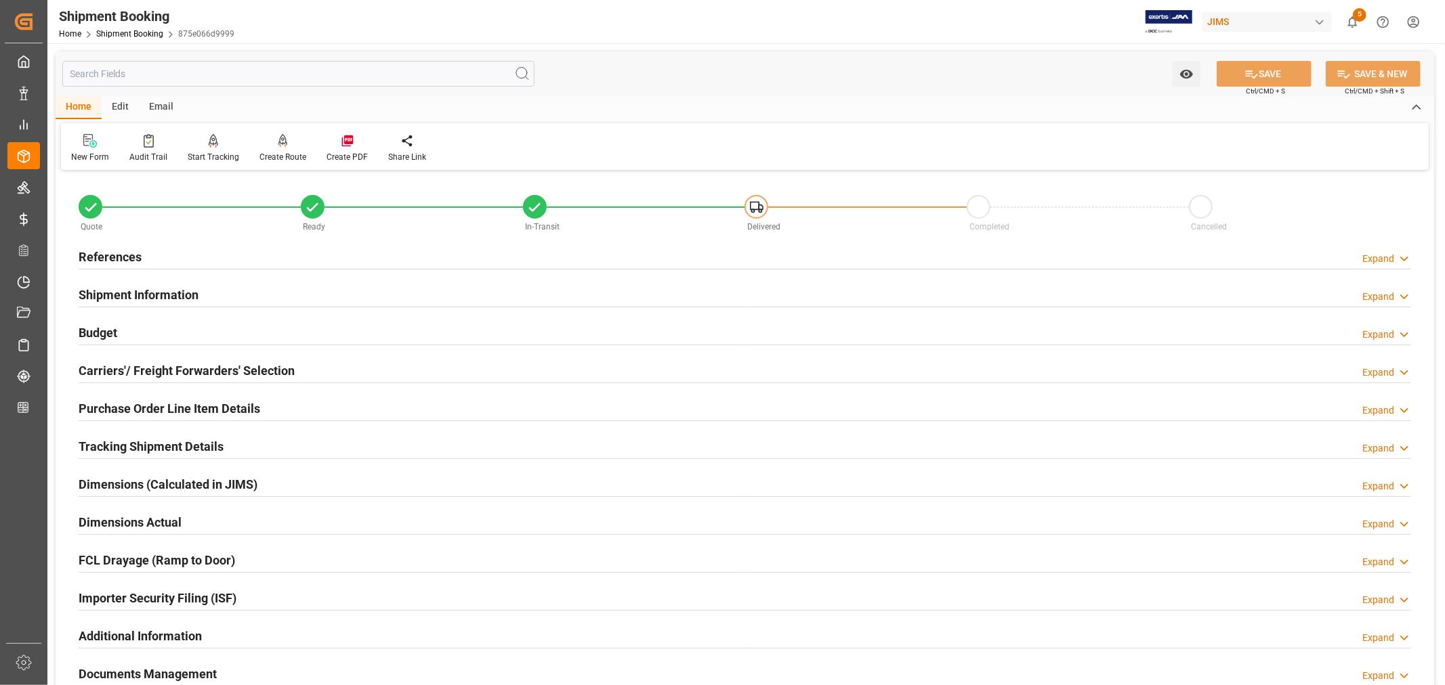
drag, startPoint x: 235, startPoint y: 597, endPoint x: 246, endPoint y: 595, distance: 11.2
click at [236, 597] on h2 "Importer Security Filing (ISF)" at bounding box center [158, 598] width 158 height 18
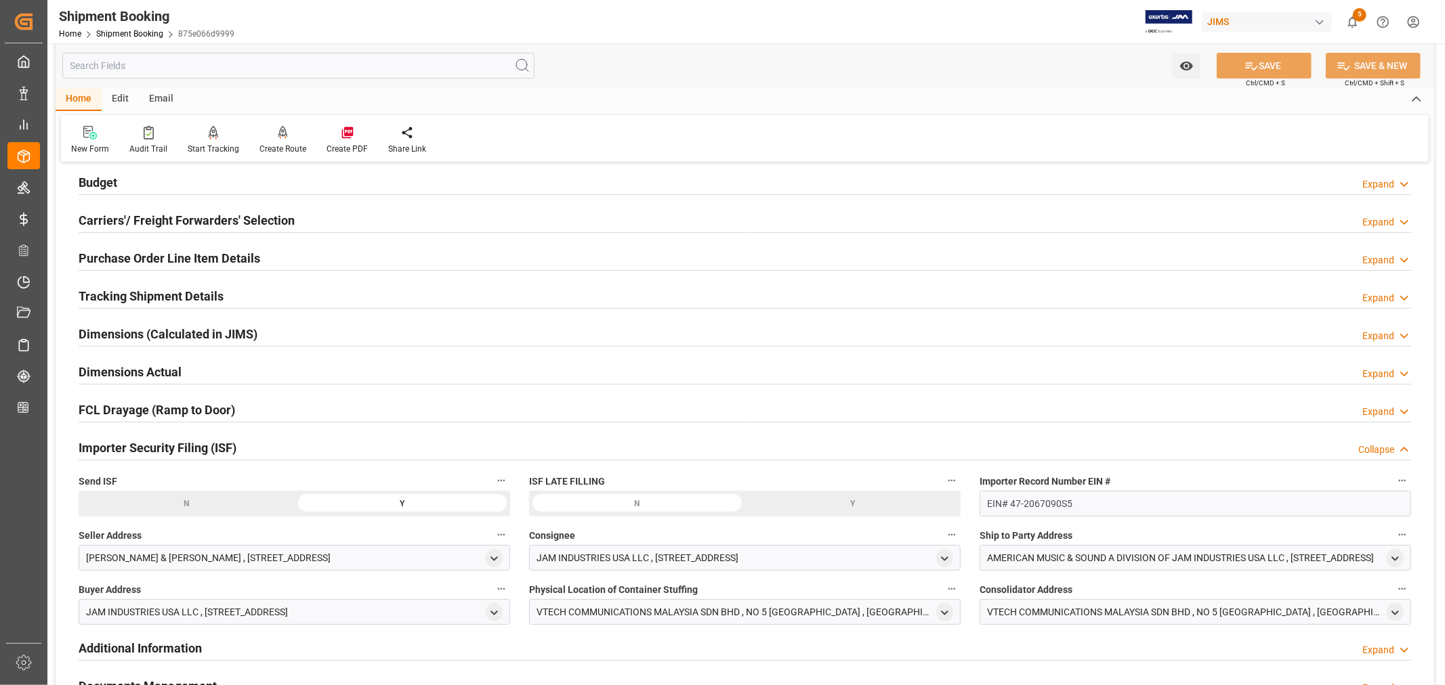
scroll to position [75, 0]
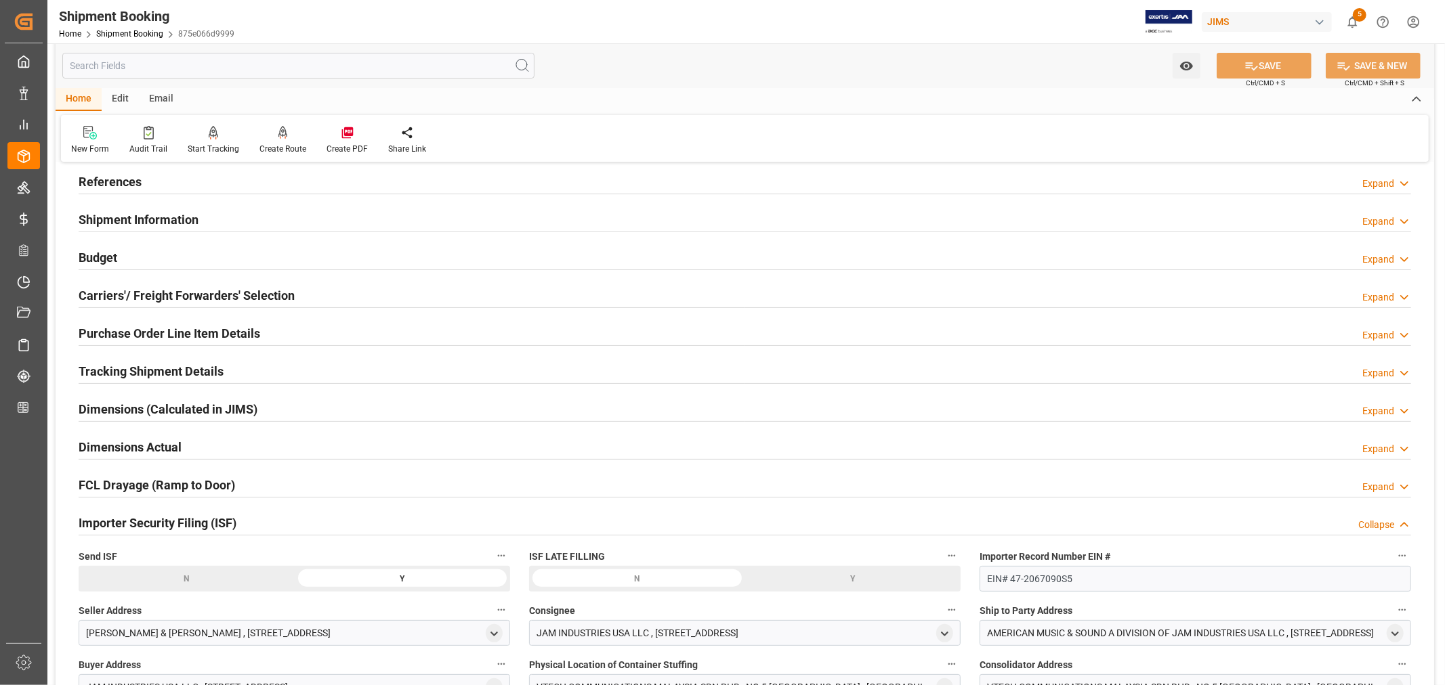
click at [275, 523] on div "Importer Security Filing (ISF) Collapse" at bounding box center [745, 522] width 1332 height 26
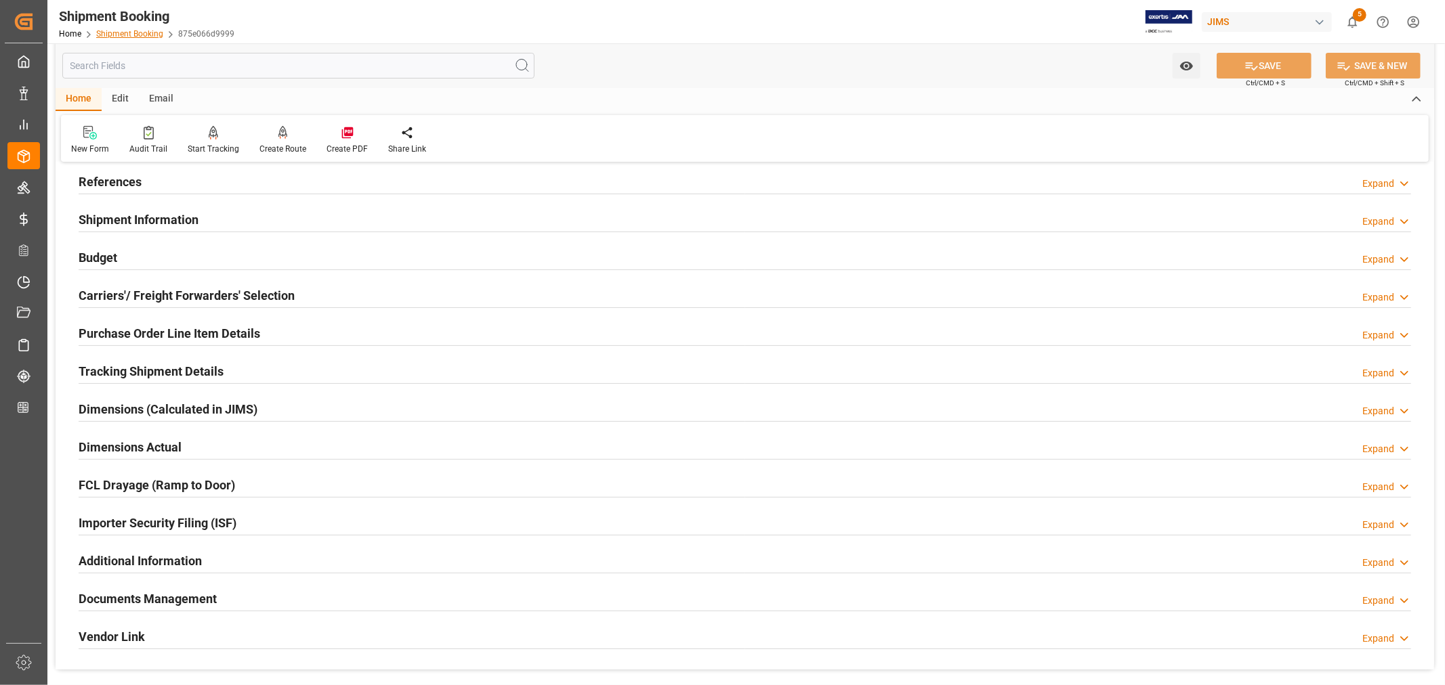
click at [144, 35] on link "Shipment Booking" at bounding box center [129, 33] width 67 height 9
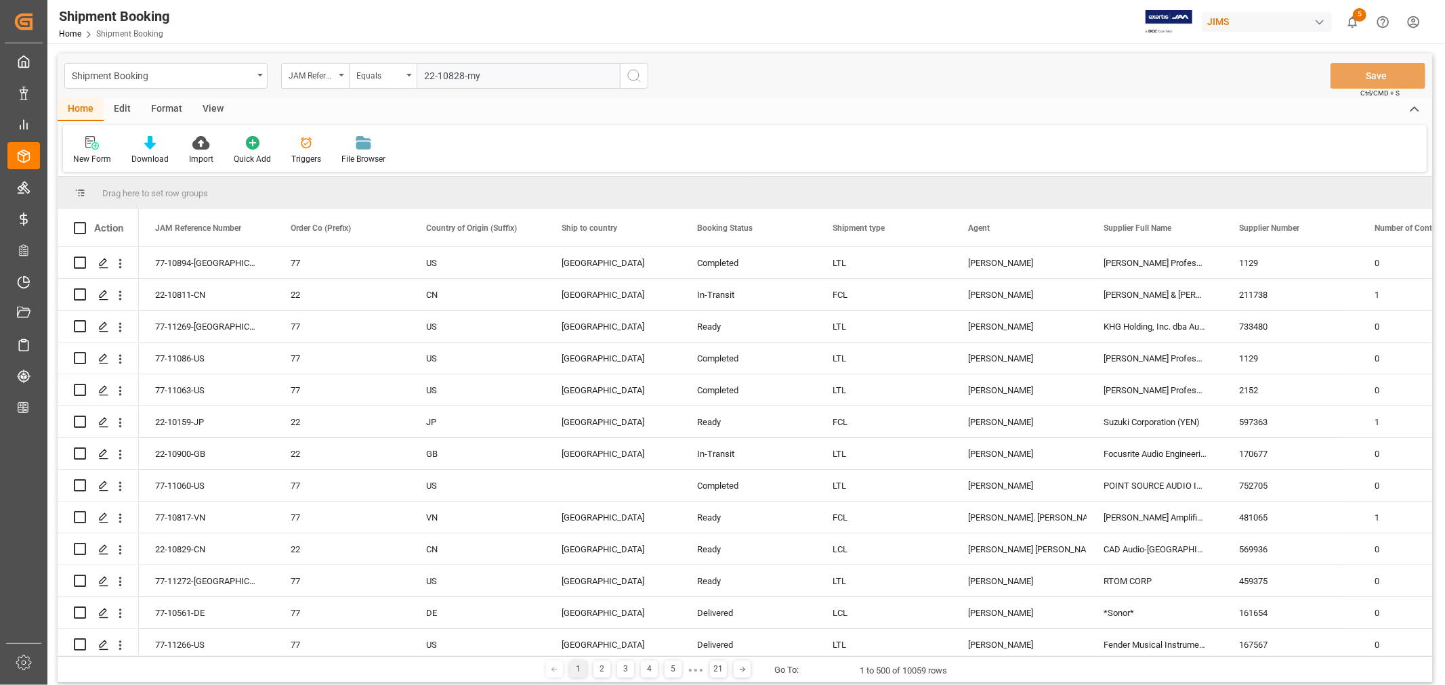
type input "22-10828-my"
click at [632, 77] on icon "search button" at bounding box center [634, 76] width 16 height 16
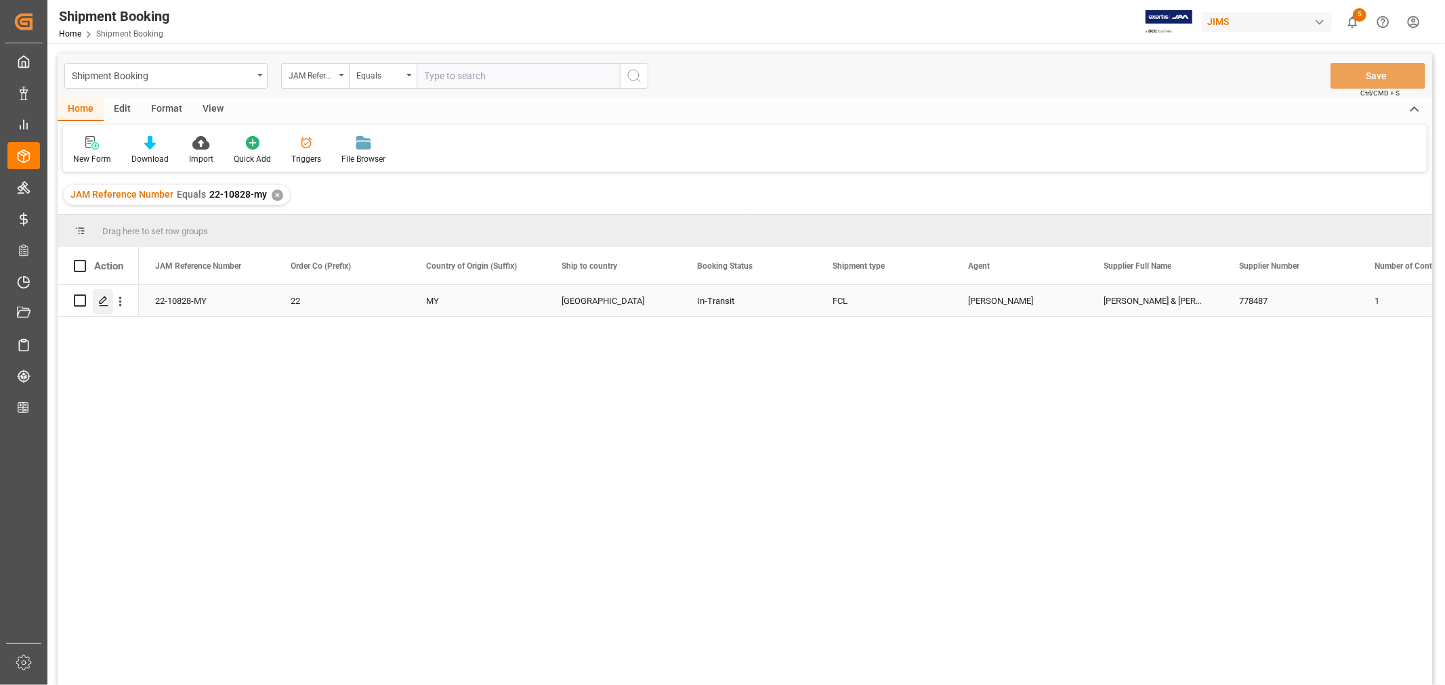
click at [108, 299] on icon "Press SPACE to select this row." at bounding box center [103, 301] width 11 height 11
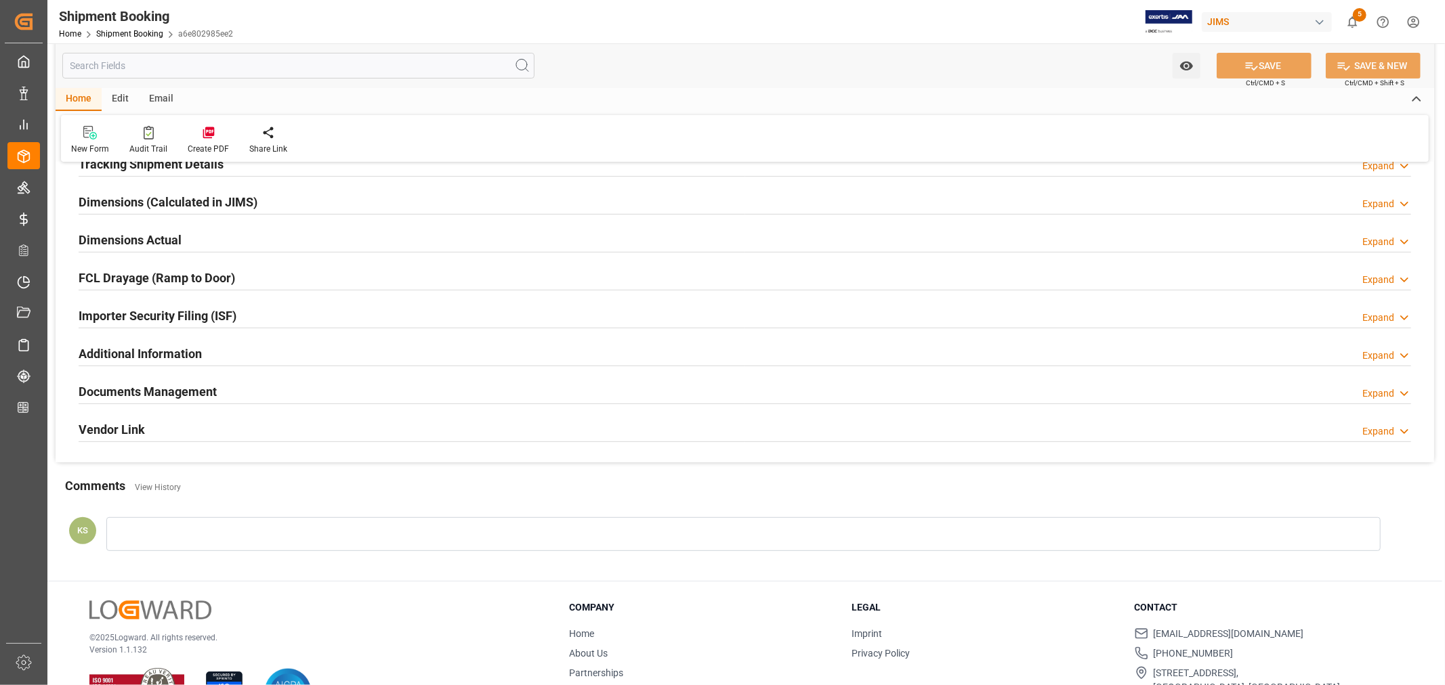
scroll to position [333, 0]
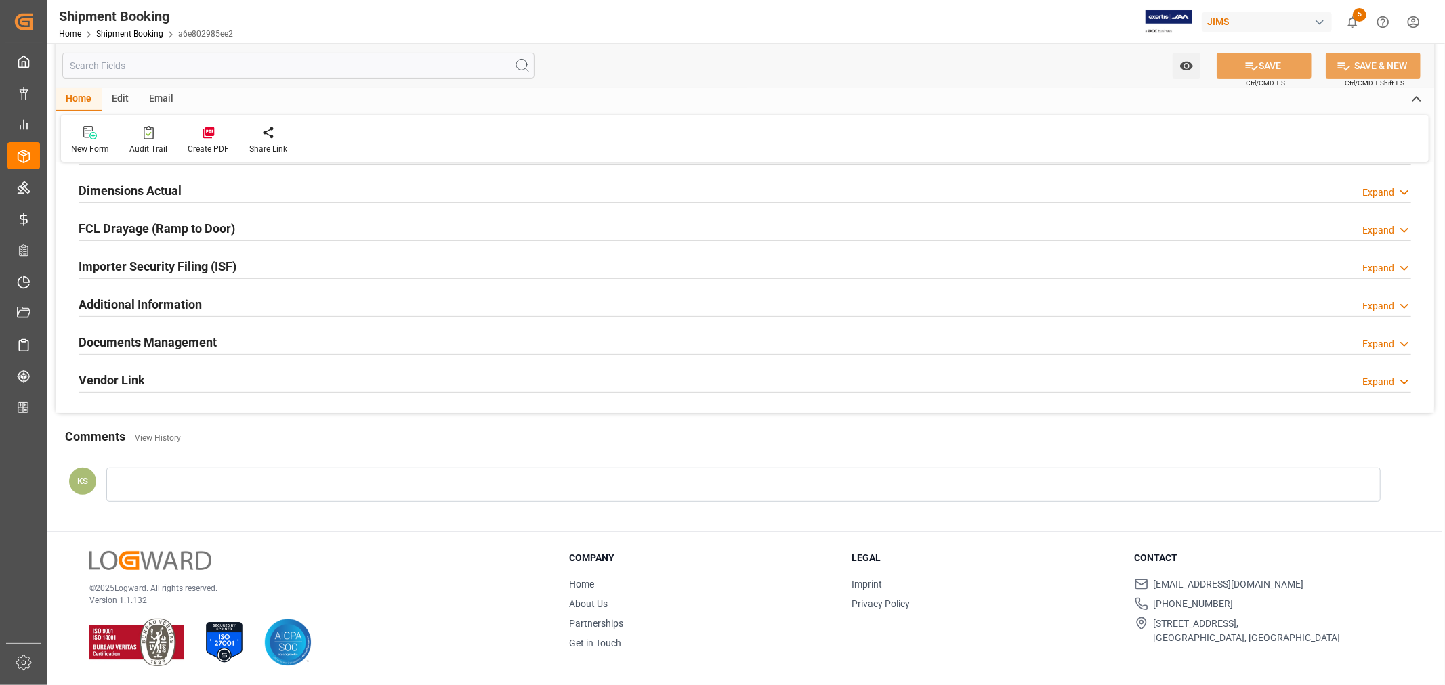
click at [240, 348] on div "Documents Management Expand" at bounding box center [745, 341] width 1332 height 26
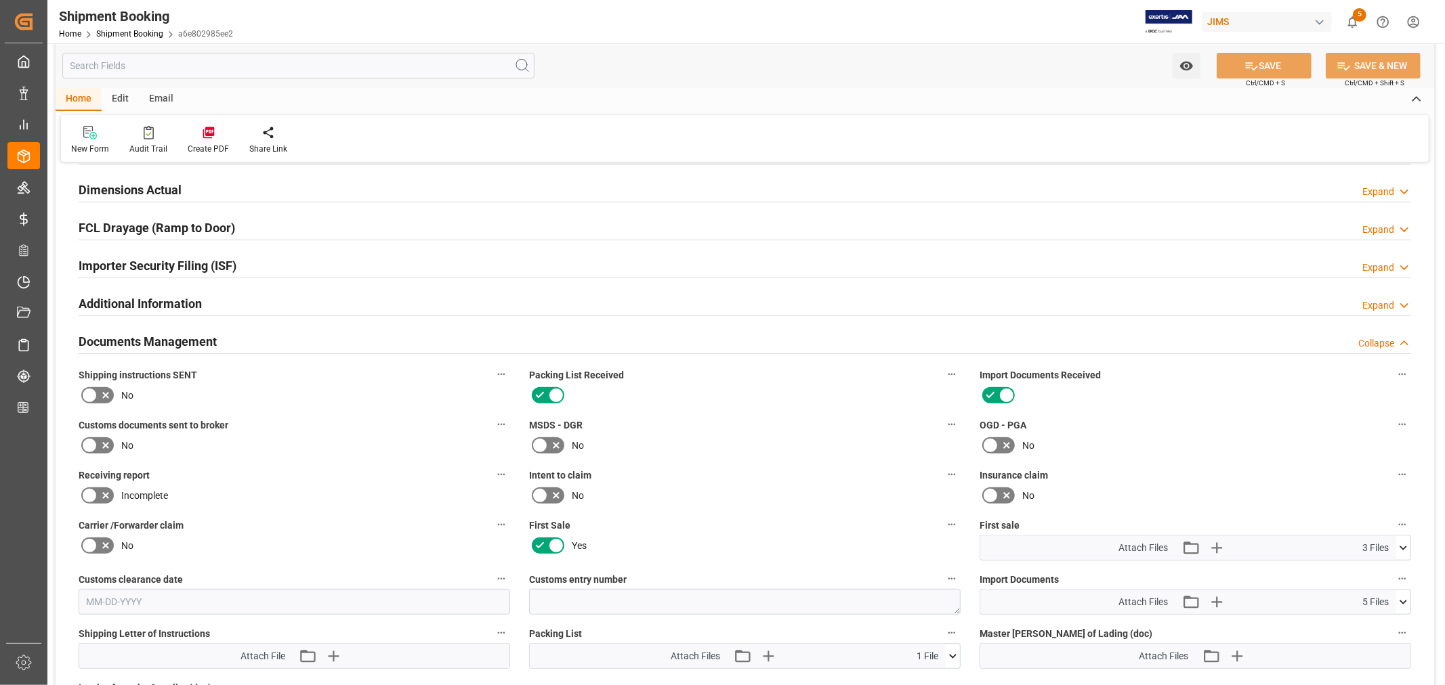
click at [240, 348] on div "Documents Management Collapse" at bounding box center [745, 341] width 1332 height 26
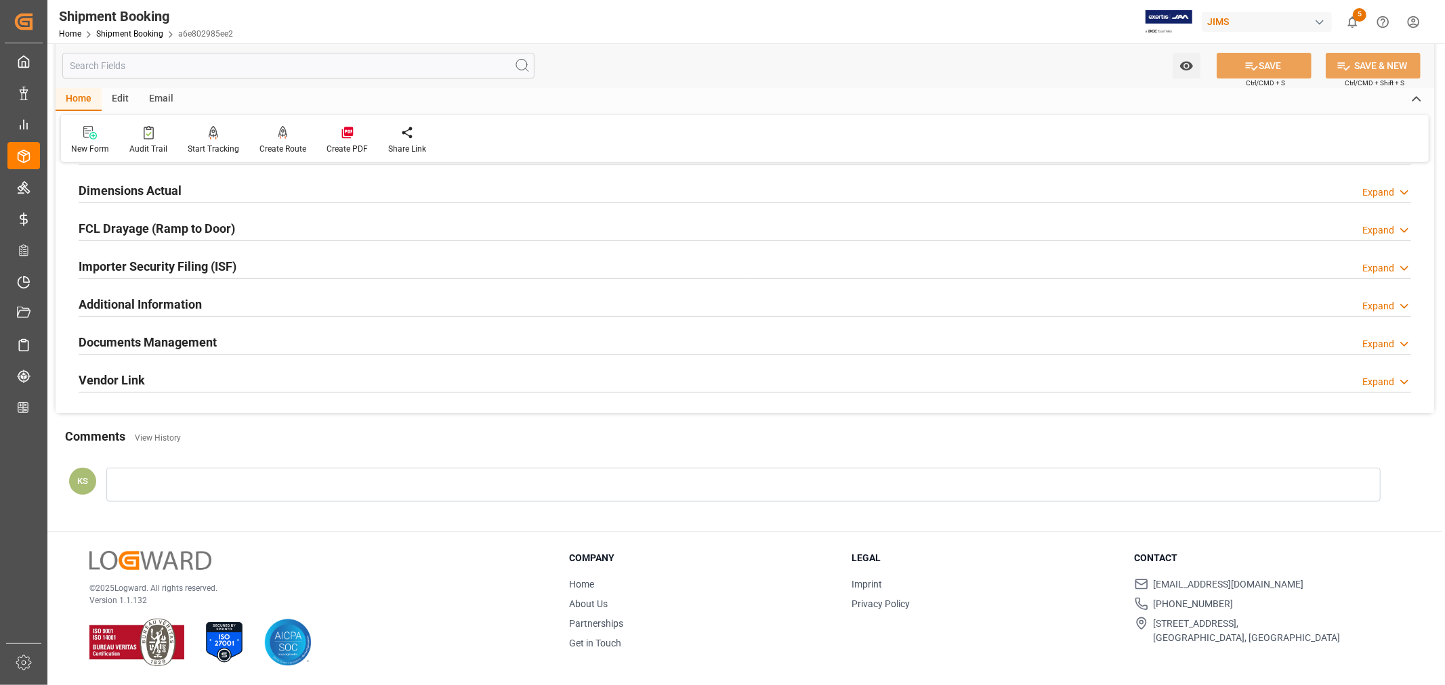
click at [262, 265] on div "Importer Security Filing (ISF) Expand" at bounding box center [745, 266] width 1332 height 26
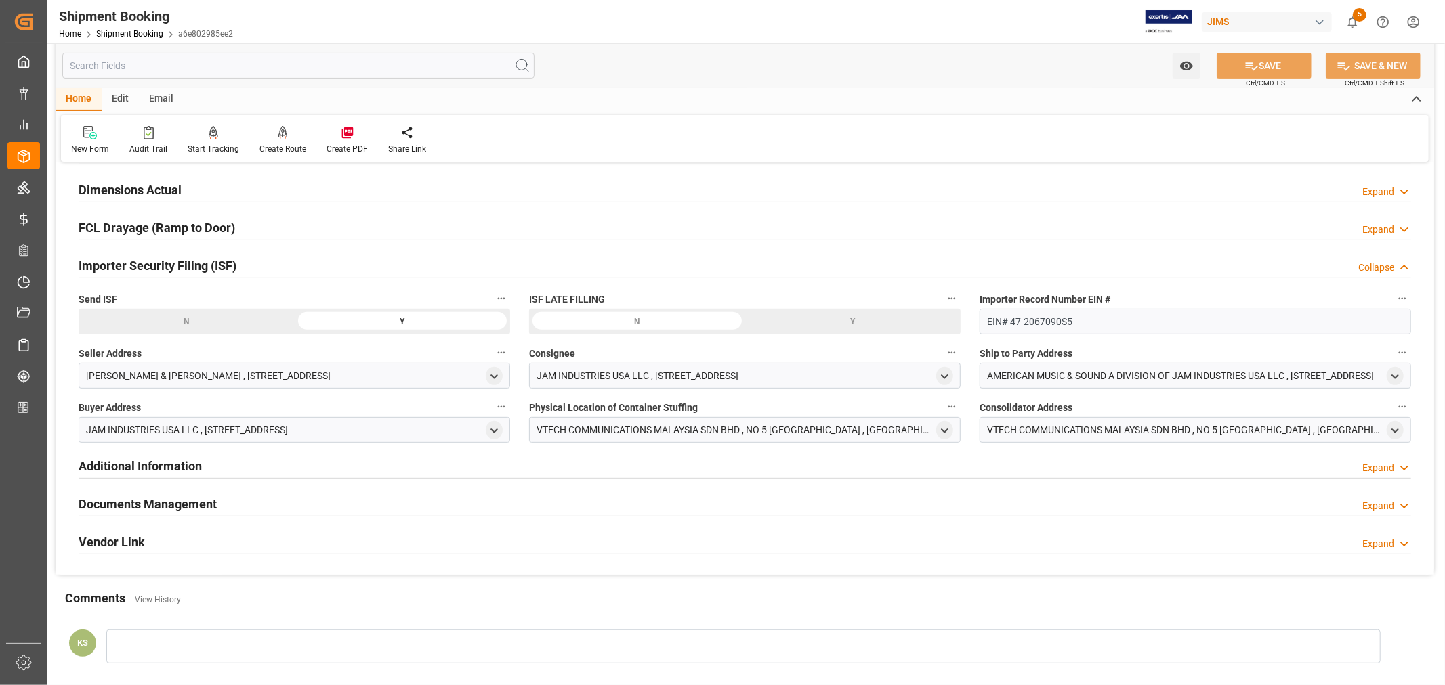
click at [262, 265] on div "Importer Security Filing (ISF) Collapse" at bounding box center [745, 265] width 1332 height 26
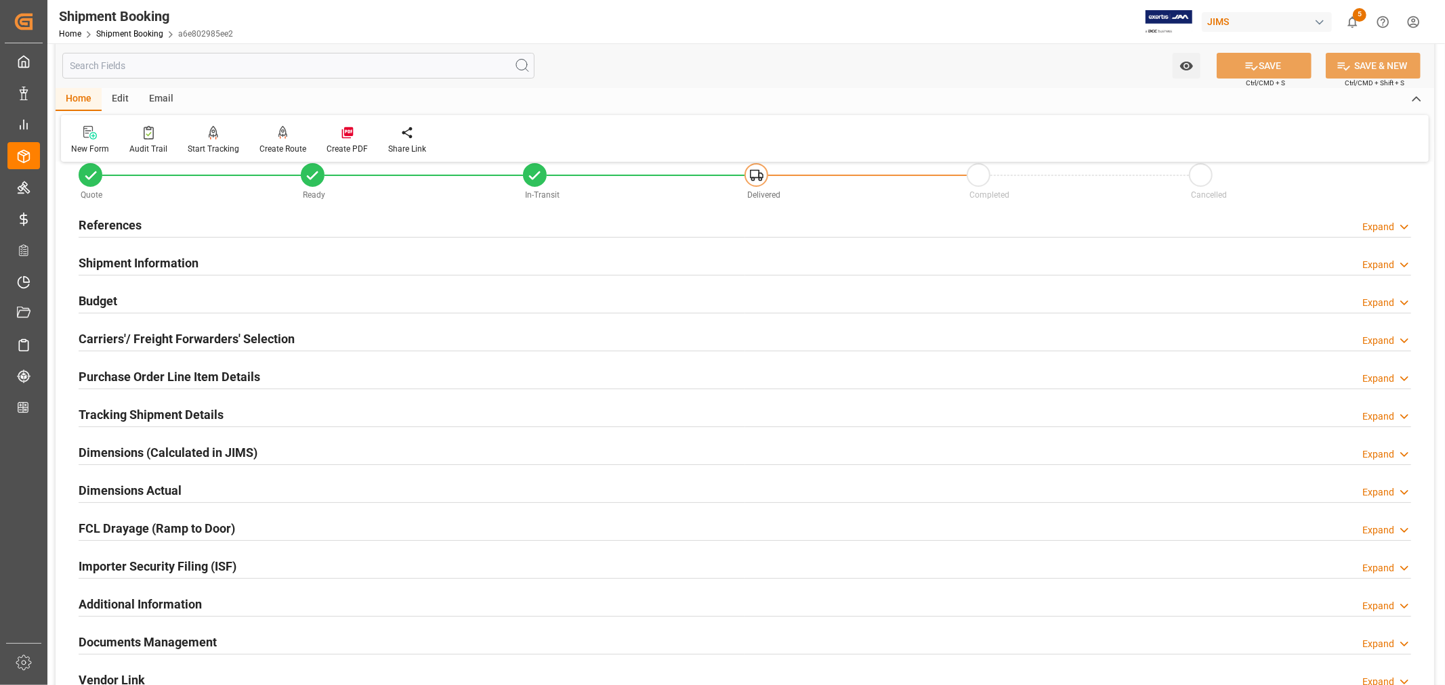
scroll to position [31, 0]
click at [165, 373] on h2 "Purchase Order Line Item Details" at bounding box center [169, 377] width 181 height 18
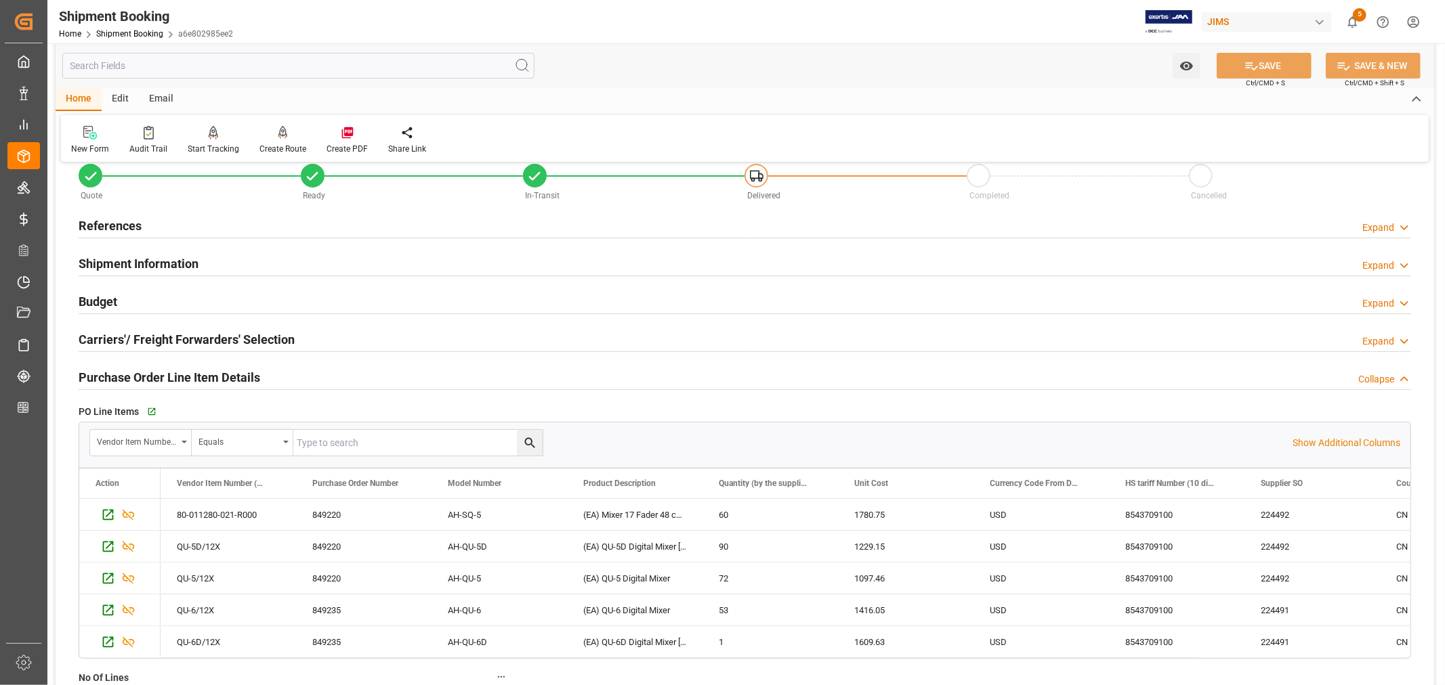
click at [165, 373] on h2 "Purchase Order Line Item Details" at bounding box center [169, 377] width 181 height 18
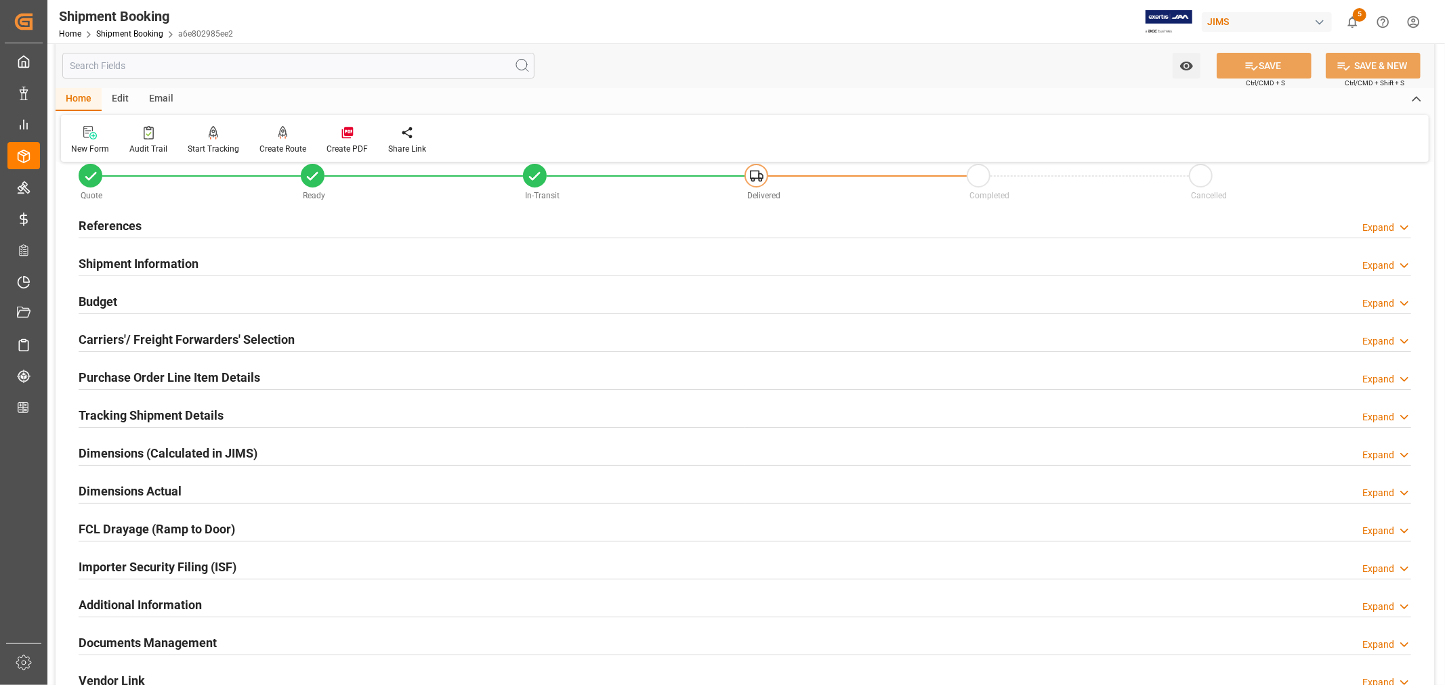
click at [165, 373] on h2 "Purchase Order Line Item Details" at bounding box center [169, 377] width 181 height 18
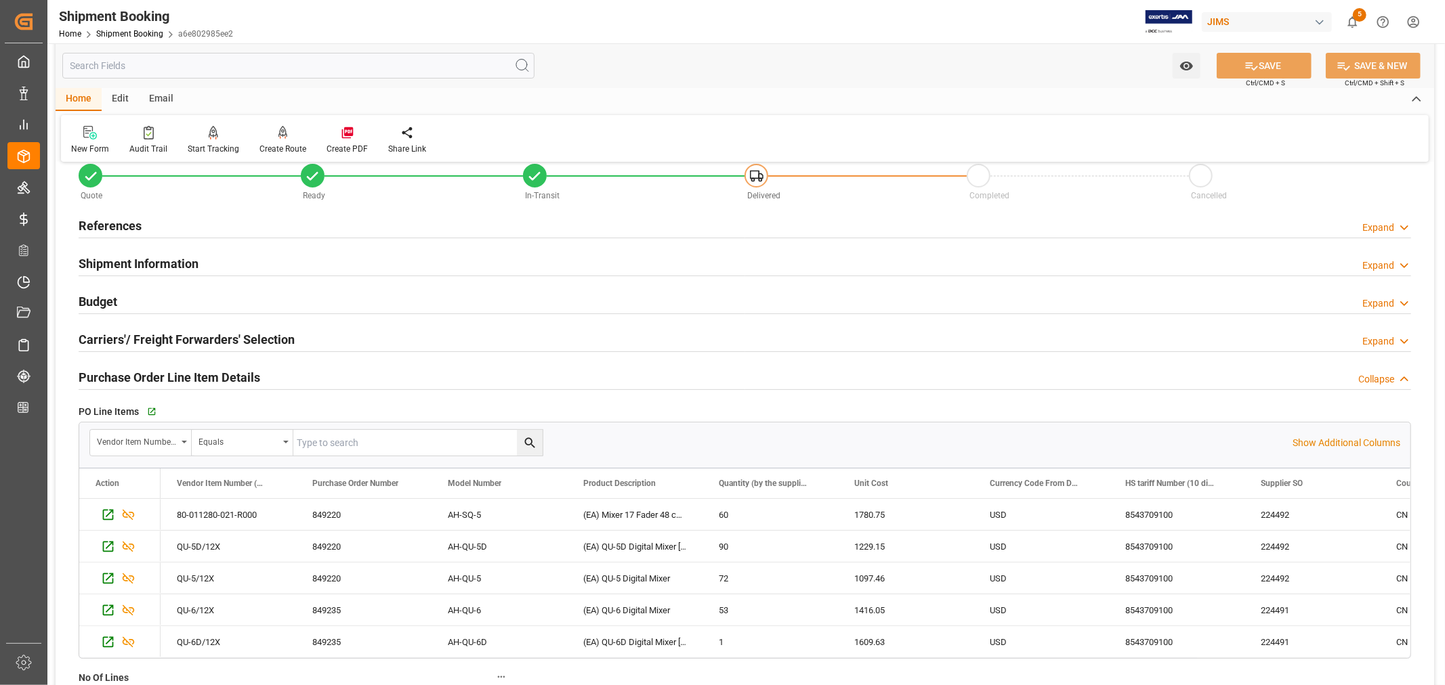
click at [165, 373] on h2 "Purchase Order Line Item Details" at bounding box center [169, 377] width 181 height 18
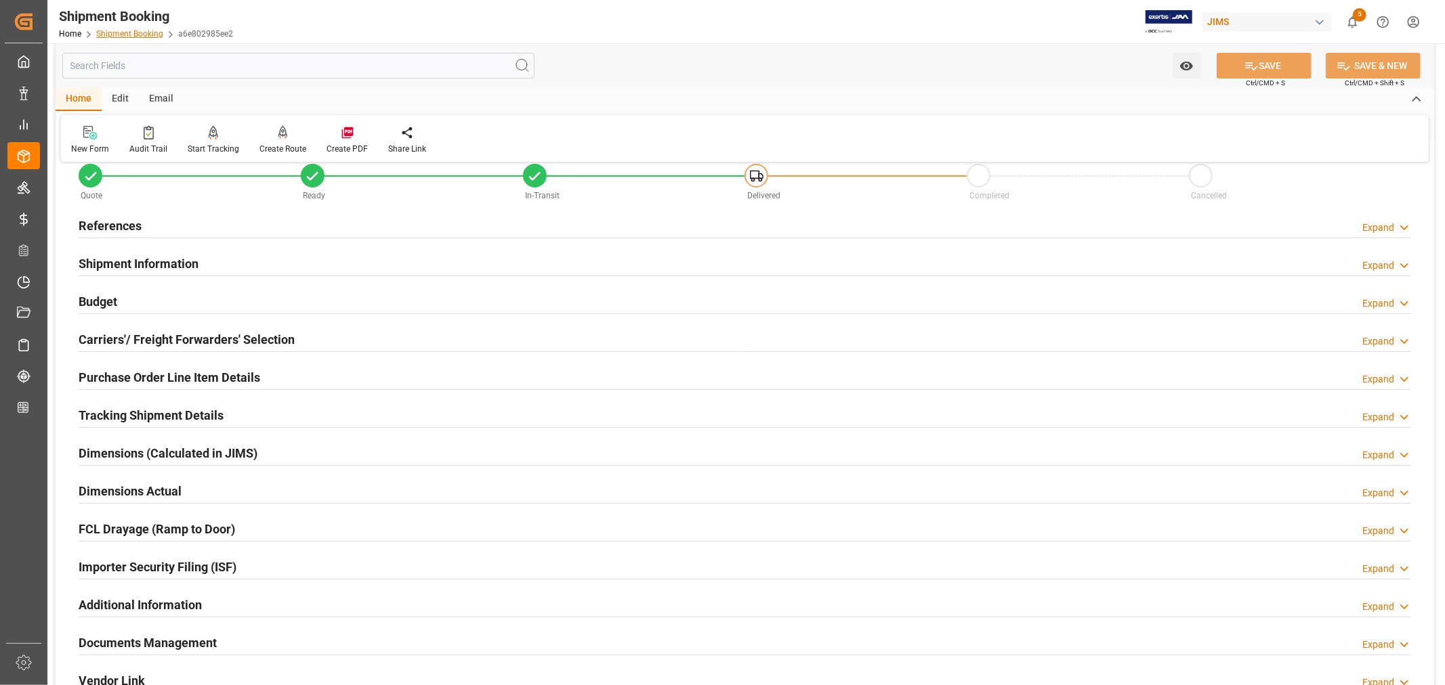
click at [136, 31] on link "Shipment Booking" at bounding box center [129, 33] width 67 height 9
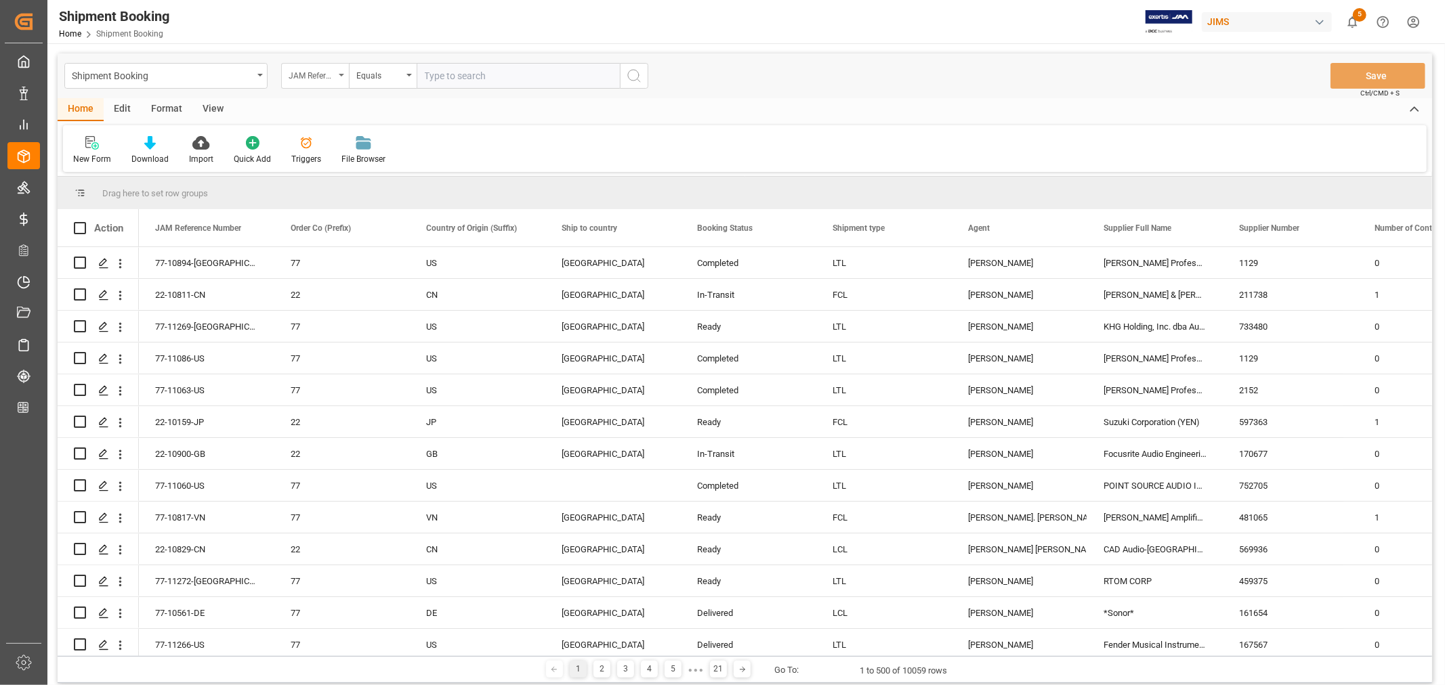
click at [343, 75] on icon "open menu" at bounding box center [341, 75] width 5 height 3
type input "book"
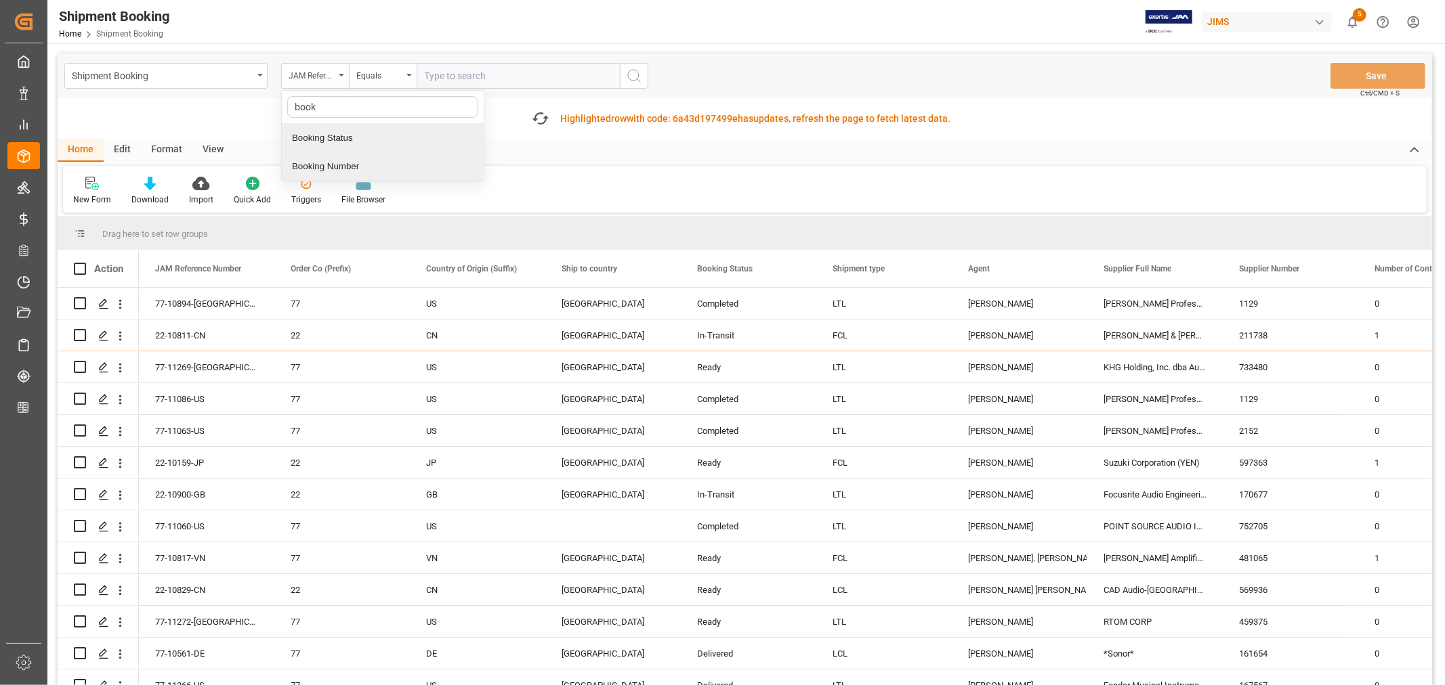
click at [330, 166] on div "Booking Number" at bounding box center [383, 166] width 202 height 28
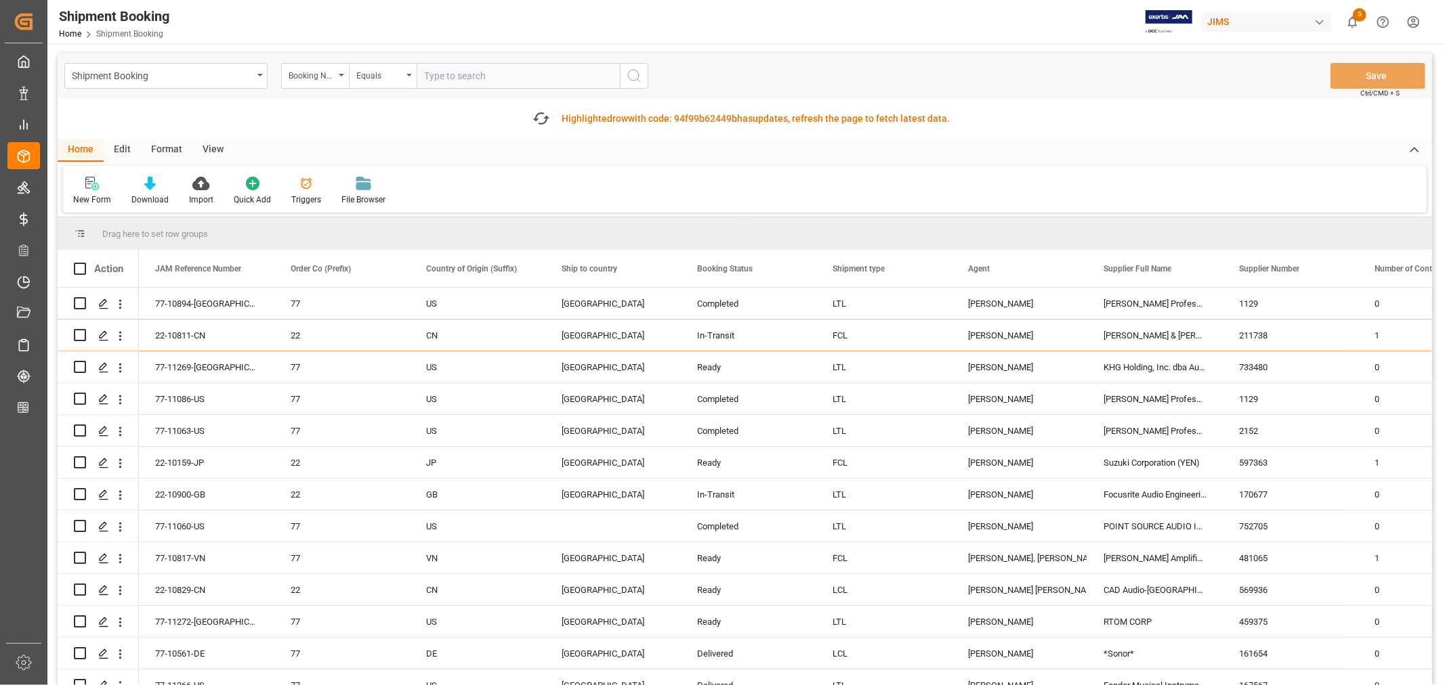
click at [424, 73] on input "text" at bounding box center [517, 76] width 203 height 26
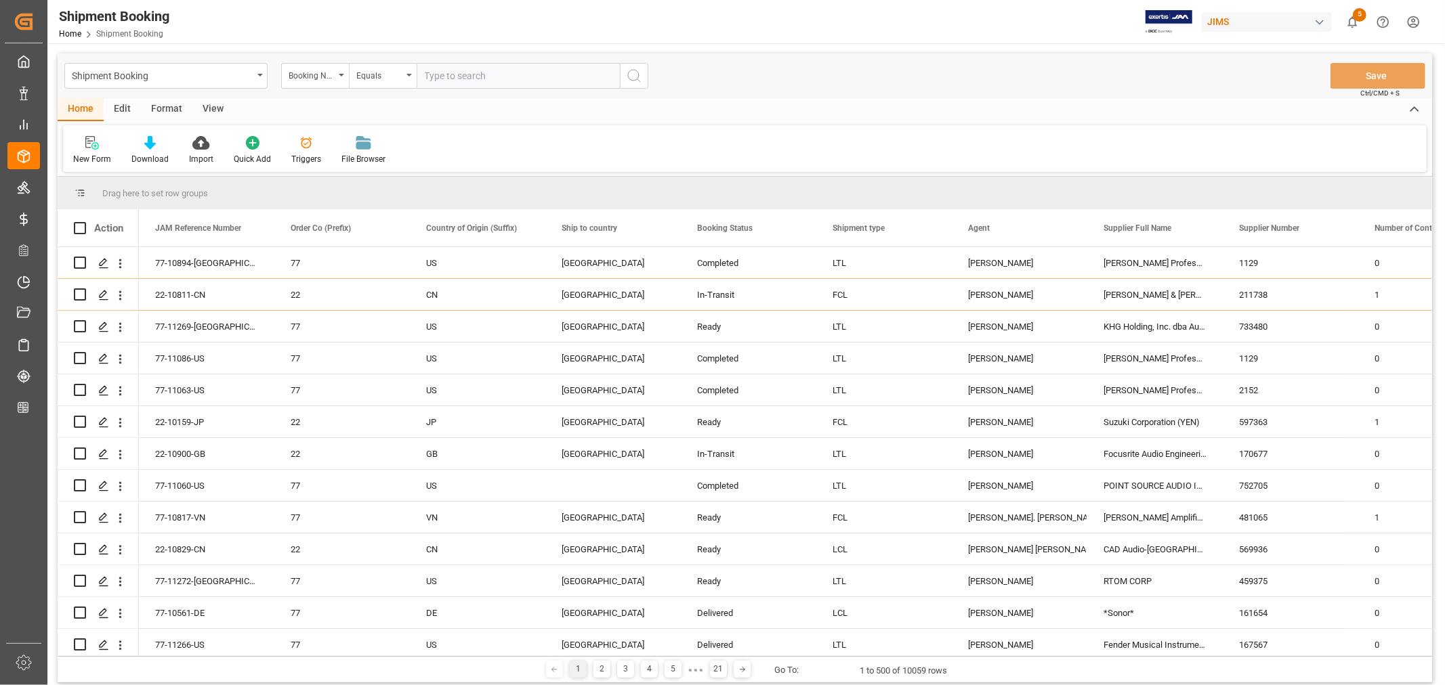
paste input "090500212208"
type input "090500212208"
click at [630, 78] on icon "search button" at bounding box center [634, 76] width 16 height 16
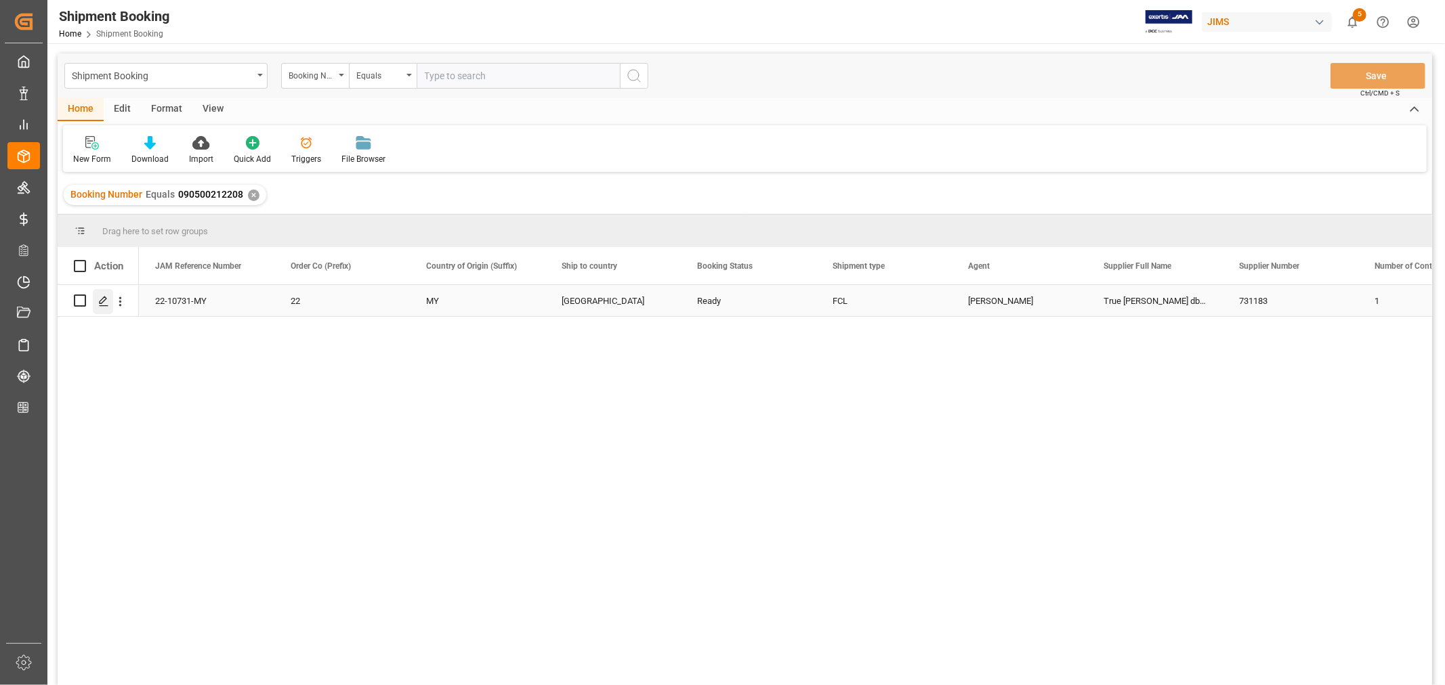
click at [105, 296] on icon "Press SPACE to select this row." at bounding box center [103, 301] width 11 height 11
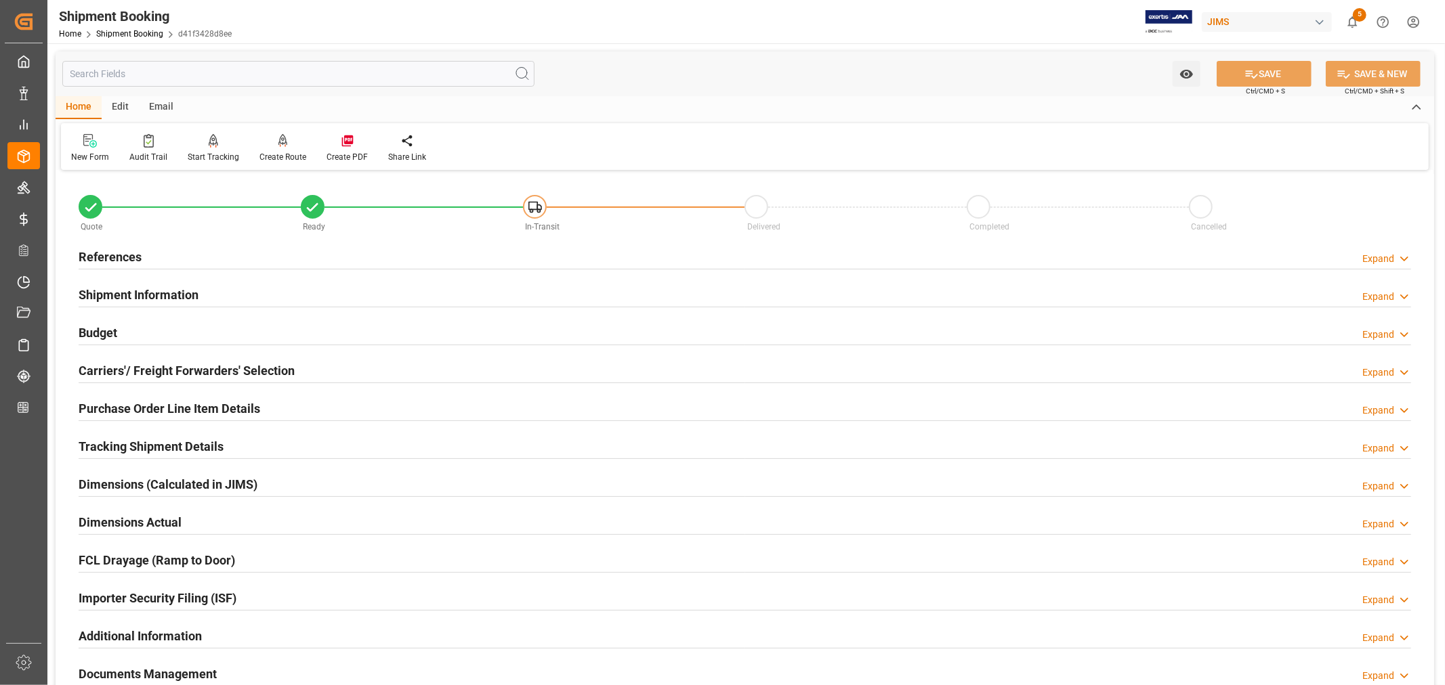
click at [131, 402] on h2 "Purchase Order Line Item Details" at bounding box center [169, 409] width 181 height 18
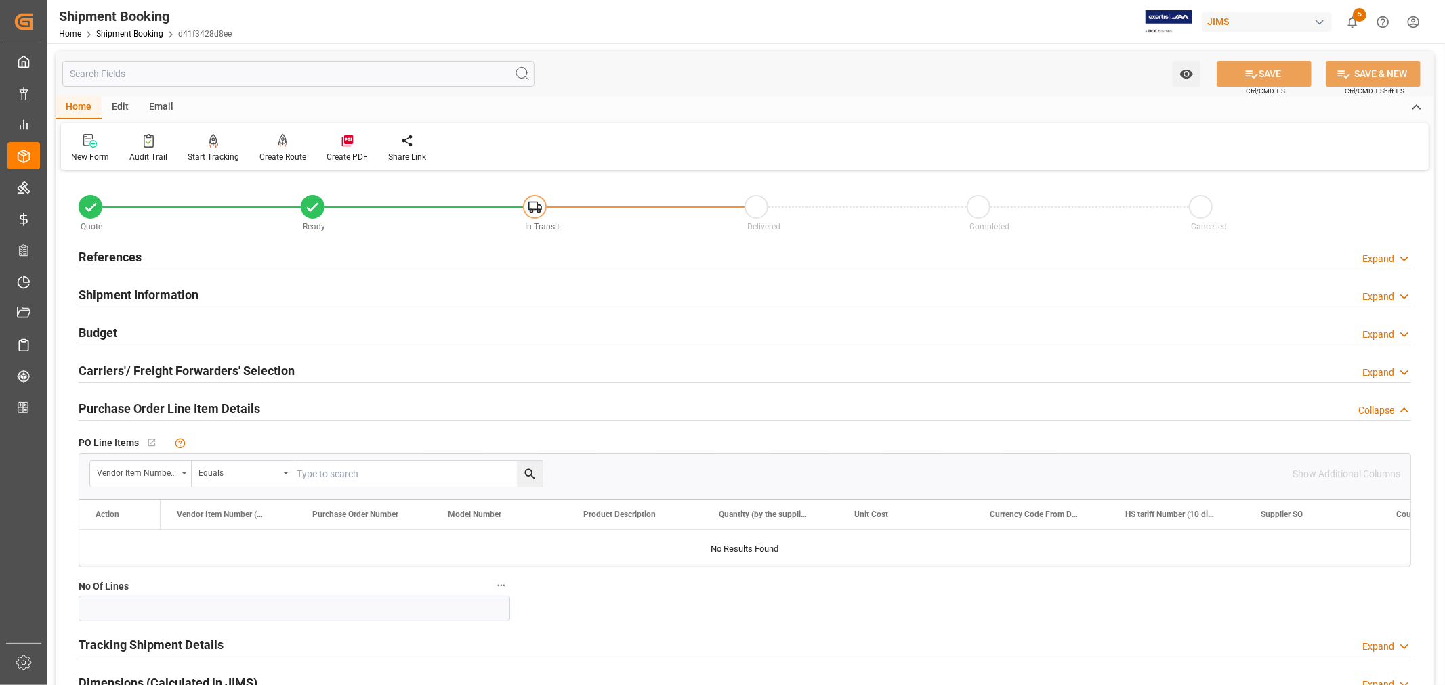
click at [131, 402] on h2 "Purchase Order Line Item Details" at bounding box center [169, 409] width 181 height 18
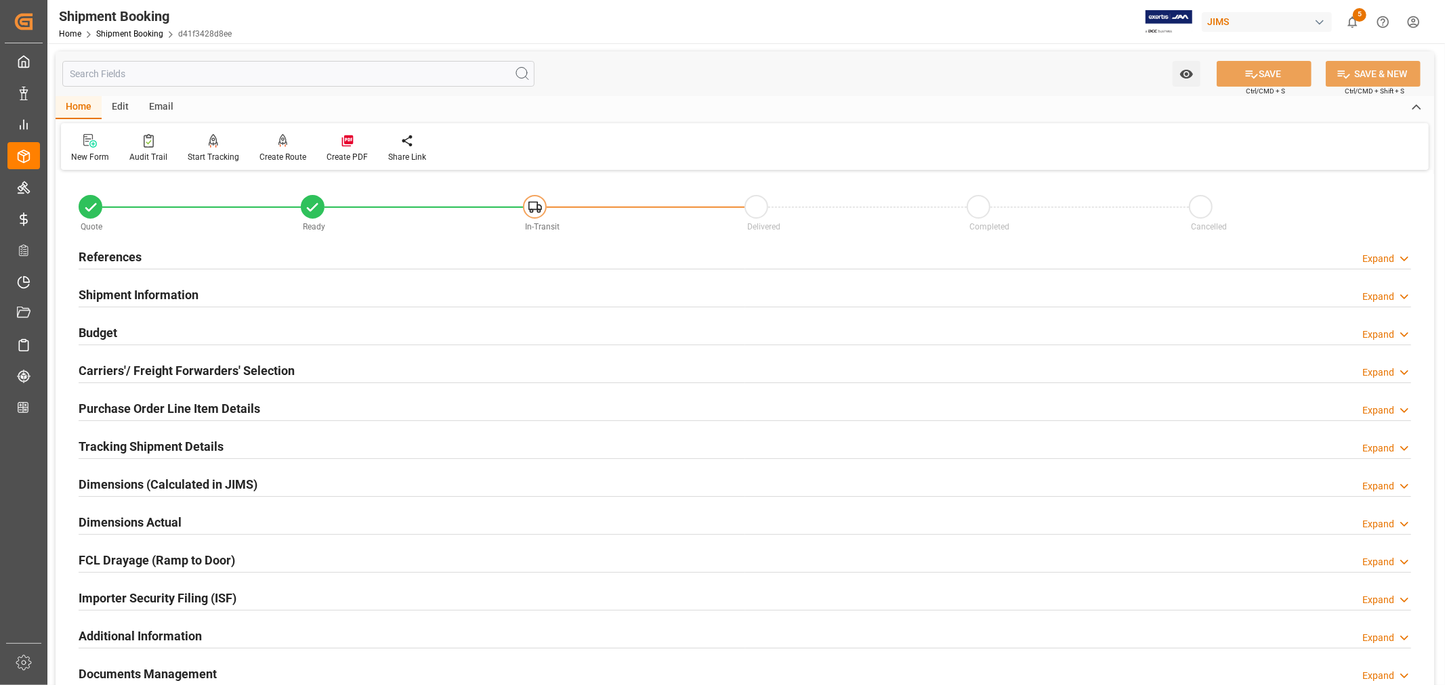
click at [125, 255] on h2 "References" at bounding box center [110, 257] width 63 height 18
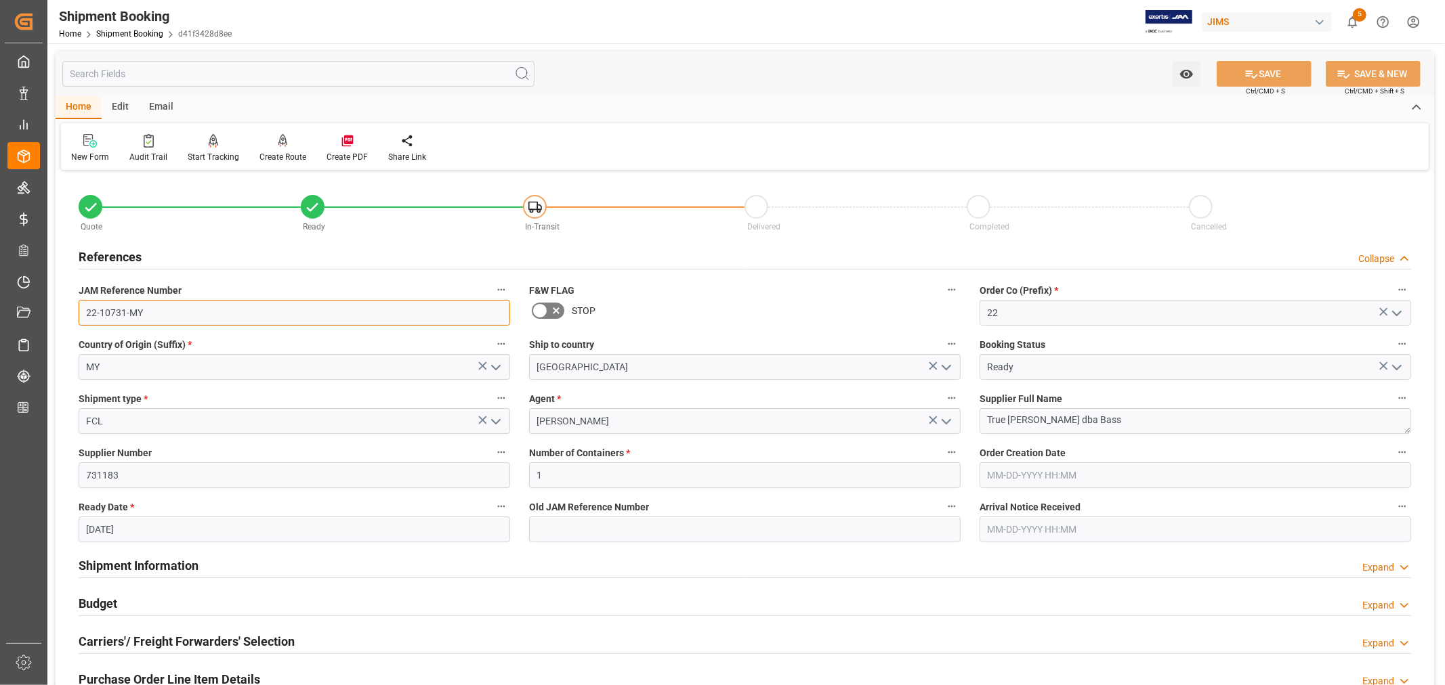
drag, startPoint x: 143, startPoint y: 312, endPoint x: 81, endPoint y: 313, distance: 61.6
click at [81, 313] on input "22-10731-MY" at bounding box center [294, 313] width 431 height 26
click at [116, 34] on link "Shipment Booking" at bounding box center [129, 33] width 67 height 9
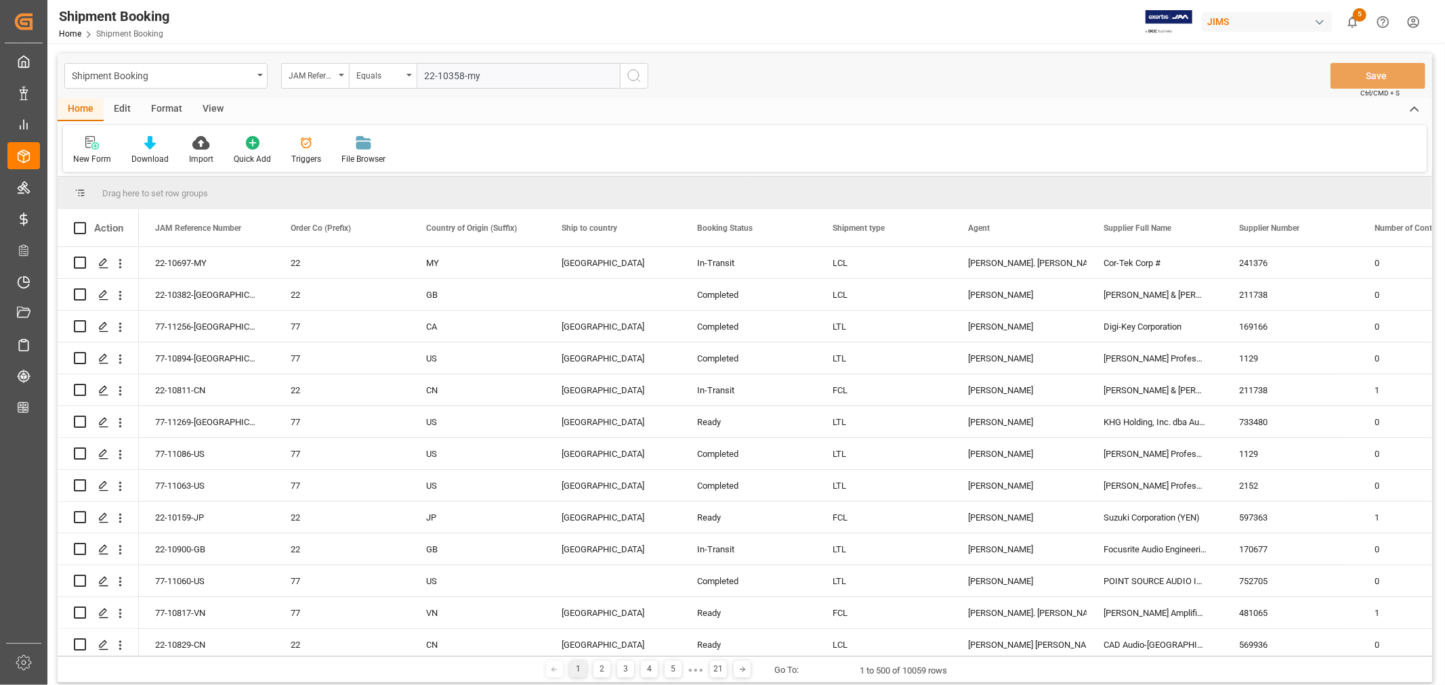
type input "22-10358-my"
click at [630, 76] on icon "search button" at bounding box center [634, 76] width 16 height 16
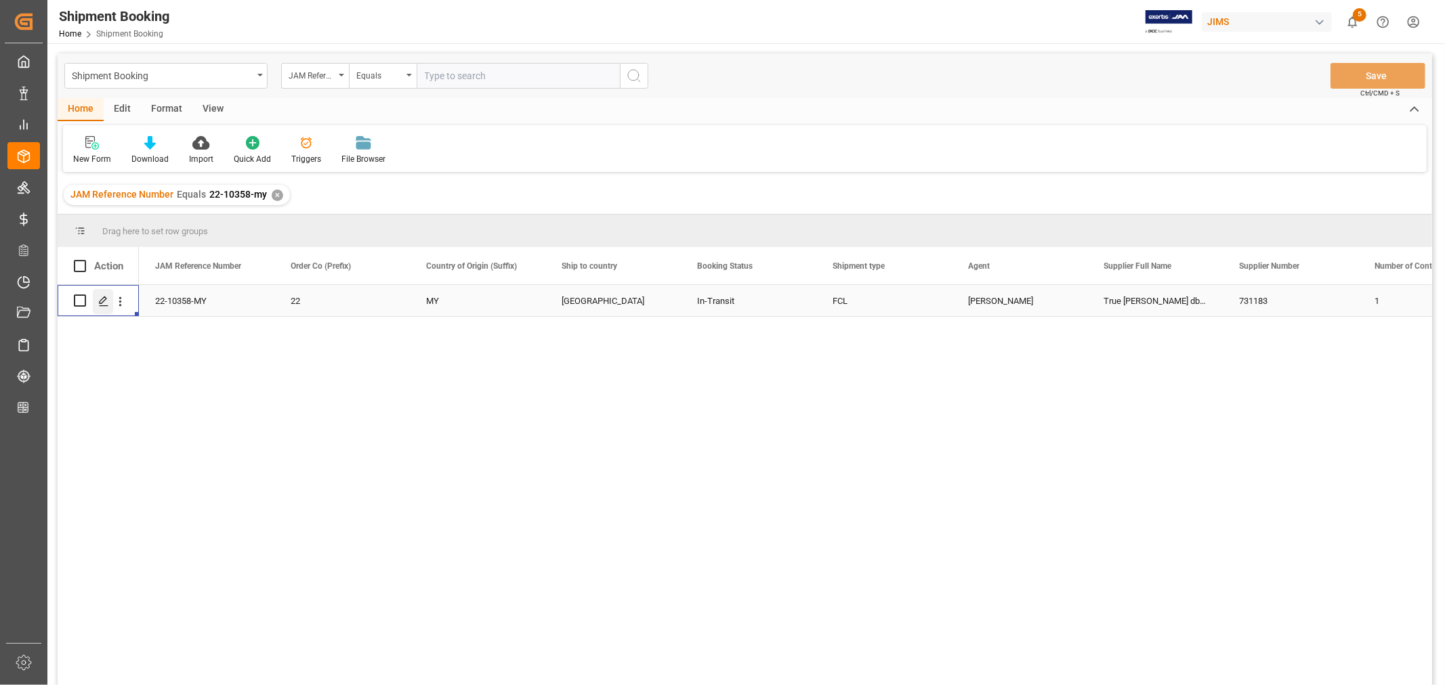
click at [102, 301] on icon "Press SPACE to select this row." at bounding box center [103, 301] width 11 height 11
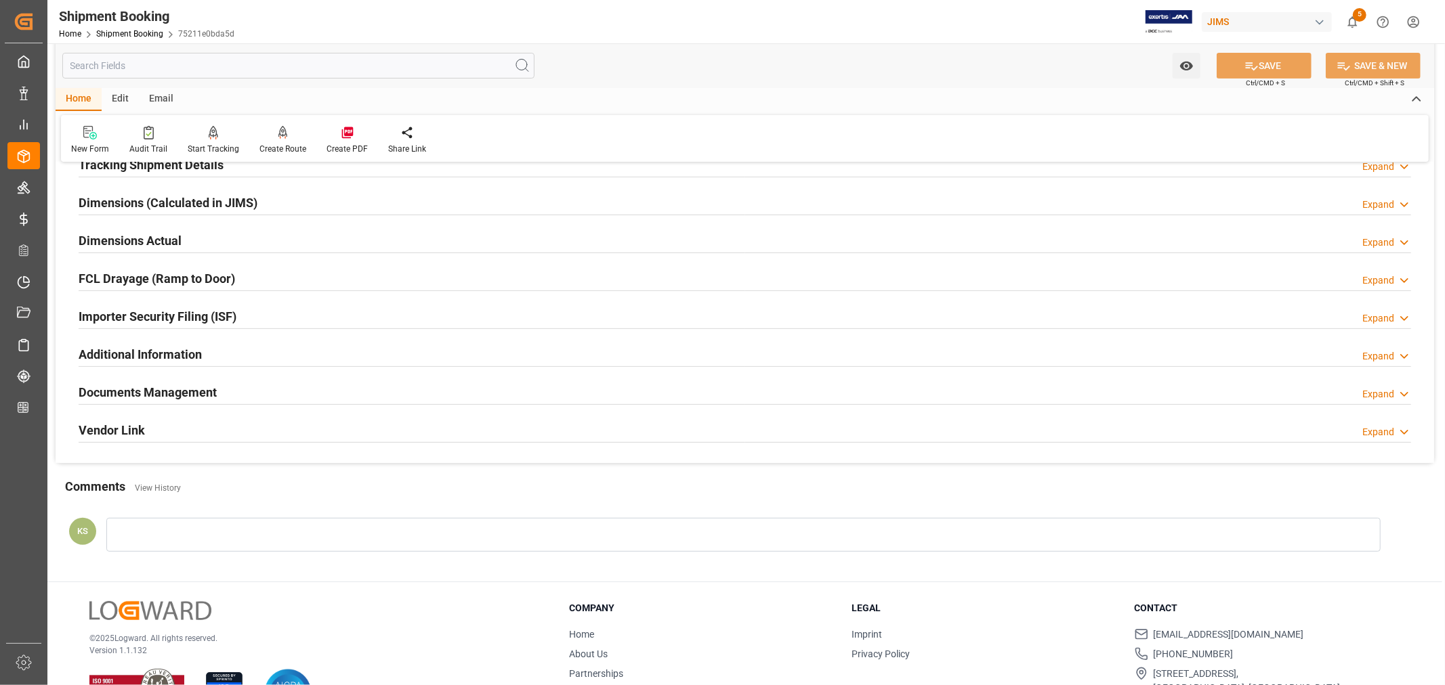
scroll to position [301, 0]
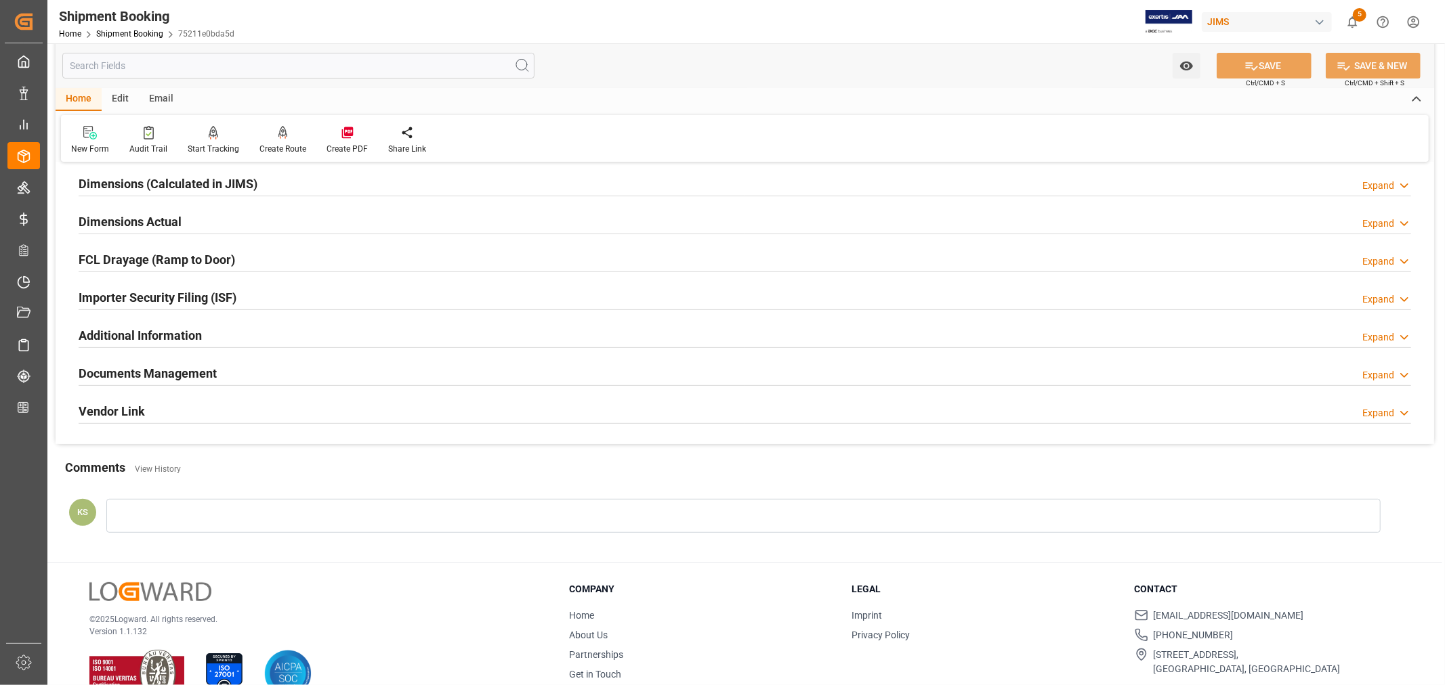
click at [205, 375] on h2 "Documents Management" at bounding box center [148, 373] width 138 height 18
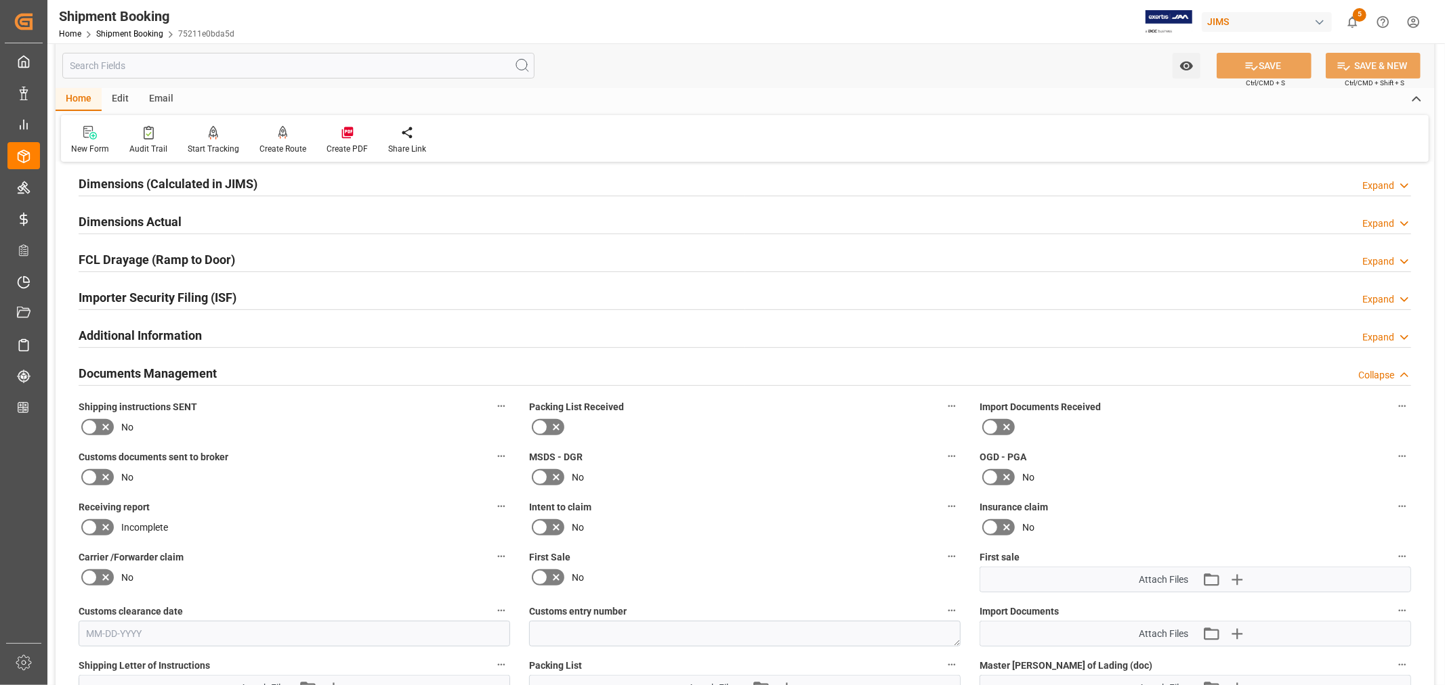
click at [205, 375] on h2 "Documents Management" at bounding box center [148, 373] width 138 height 18
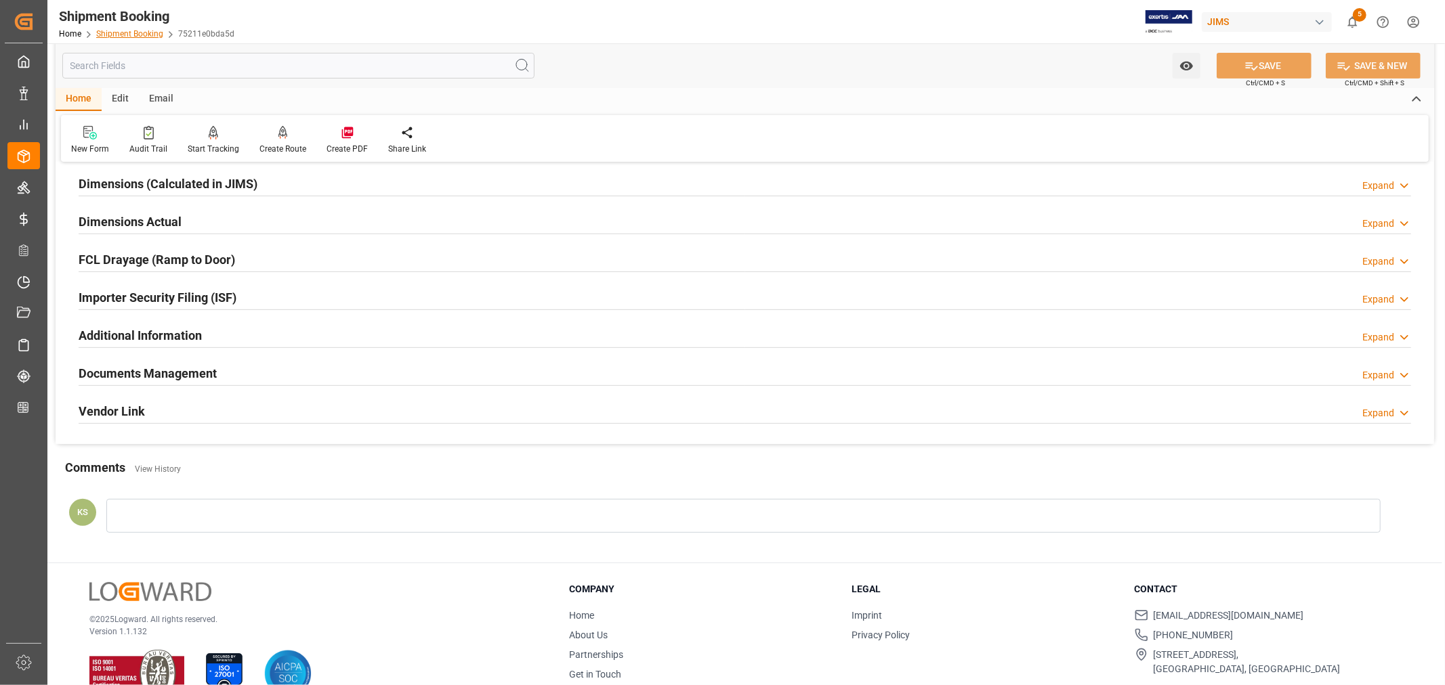
click at [144, 30] on link "Shipment Booking" at bounding box center [129, 33] width 67 height 9
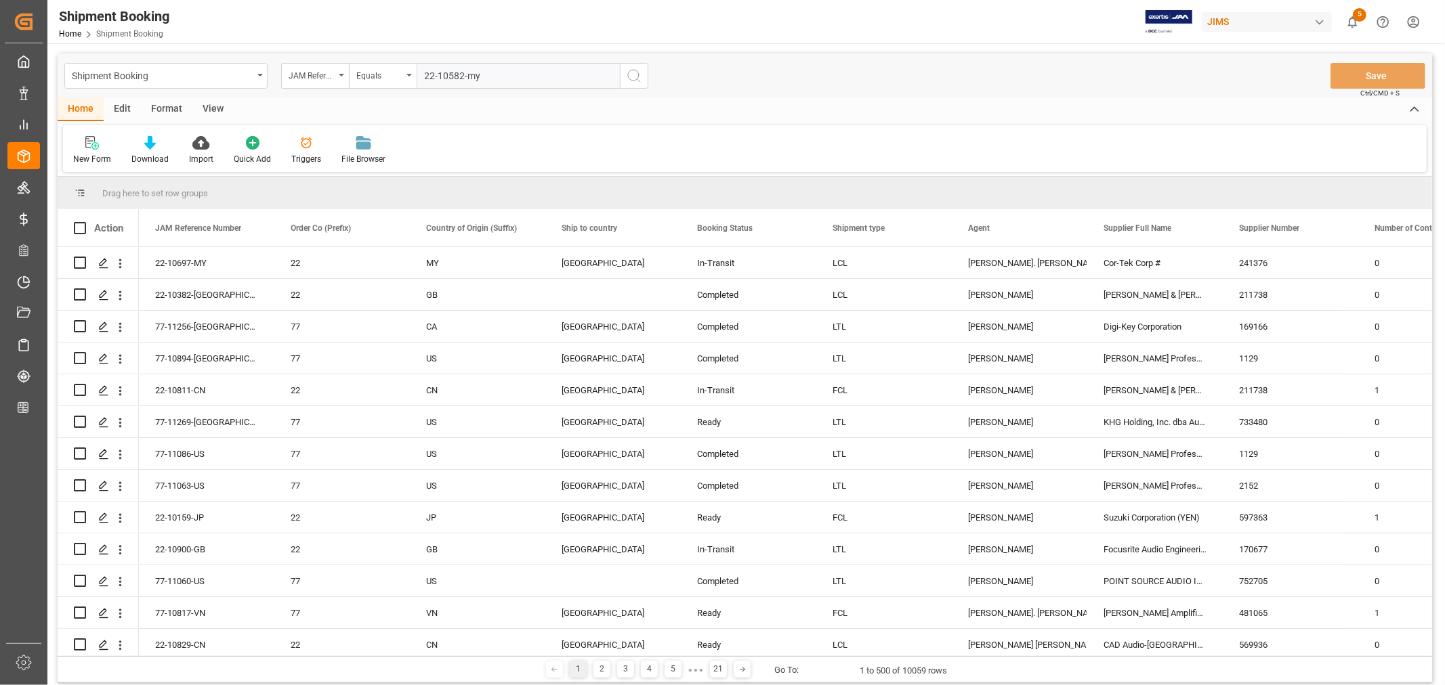
type input "22-10582-my"
click at [631, 75] on icon "search button" at bounding box center [634, 76] width 16 height 16
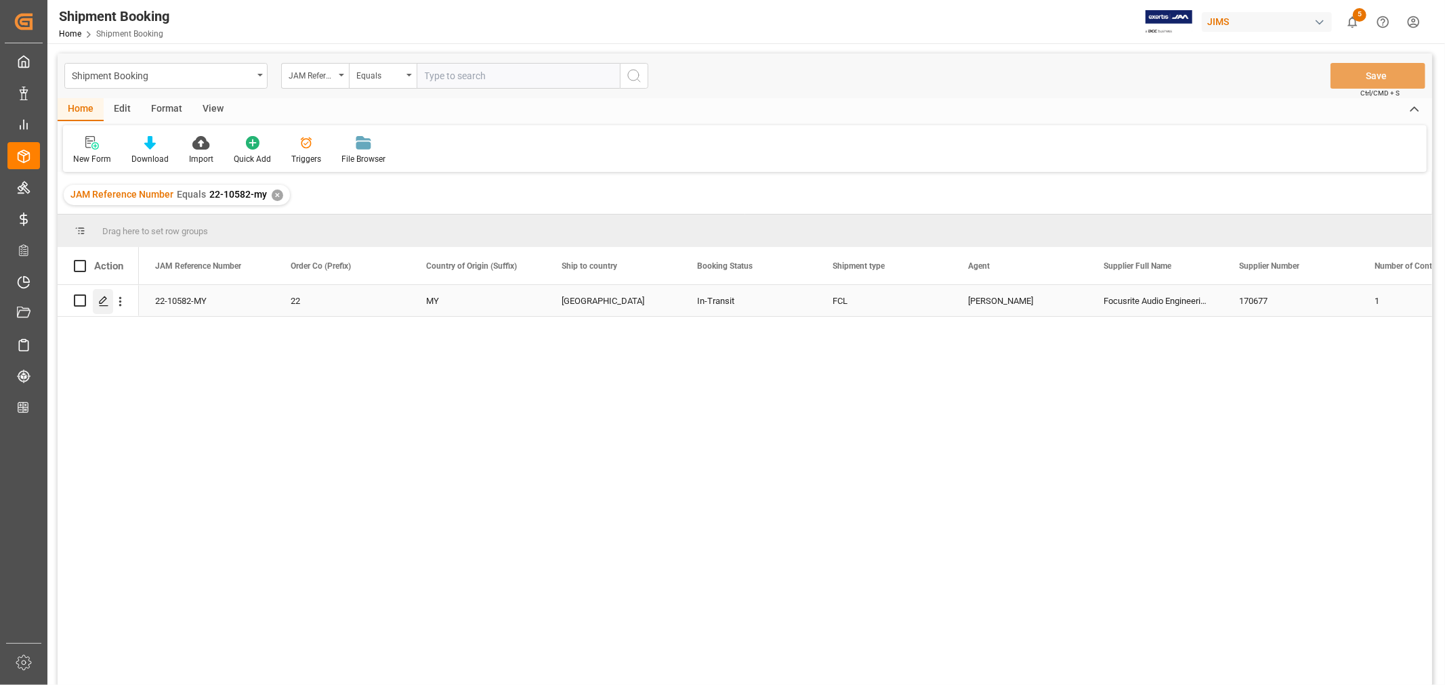
click at [104, 301] on icon "Press SPACE to select this row." at bounding box center [103, 301] width 11 height 11
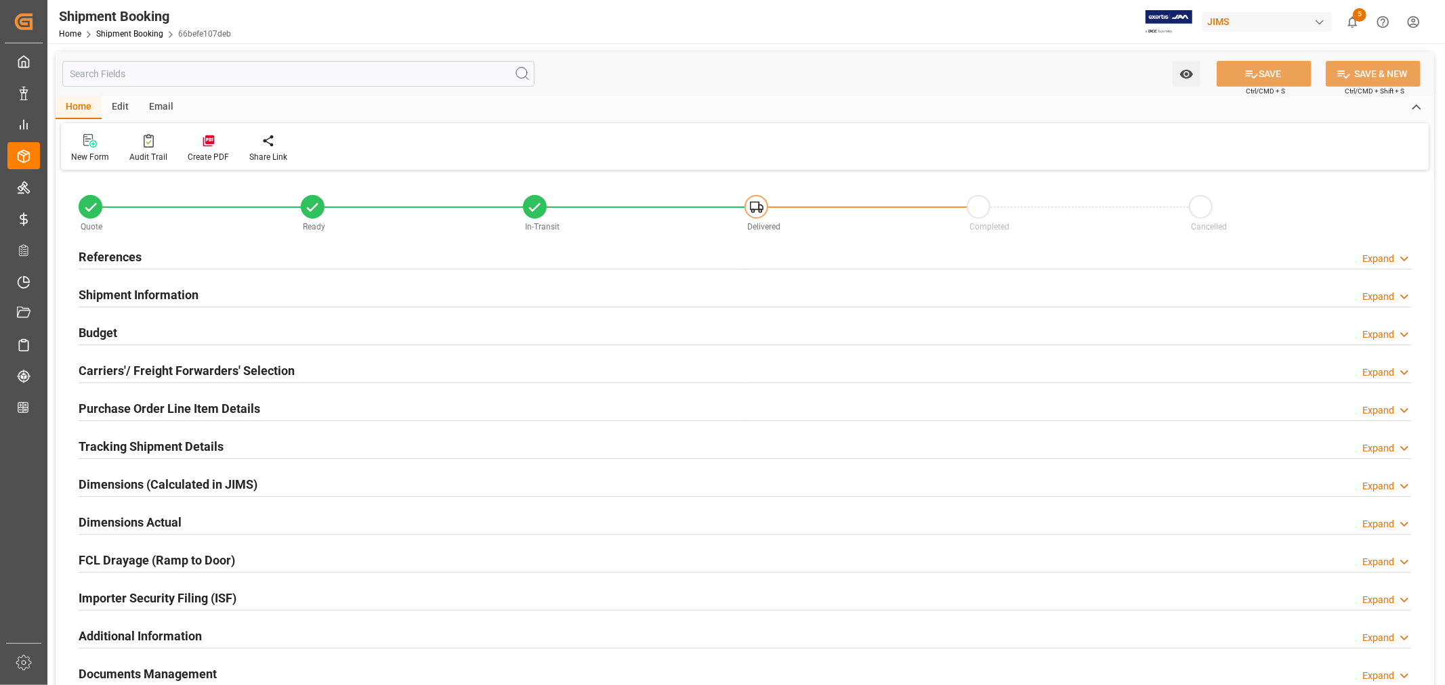
type input "68"
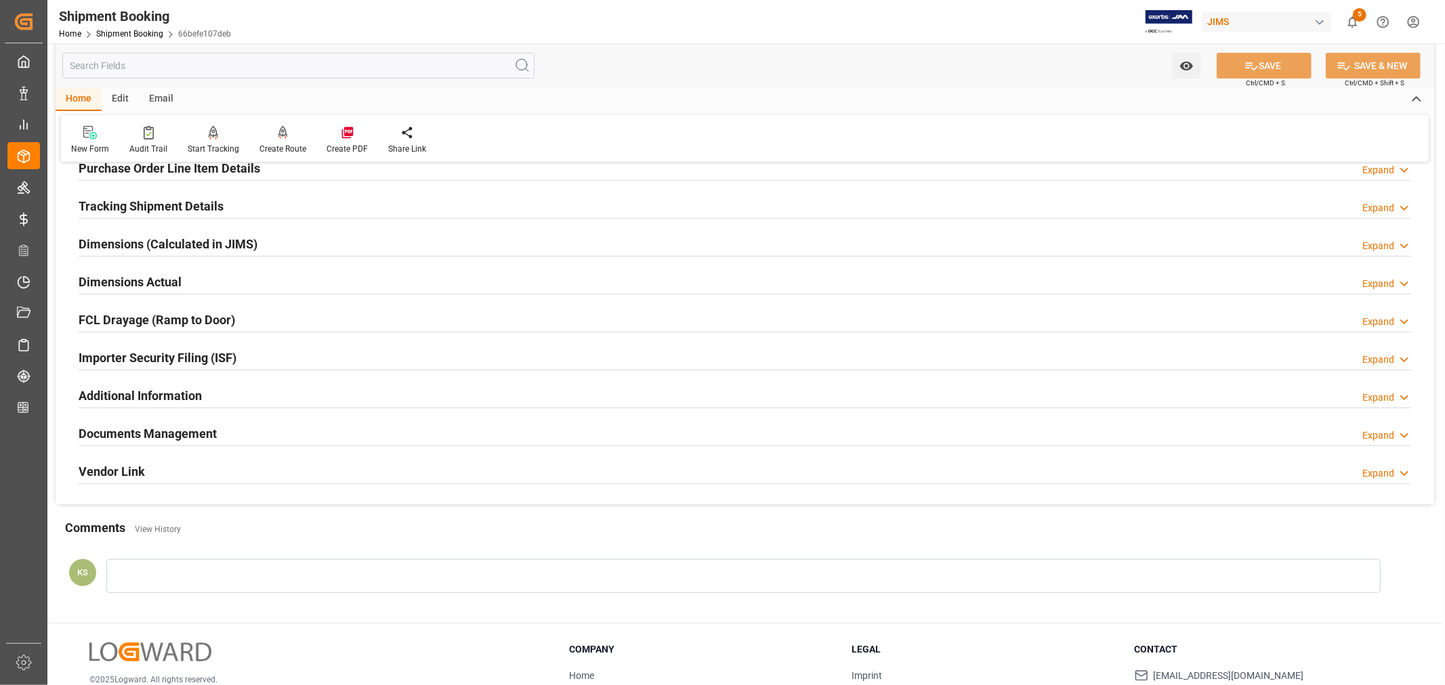
scroll to position [333, 0]
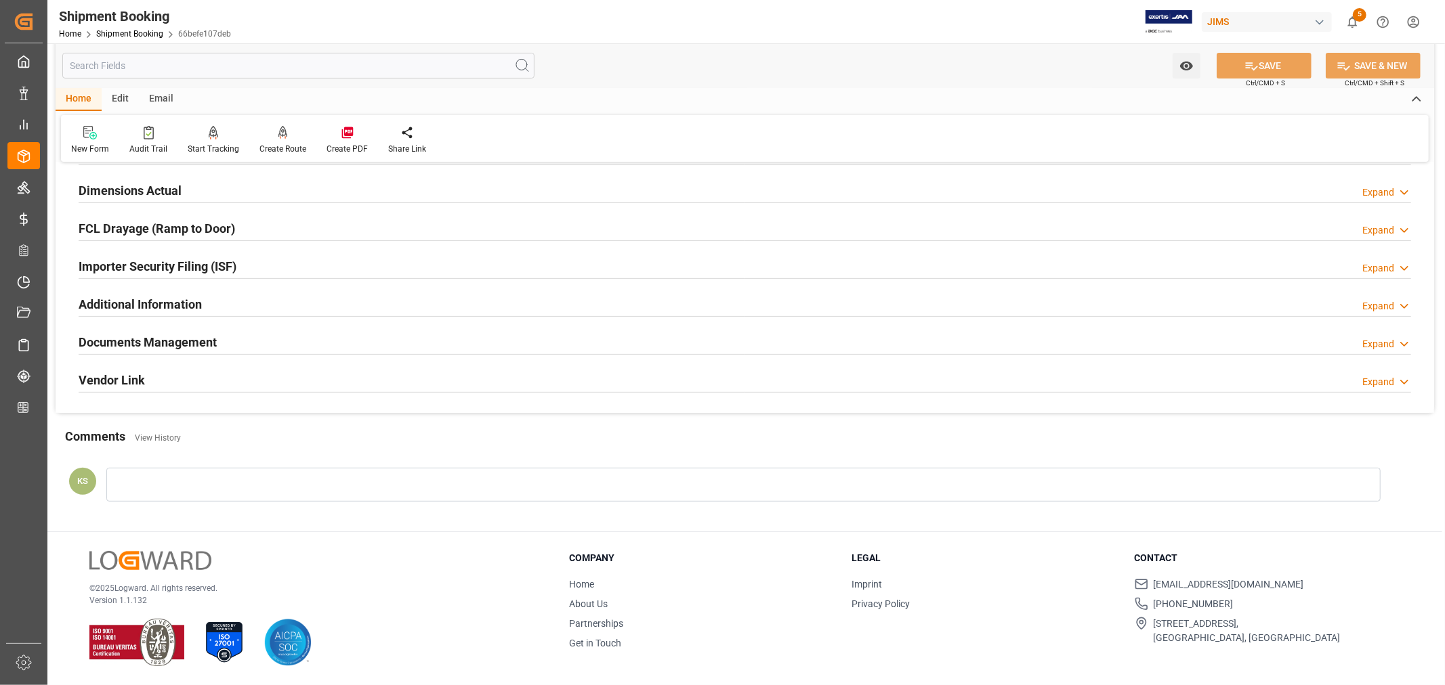
click at [180, 342] on h2 "Documents Management" at bounding box center [148, 342] width 138 height 18
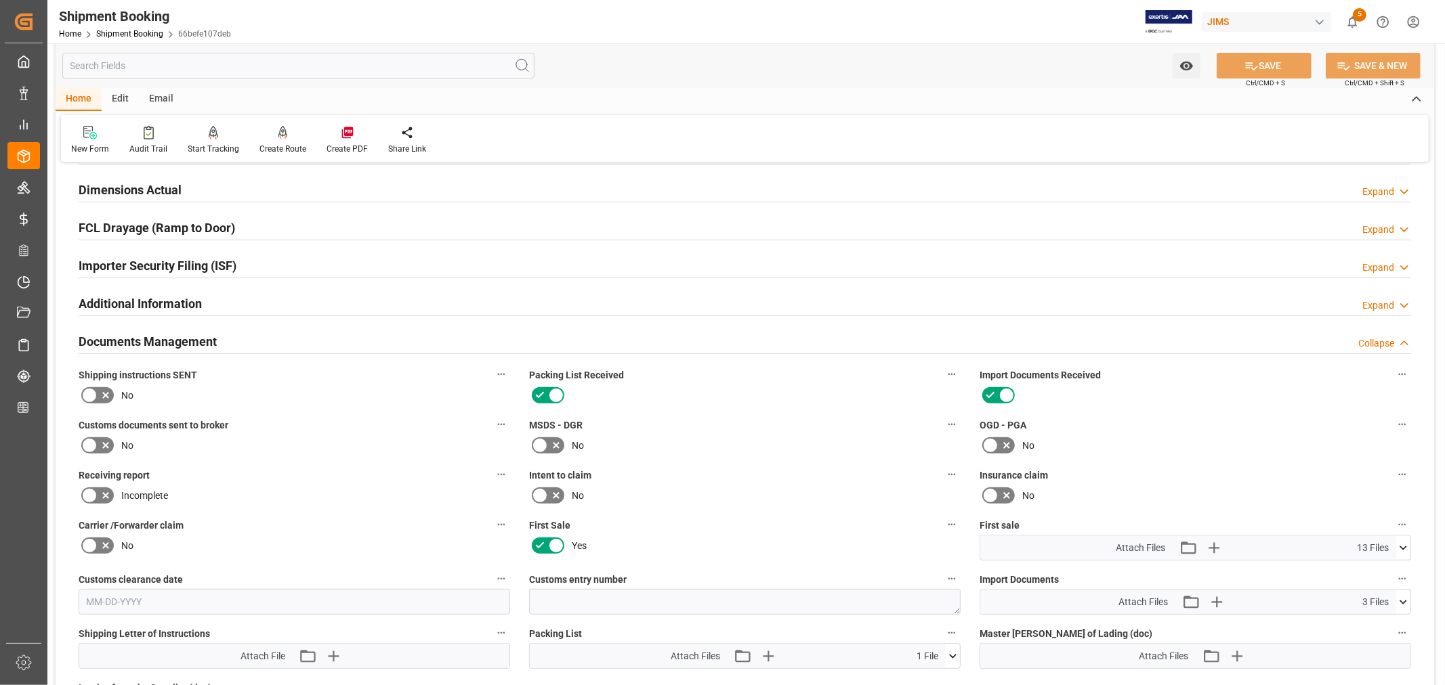
click at [180, 342] on h2 "Documents Management" at bounding box center [148, 342] width 138 height 18
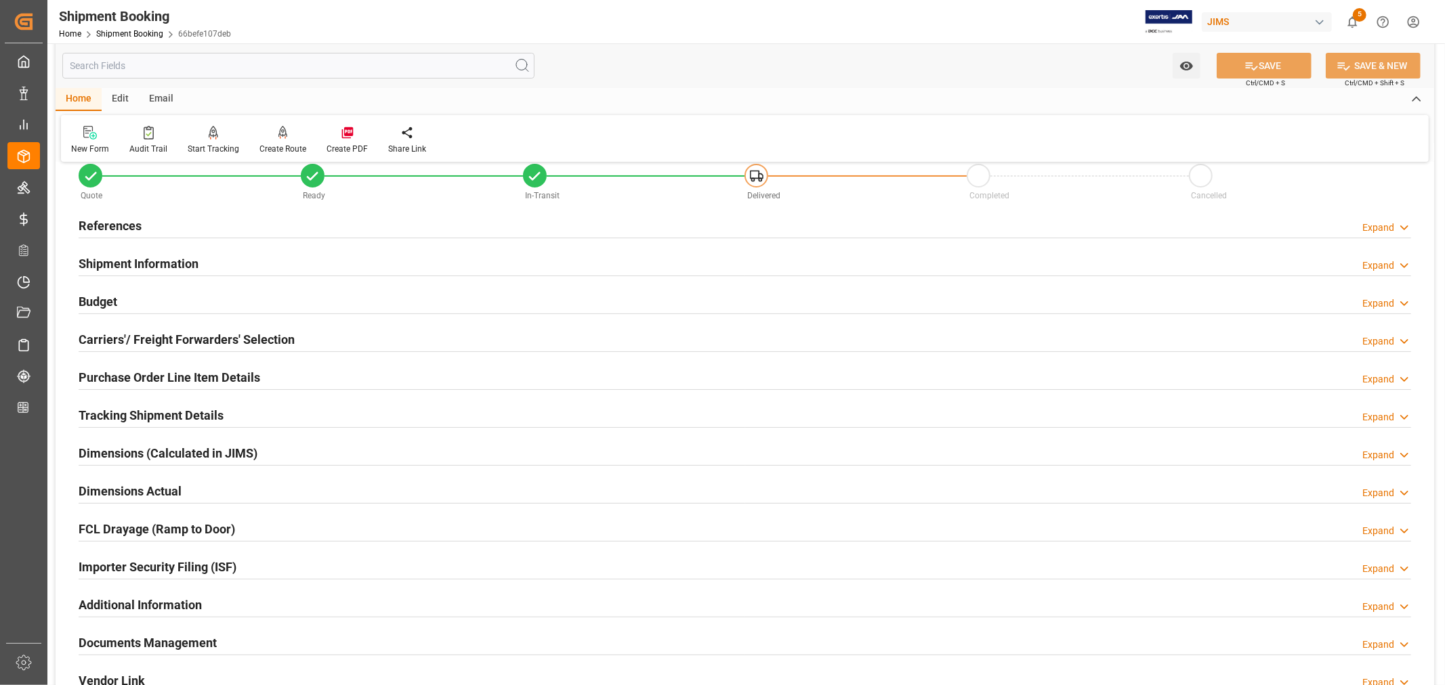
scroll to position [0, 0]
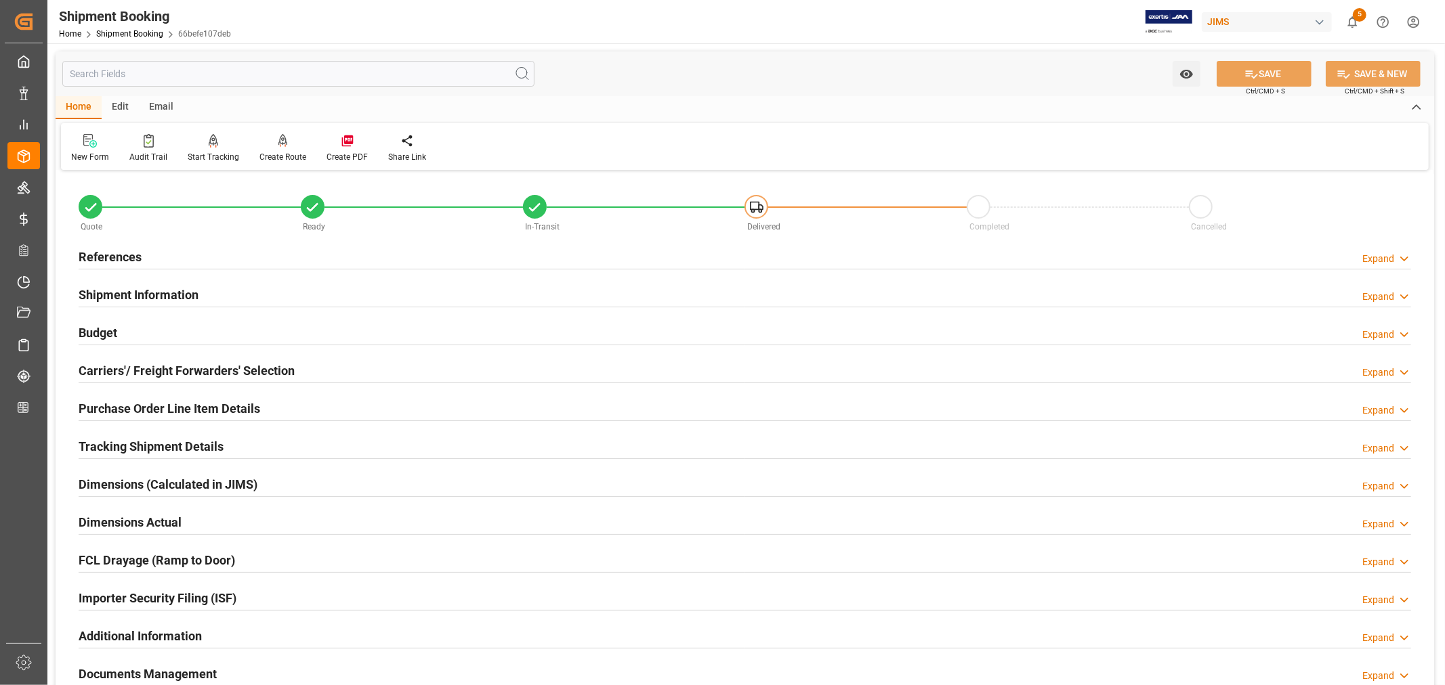
click at [169, 287] on h2 "Shipment Information" at bounding box center [139, 295] width 120 height 18
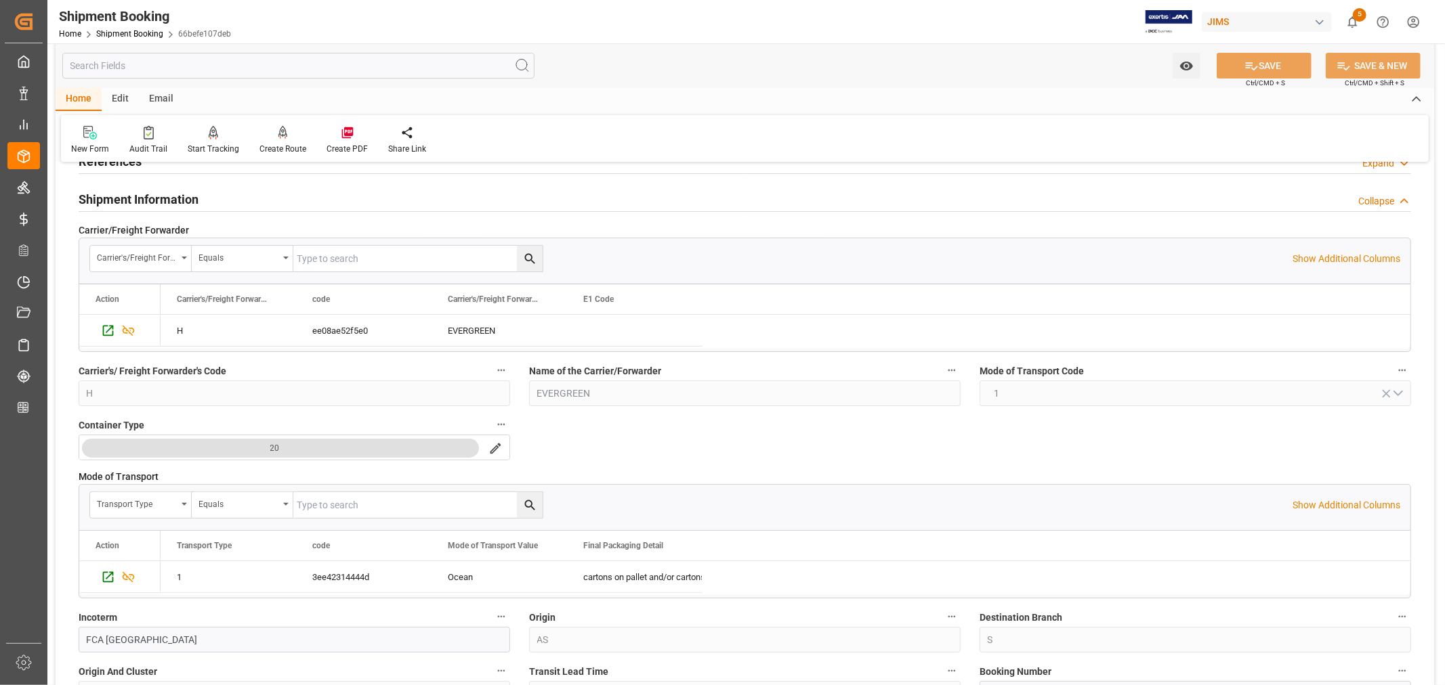
scroll to position [301, 0]
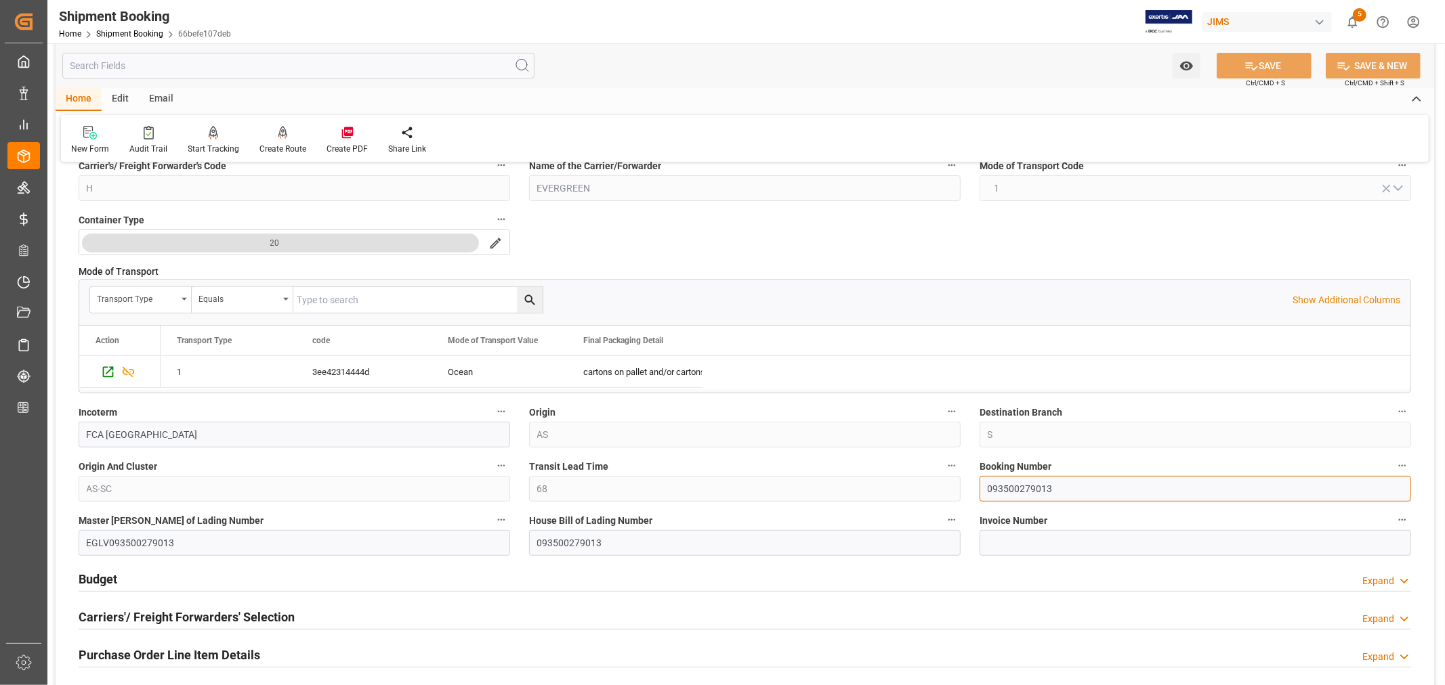
click at [1004, 488] on input "093500279013" at bounding box center [1194, 489] width 431 height 26
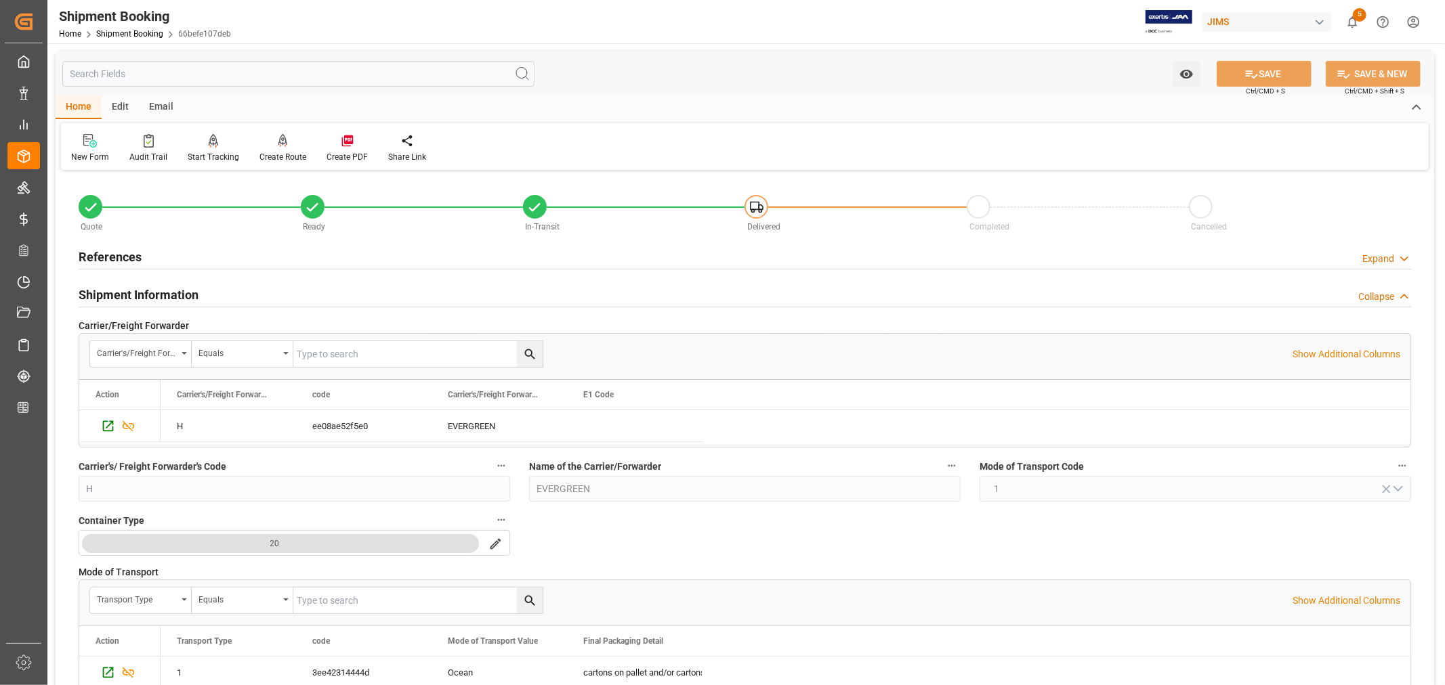
scroll to position [301, 0]
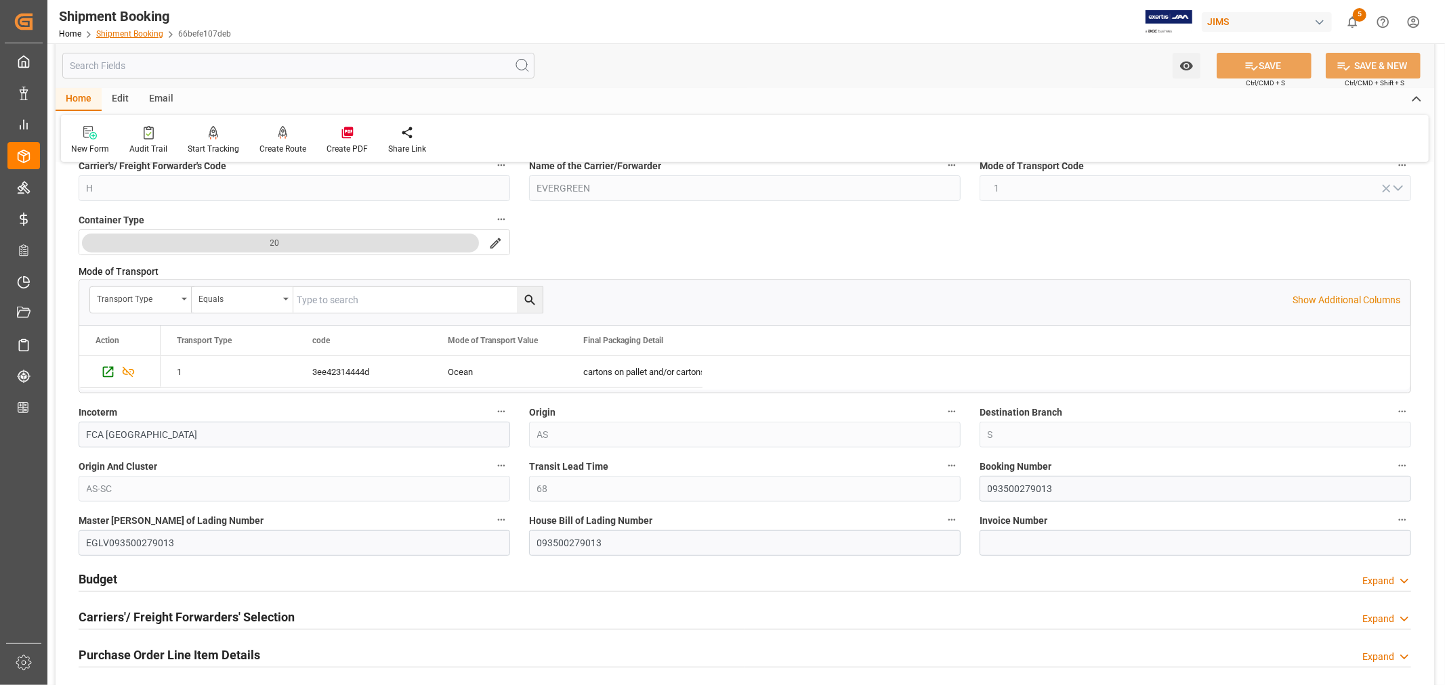
click at [126, 32] on link "Shipment Booking" at bounding box center [129, 33] width 67 height 9
